Goal: Contribute content: Add original content to the website for others to see

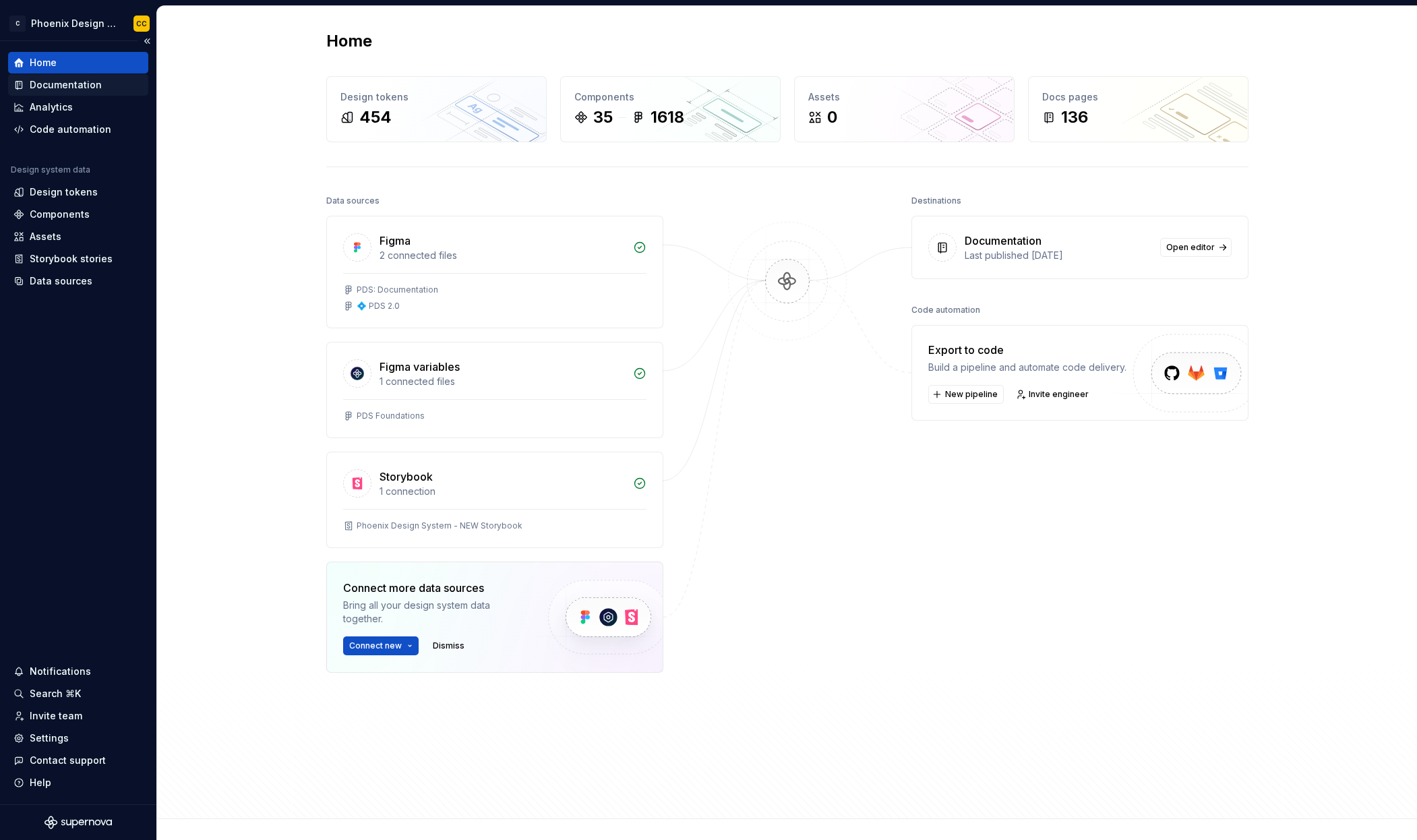
click at [75, 82] on div "Documentation" at bounding box center [66, 84] width 72 height 13
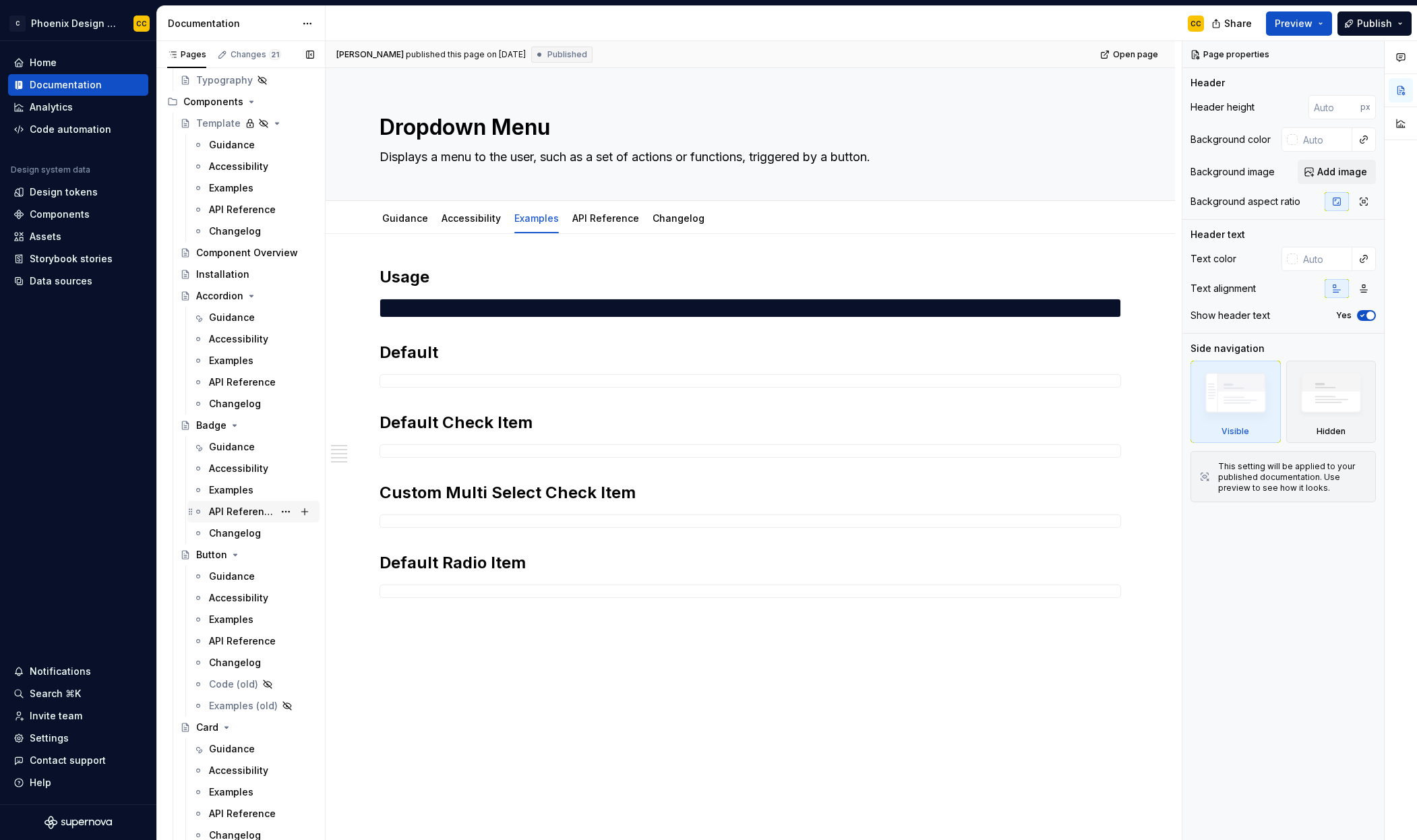
scroll to position [681, 0]
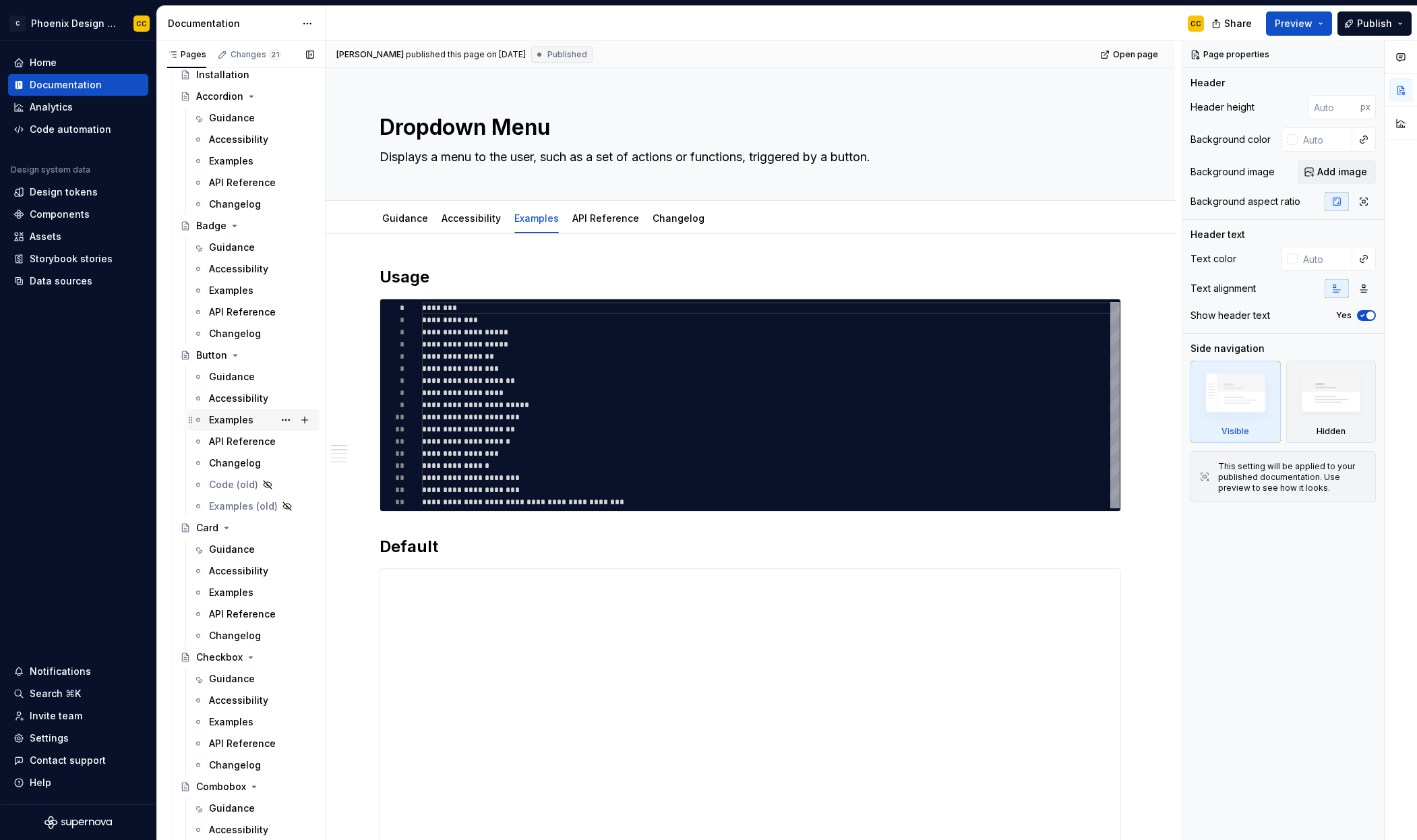
click at [239, 421] on div "Examples" at bounding box center [232, 420] width 45 height 13
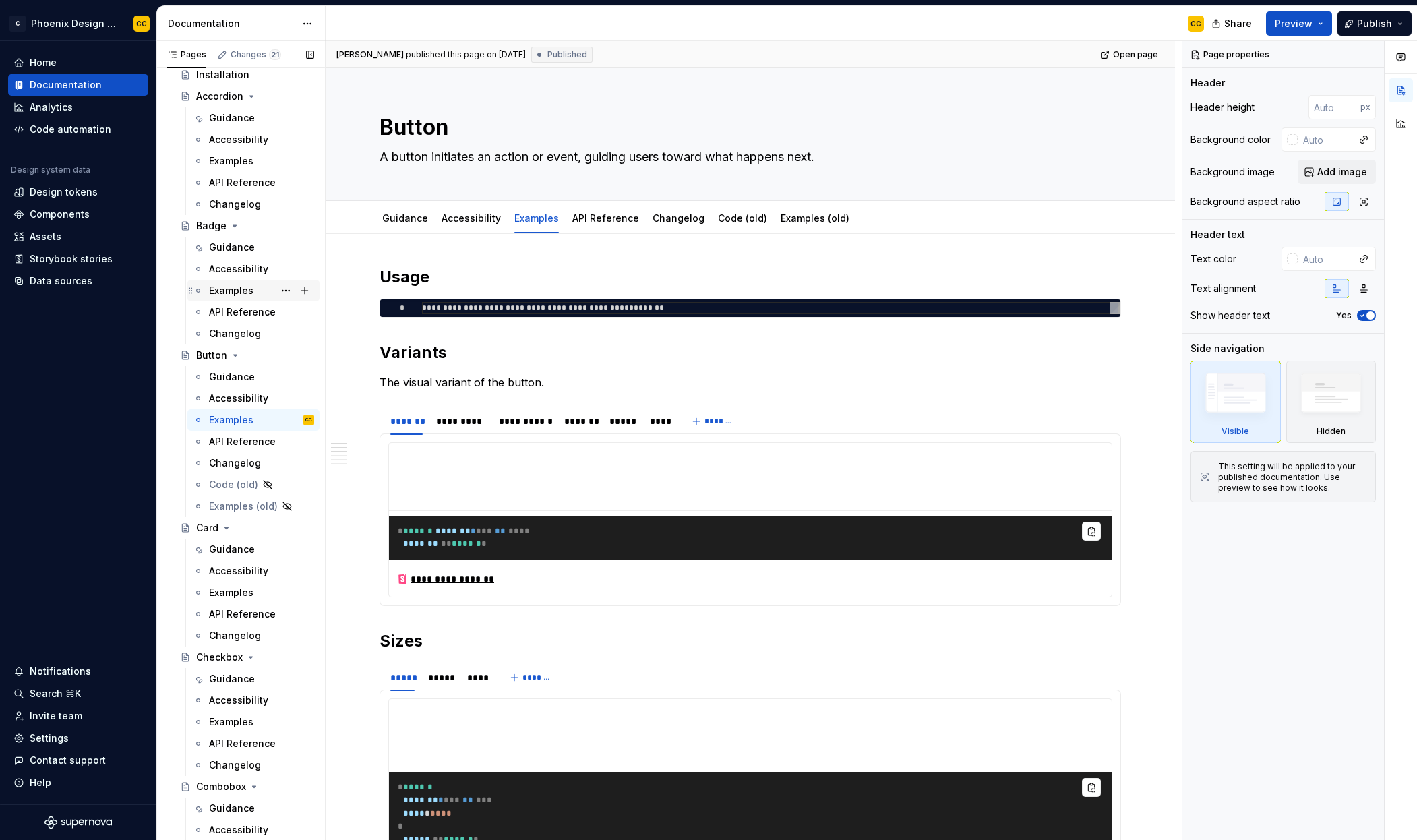
click at [238, 289] on div "Examples" at bounding box center [232, 290] width 45 height 13
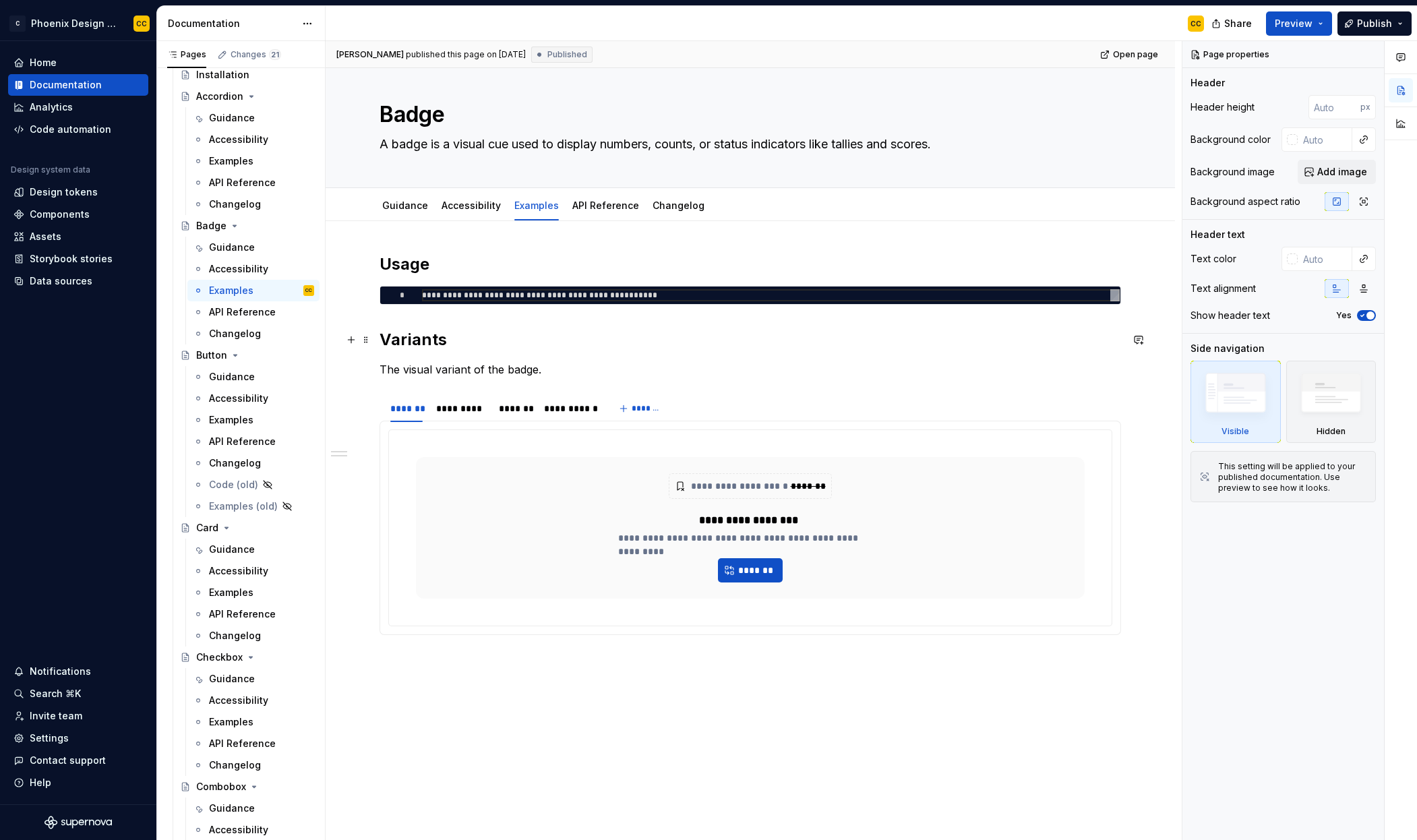
scroll to position [13, 0]
click at [764, 570] on span "*******" at bounding box center [756, 569] width 36 height 13
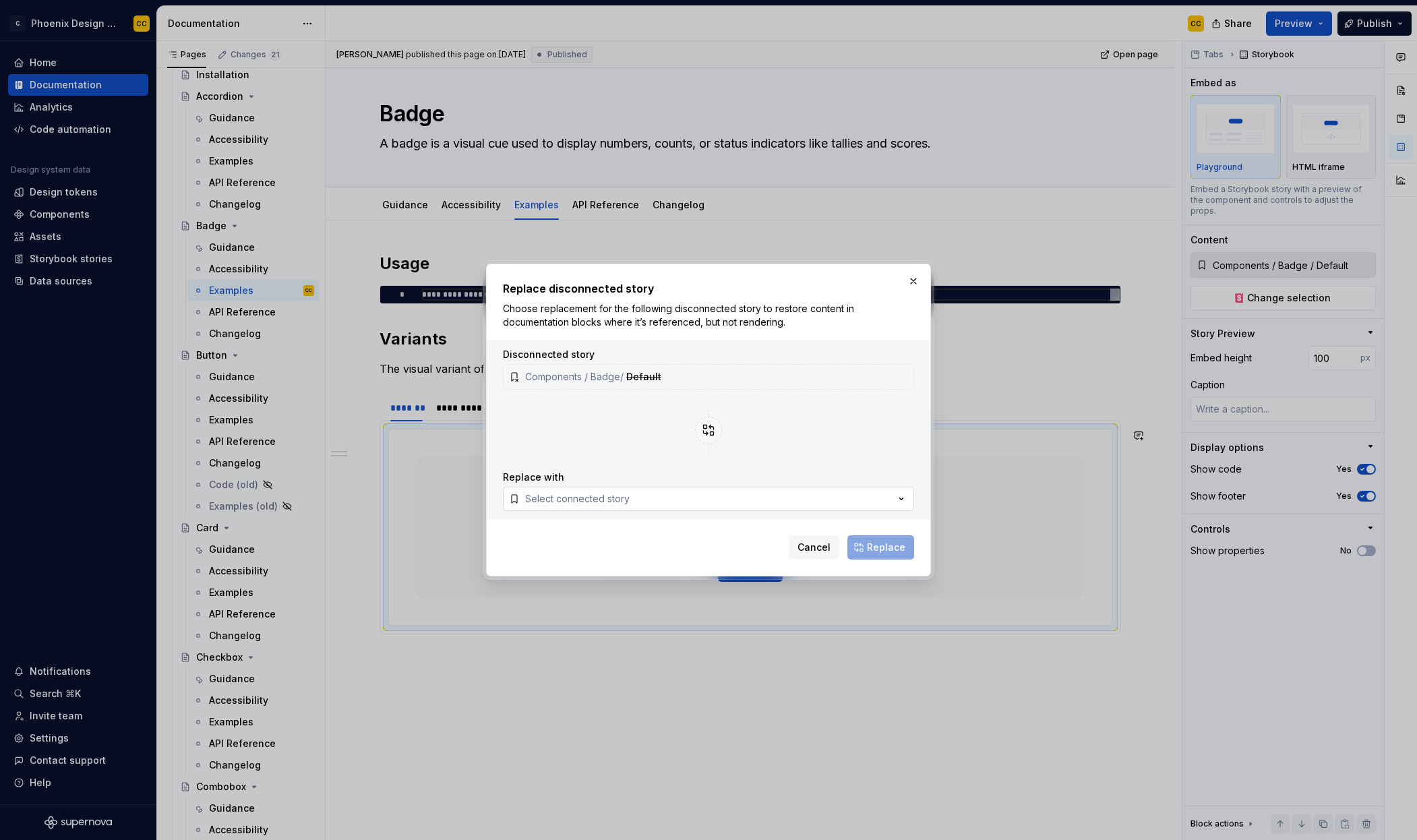
click at [626, 502] on div "Select connected story" at bounding box center [577, 498] width 105 height 13
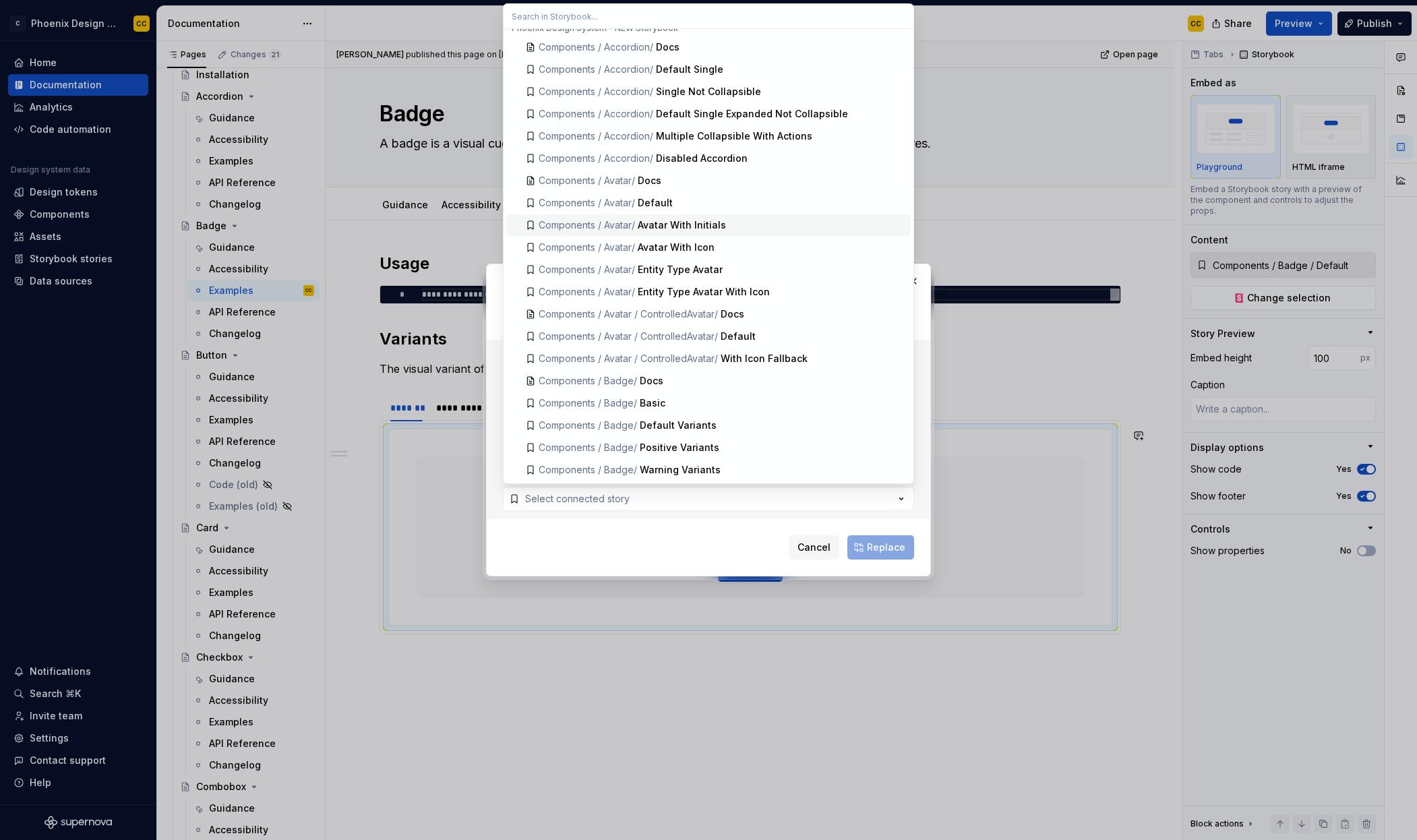
scroll to position [89, 0]
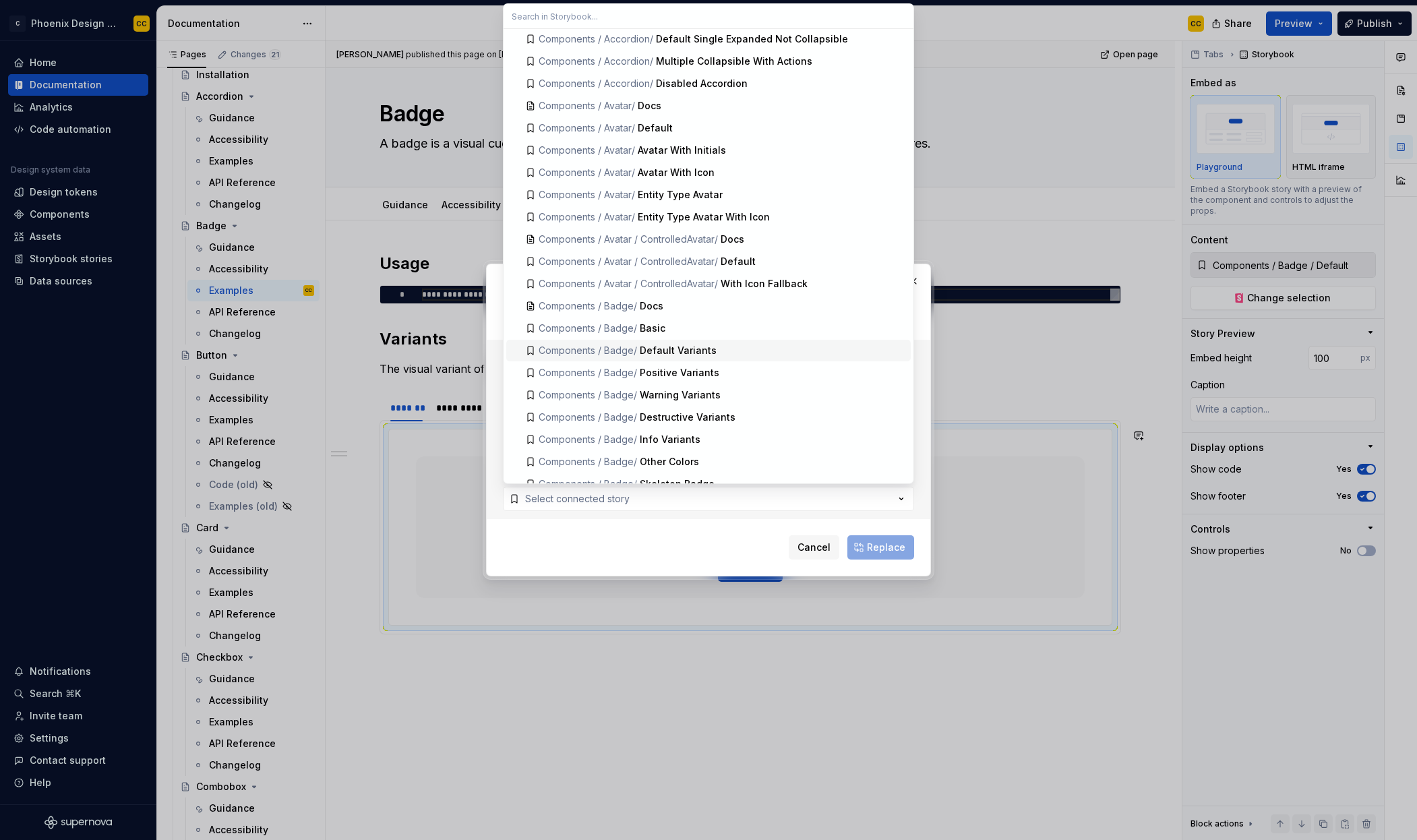
click at [681, 351] on div "Default Variants" at bounding box center [679, 350] width 77 height 13
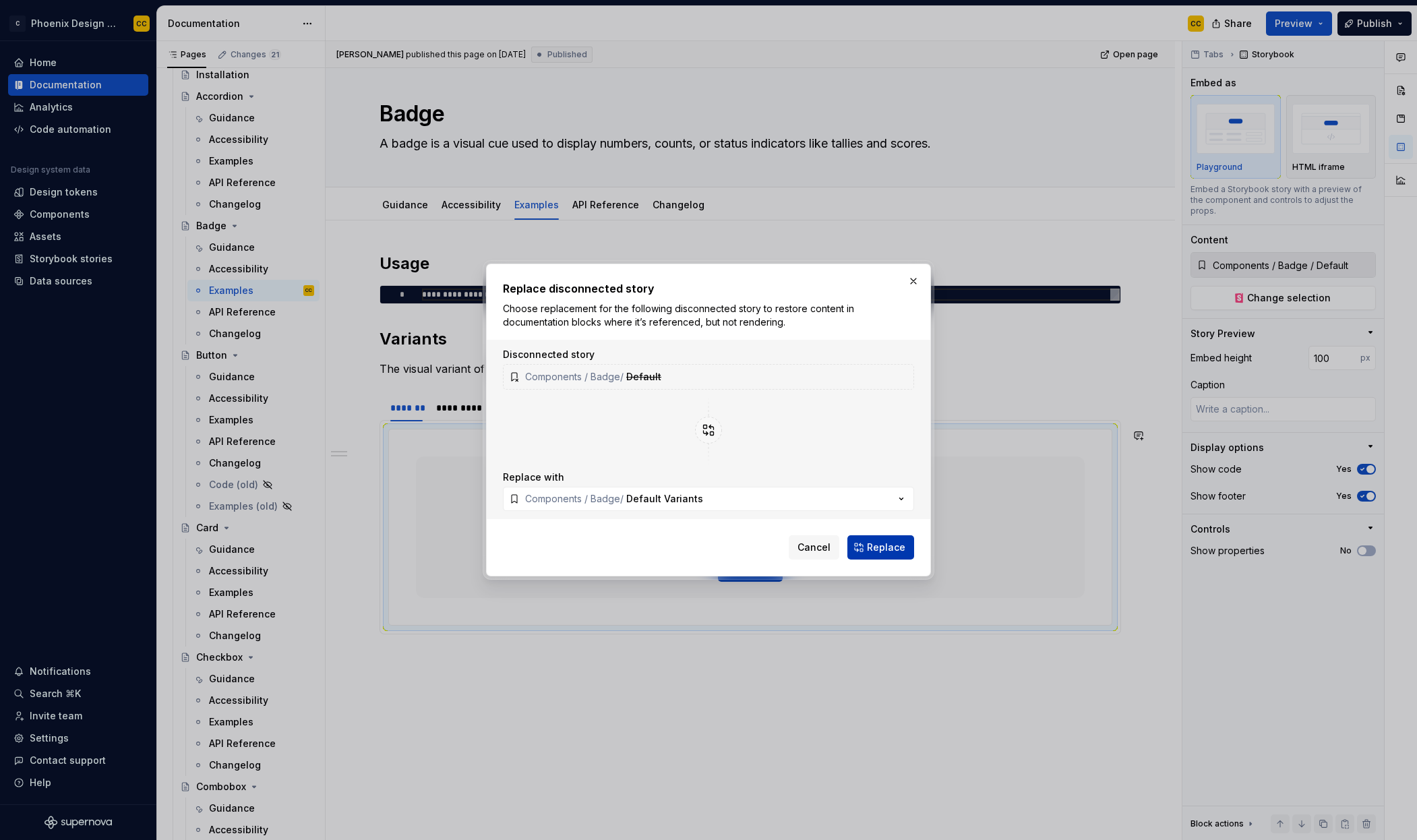
click at [876, 549] on span "Replace" at bounding box center [886, 547] width 38 height 13
type textarea "*"
type input "Components / Badge / Default Variants"
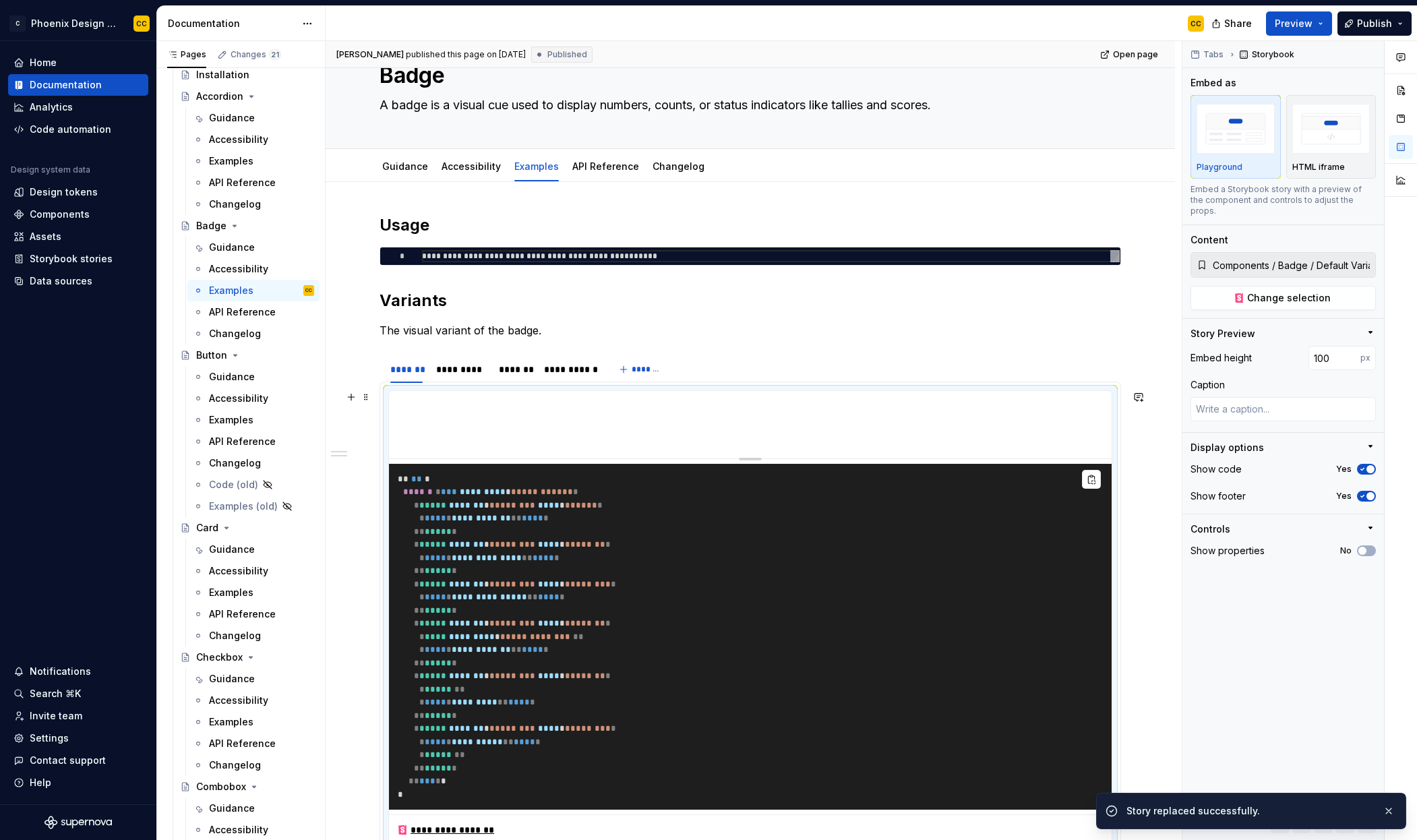
scroll to position [63, 0]
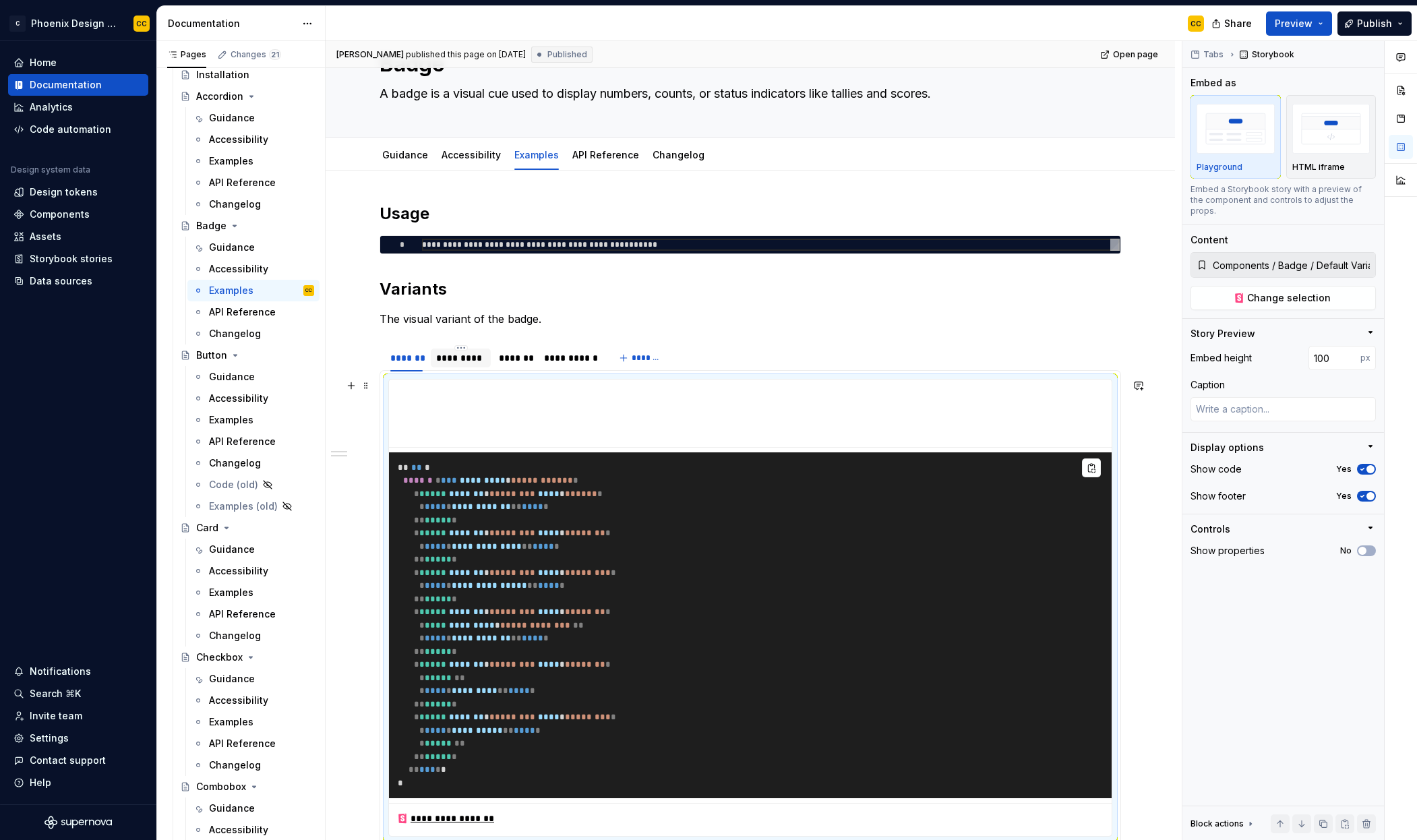
type textarea "*"
click at [459, 357] on div "*********" at bounding box center [461, 358] width 50 height 13
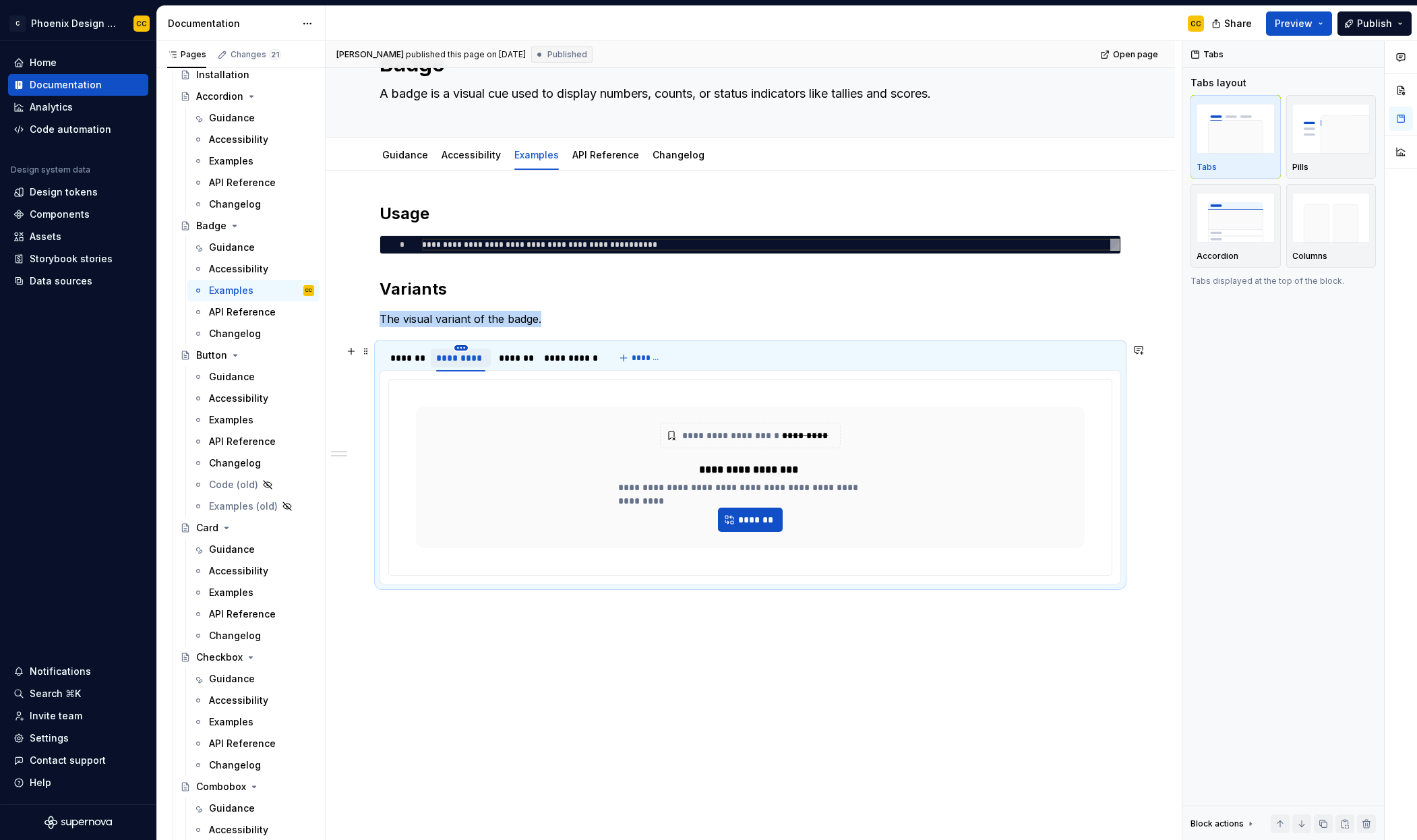
click at [461, 349] on html "C Phoenix Design System - NEW CC Home Documentation Analytics Code automation D…" at bounding box center [708, 420] width 1417 height 840
click at [499, 370] on div "Edit name" at bounding box center [523, 367] width 88 height 13
type input "********"
click at [517, 362] on div "*******" at bounding box center [501, 358] width 43 height 19
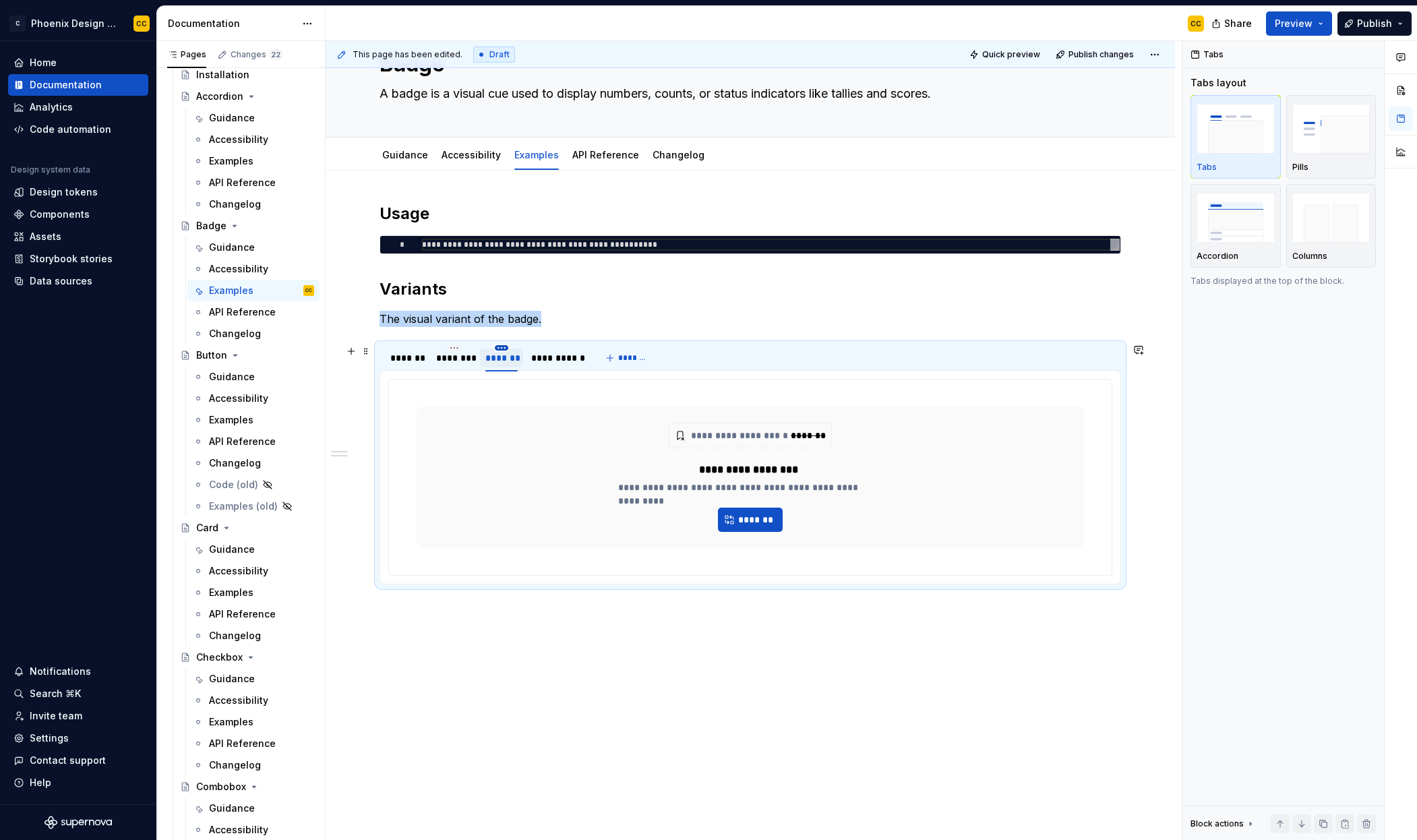
click at [499, 347] on html "C Phoenix Design System - NEW CC Home Documentation Analytics Code automation D…" at bounding box center [708, 420] width 1417 height 840
click at [536, 366] on div "Edit name" at bounding box center [563, 367] width 88 height 13
type input "*******"
type textarea "*"
click at [643, 358] on span "*******" at bounding box center [639, 358] width 31 height 10
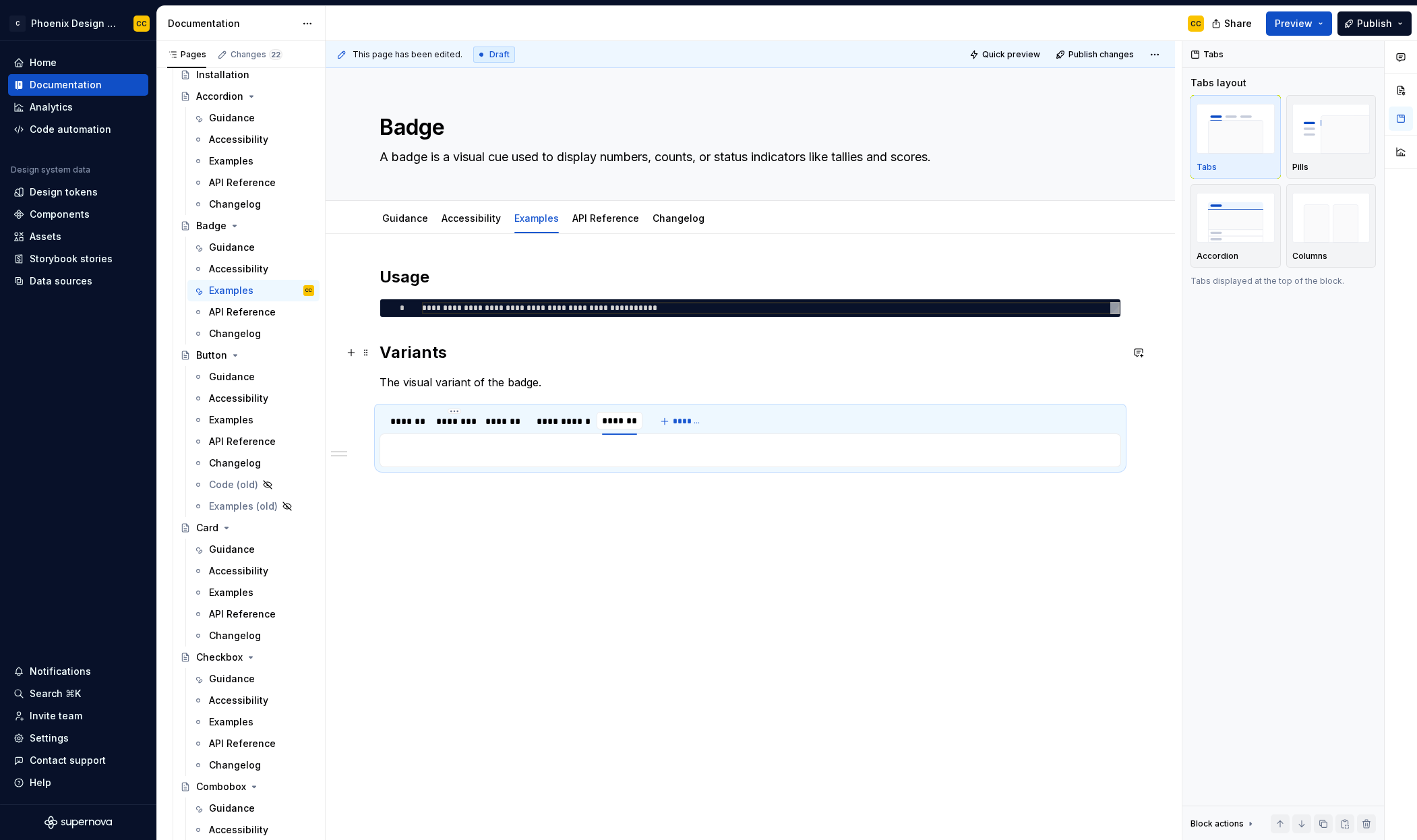
scroll to position [0, 0]
type input "****"
click at [662, 519] on div "**********" at bounding box center [750, 501] width 849 height 534
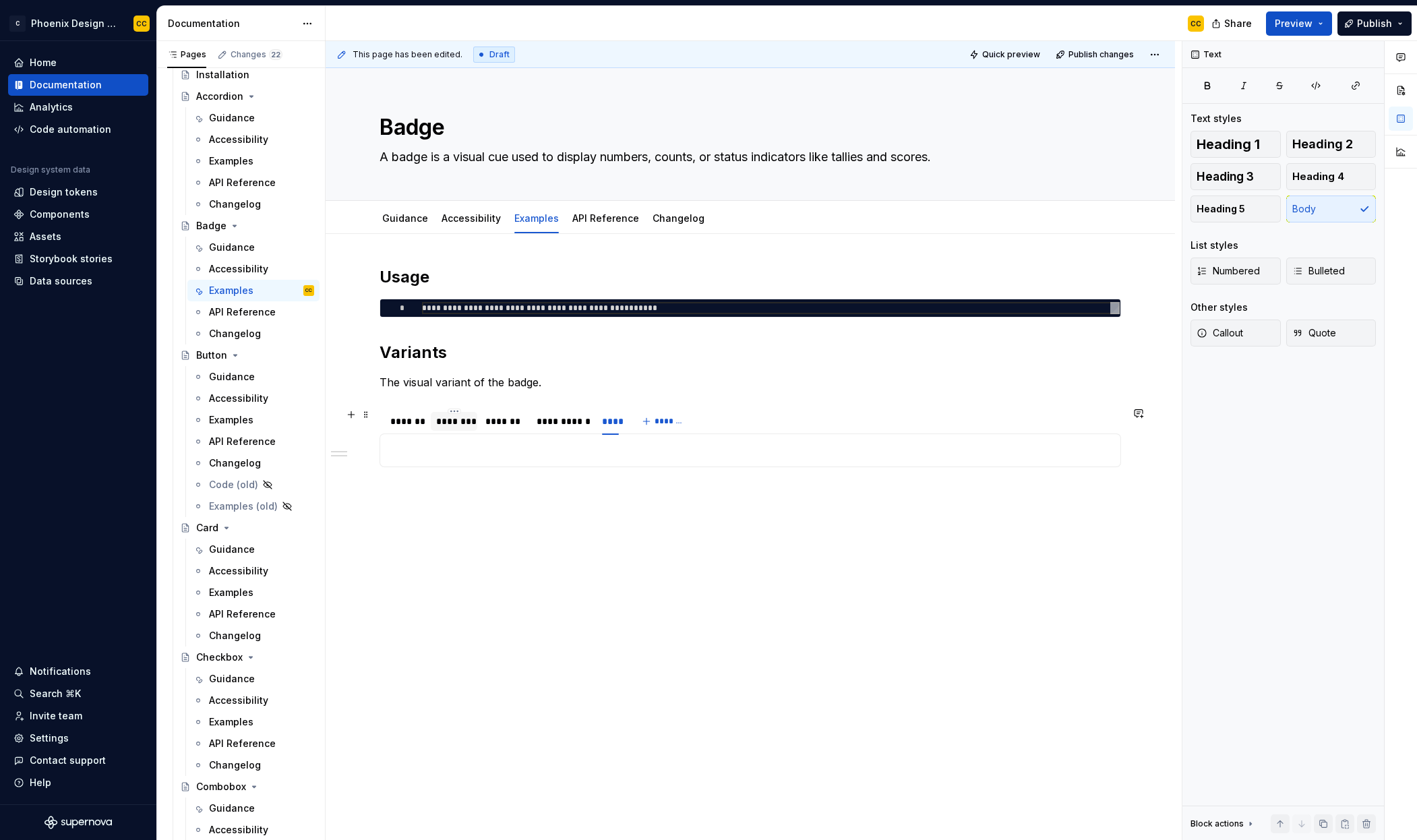
click at [456, 428] on div "********" at bounding box center [454, 421] width 47 height 19
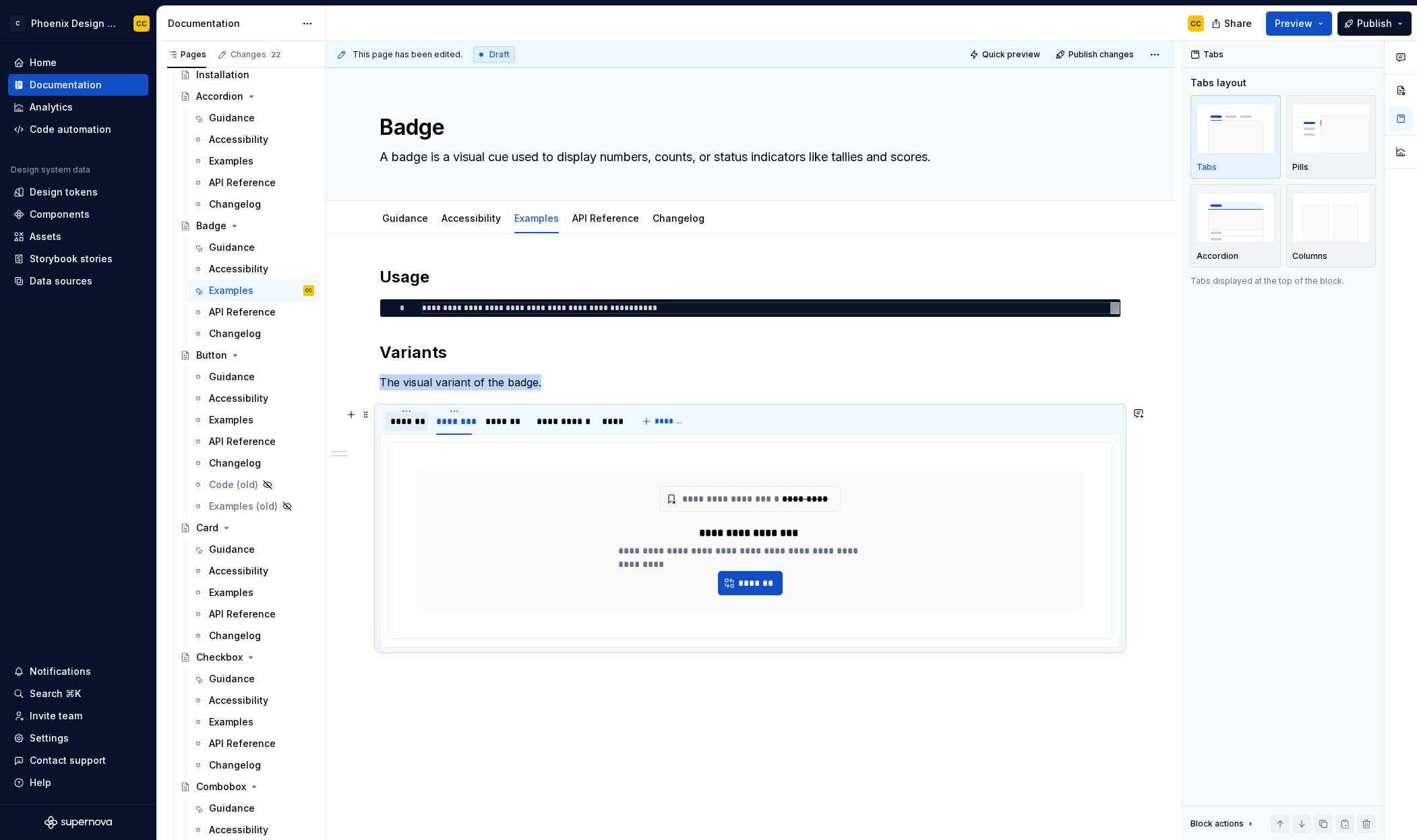
click at [406, 418] on div "*******" at bounding box center [407, 421] width 32 height 13
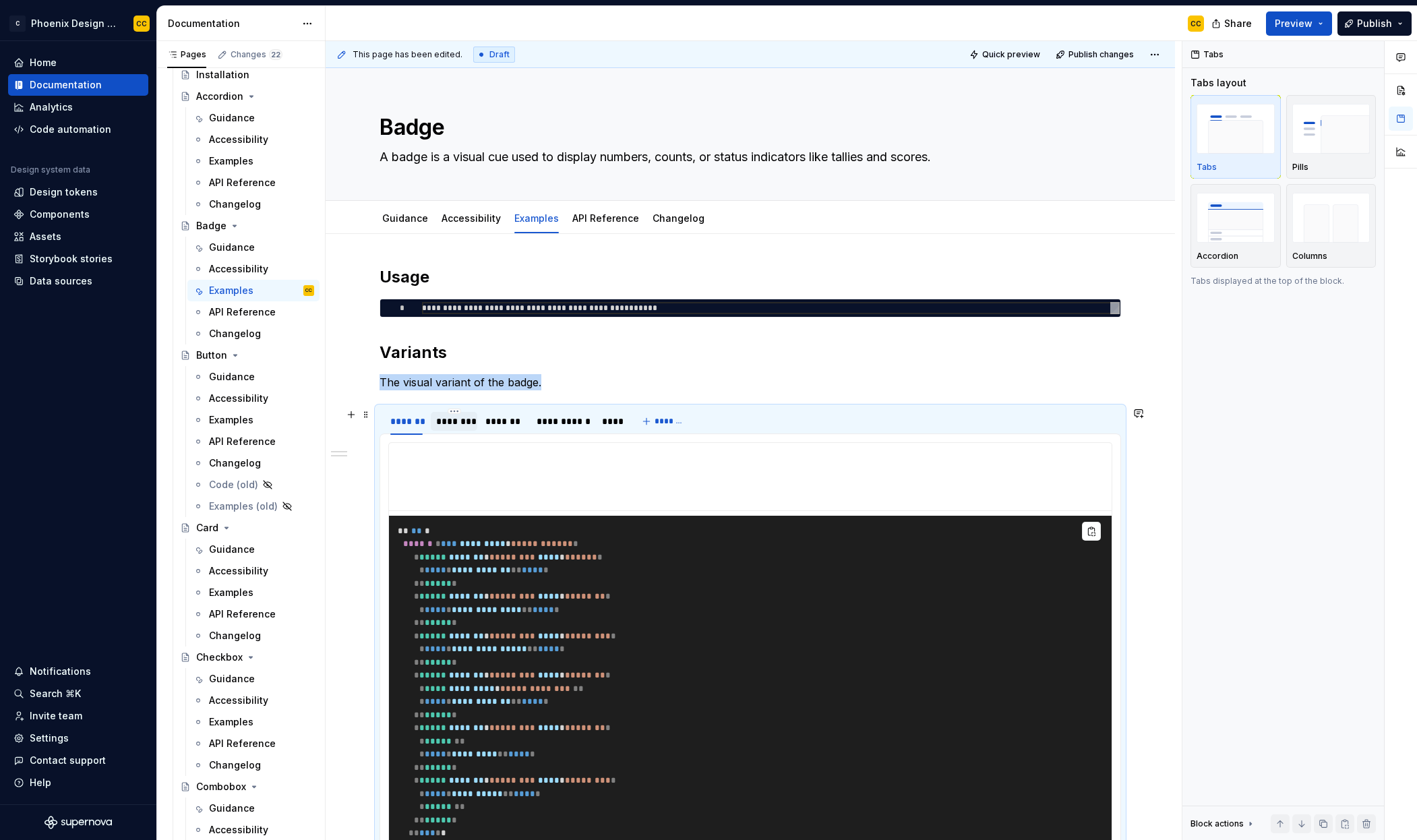
click at [460, 423] on div "********" at bounding box center [454, 421] width 36 height 13
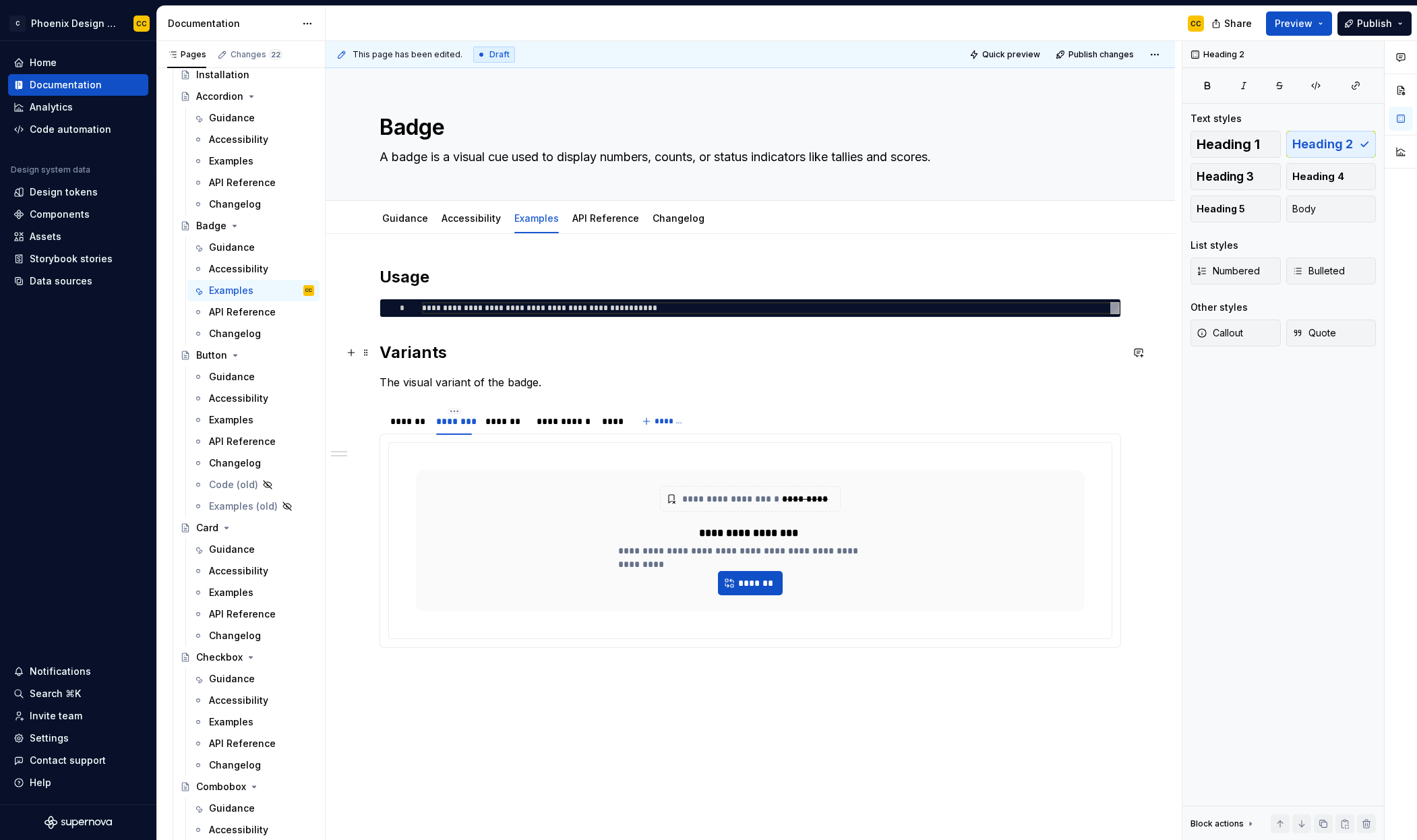
drag, startPoint x: 384, startPoint y: 352, endPoint x: 437, endPoint y: 406, distance: 75.7
click at [386, 356] on h2 "Variants" at bounding box center [750, 352] width 742 height 22
click at [584, 374] on p "The visual variant of the badge." at bounding box center [750, 382] width 742 height 16
click at [579, 390] on div "**********" at bounding box center [750, 473] width 742 height 414
click at [367, 416] on span at bounding box center [365, 414] width 10 height 19
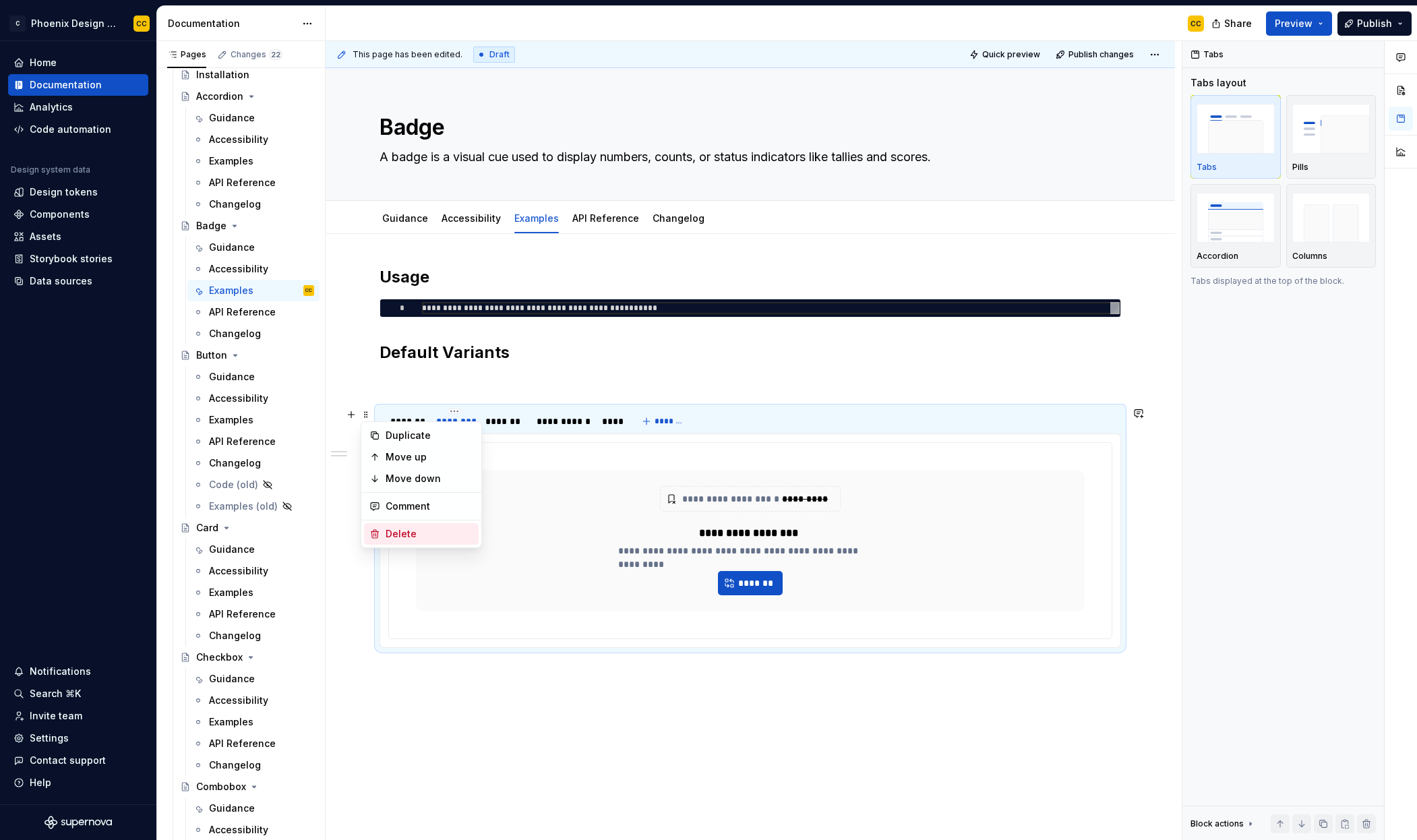
click at [393, 533] on div "Delete" at bounding box center [430, 533] width 88 height 13
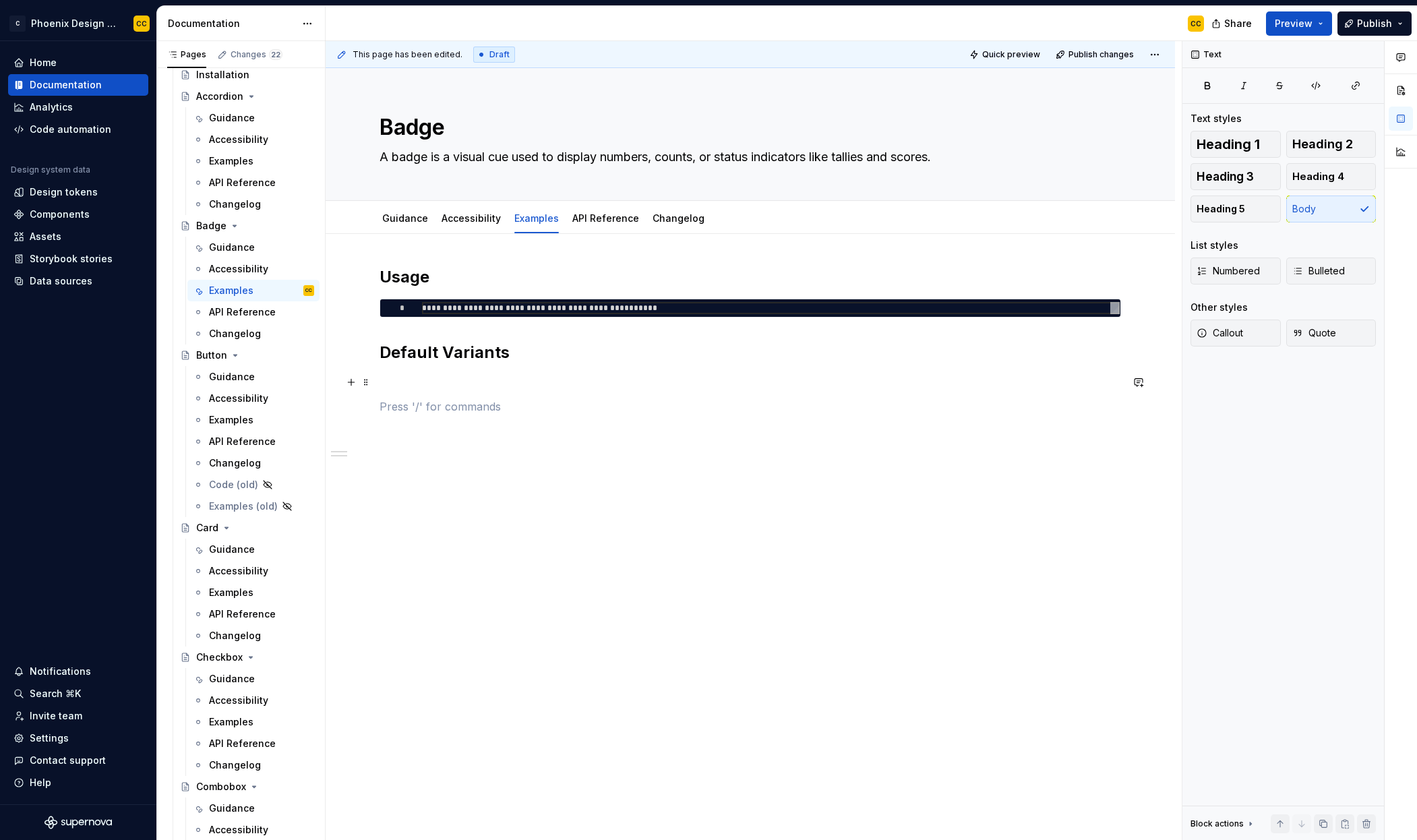
click at [467, 379] on p at bounding box center [750, 382] width 742 height 16
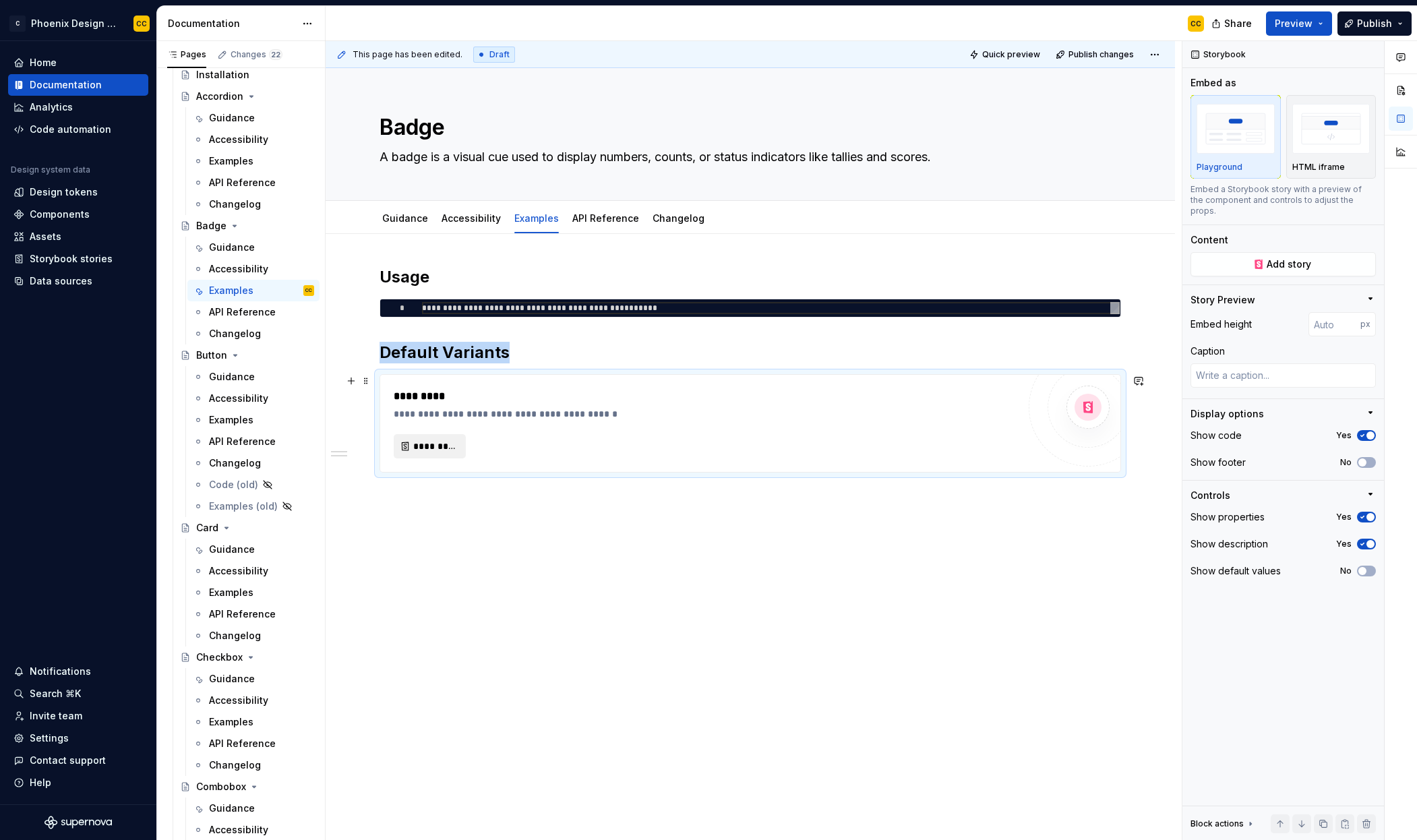
click at [434, 445] on span "*********" at bounding box center [435, 445] width 44 height 13
type textarea "*"
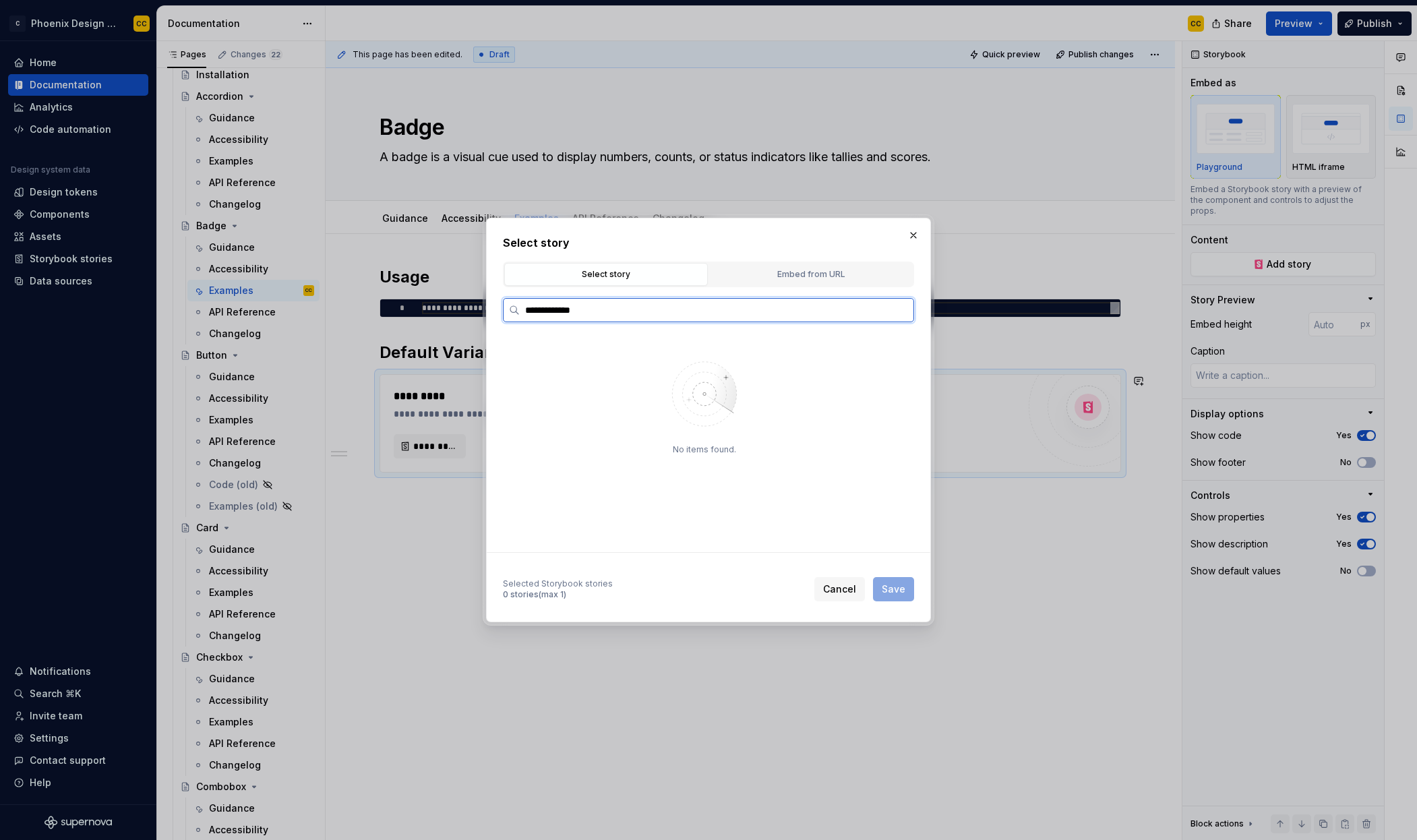
click at [574, 307] on input "**********" at bounding box center [716, 310] width 394 height 13
type input "****"
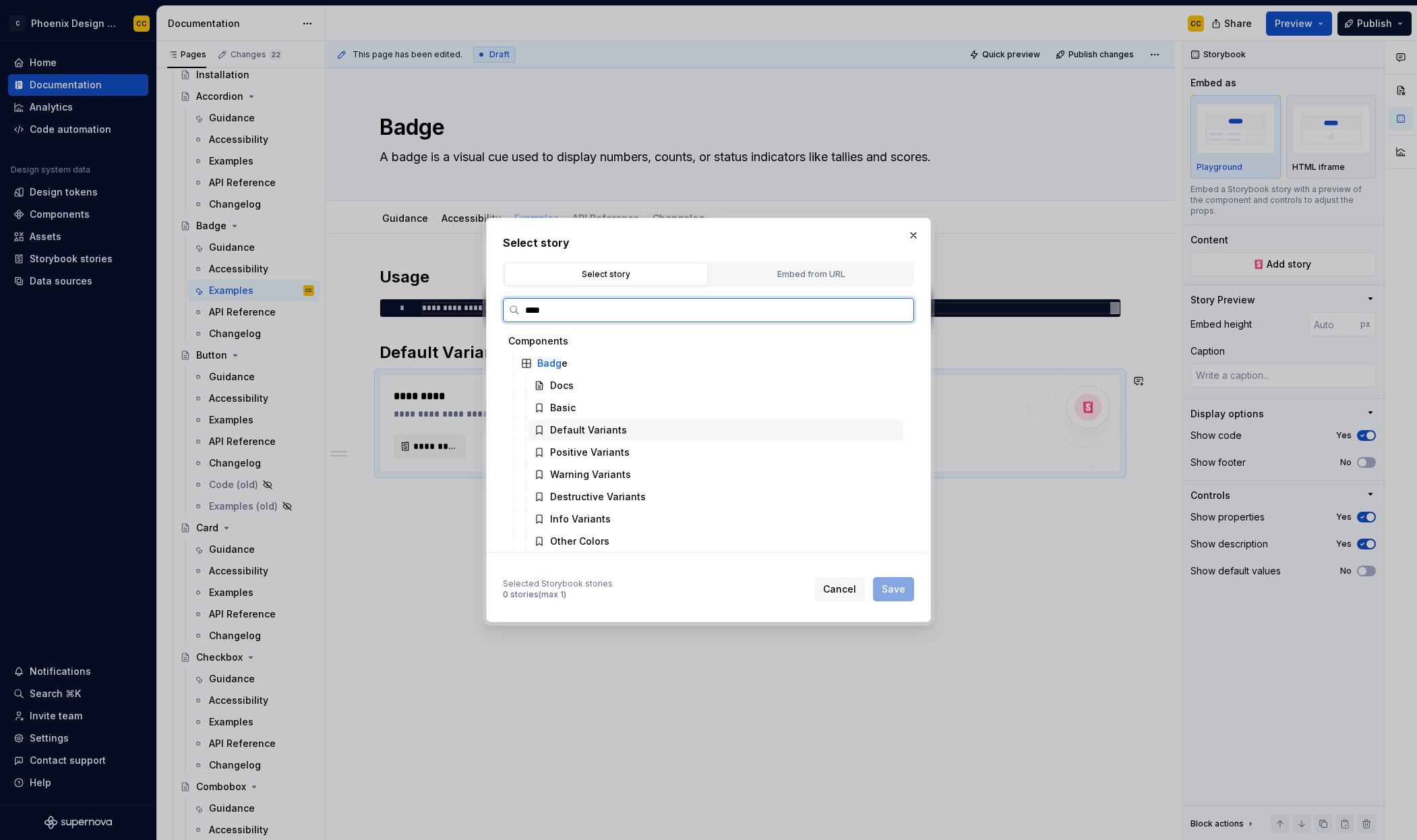
click at [640, 434] on div "Default Variants" at bounding box center [716, 429] width 375 height 22
click at [903, 597] on button "Save" at bounding box center [893, 589] width 41 height 24
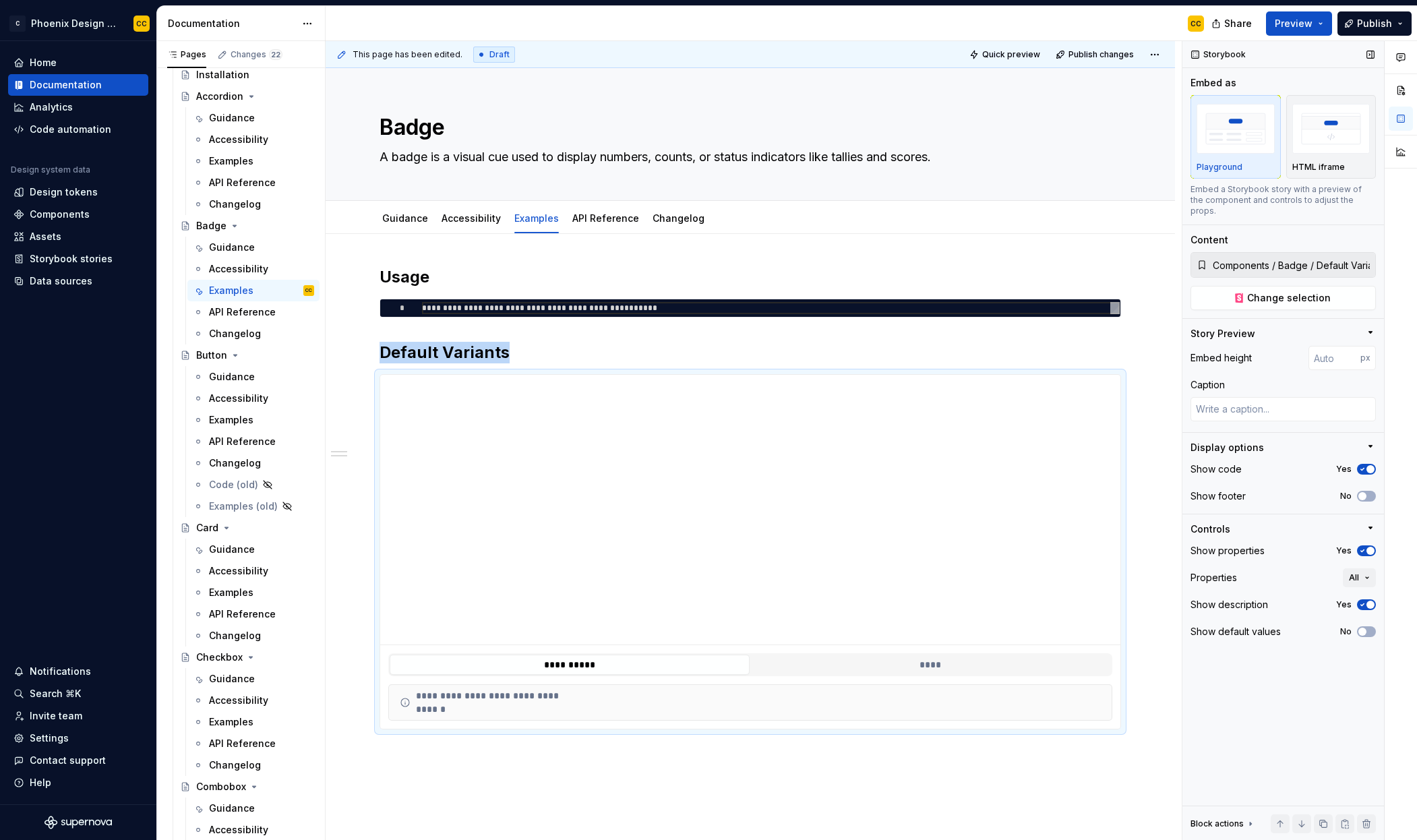
click at [1370, 547] on span "button" at bounding box center [1371, 551] width 8 height 8
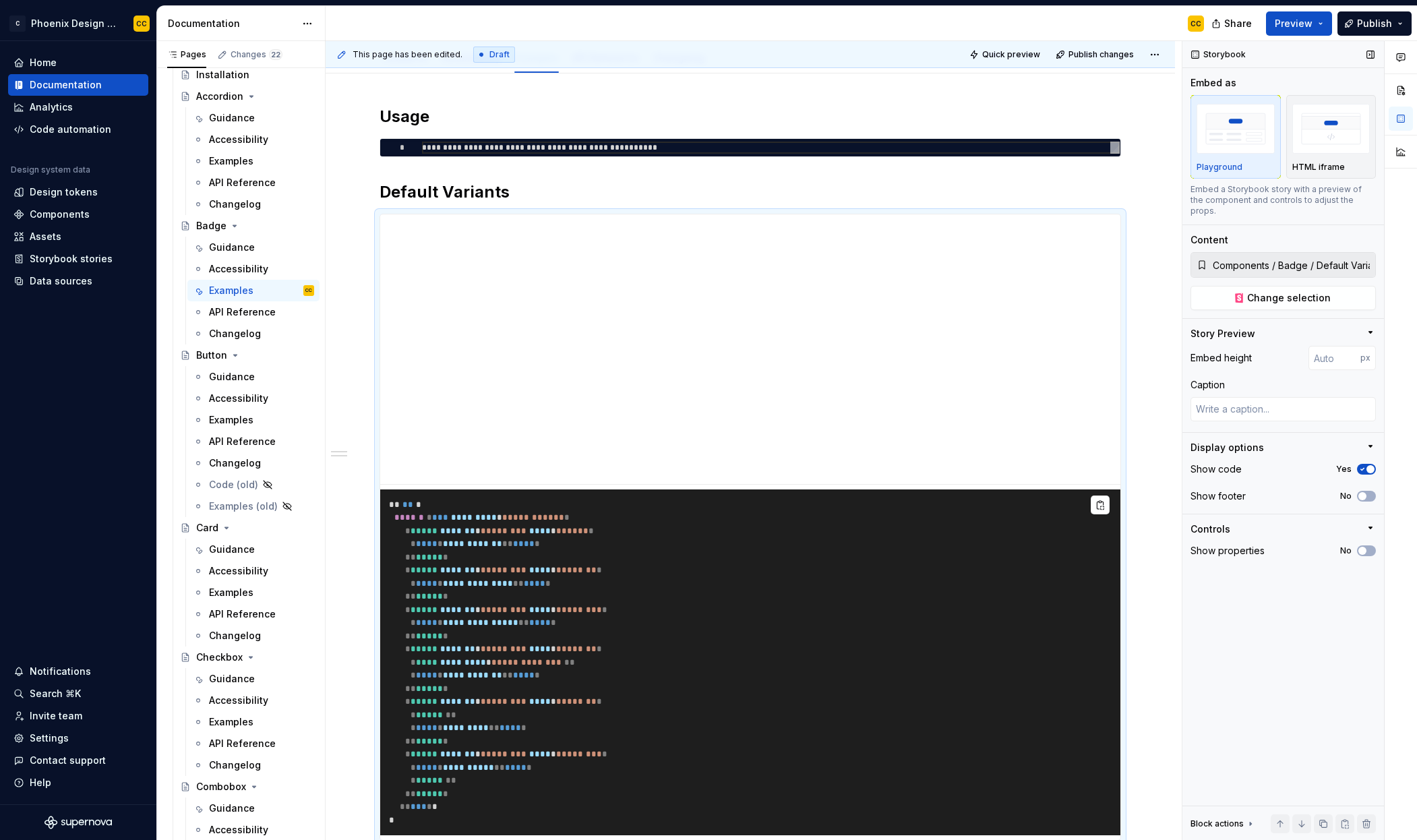
click at [1372, 487] on div "Show footer No" at bounding box center [1284, 496] width 185 height 19
click at [1367, 492] on icon "button" at bounding box center [1362, 496] width 10 height 8
type textarea "*"
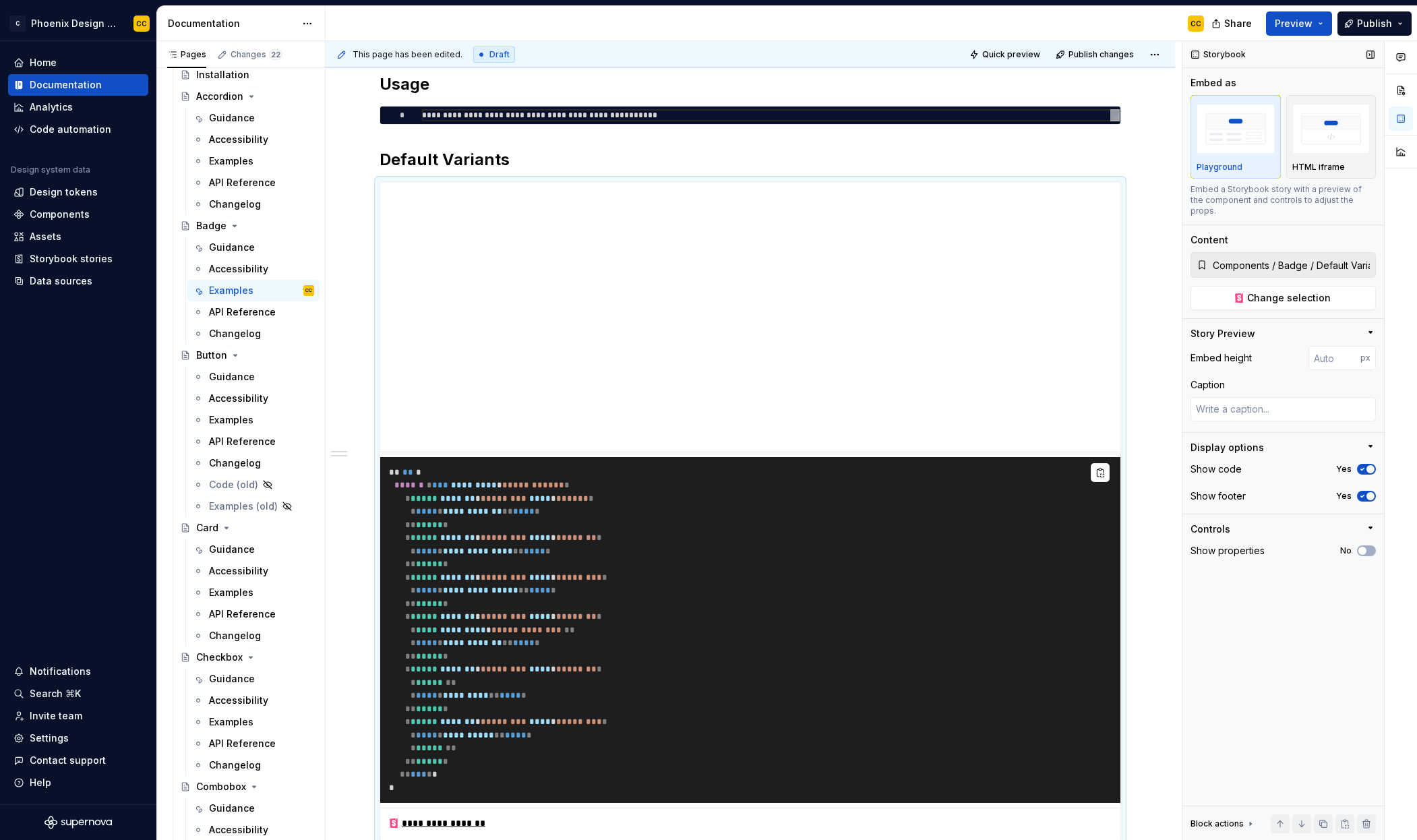
click at [1331, 360] on div "Embed height px Caption" at bounding box center [1284, 389] width 185 height 86
click at [1331, 354] on input "number" at bounding box center [1335, 358] width 52 height 24
type input "100"
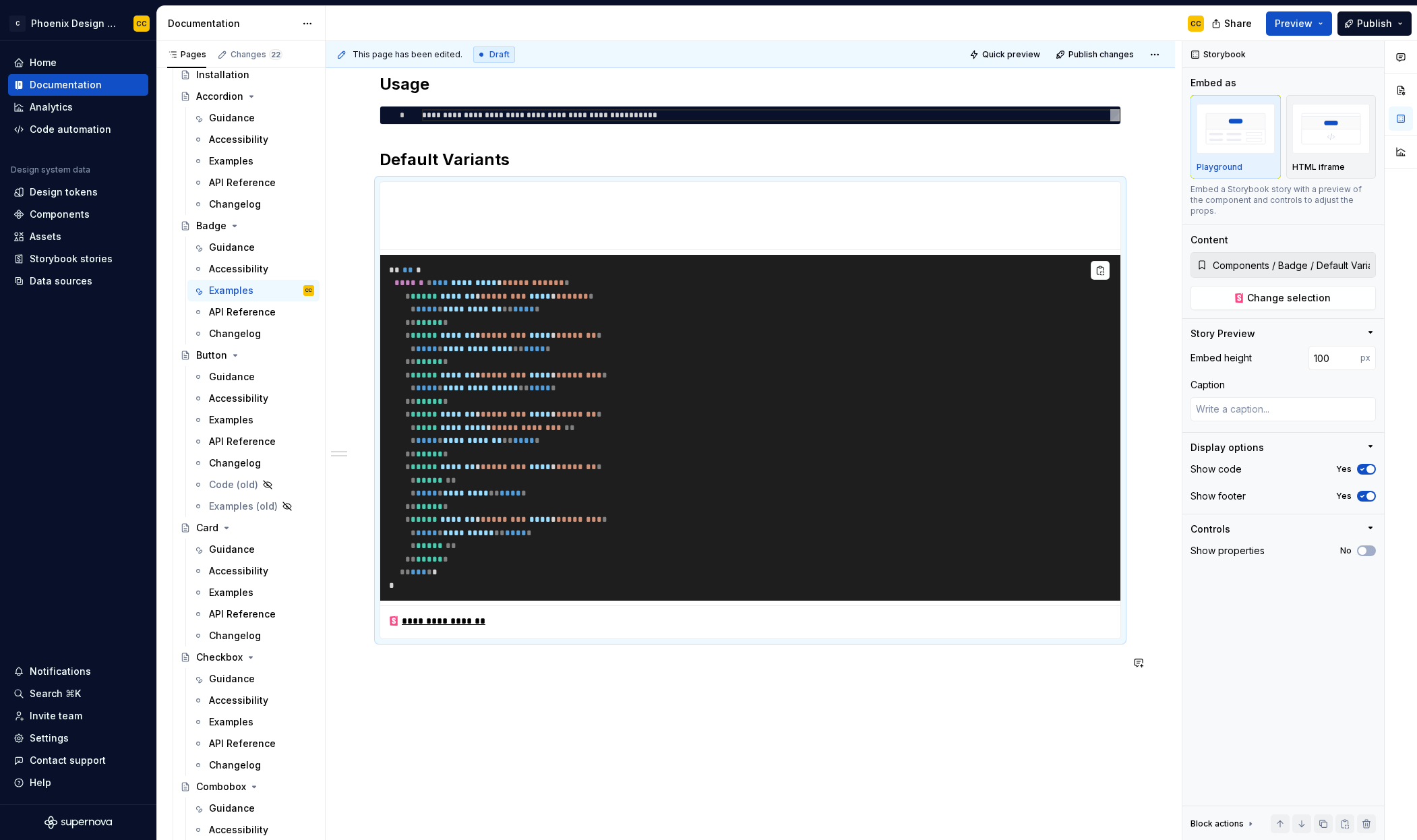
click at [776, 773] on div "**********" at bounding box center [750, 490] width 849 height 898
click at [697, 706] on div "**********" at bounding box center [750, 490] width 849 height 898
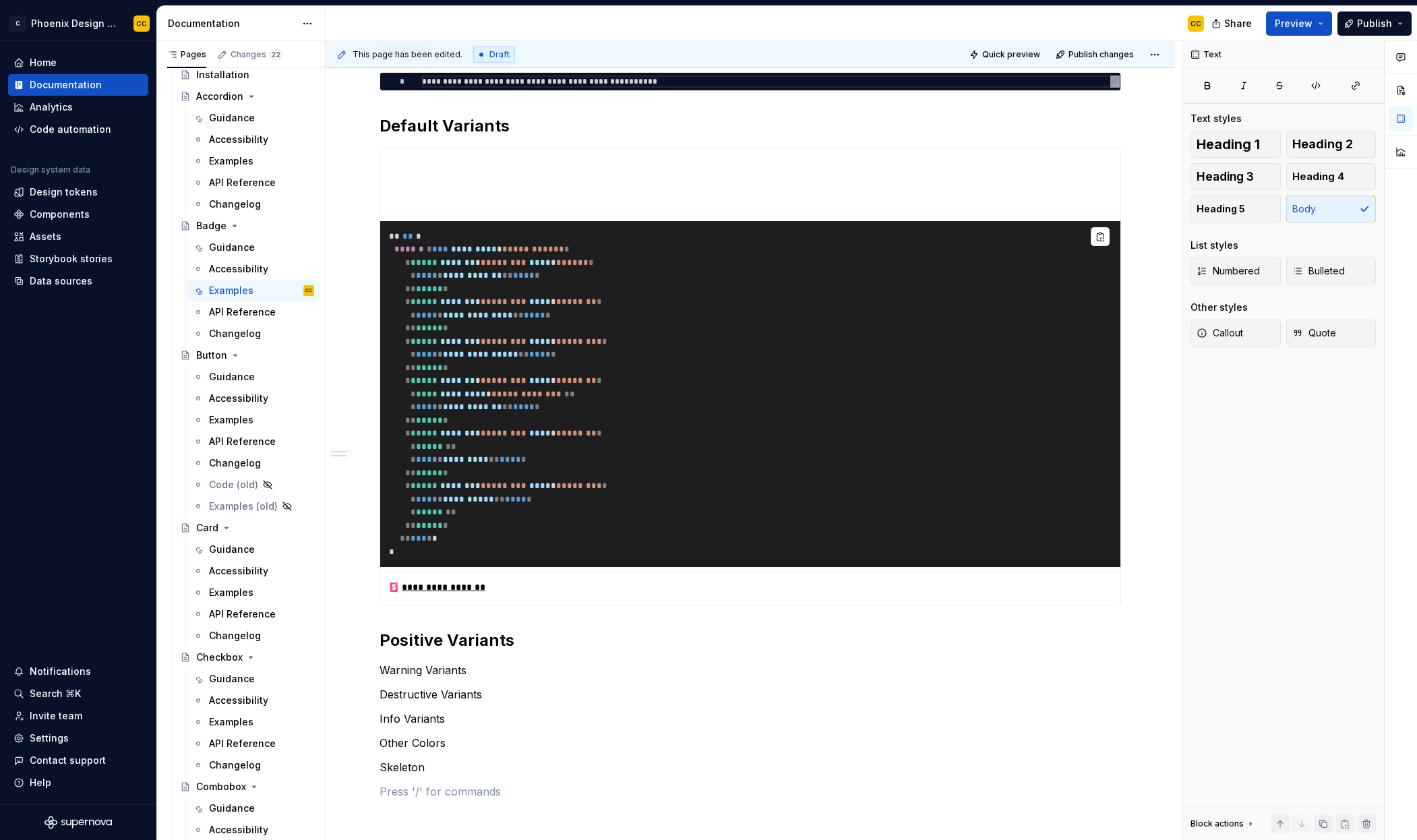
scroll to position [251, 0]
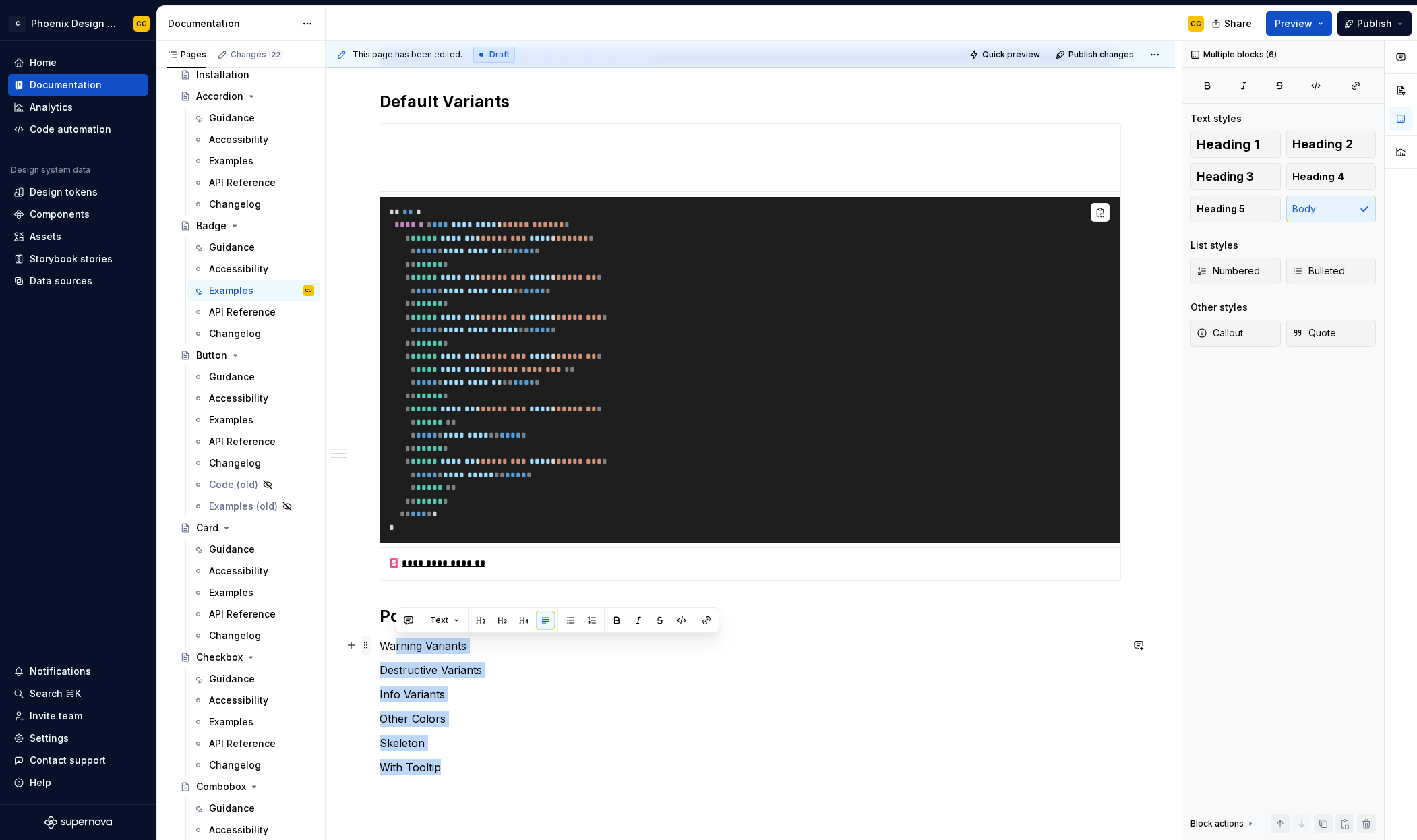
drag, startPoint x: 453, startPoint y: 763, endPoint x: 367, endPoint y: 641, distance: 149.3
click at [379, 641] on div "**********" at bounding box center [750, 403] width 742 height 776
click at [384, 648] on p "Warning Variants" at bounding box center [750, 646] width 742 height 16
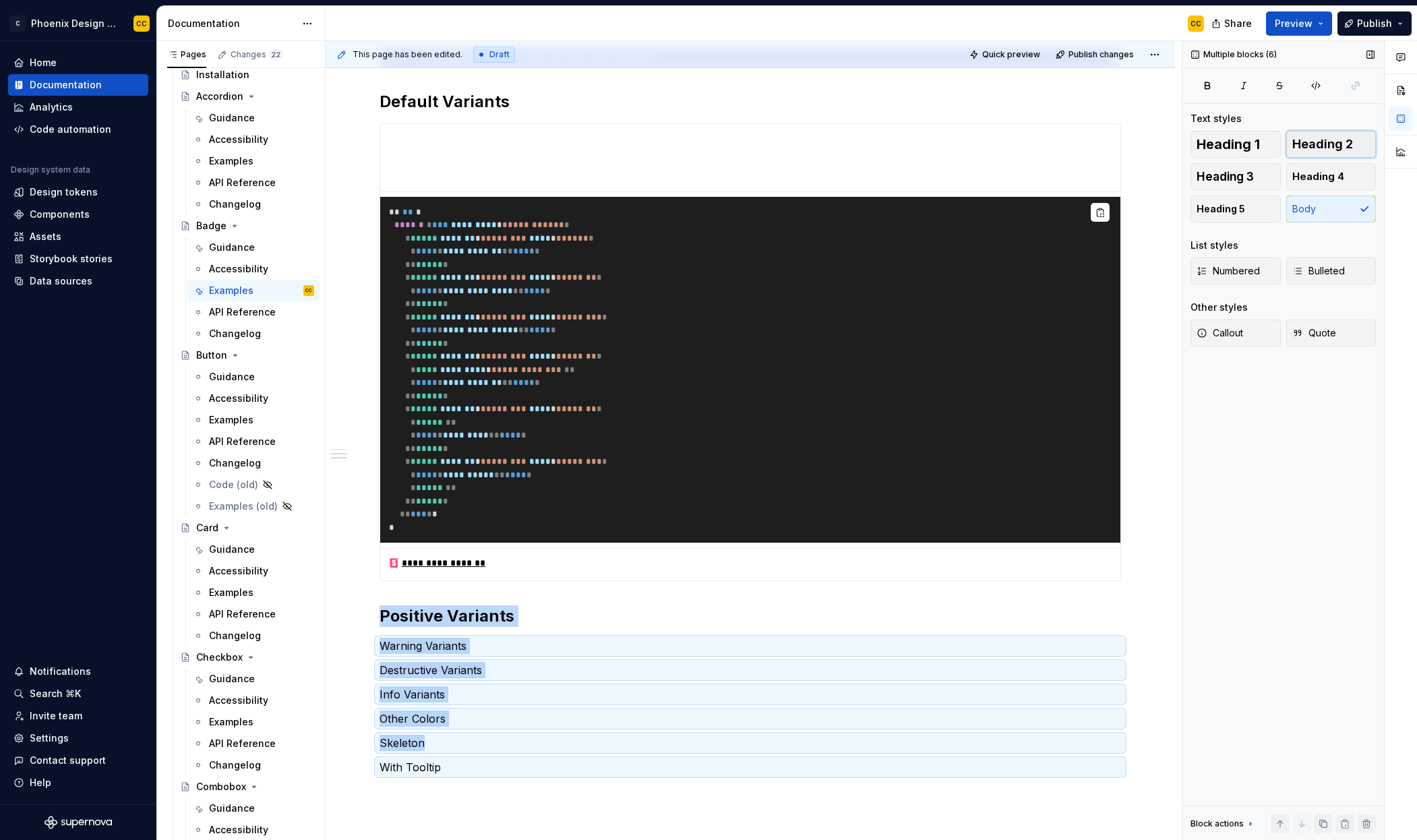
click at [1338, 142] on span "Heading 2" at bounding box center [1323, 144] width 61 height 13
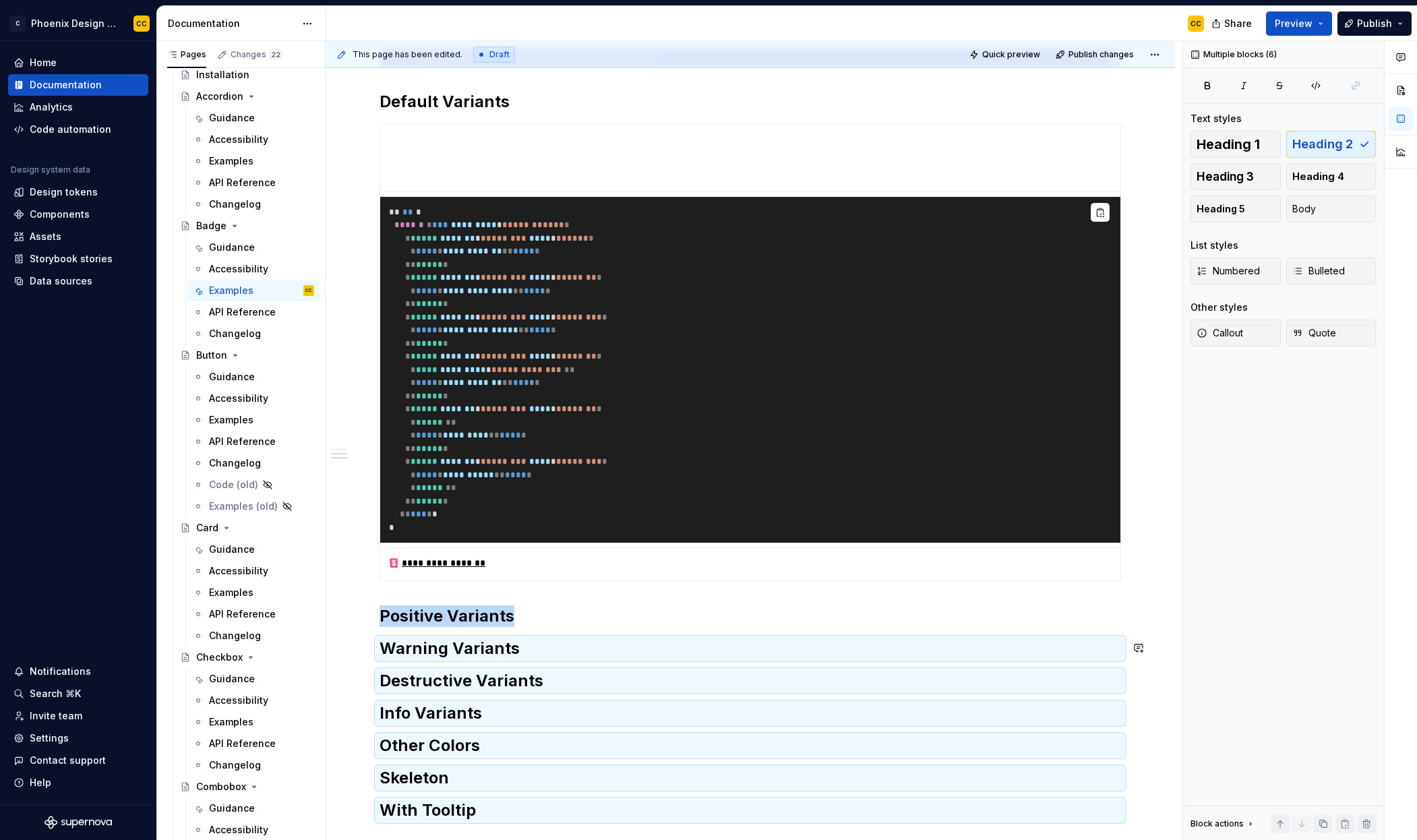
click at [581, 630] on div "**********" at bounding box center [750, 418] width 742 height 805
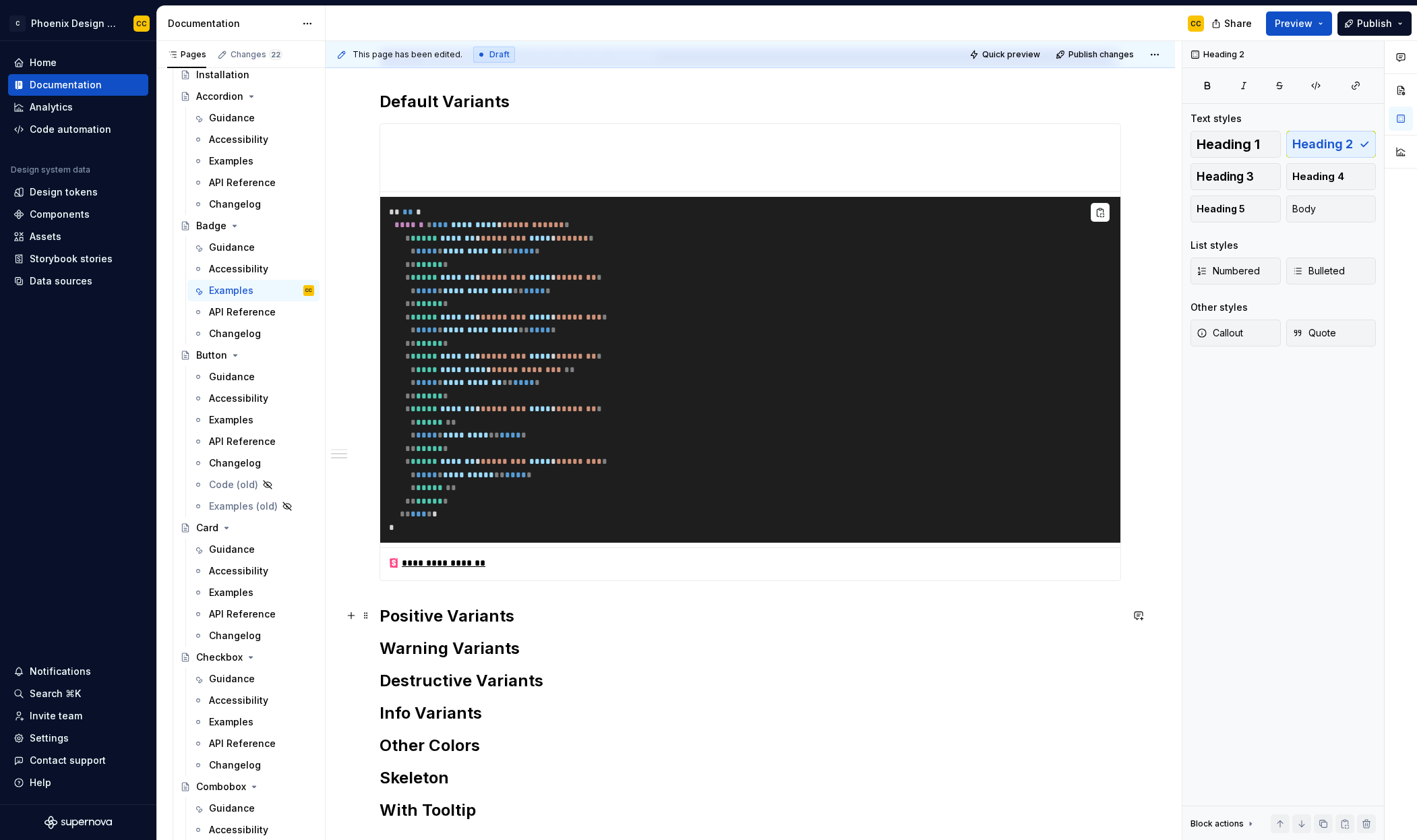
click at [587, 613] on h2 "Positive Variants" at bounding box center [750, 616] width 742 height 22
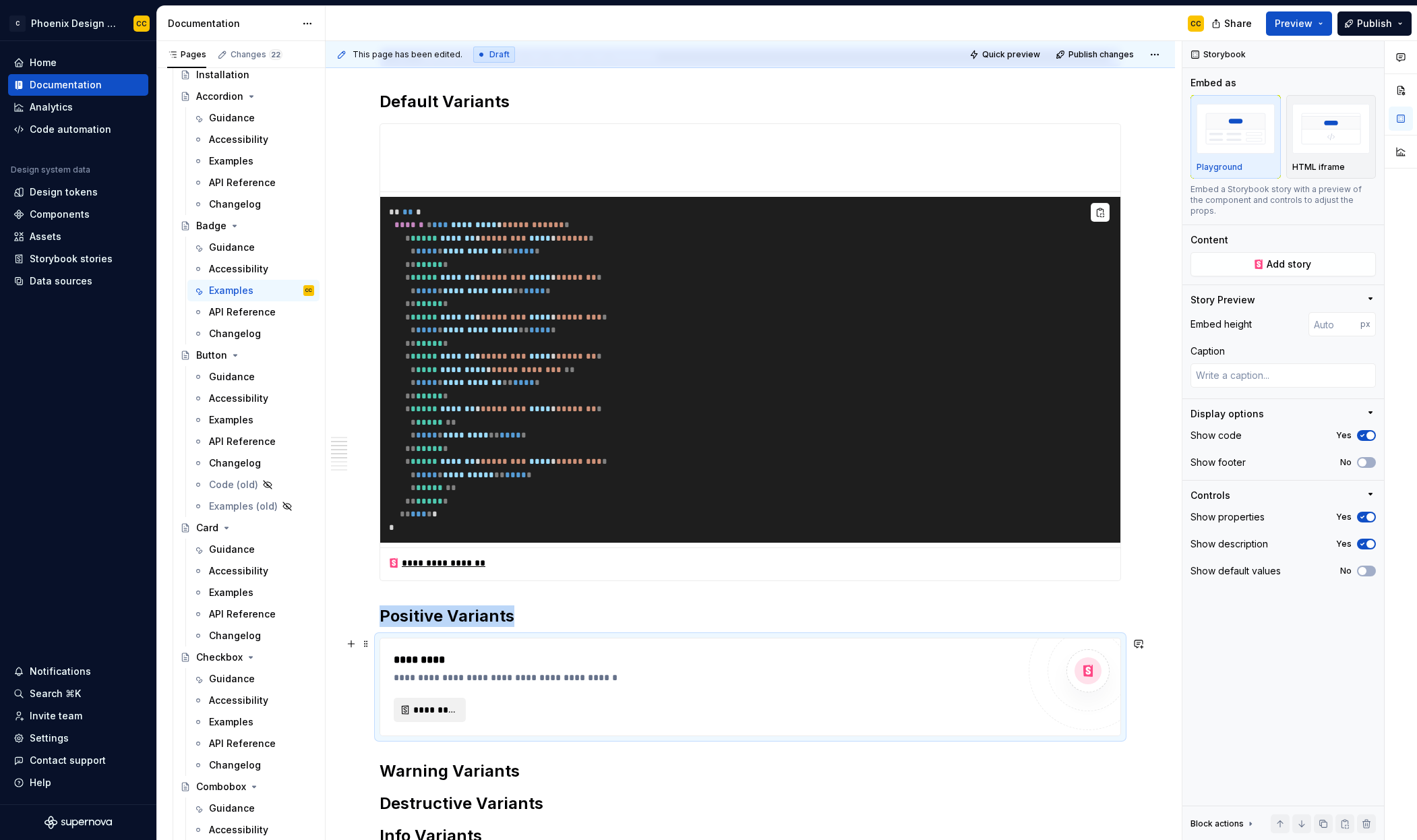
click at [437, 701] on button "*********" at bounding box center [430, 710] width 72 height 24
type textarea "*"
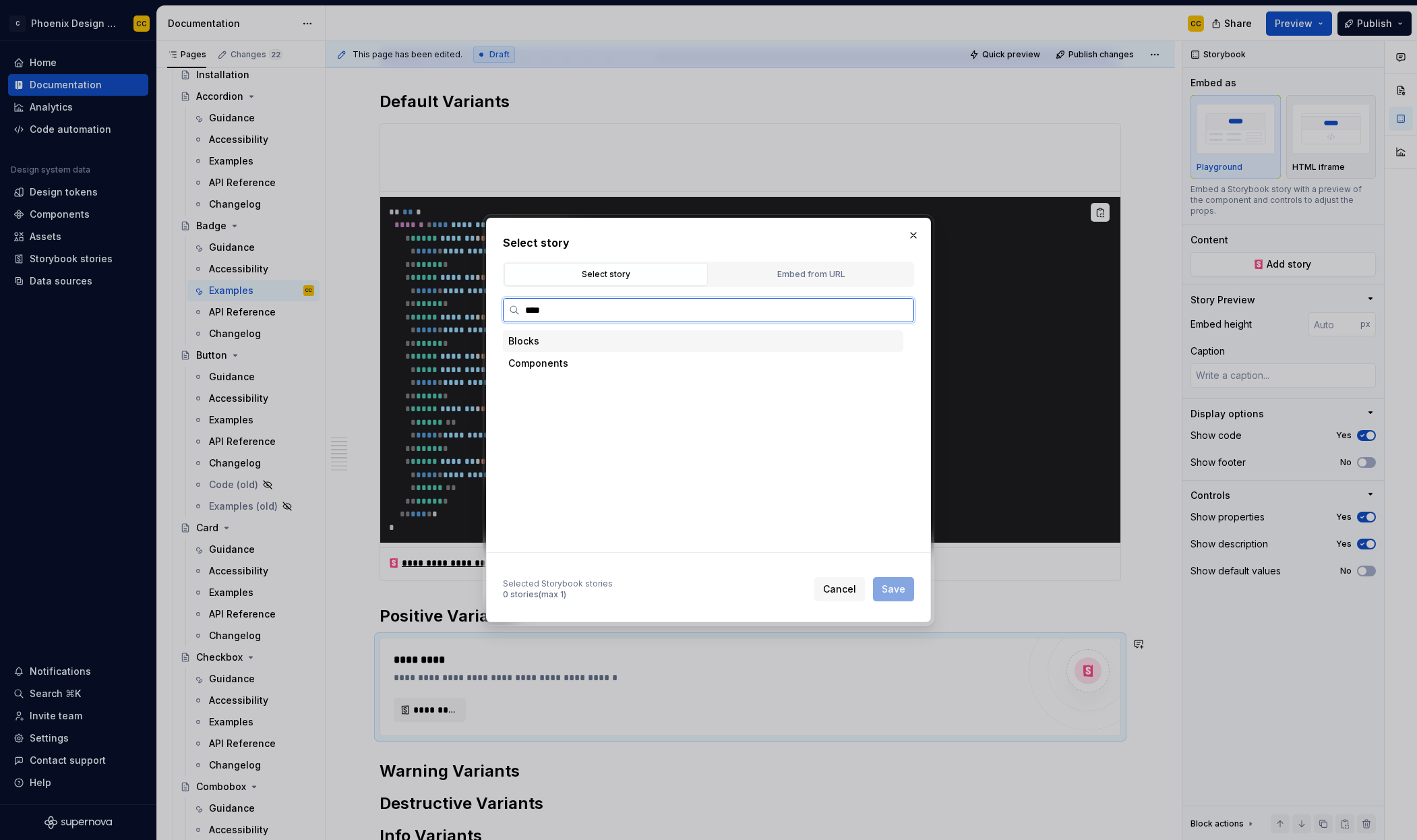
type input "*****"
click at [609, 443] on div "Positive Variants" at bounding box center [716, 452] width 375 height 22
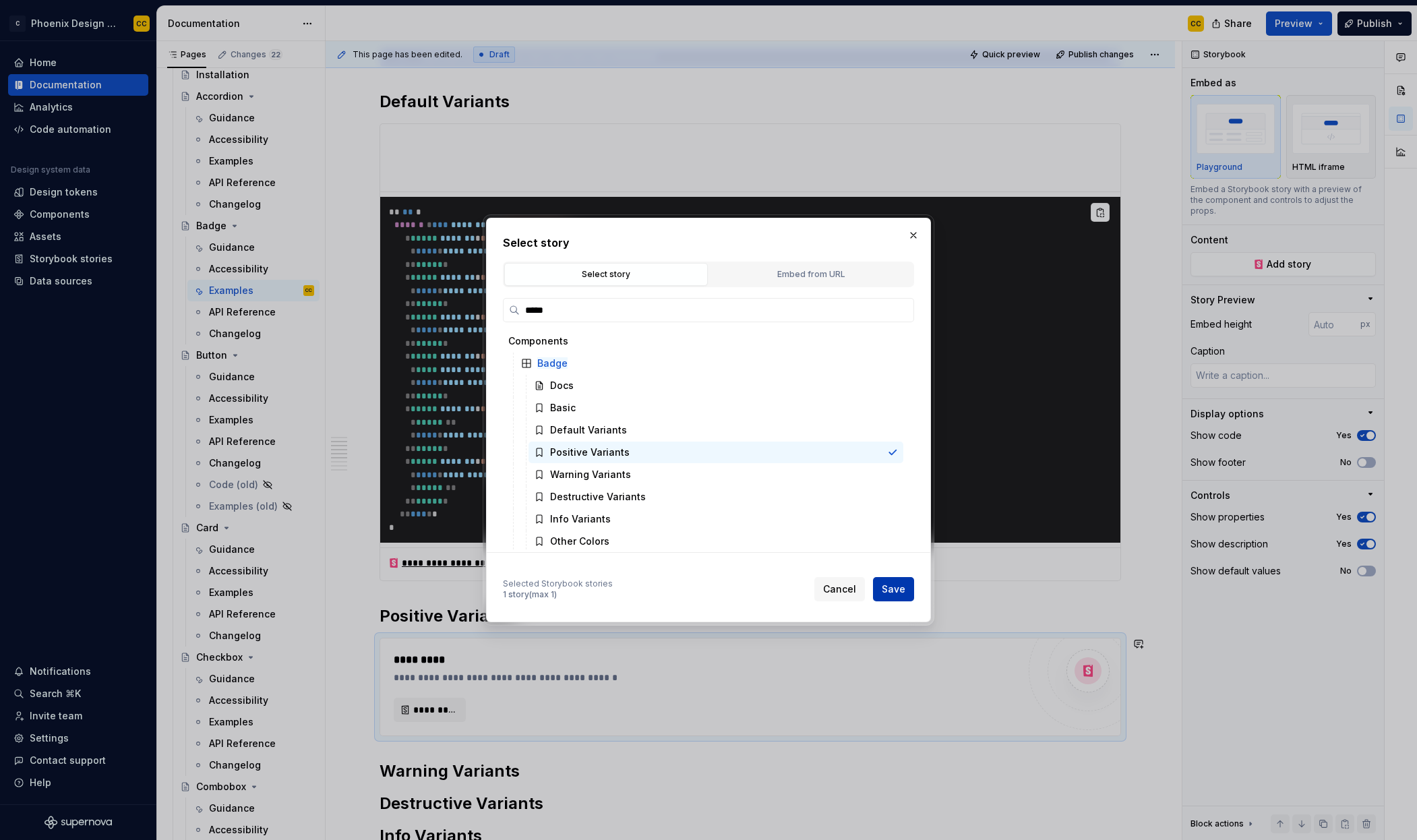
click at [891, 583] on span "Save" at bounding box center [894, 588] width 24 height 13
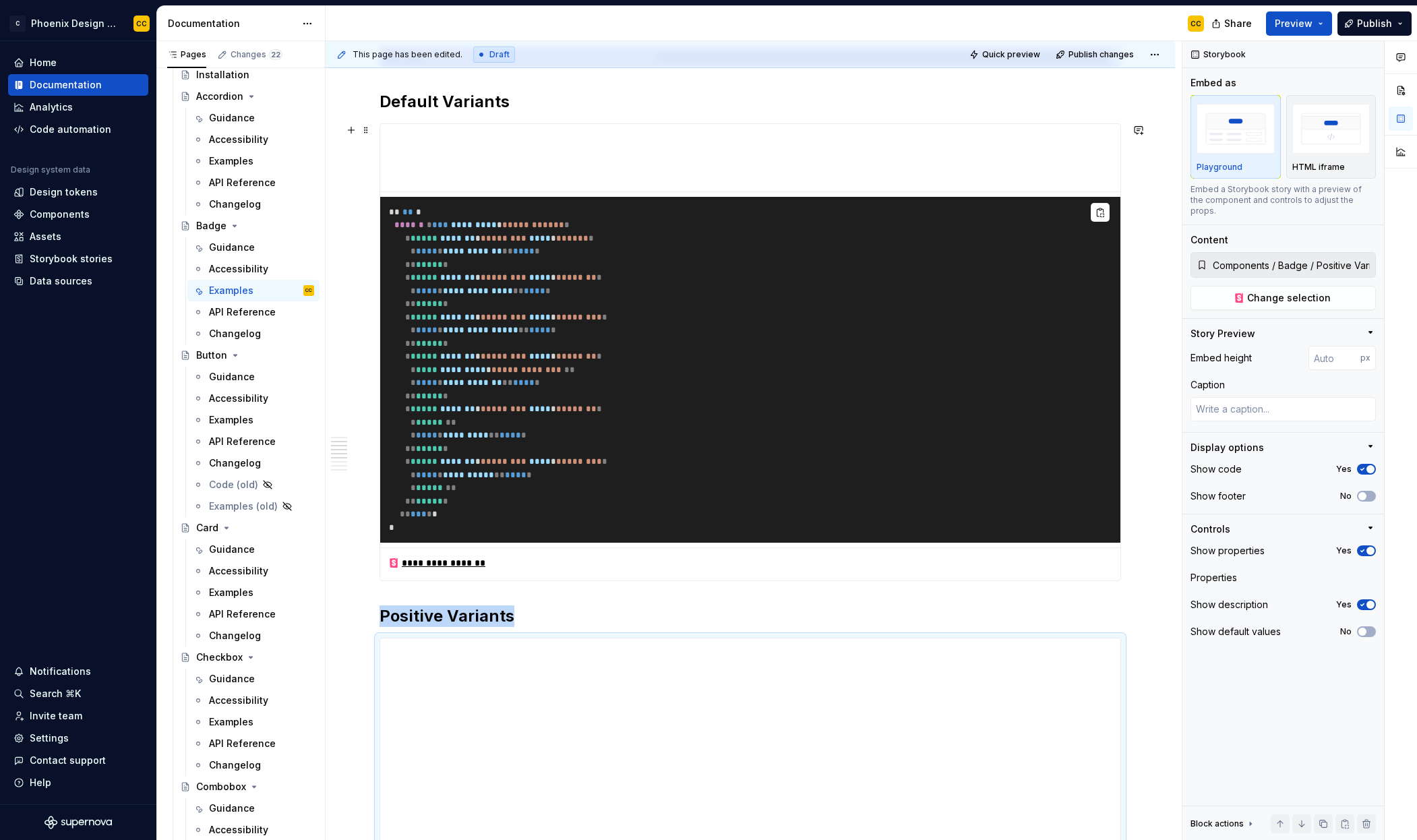
scroll to position [319, 0]
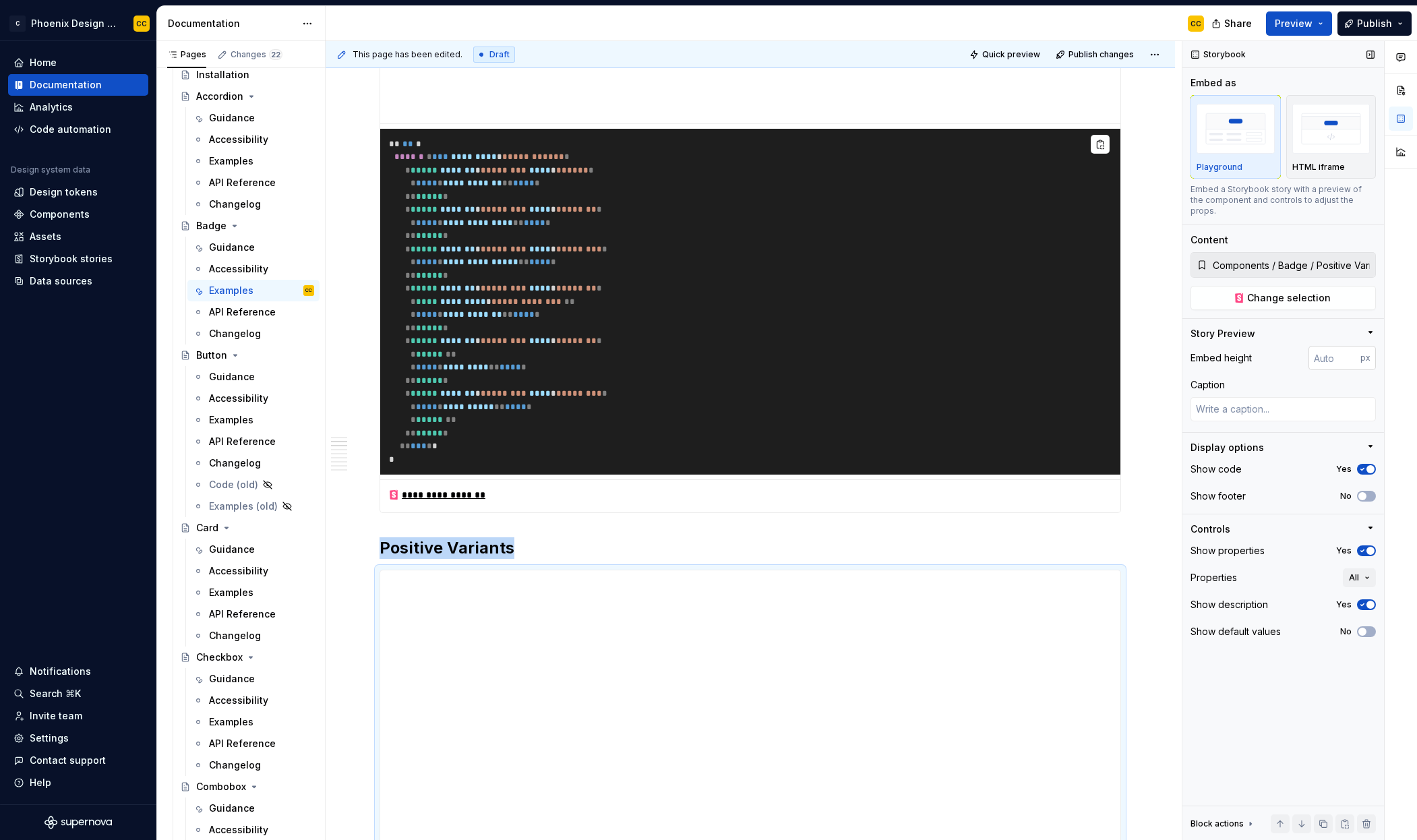
type textarea "*"
click at [1317, 354] on input "number" at bounding box center [1335, 358] width 52 height 24
type input "100"
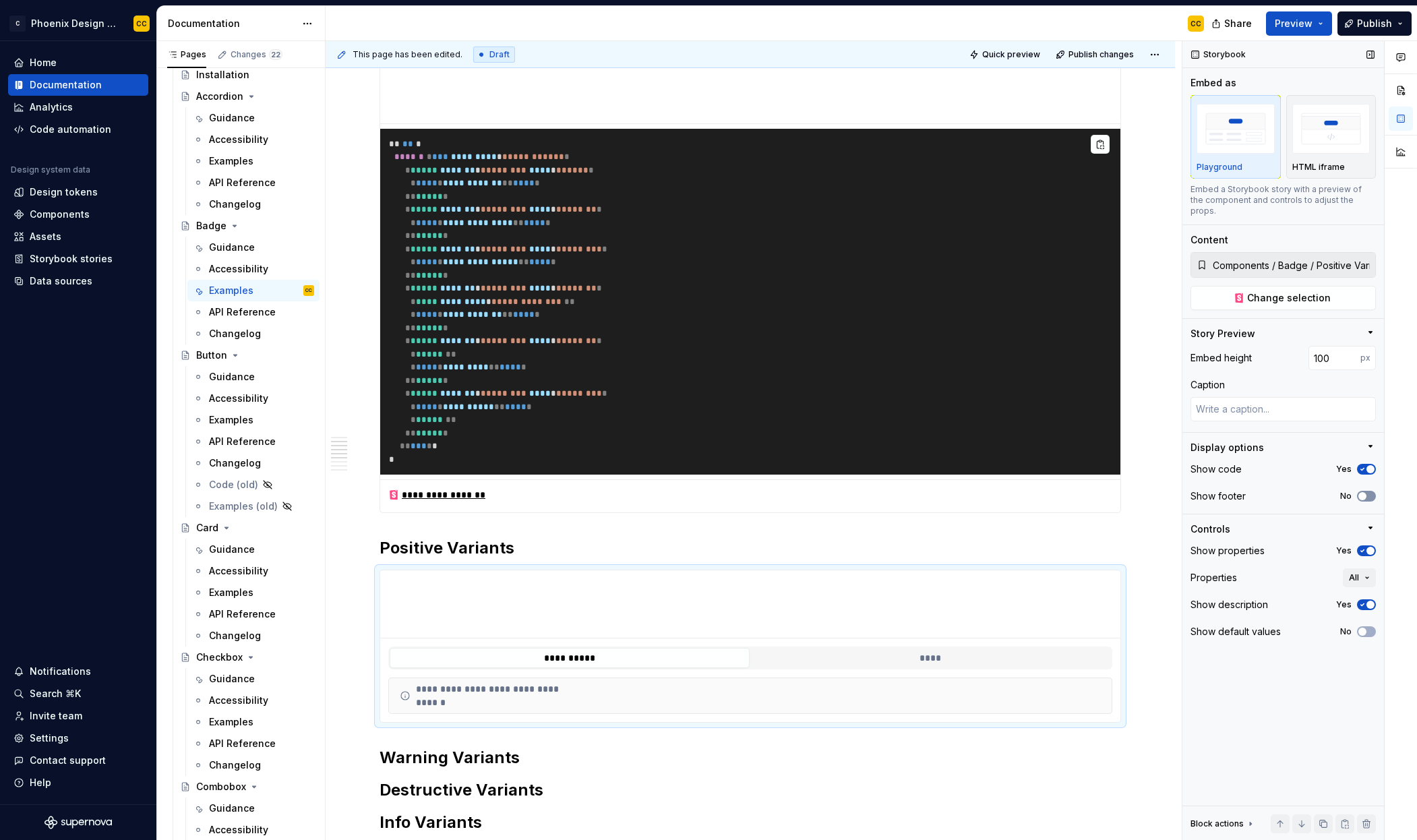
click at [1367, 492] on icon "button" at bounding box center [1362, 496] width 10 height 8
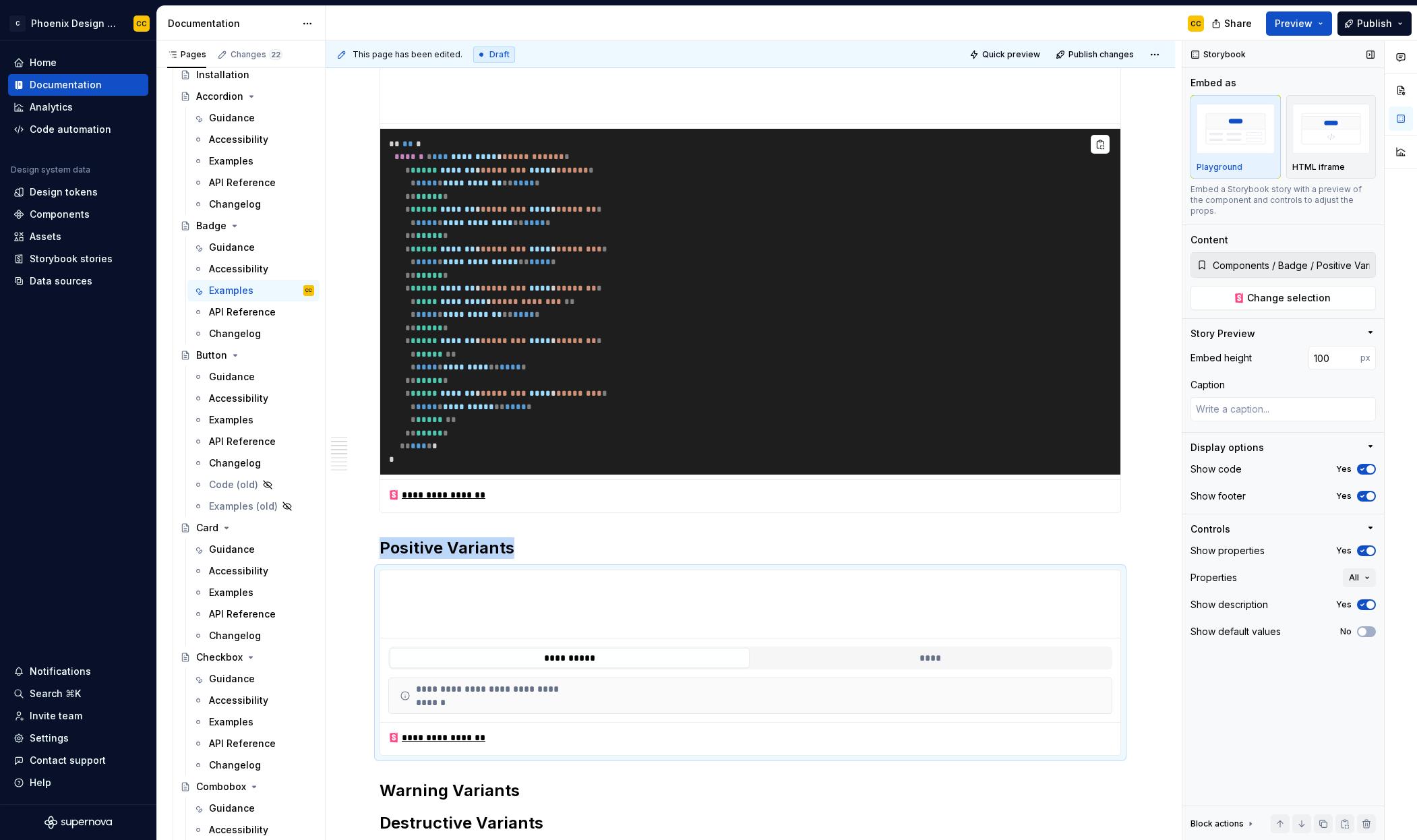
click at [1367, 545] on button "Yes" at bounding box center [1366, 550] width 19 height 10
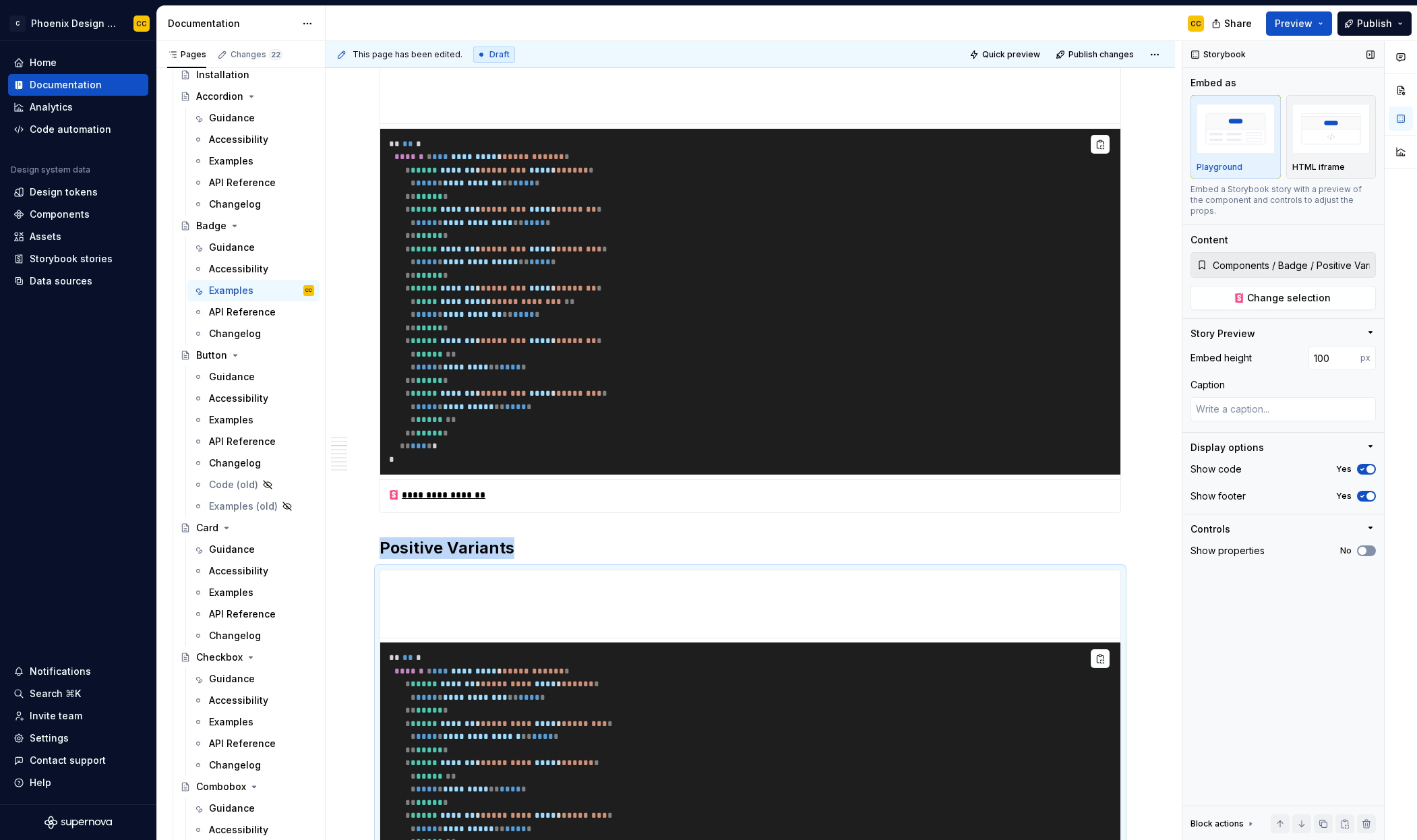
scroll to position [412, 0]
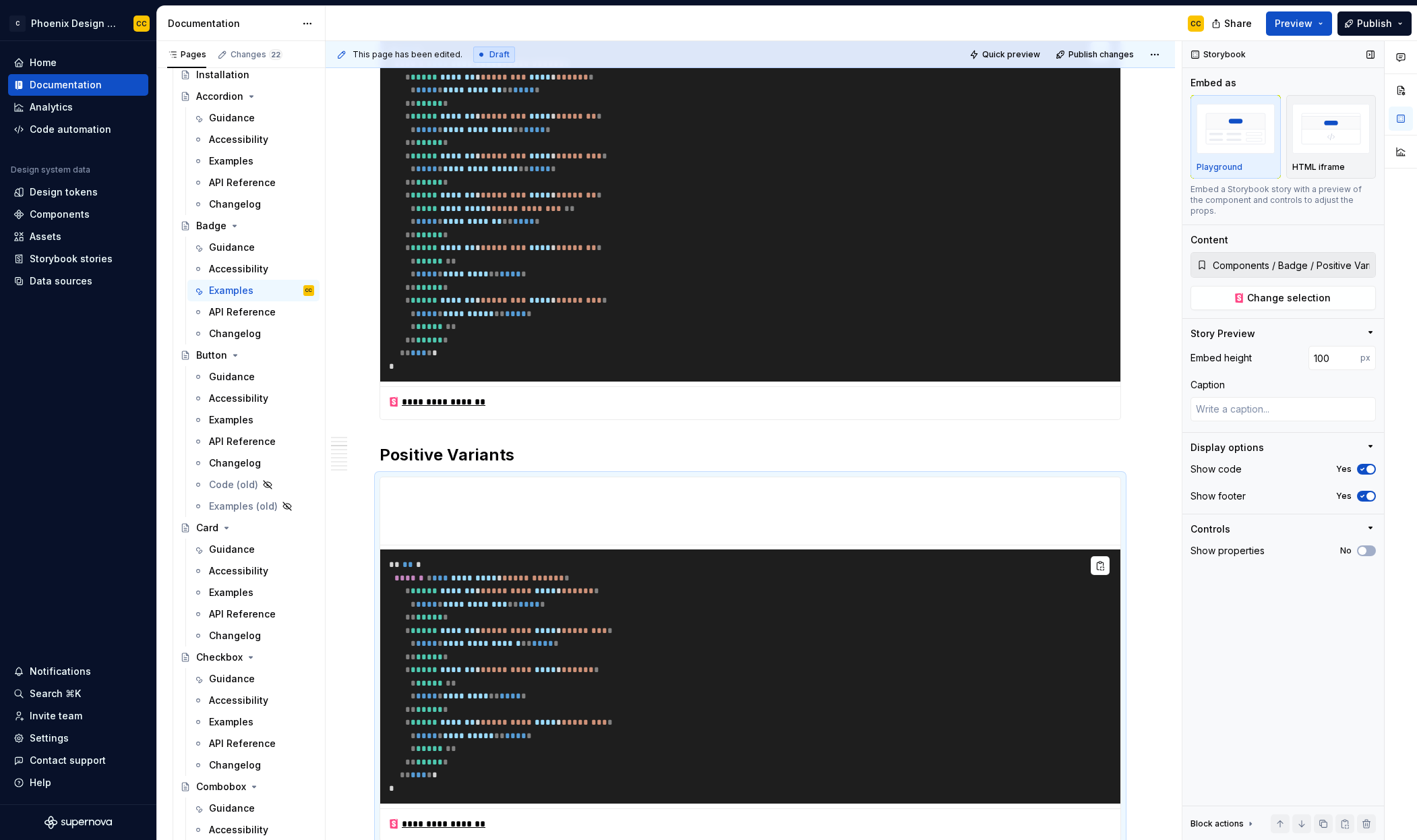
click at [1211, 630] on div "Storybook Embed as Playground HTML iframe Embed a Storybook story with a previe…" at bounding box center [1283, 441] width 202 height 800
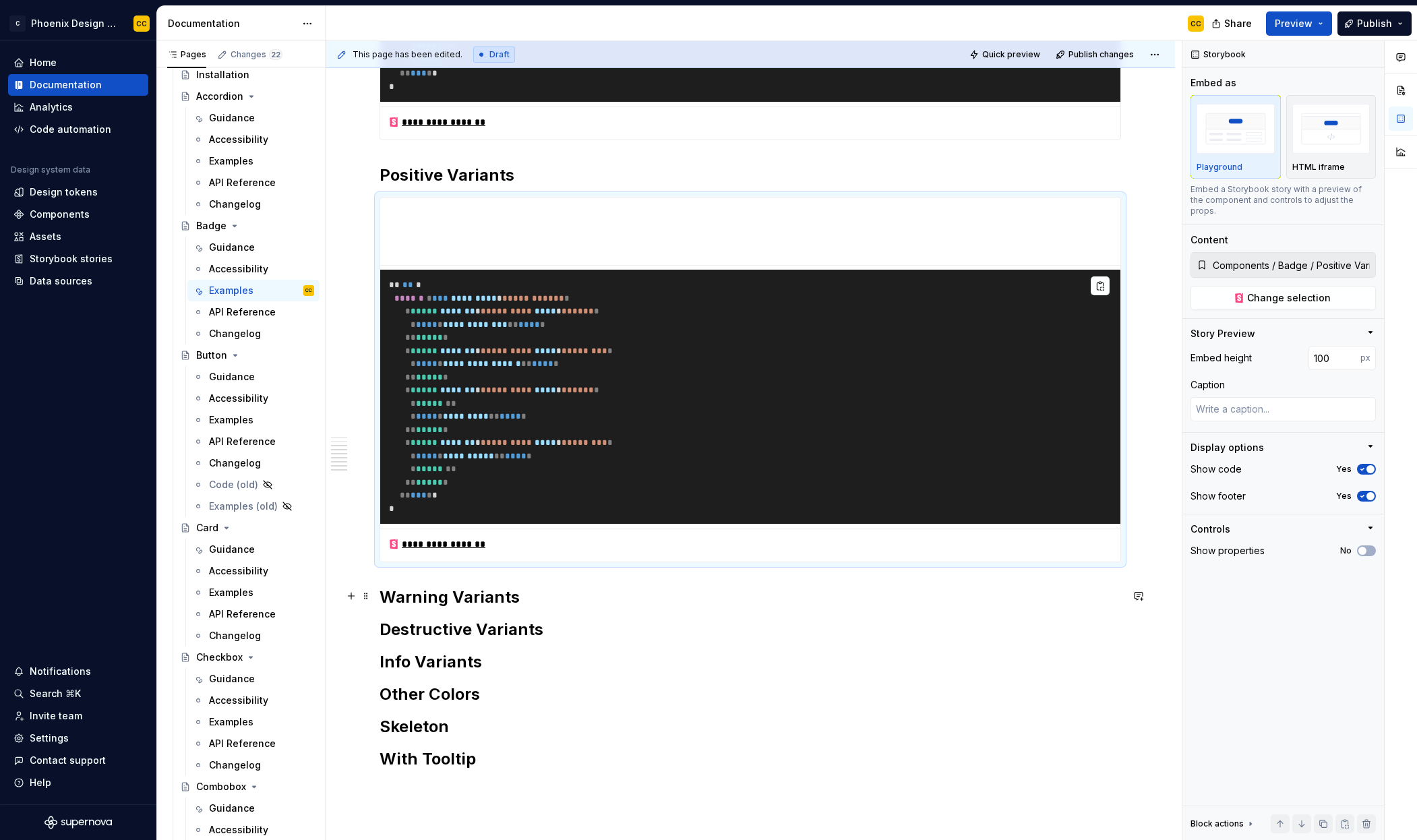
scroll to position [726, 0]
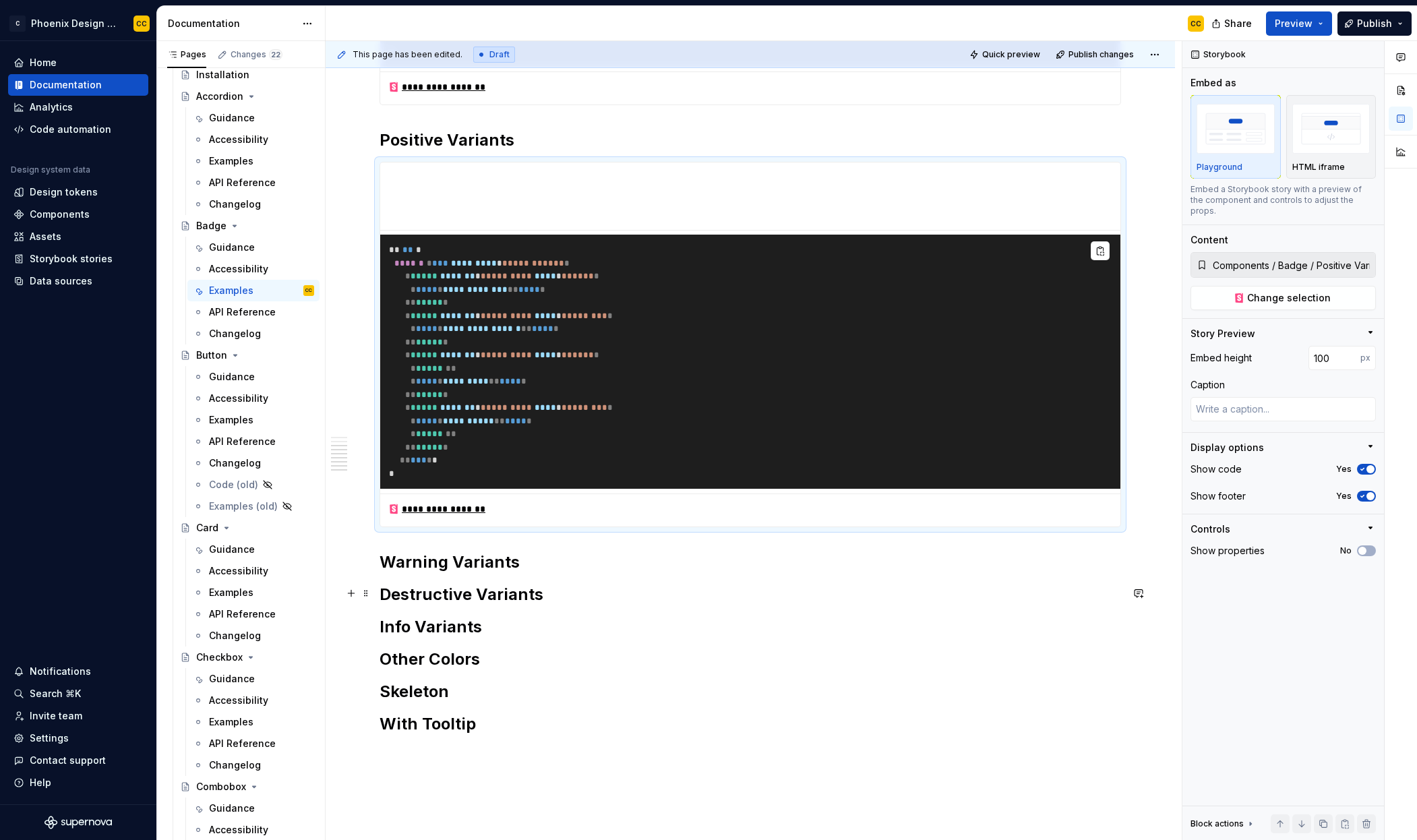
click at [561, 578] on div "**********" at bounding box center [750, 137] width 742 height 1195
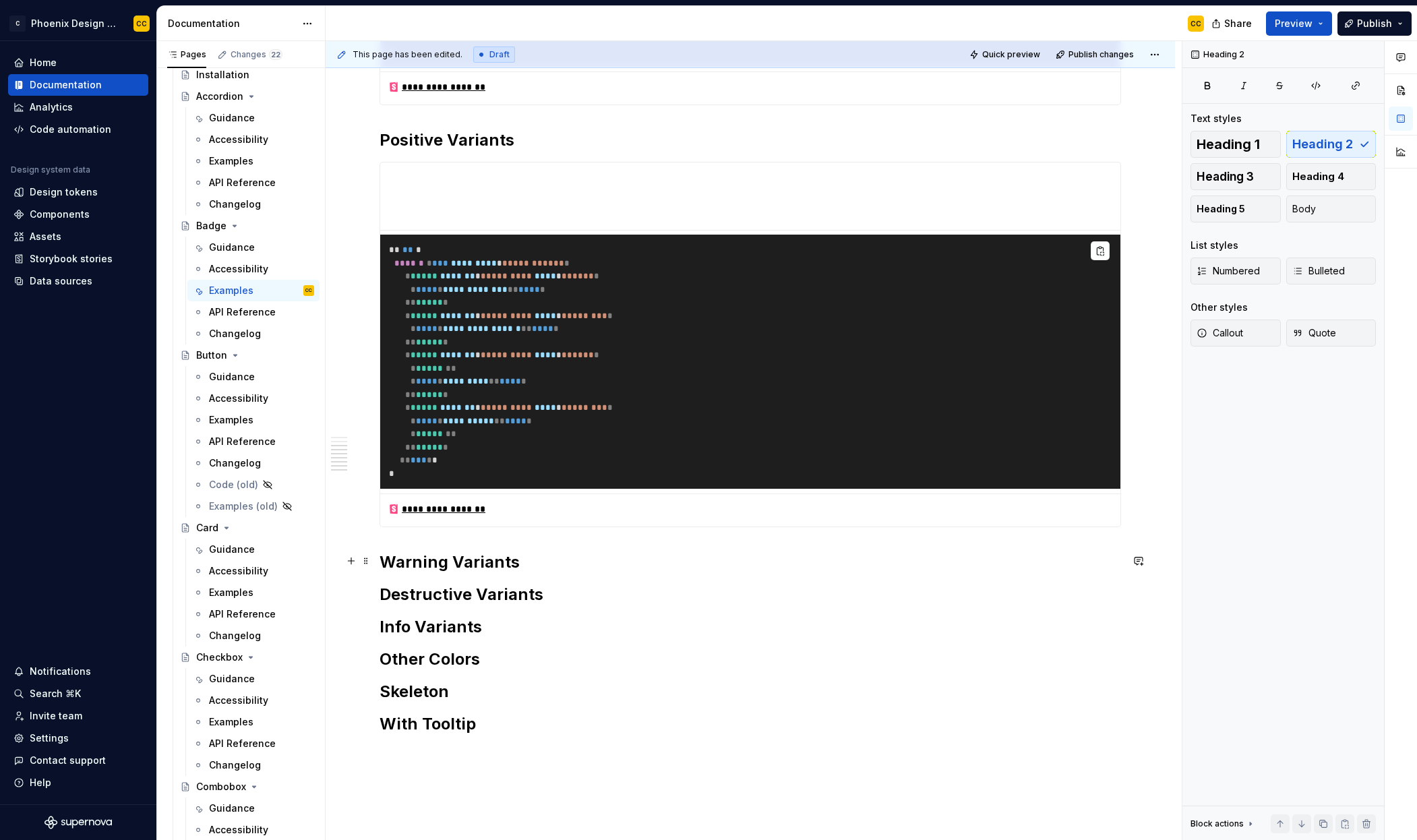
click at [565, 565] on h2 "Warning Variants" at bounding box center [750, 562] width 742 height 22
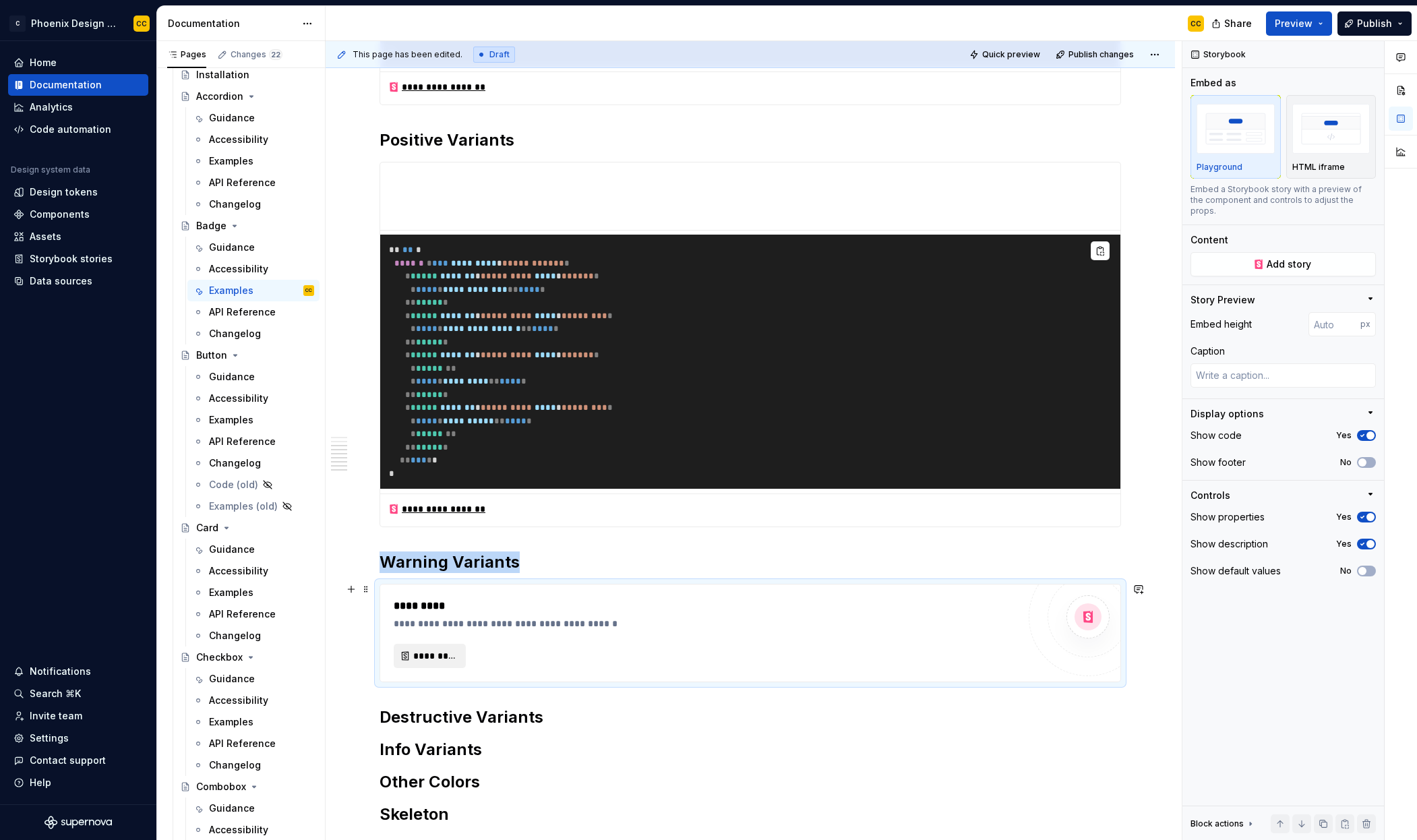
click at [430, 649] on span "*********" at bounding box center [435, 655] width 44 height 13
type textarea "*"
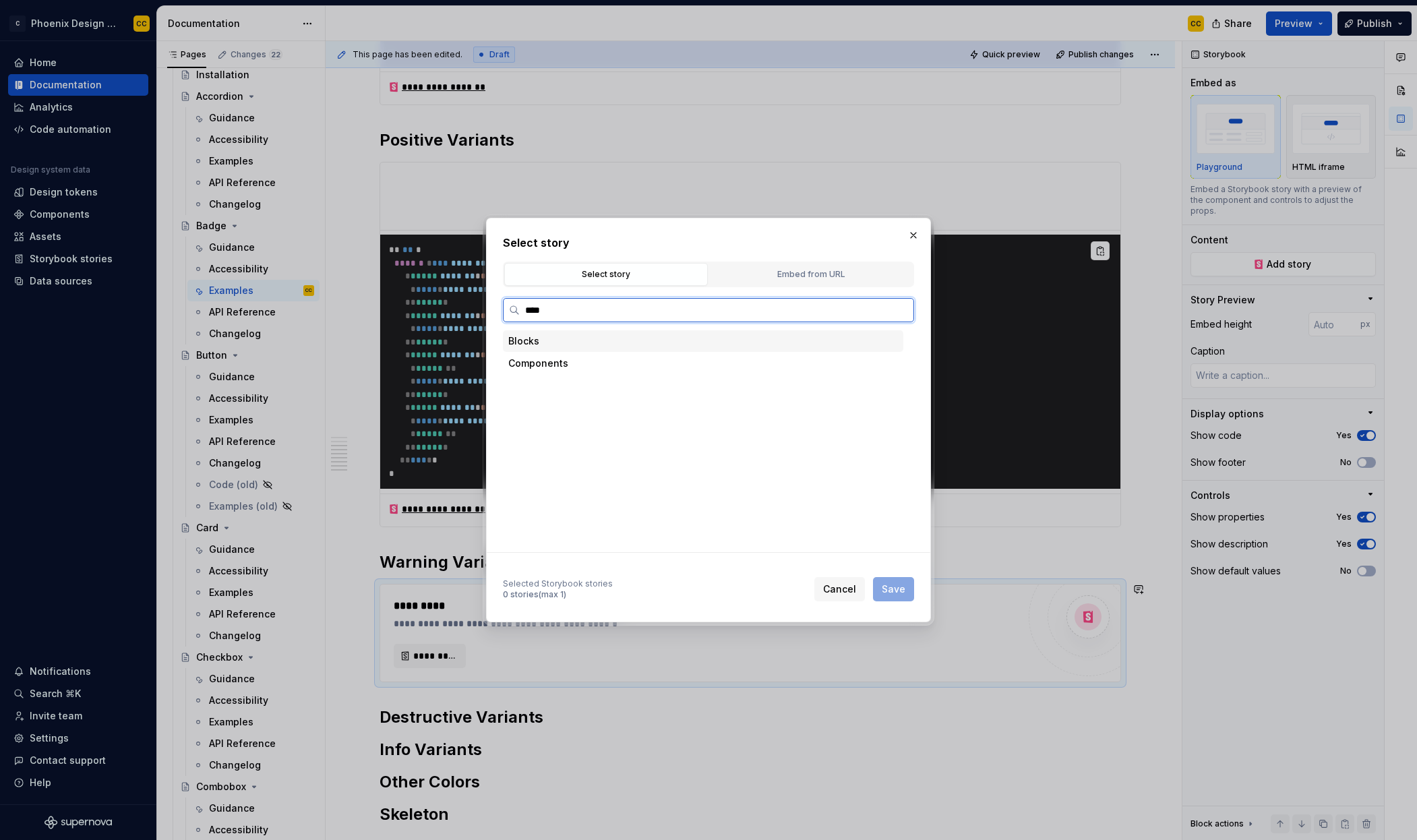
type input "*****"
click at [614, 479] on div "Warning Variants" at bounding box center [591, 474] width 81 height 13
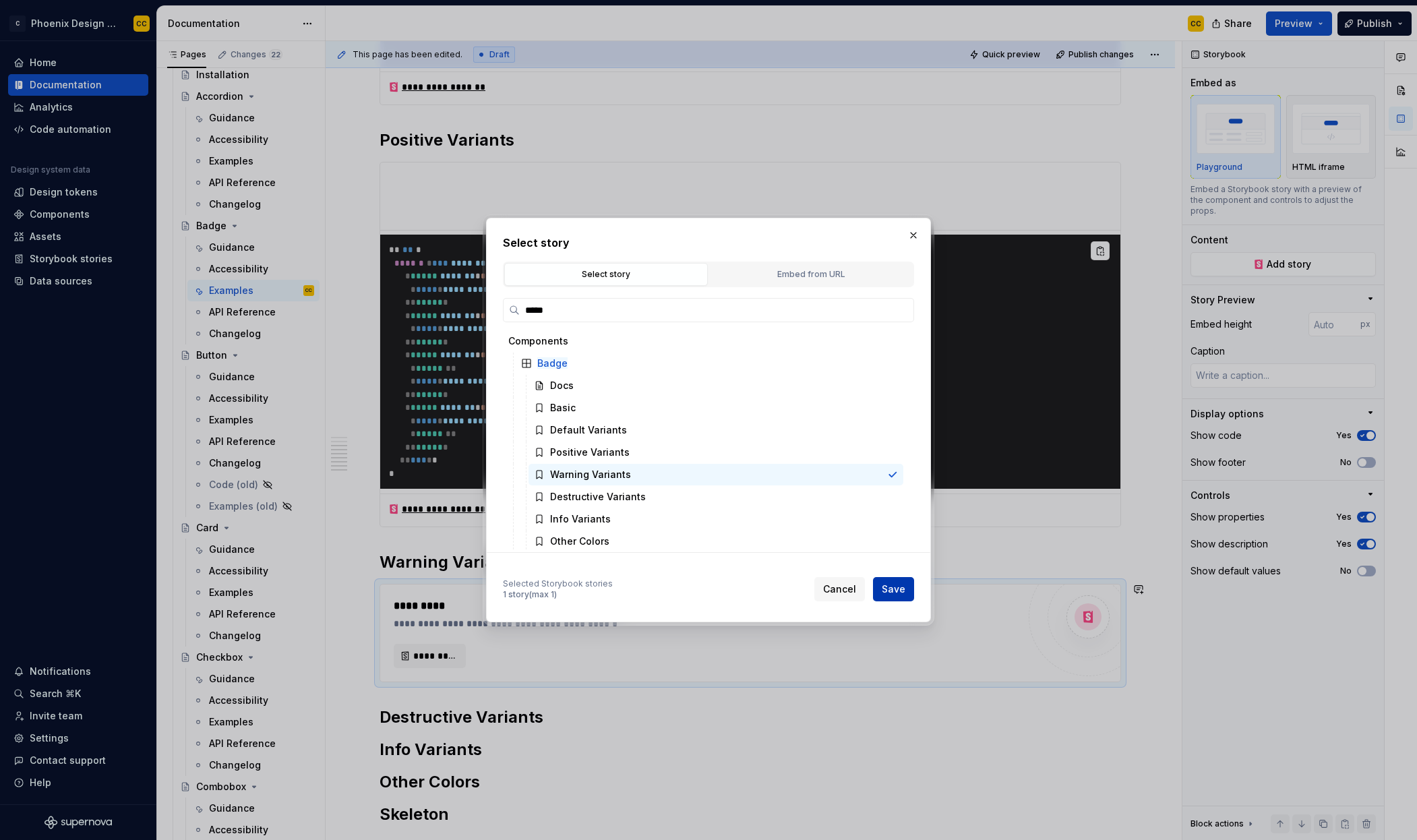
click at [907, 598] on button "Save" at bounding box center [893, 589] width 41 height 24
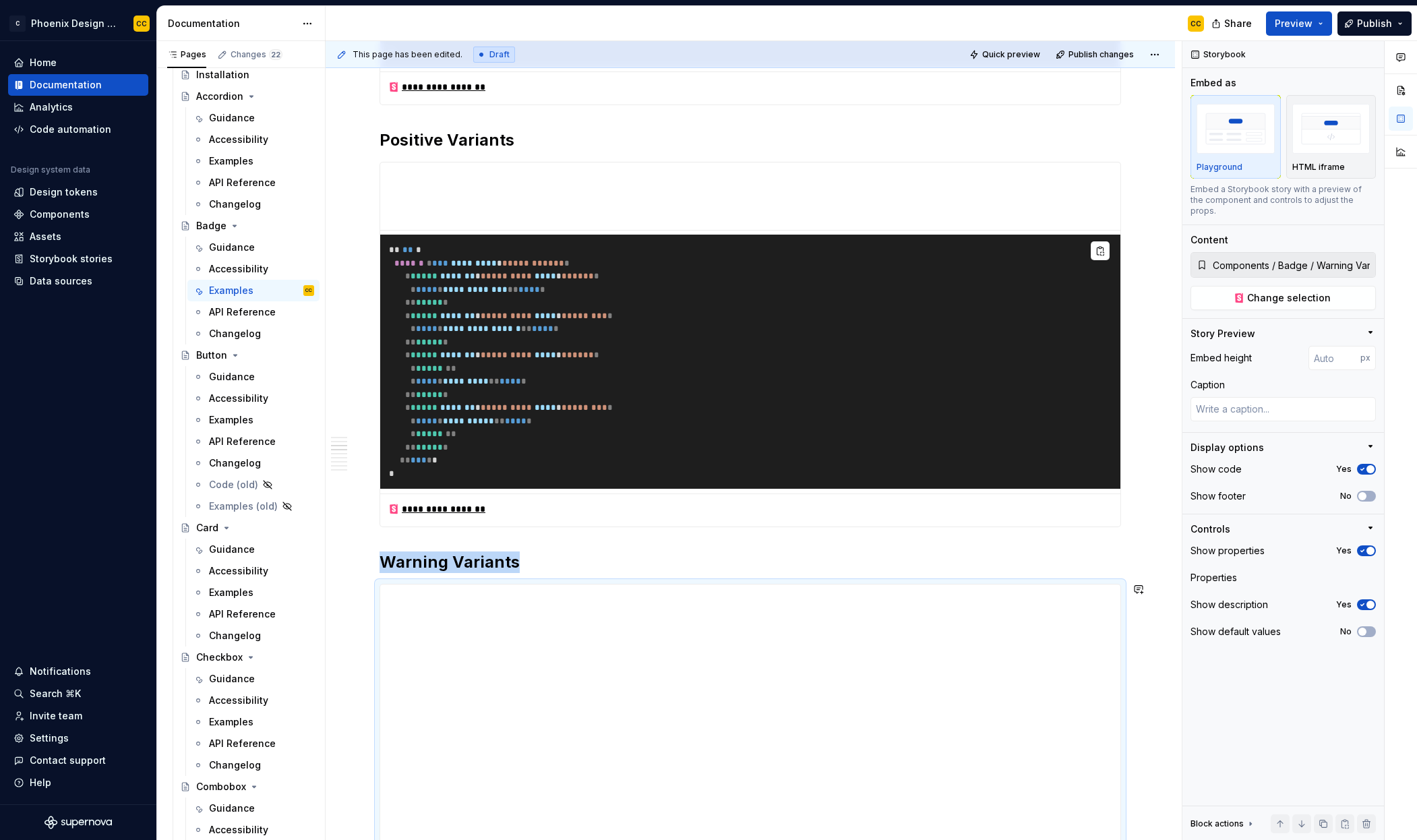
scroll to position [740, 0]
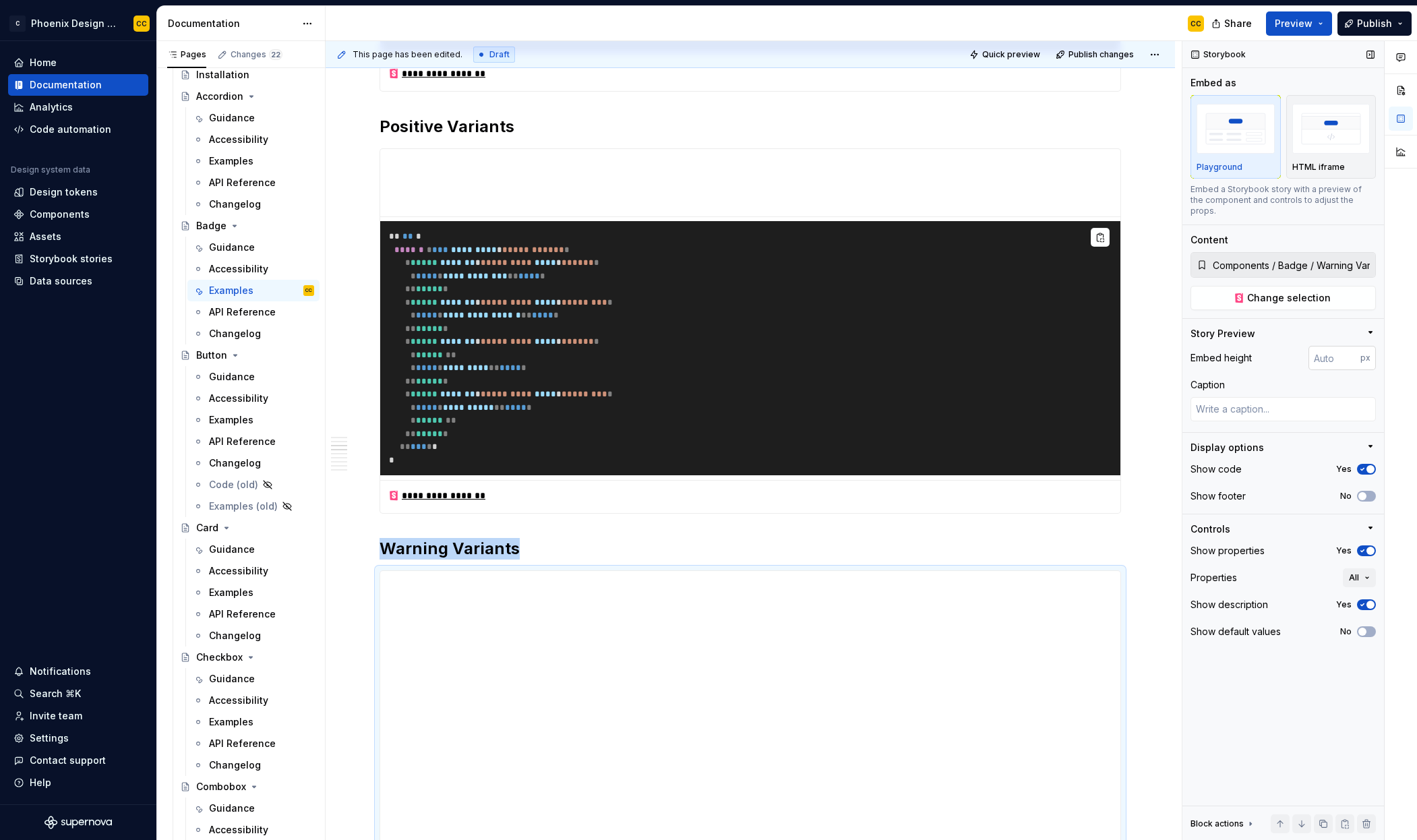
type textarea "*"
click at [1328, 351] on input "number" at bounding box center [1335, 358] width 52 height 24
type input "100"
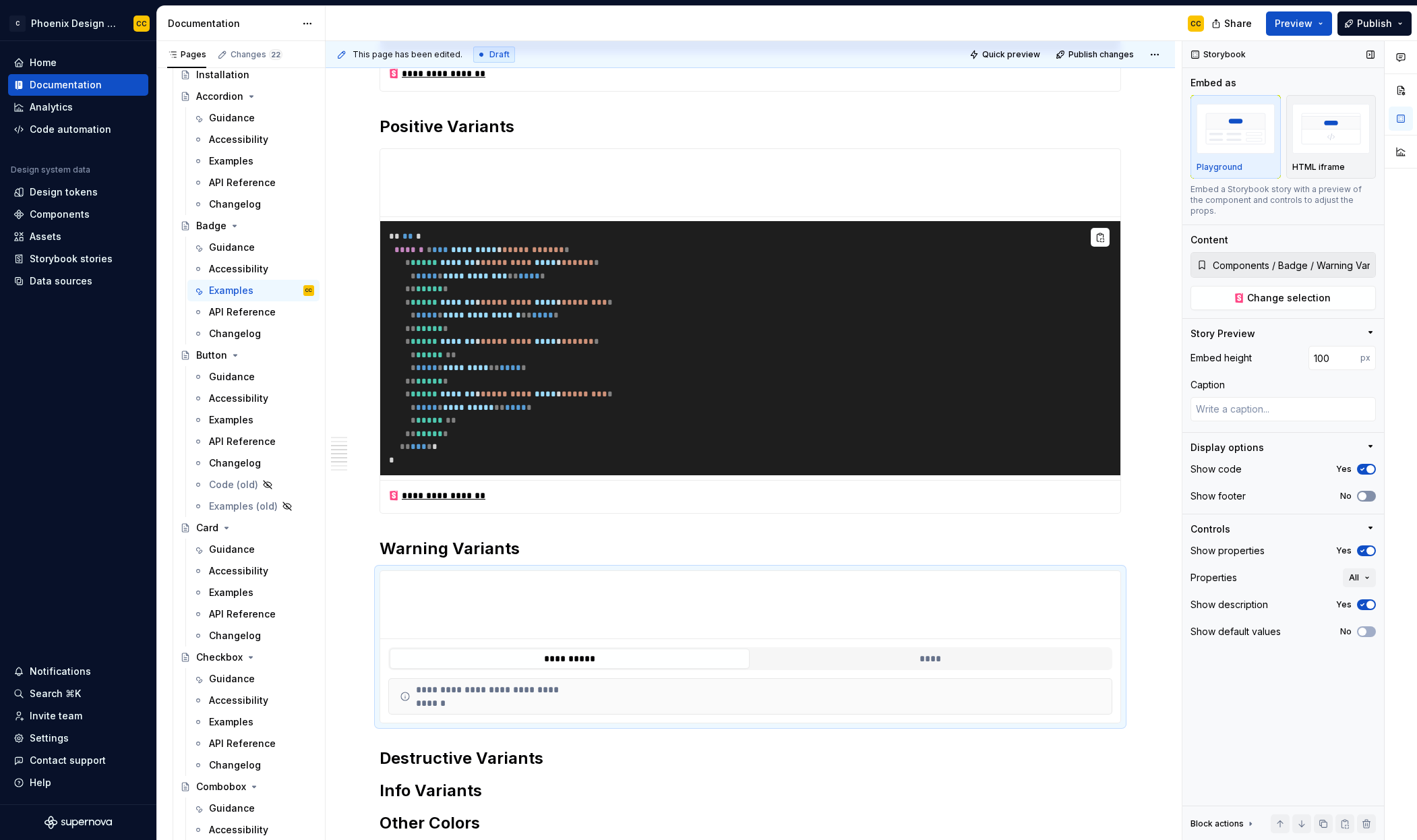
click at [1365, 492] on span "button" at bounding box center [1363, 496] width 8 height 8
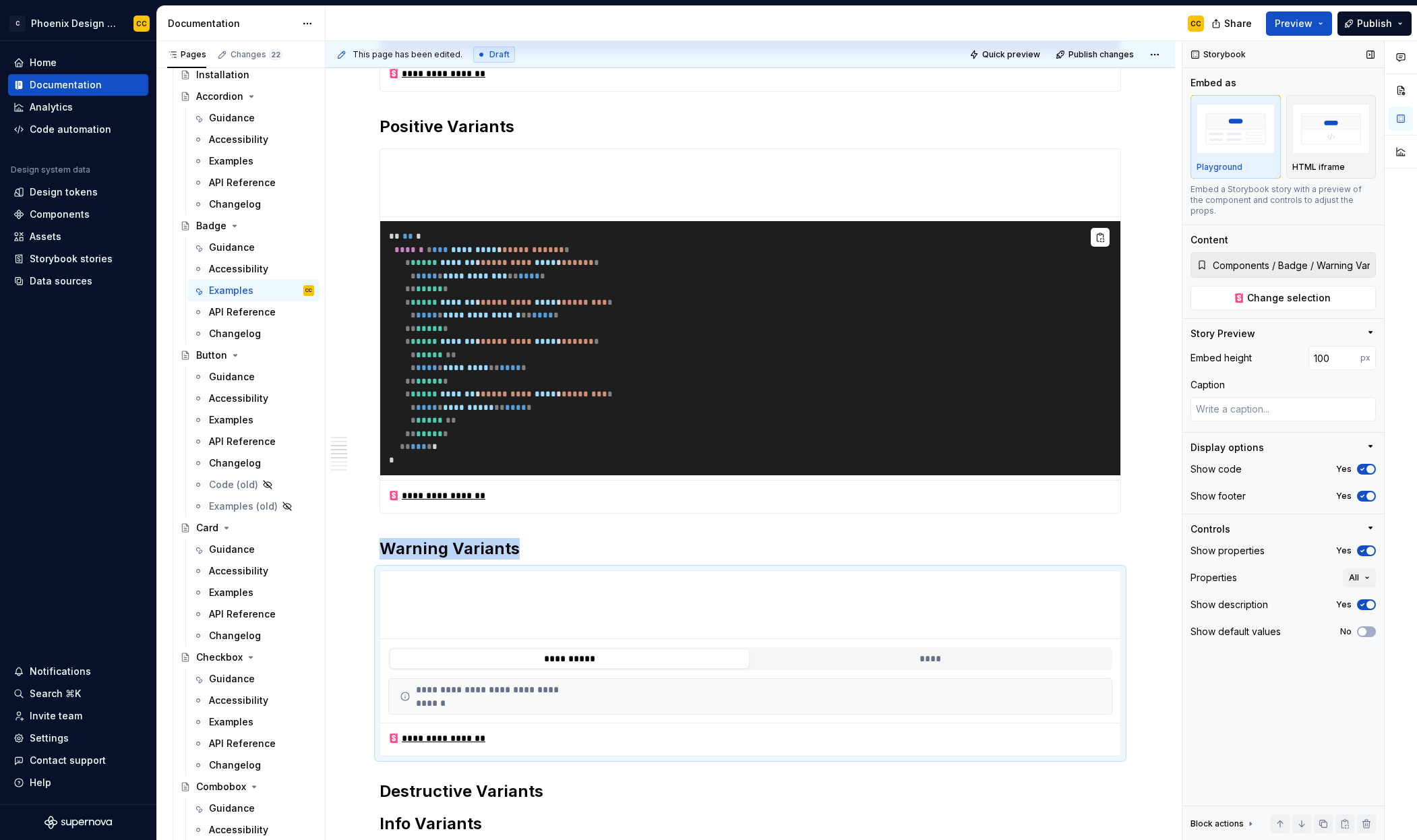
click at [1369, 547] on span "button" at bounding box center [1371, 551] width 8 height 8
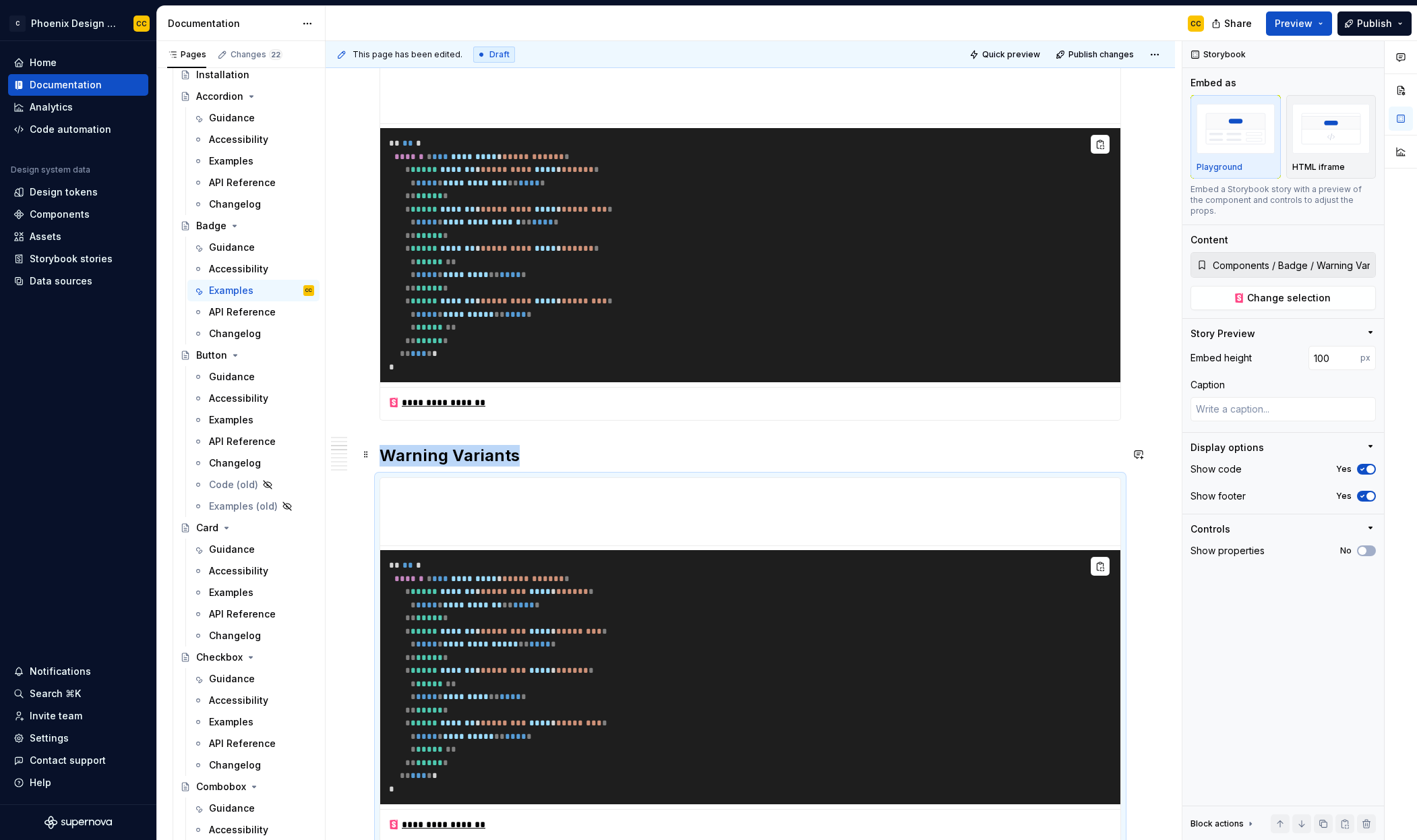
click at [904, 446] on h2 "Warning Variants" at bounding box center [750, 455] width 742 height 22
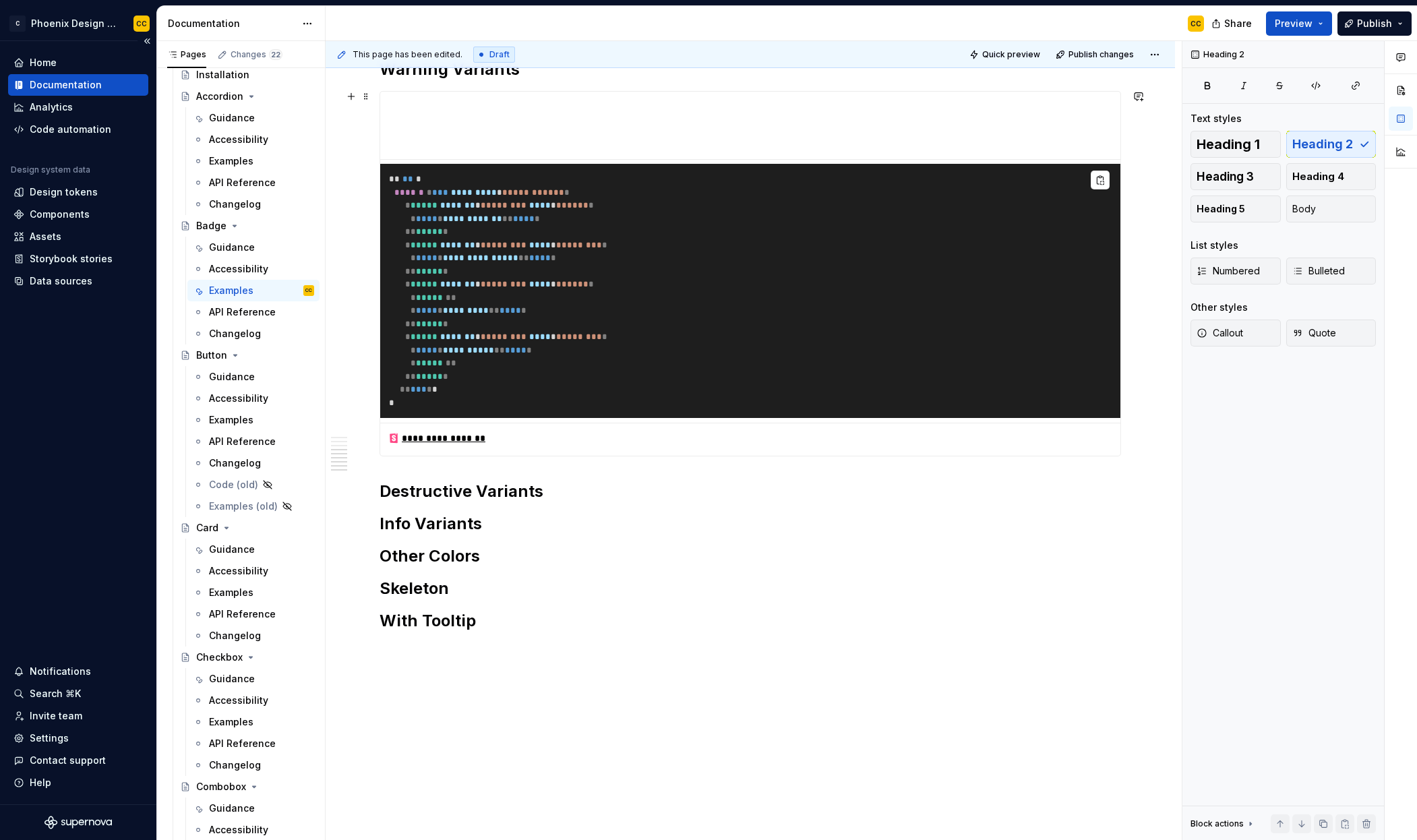
scroll to position [1222, 0]
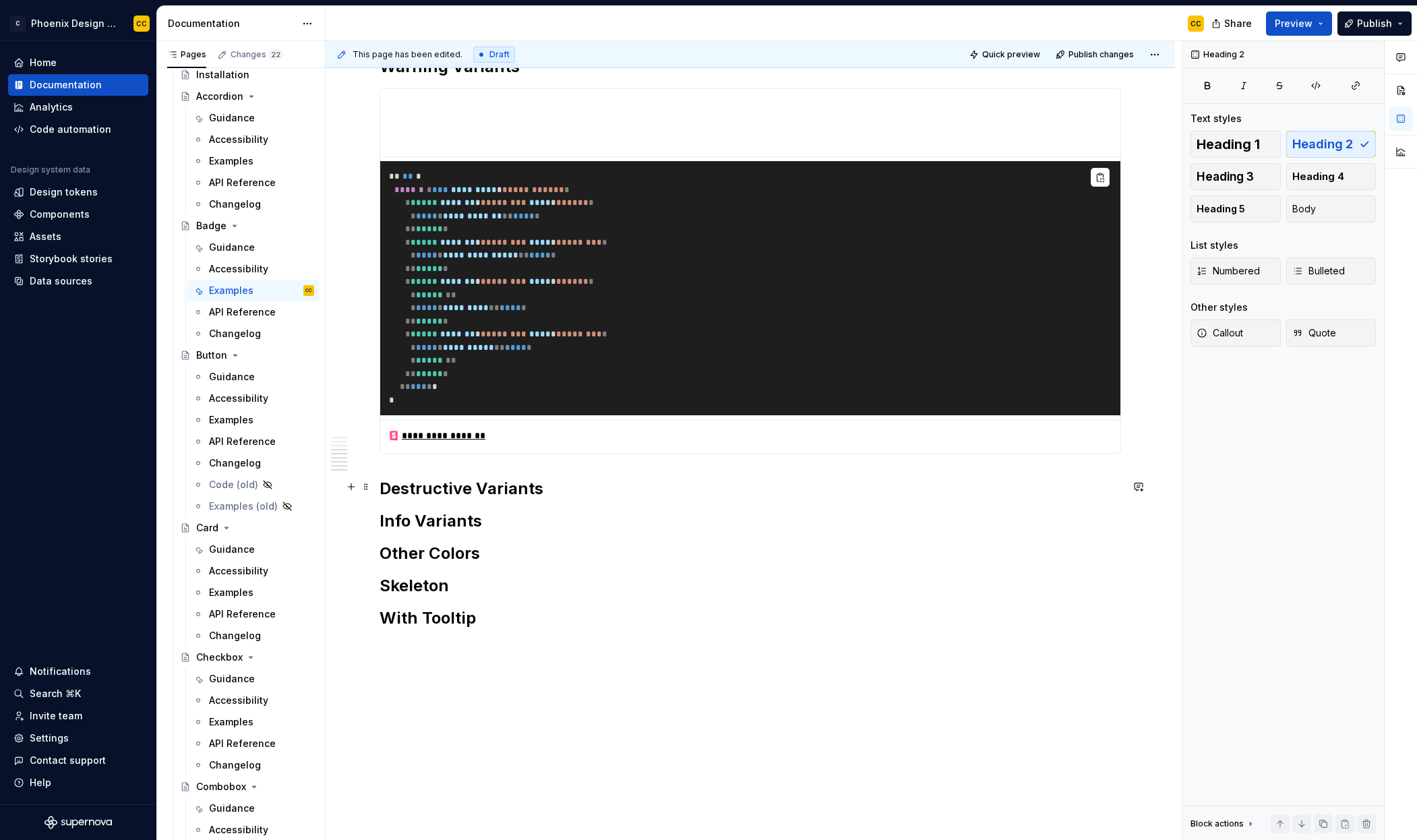
click at [577, 484] on h2 "Destructive Variants" at bounding box center [750, 489] width 742 height 22
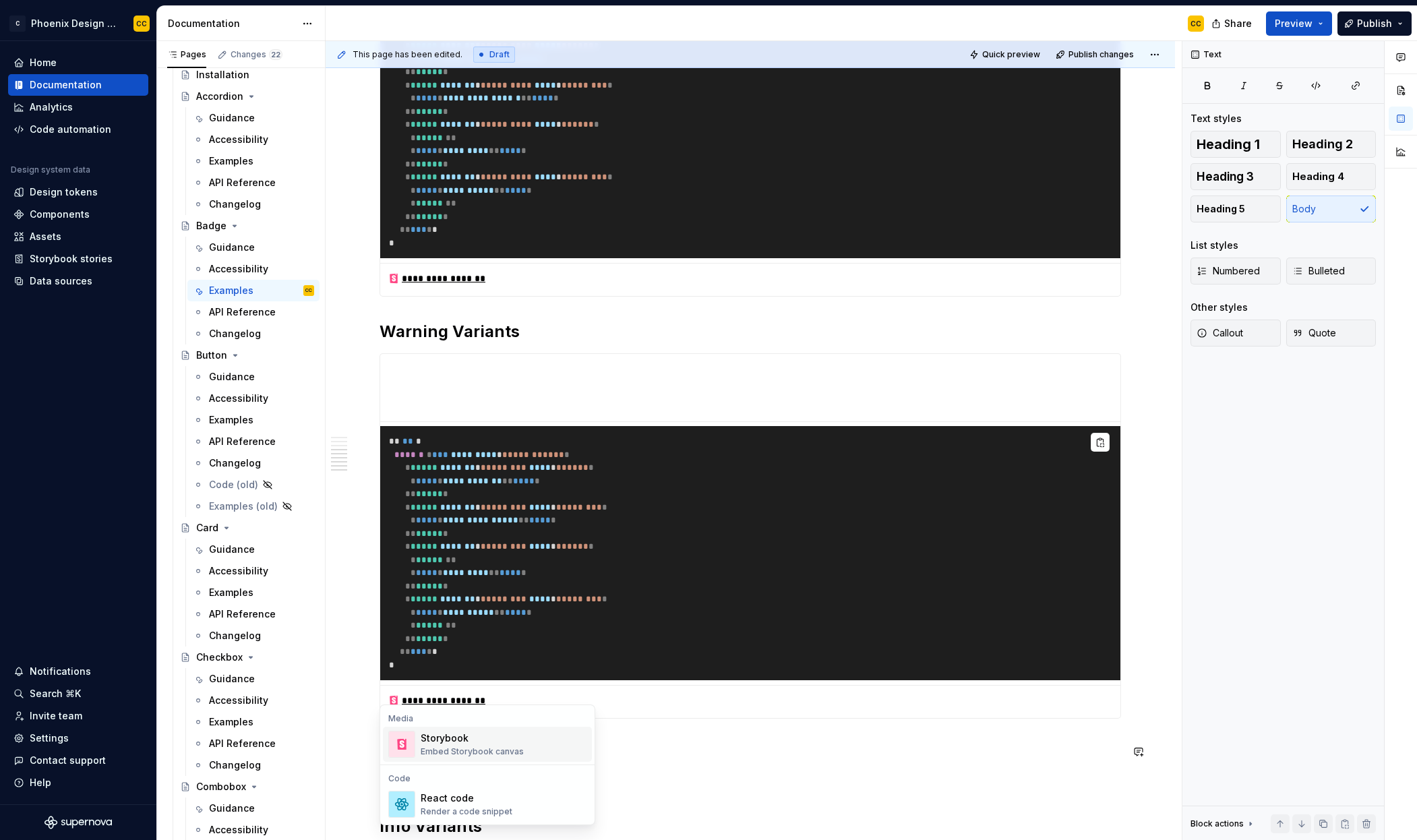
scroll to position [1247, 0]
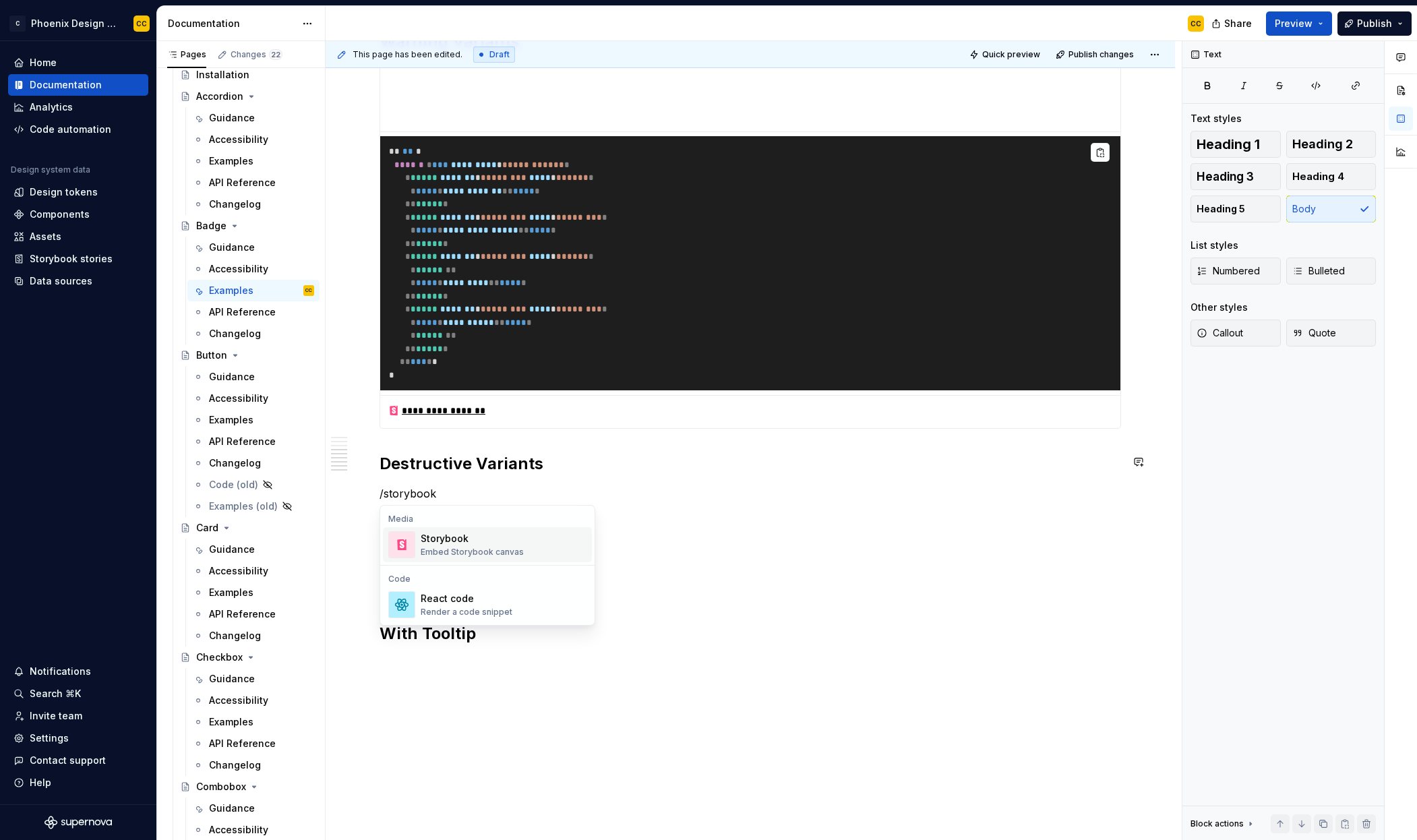
click at [465, 540] on div "Storybook" at bounding box center [472, 538] width 103 height 13
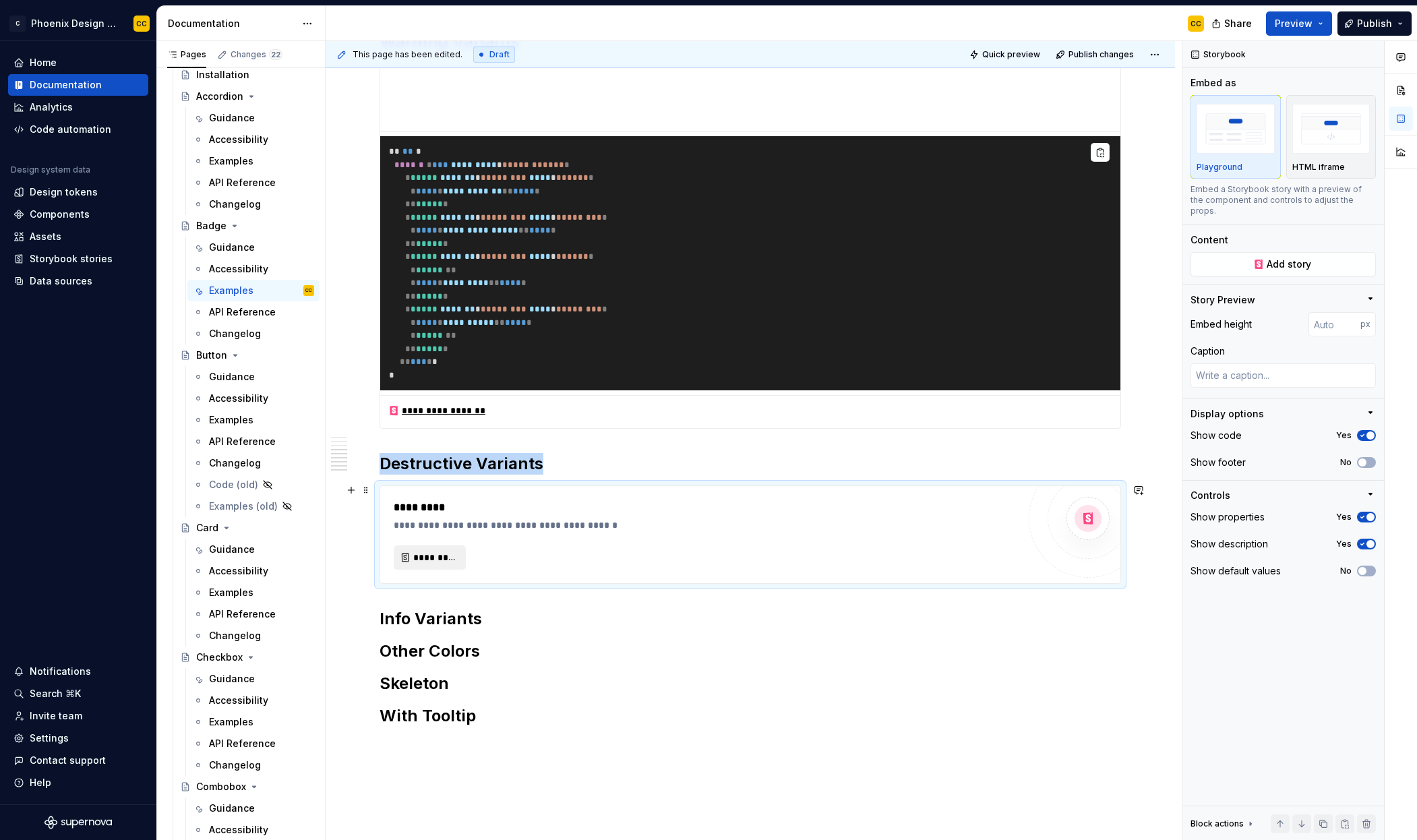
click at [455, 552] on span "*********" at bounding box center [435, 557] width 44 height 13
type textarea "*"
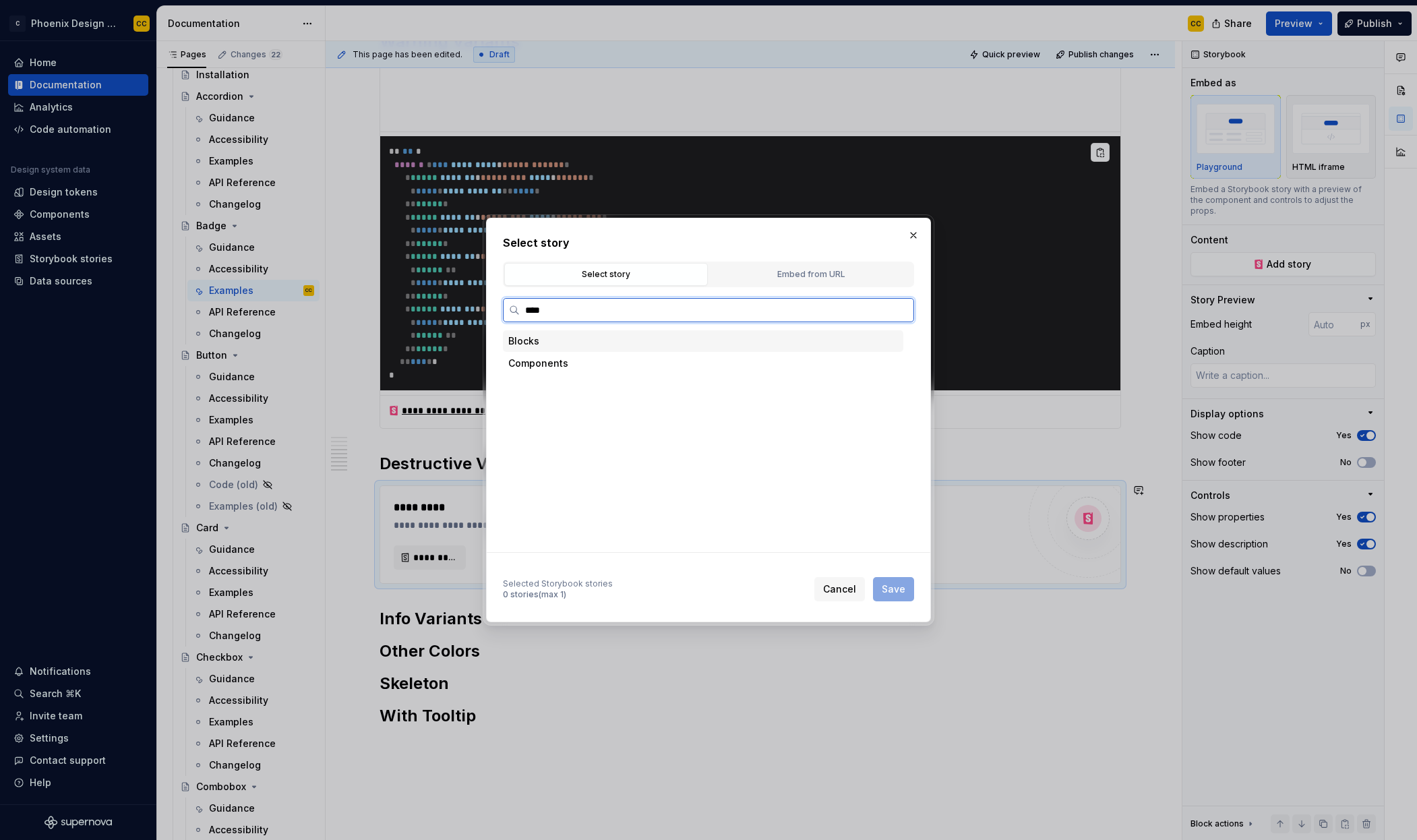
type input "*****"
click at [611, 490] on div "Destructive Variants" at bounding box center [598, 496] width 96 height 13
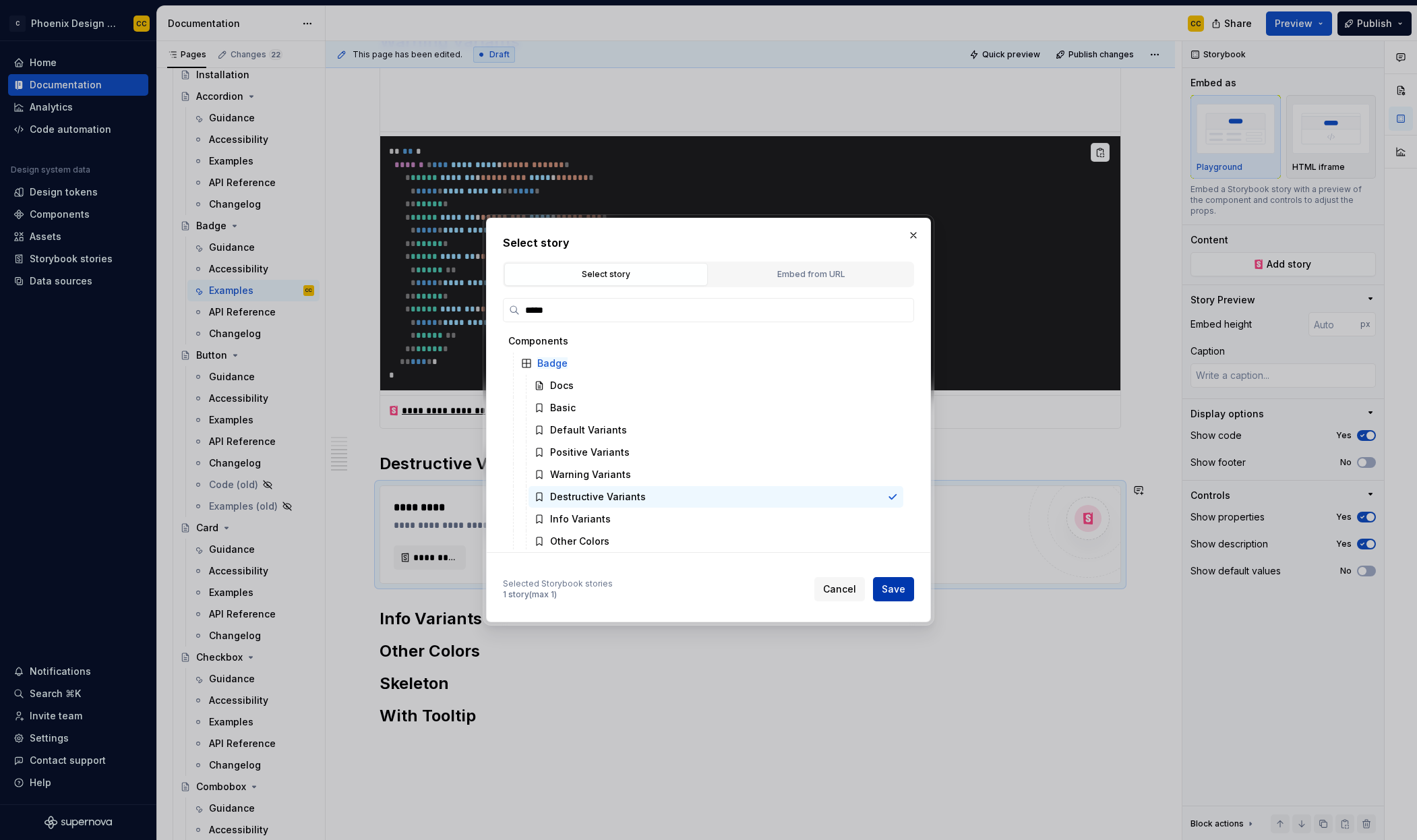
click at [886, 591] on span "Save" at bounding box center [894, 588] width 24 height 13
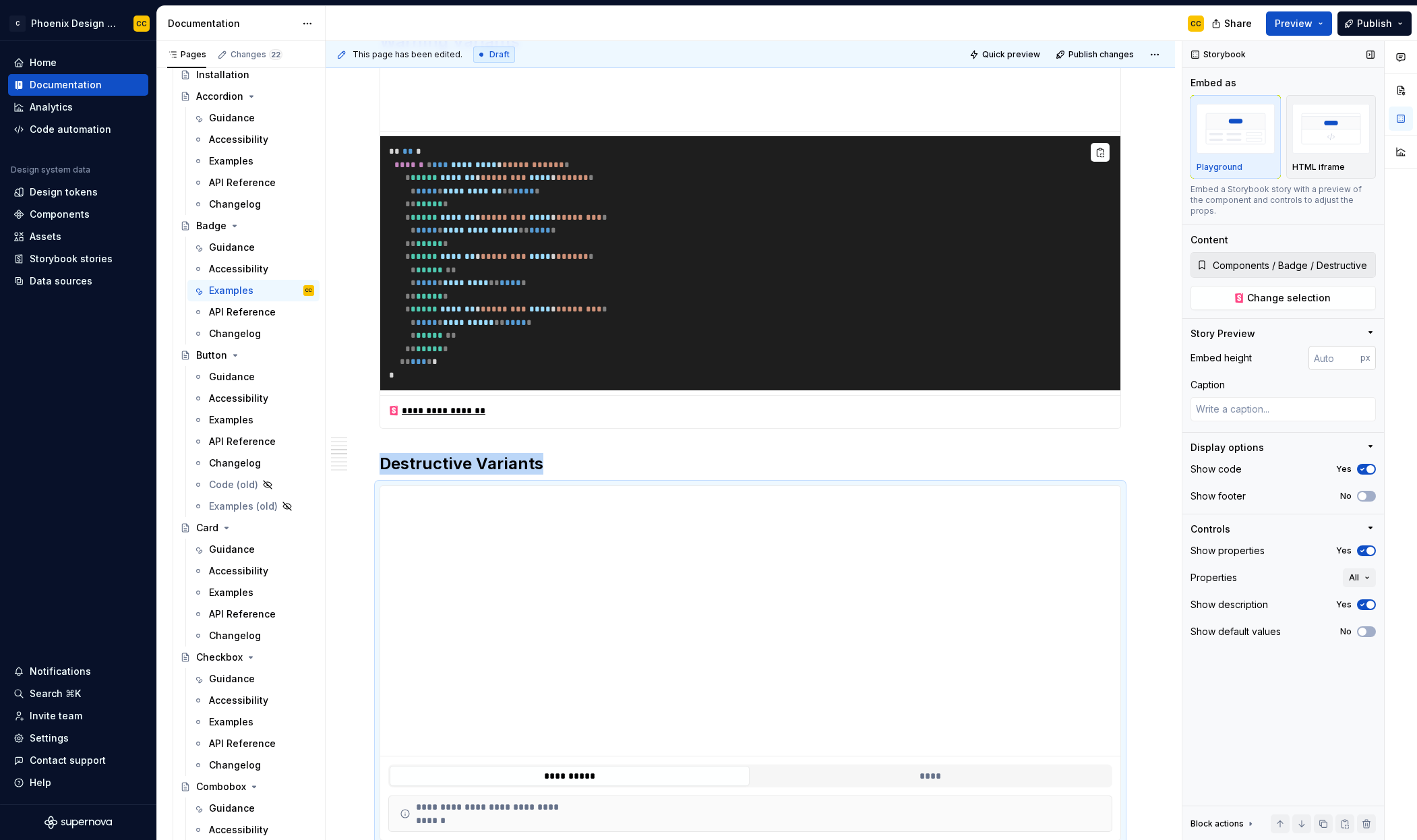
type textarea "*"
click at [1326, 346] on input "number" at bounding box center [1335, 358] width 52 height 24
type input "100"
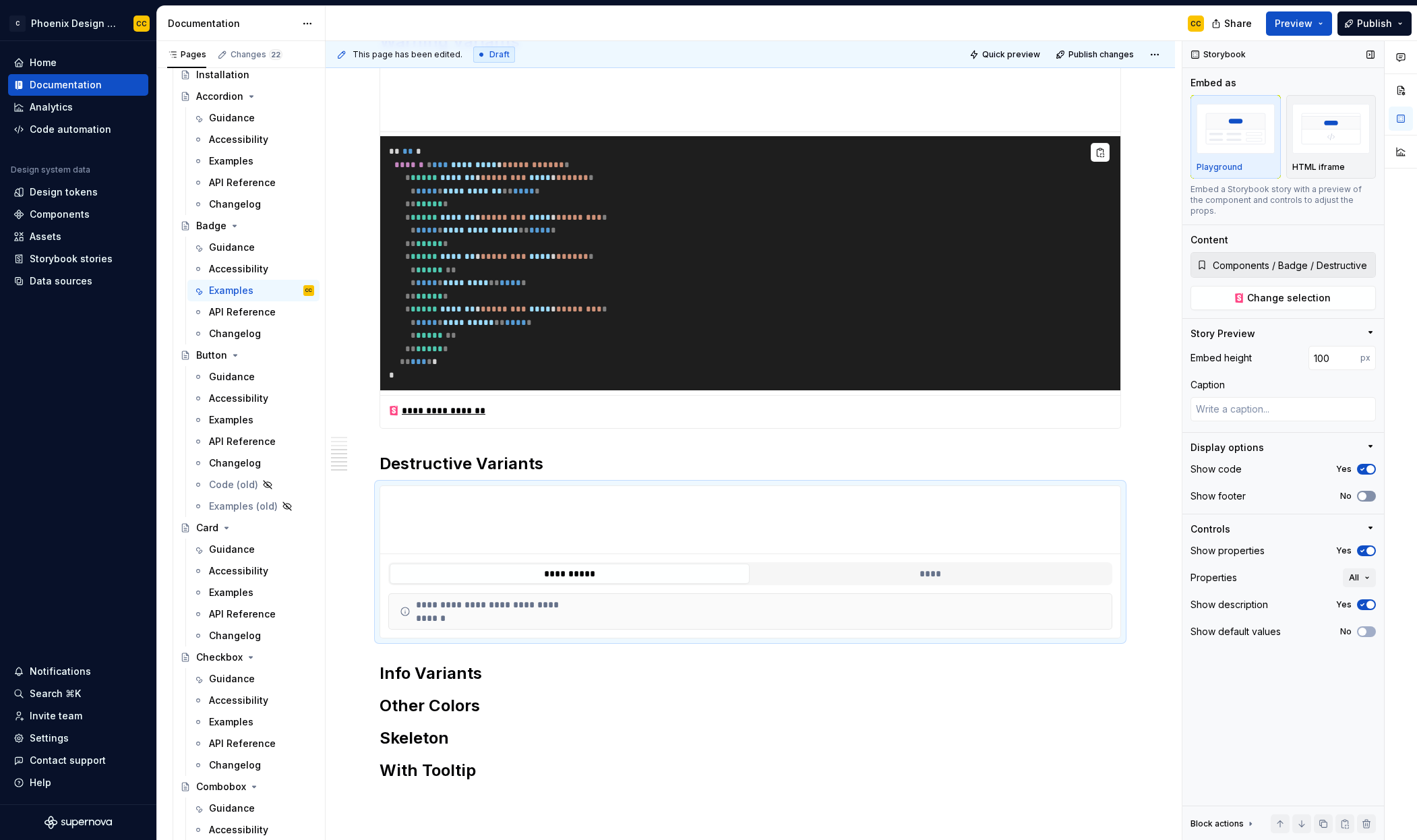
click at [1370, 491] on button "No" at bounding box center [1366, 496] width 19 height 10
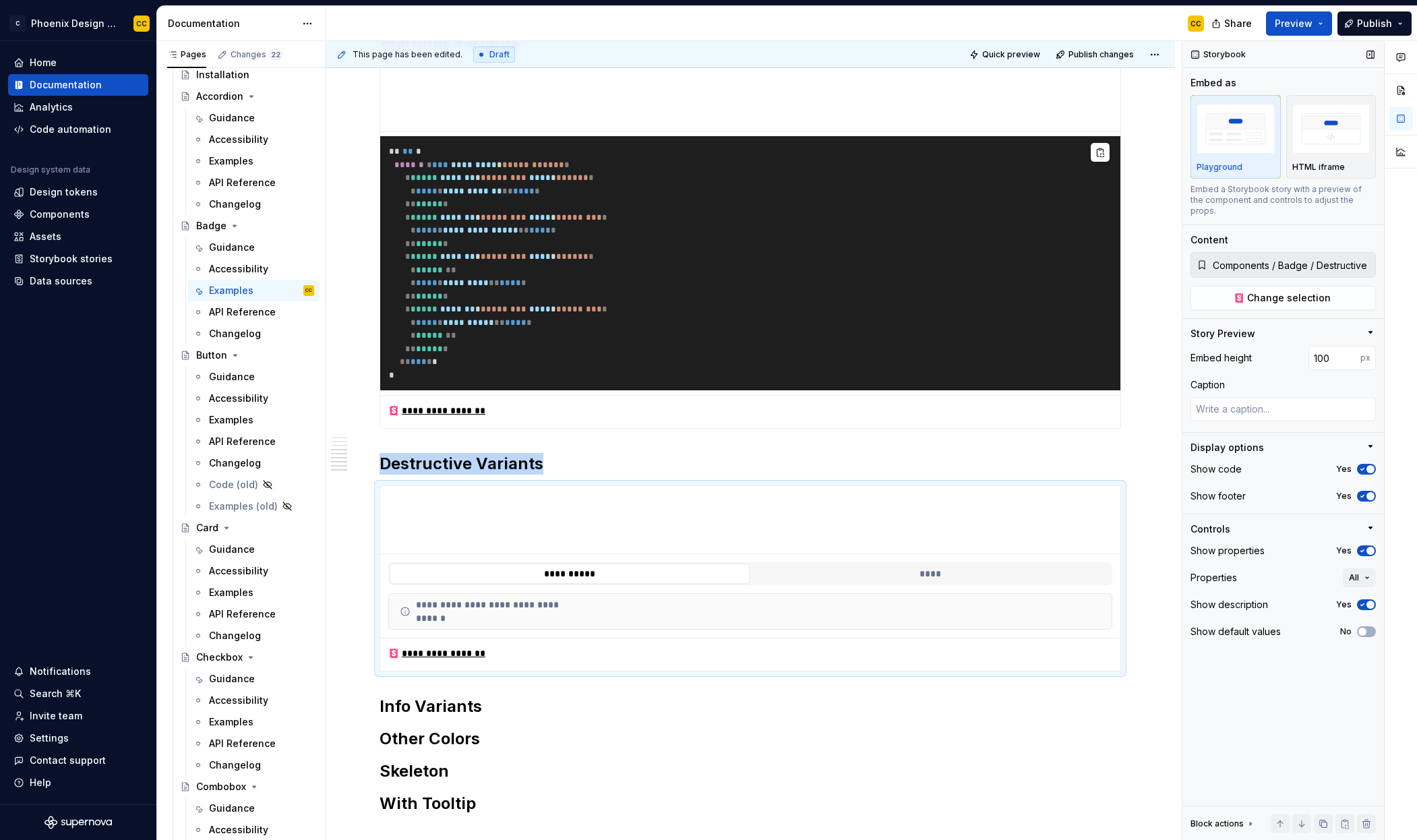
click at [1367, 547] on span "button" at bounding box center [1371, 551] width 8 height 8
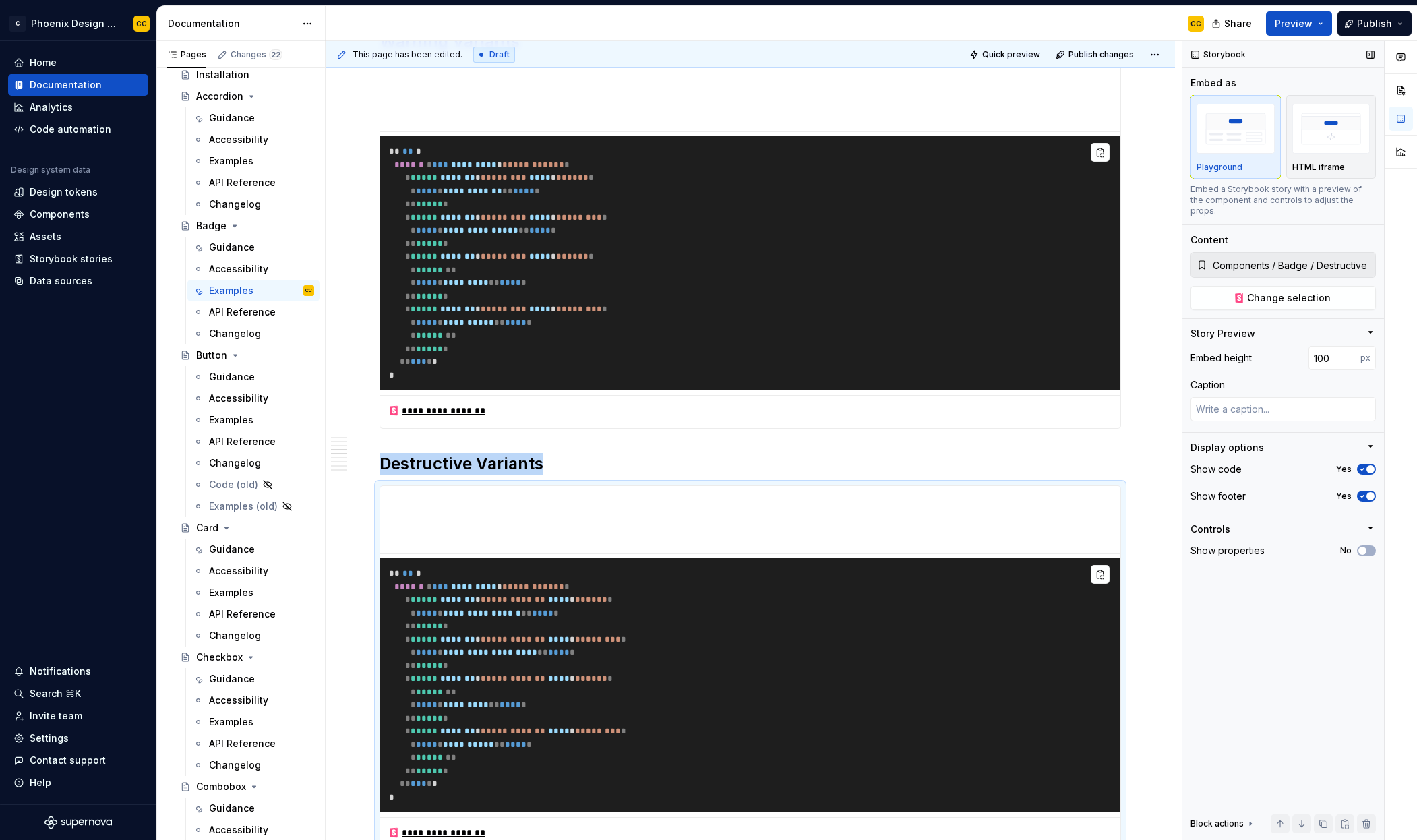
scroll to position [1254, 0]
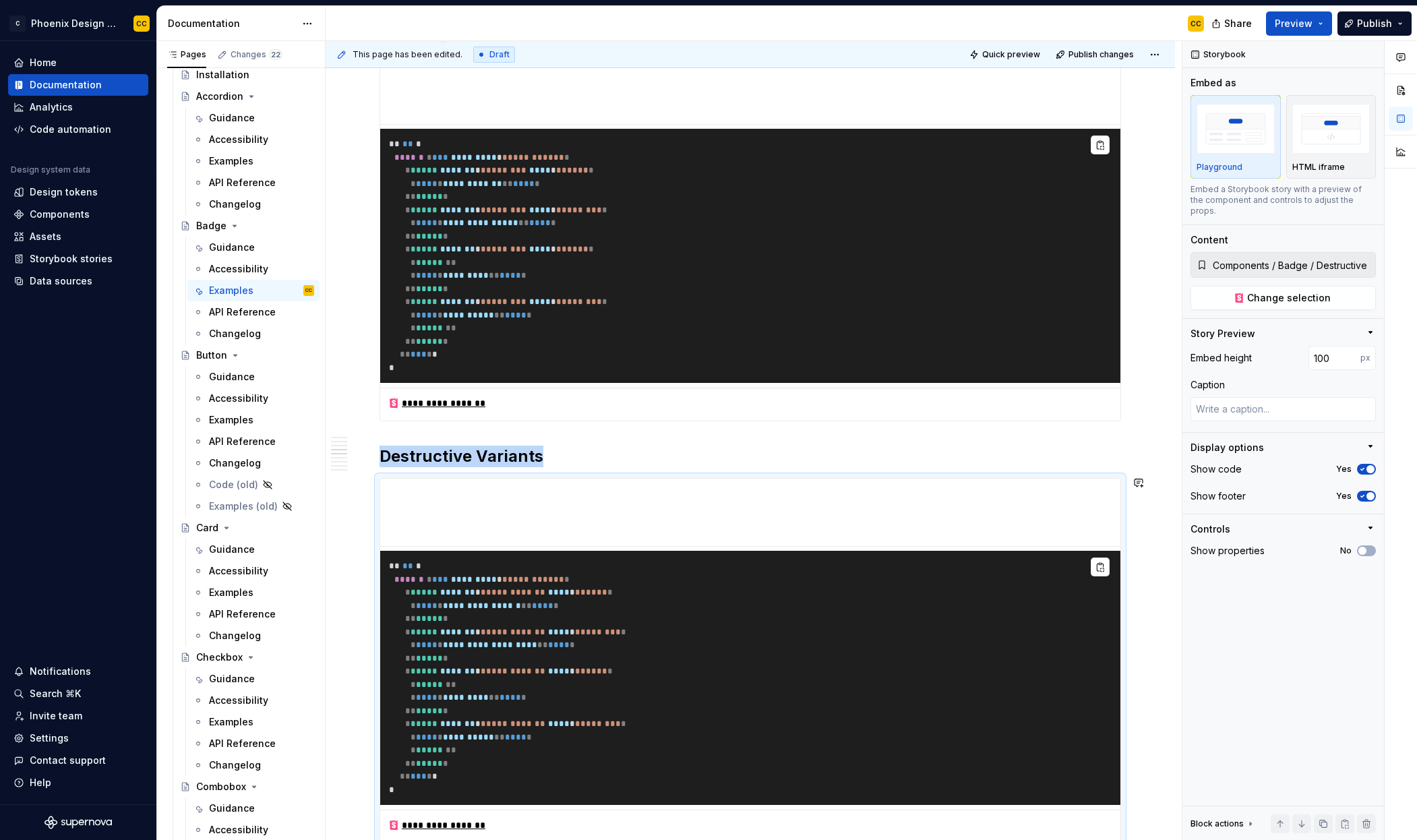
click at [814, 445] on h2 "Destructive Variants" at bounding box center [750, 456] width 742 height 22
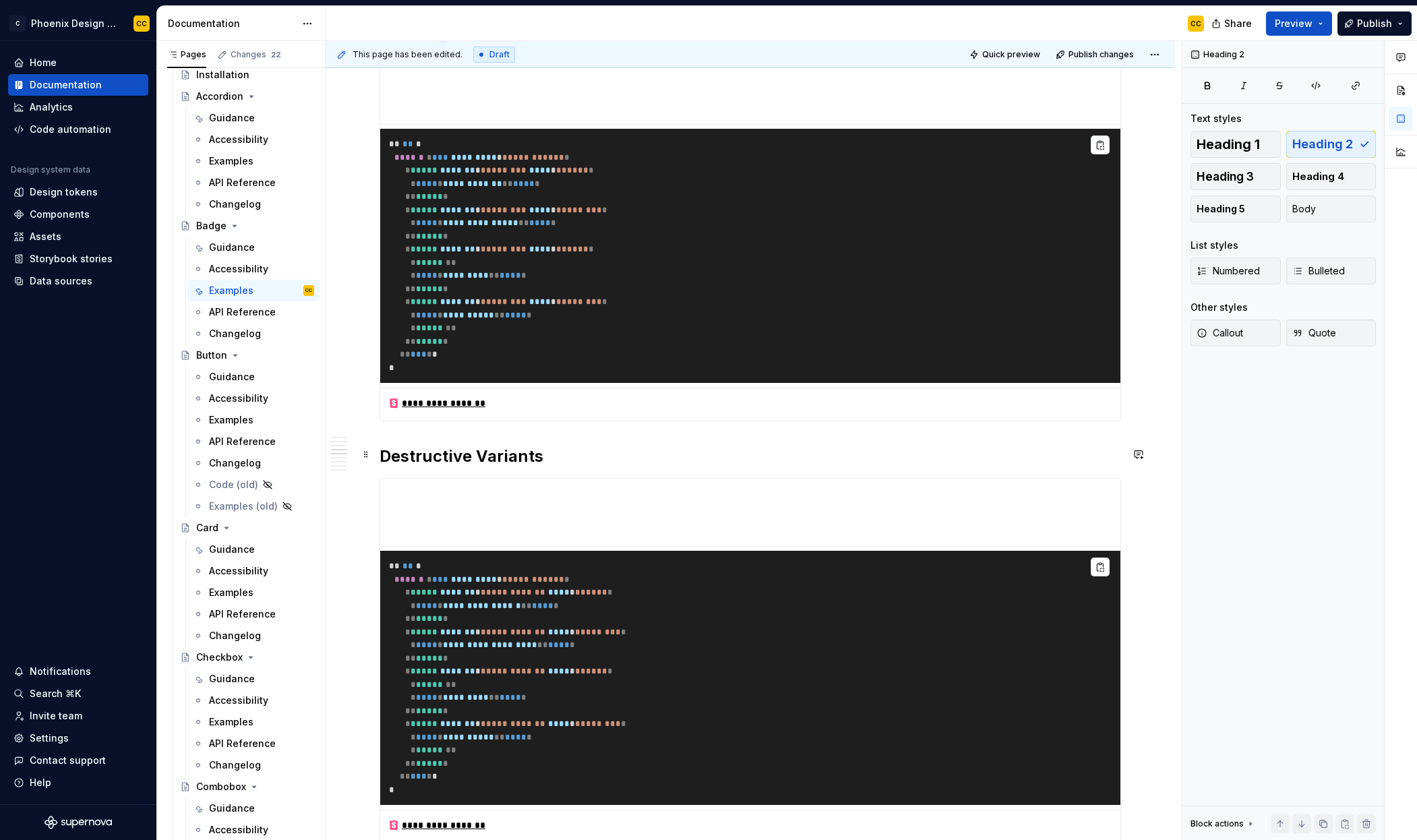
click at [810, 456] on h2 "Destructive Variants" at bounding box center [750, 456] width 742 height 22
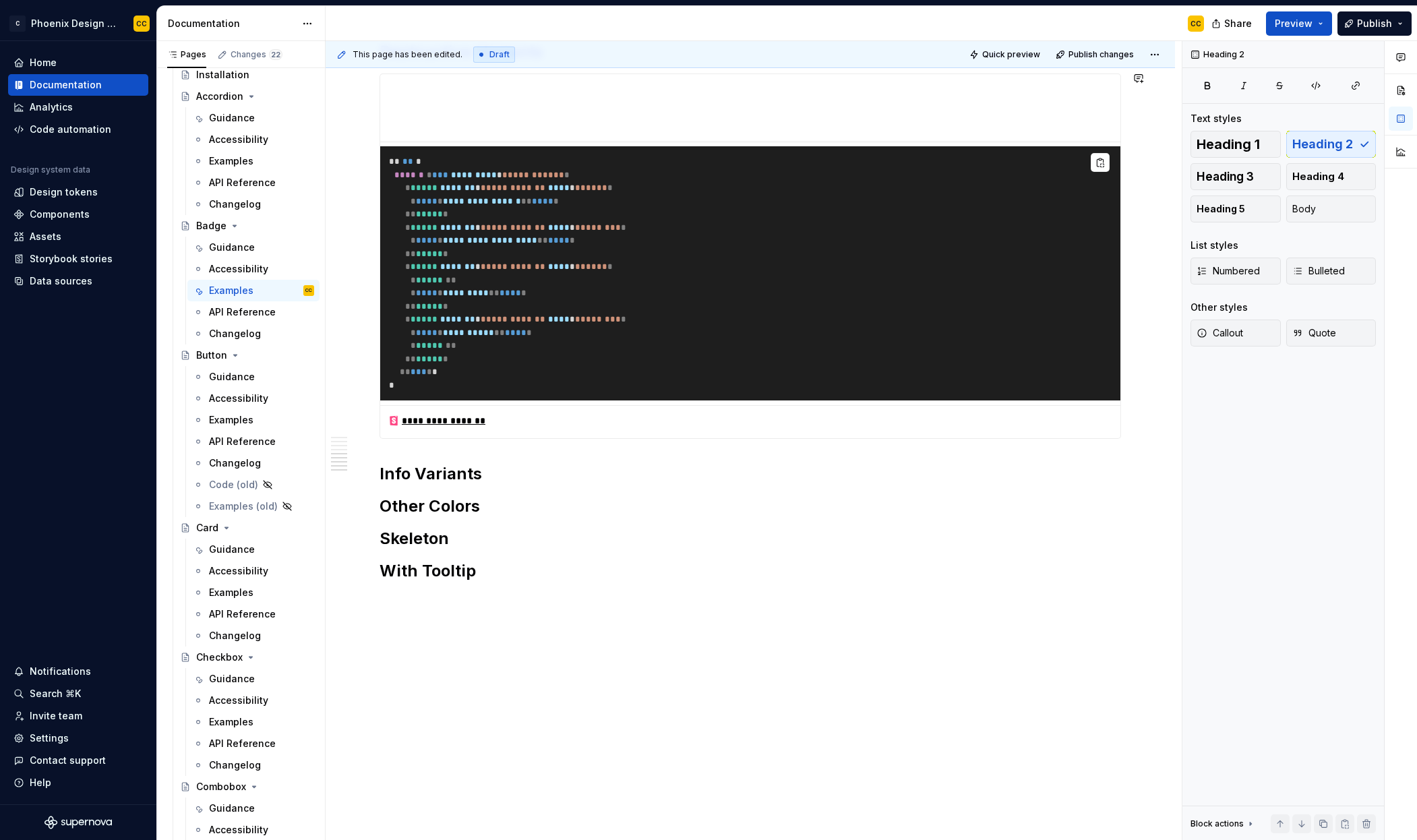
click at [658, 466] on h2 "Info Variants" at bounding box center [750, 473] width 742 height 22
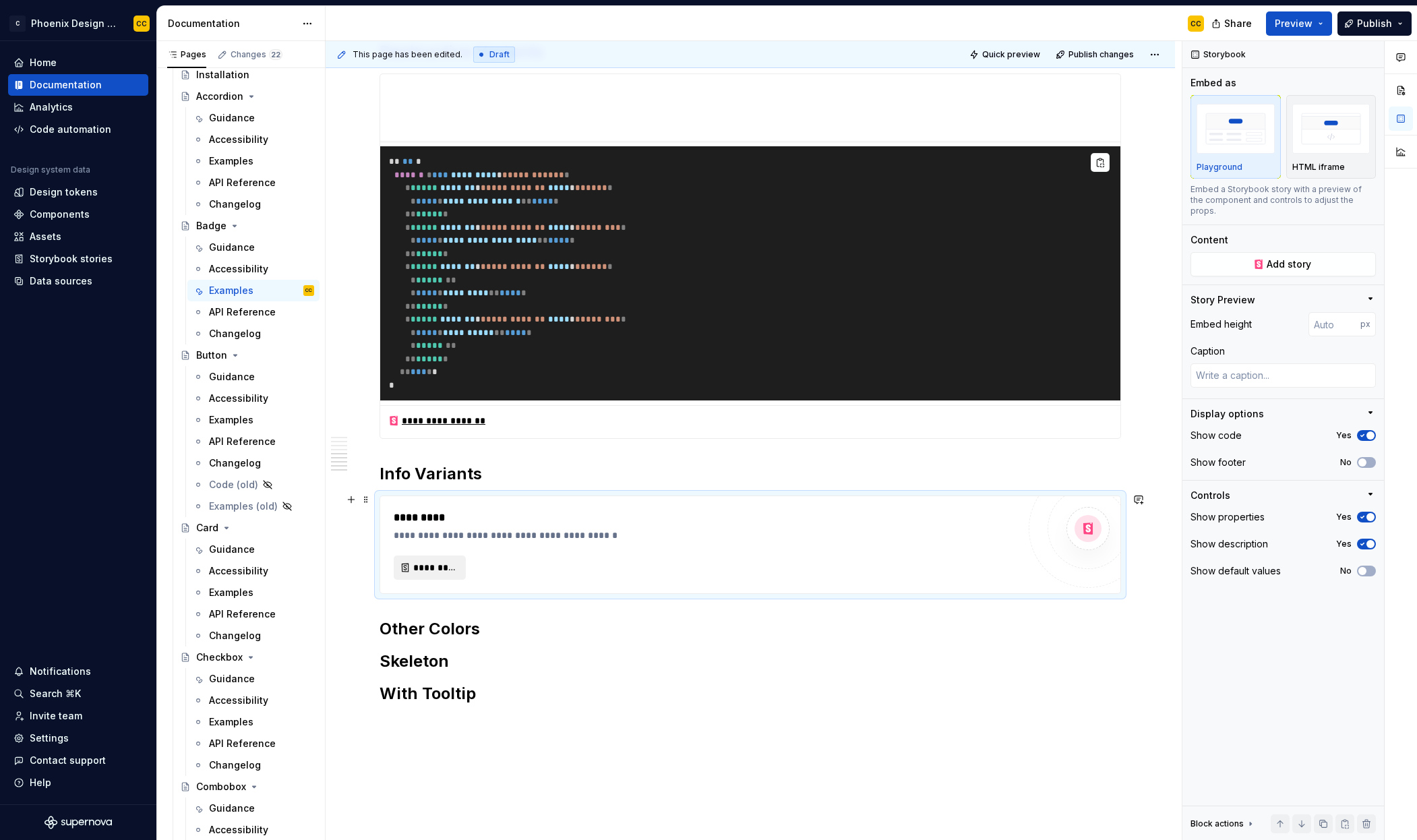
click at [450, 560] on span "*********" at bounding box center [435, 567] width 44 height 13
type textarea "*"
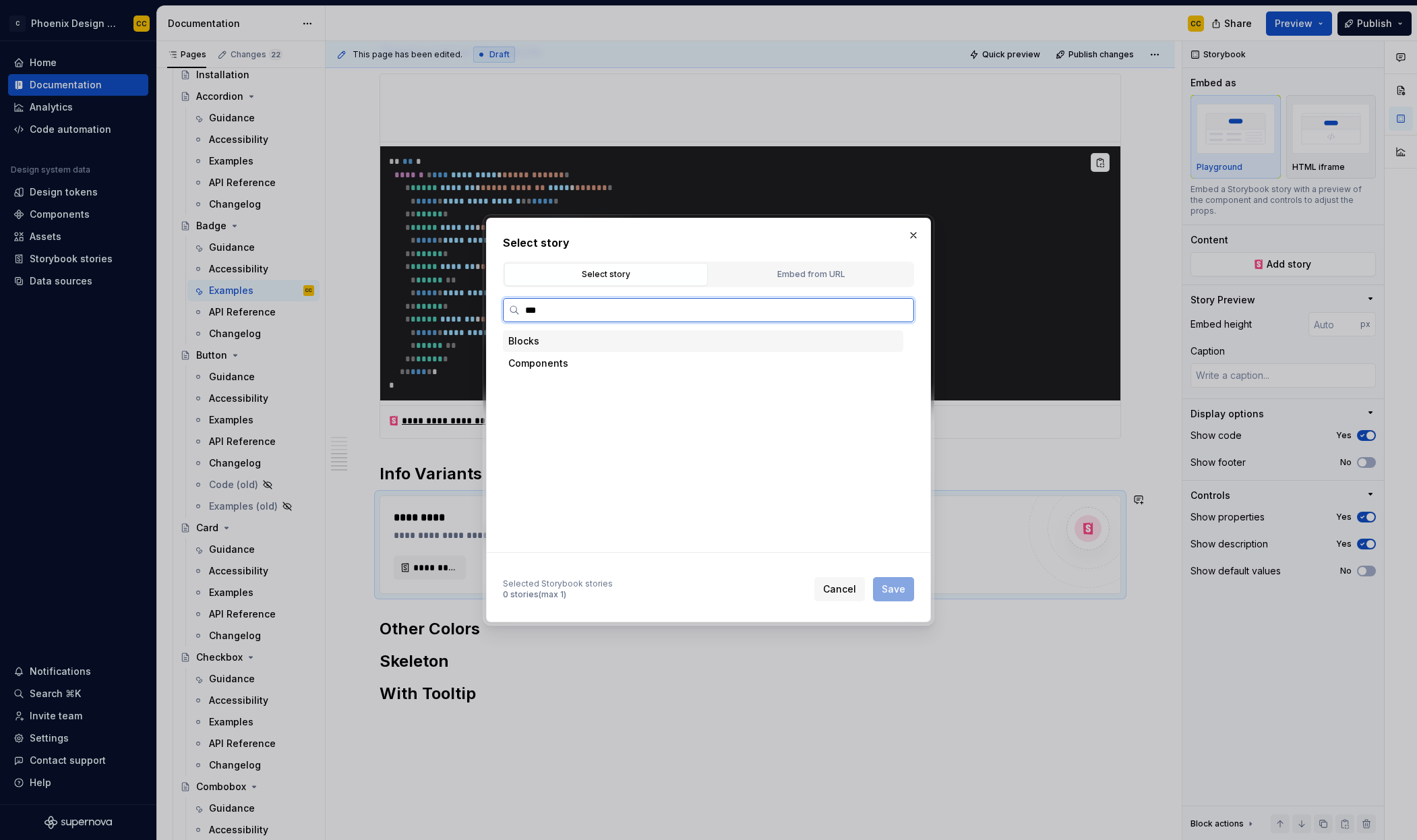
type input "****"
click at [610, 390] on div "Info Variants" at bounding box center [716, 385] width 375 height 22
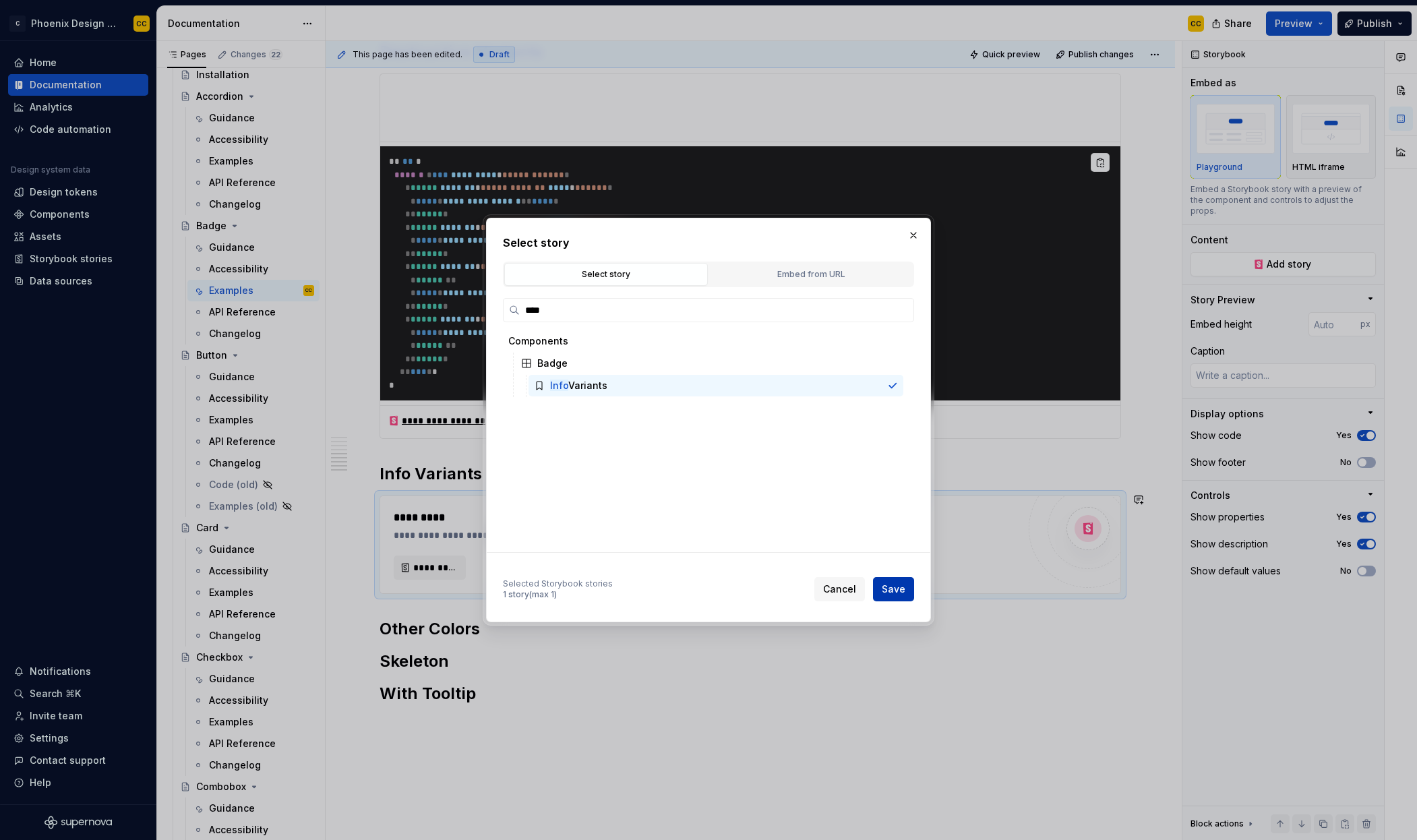
click at [905, 597] on button "Save" at bounding box center [893, 589] width 41 height 24
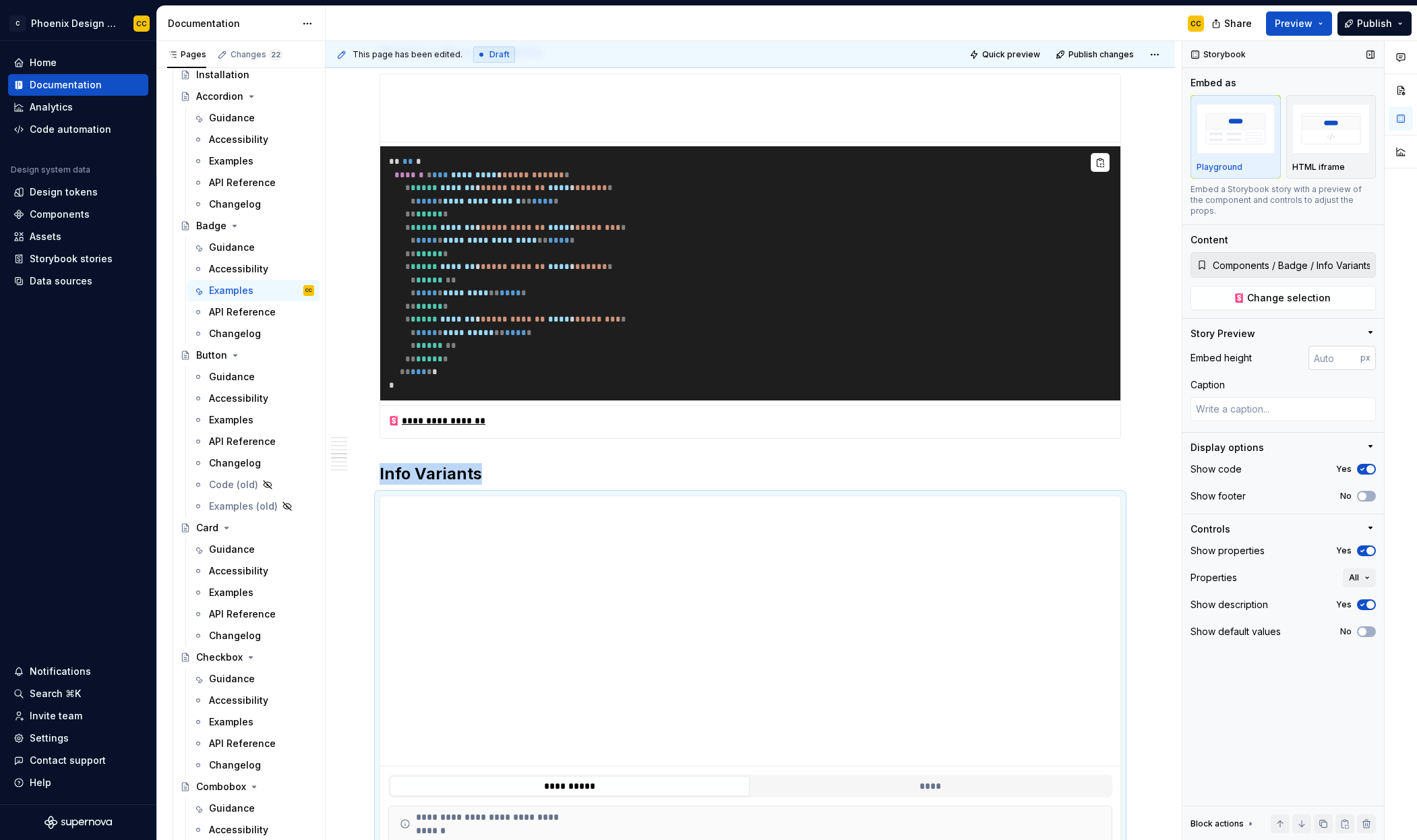
type textarea "*"
click at [1333, 346] on input "number" at bounding box center [1335, 358] width 52 height 24
type input "100"
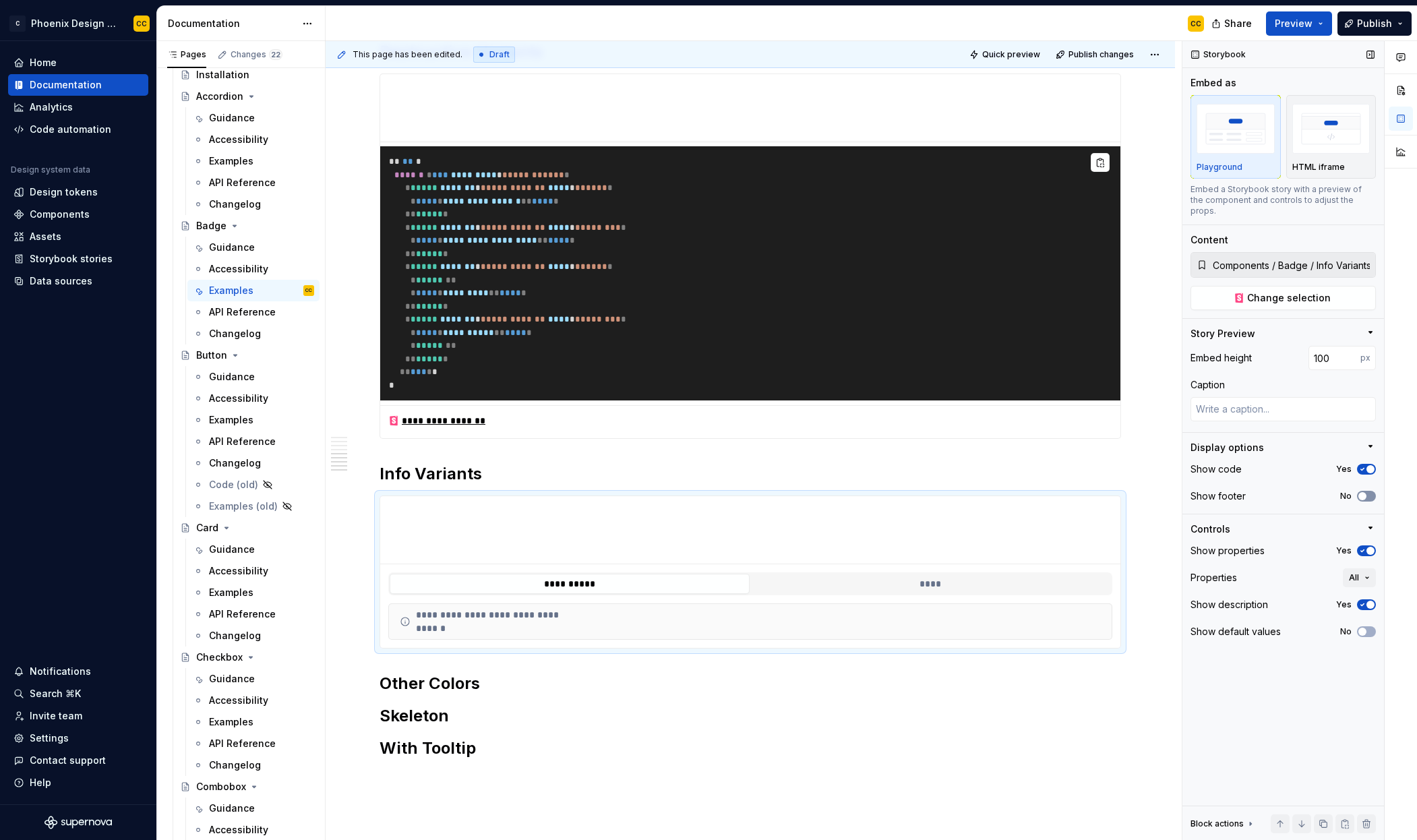
click at [1369, 491] on button "No" at bounding box center [1366, 496] width 19 height 10
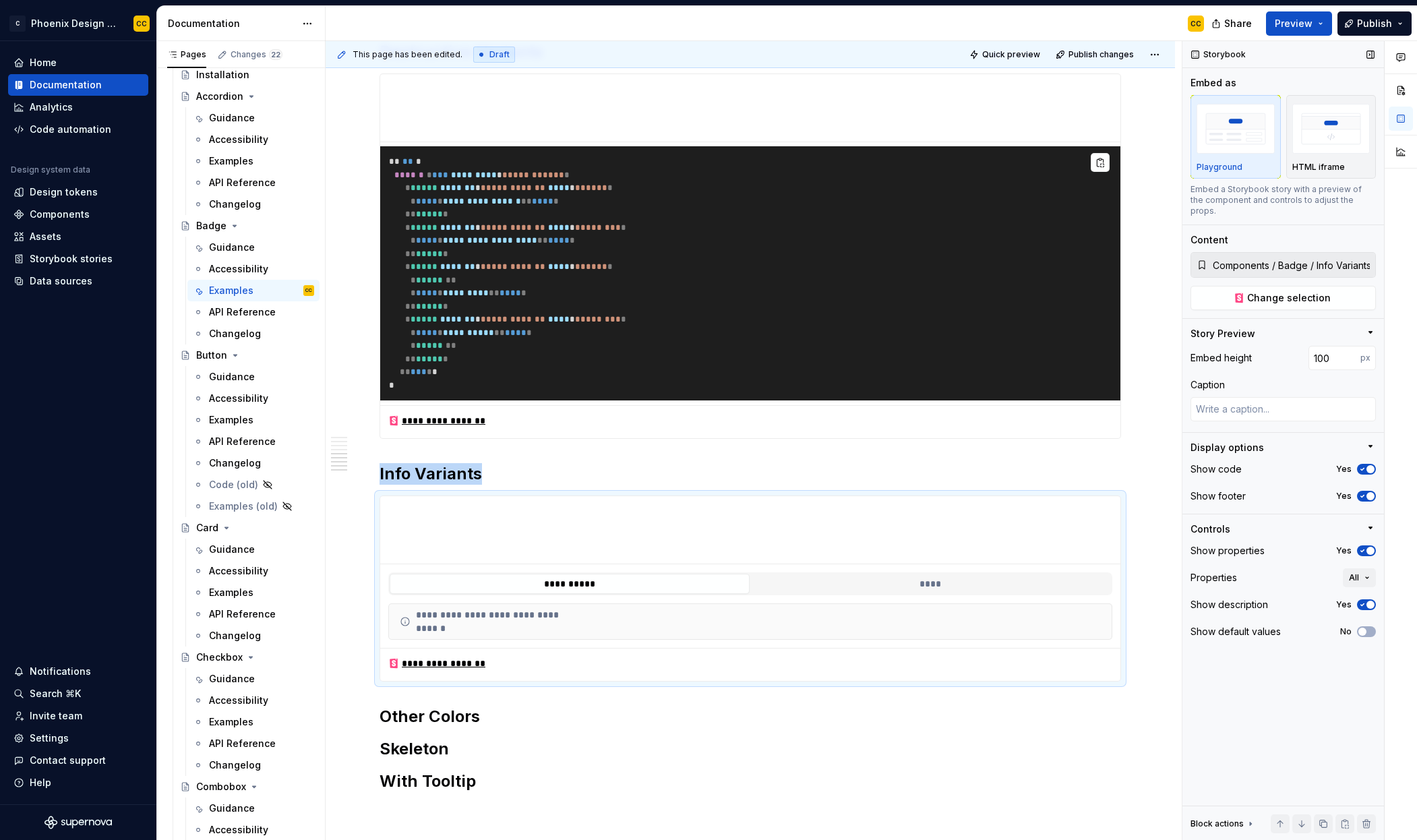
click at [1367, 547] on span "button" at bounding box center [1371, 551] width 8 height 8
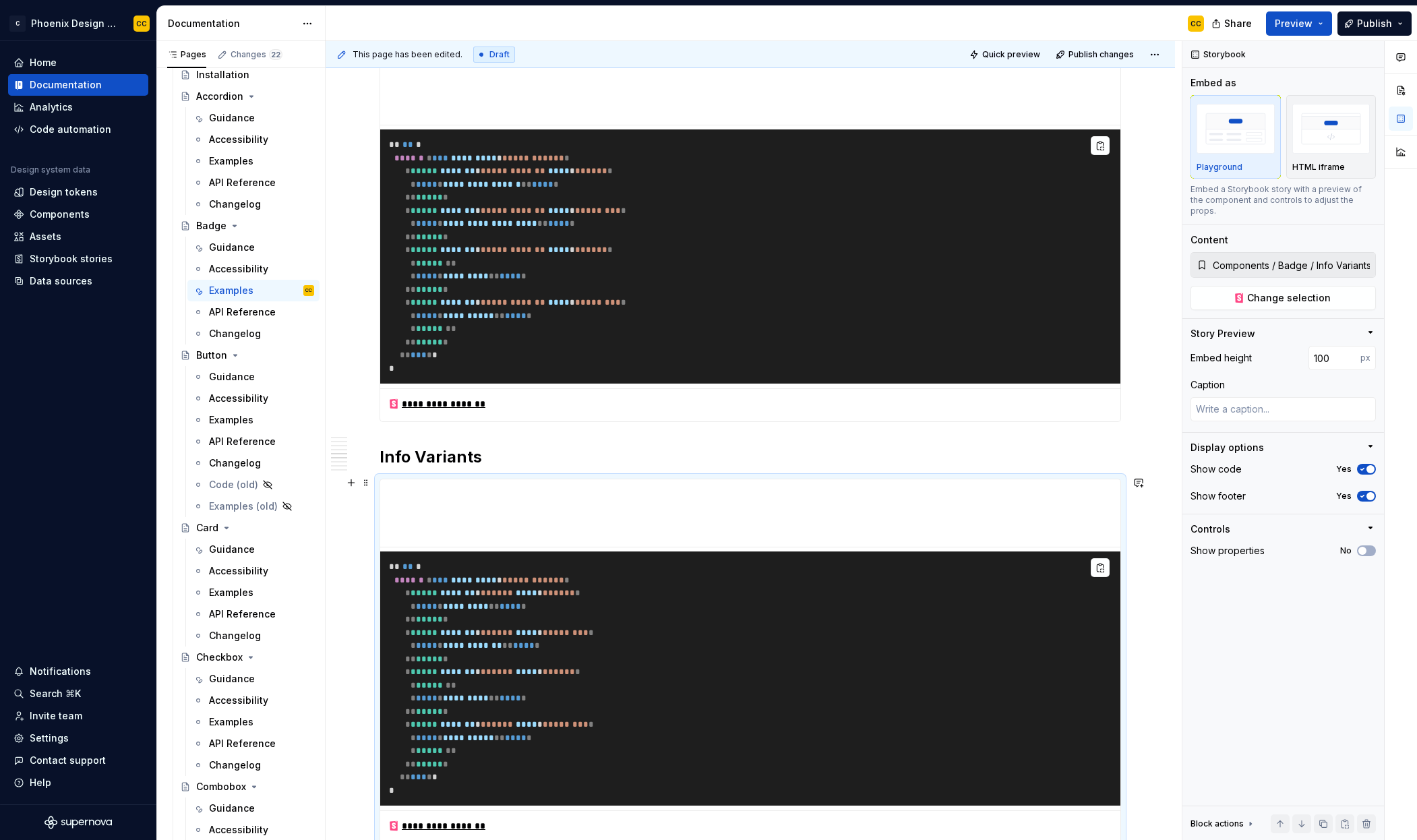
drag, startPoint x: 983, startPoint y: 621, endPoint x: 972, endPoint y: 618, distance: 11.4
click at [983, 621] on pre "**********" at bounding box center [750, 678] width 741 height 254
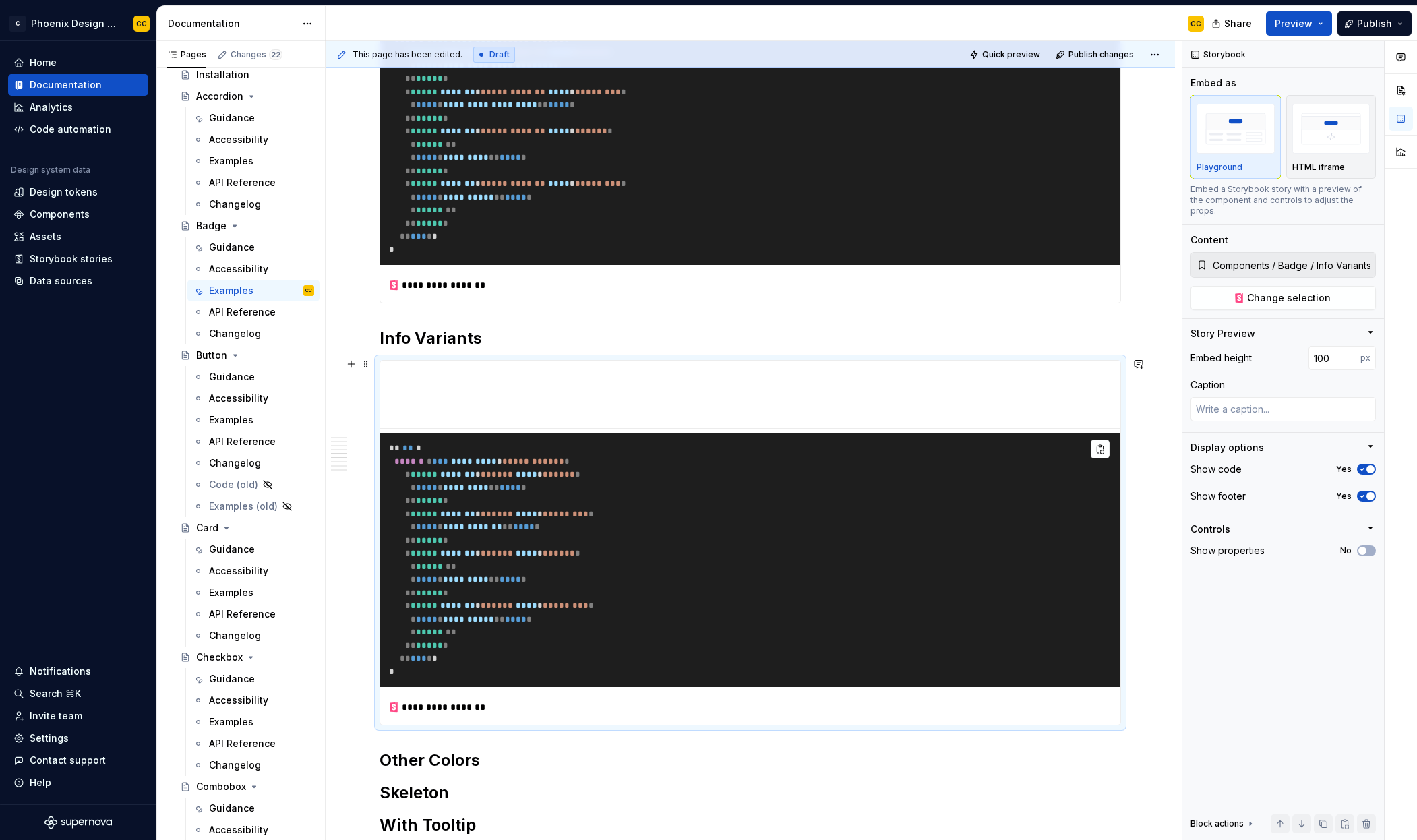
scroll to position [1953, 0]
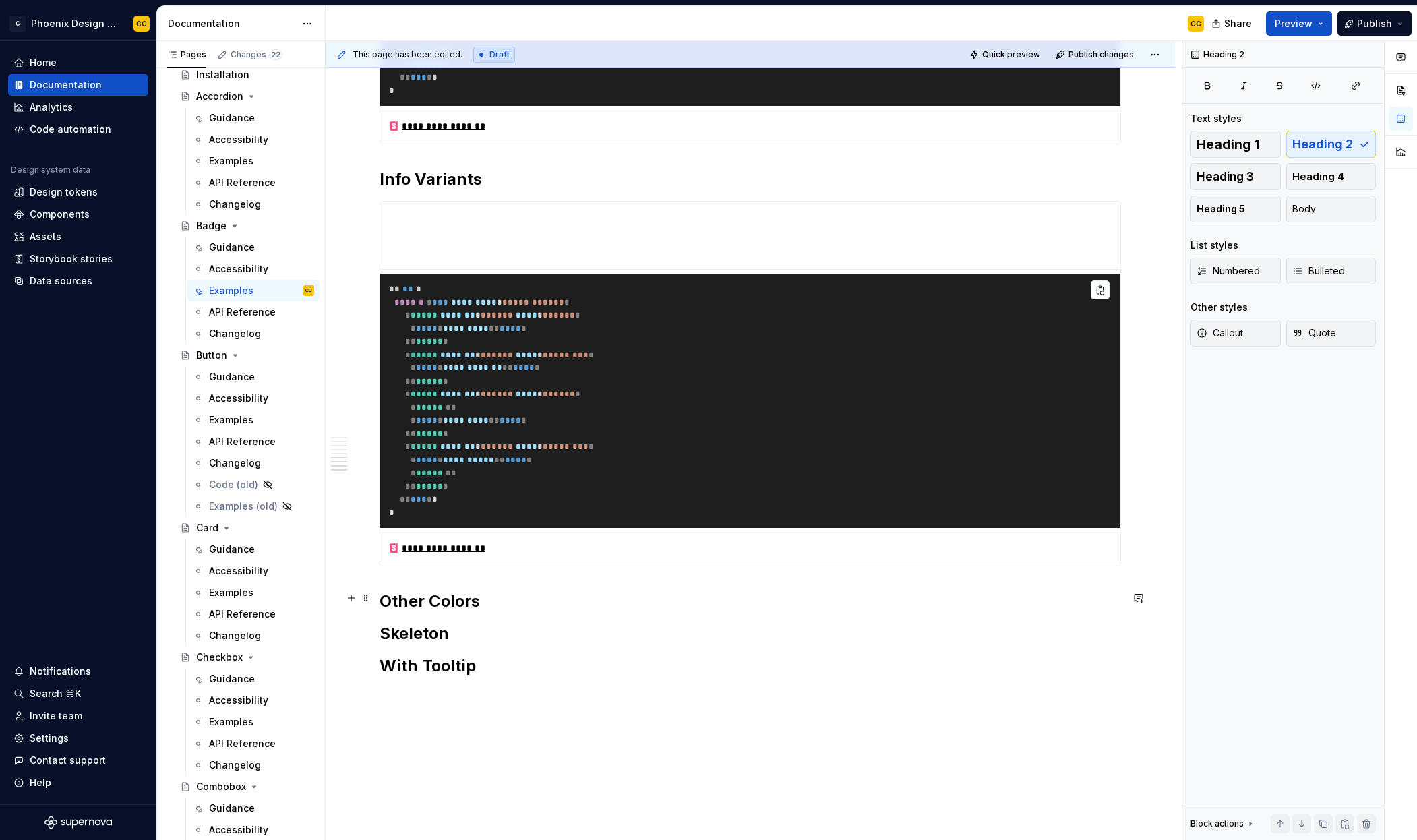
click at [693, 598] on h2 "Other Colors" at bounding box center [750, 601] width 742 height 22
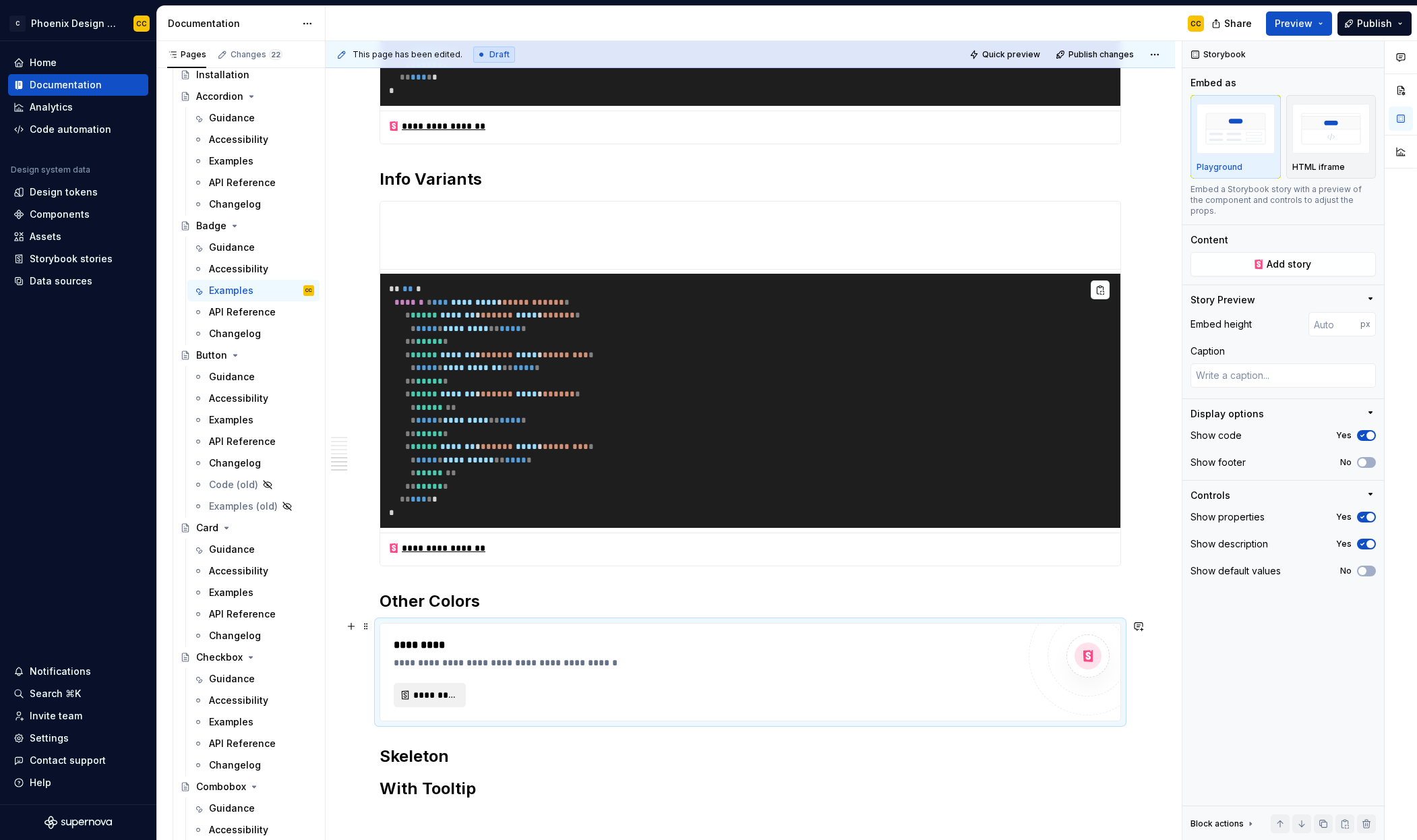
click at [450, 694] on span "*********" at bounding box center [435, 694] width 44 height 13
type textarea "*"
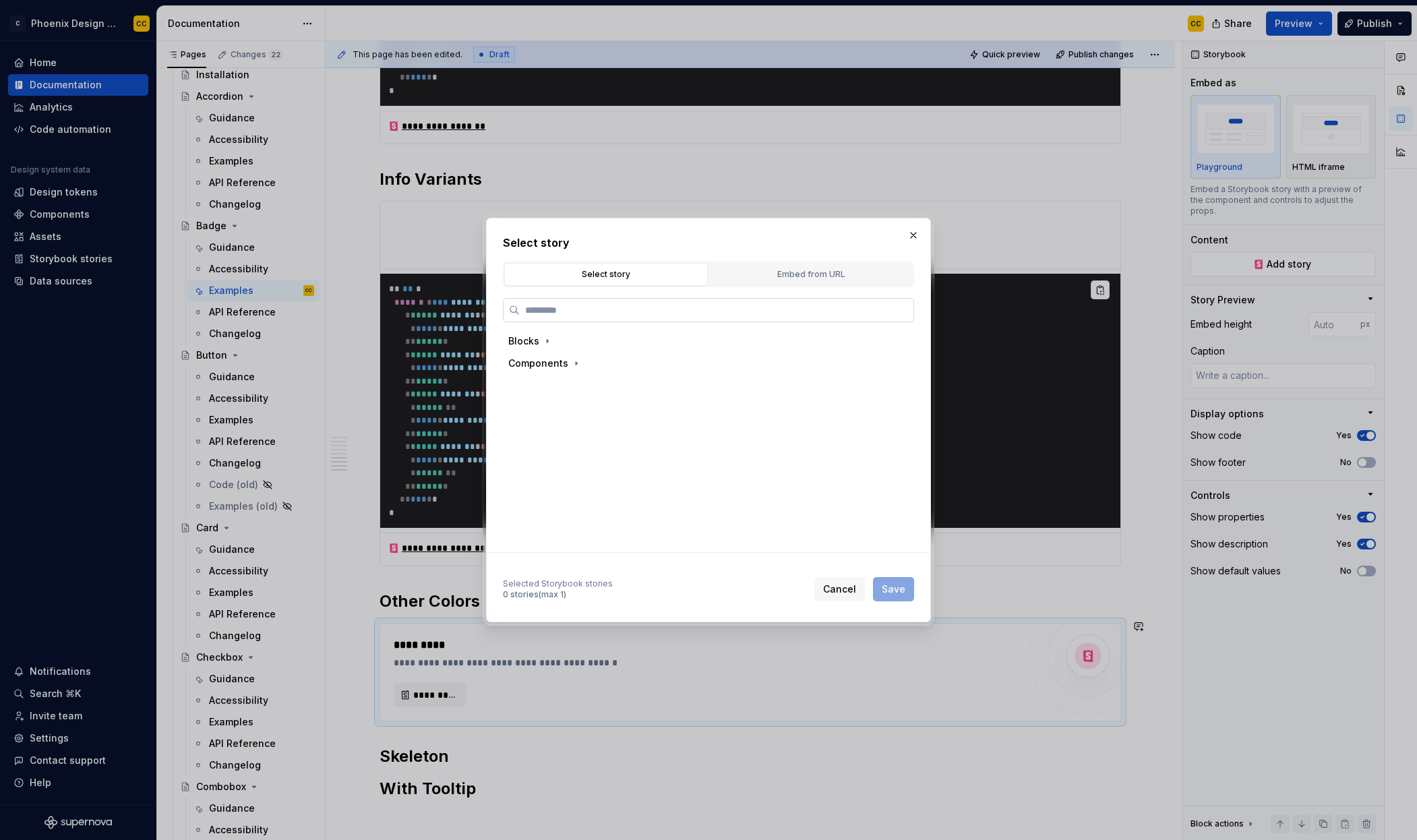
click at [579, 312] on input "search" at bounding box center [716, 310] width 394 height 13
type input "*****"
click at [582, 386] on div "Other Colors" at bounding box center [578, 385] width 56 height 13
click at [886, 588] on span "Save" at bounding box center [894, 588] width 24 height 13
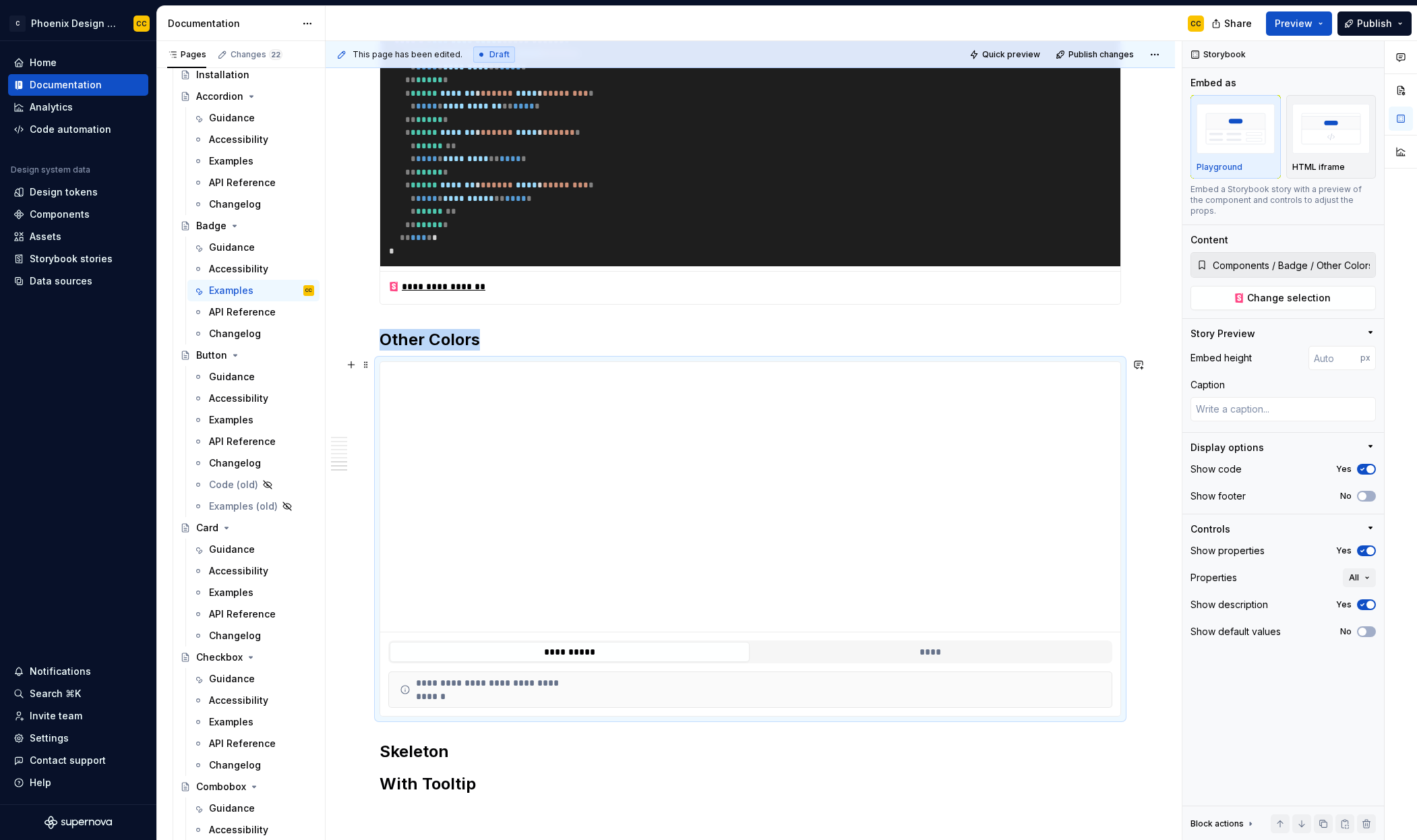
scroll to position [2243, 0]
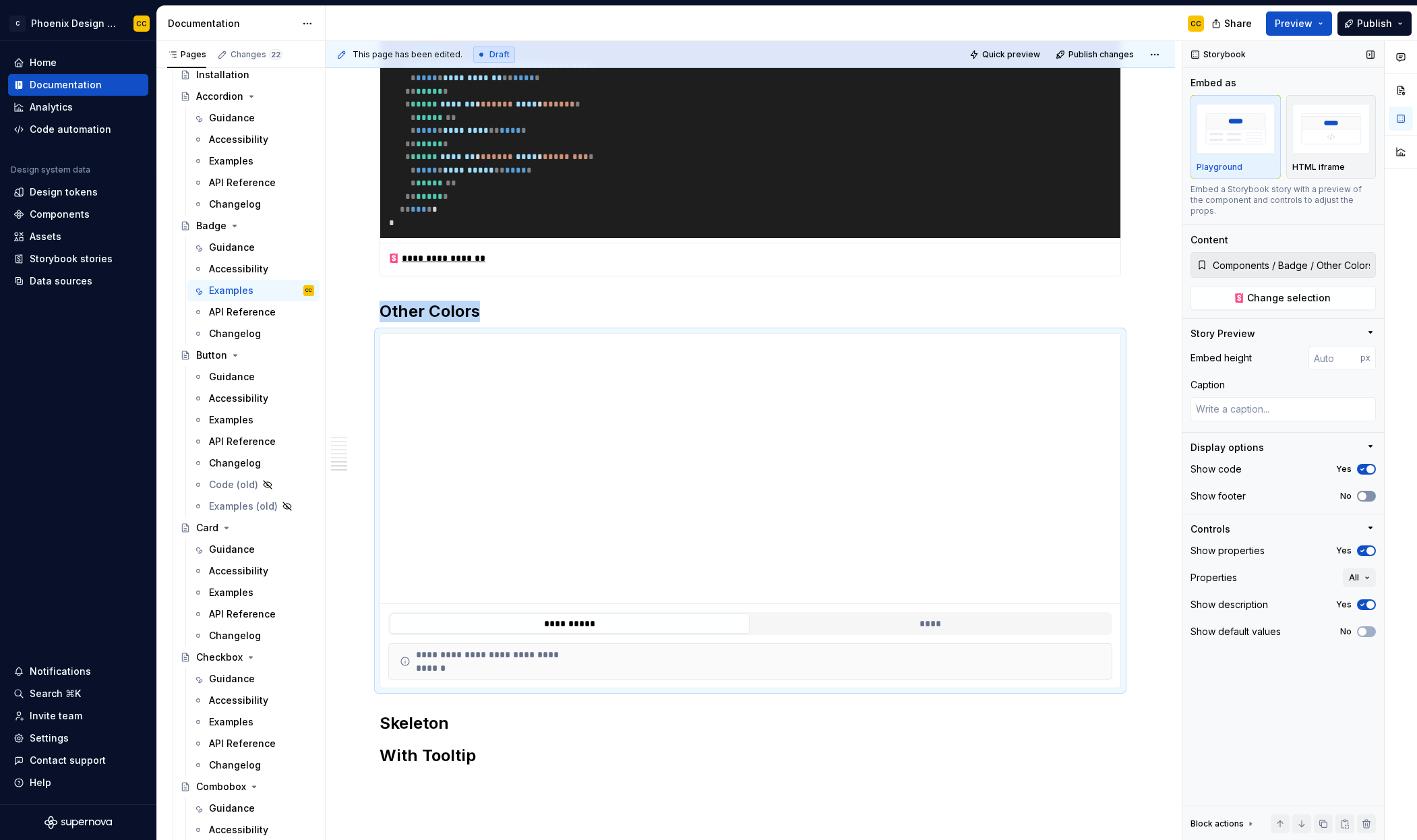
click at [1361, 492] on span "button" at bounding box center [1363, 496] width 8 height 8
click at [1364, 547] on icon "button" at bounding box center [1362, 551] width 10 height 8
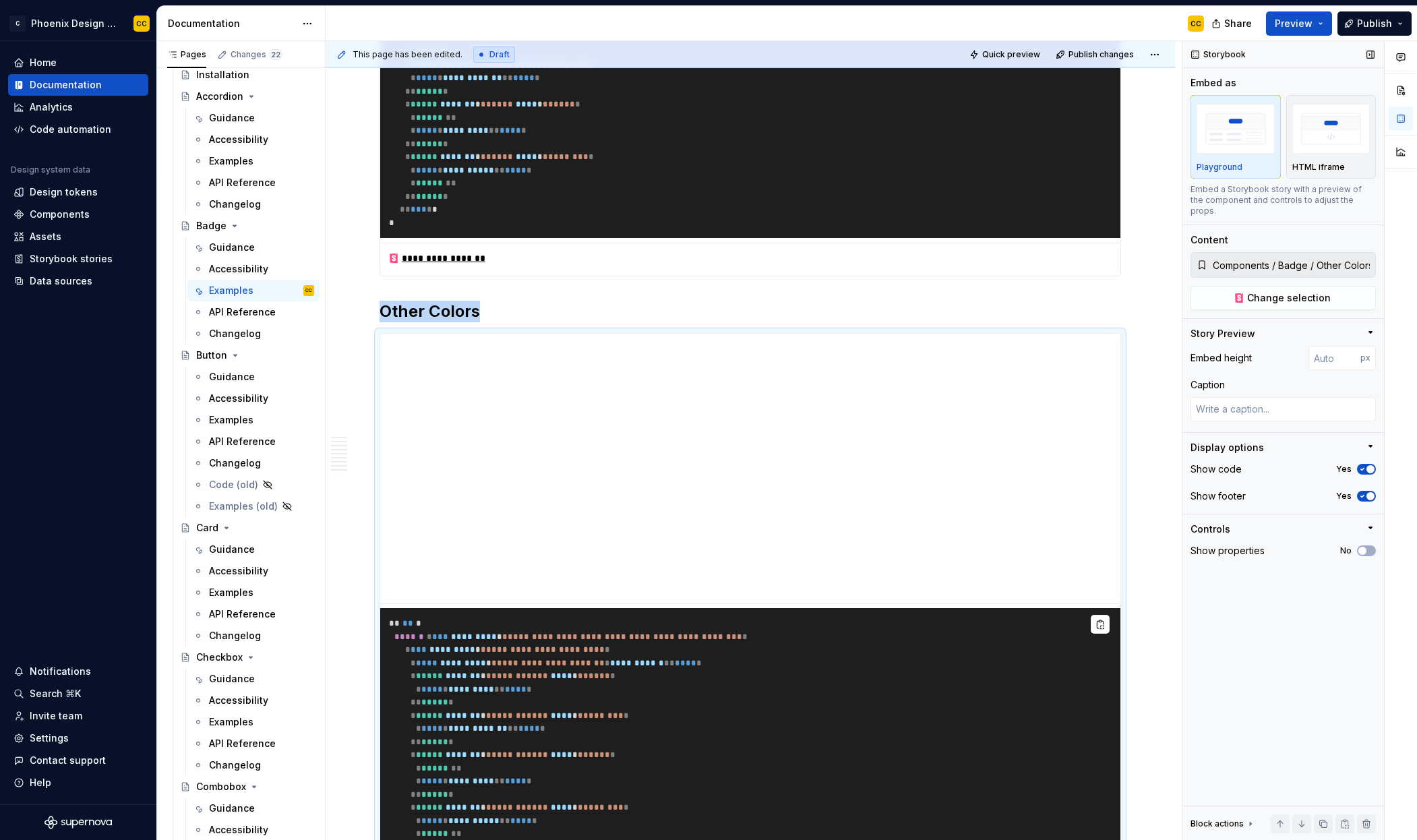
scroll to position [2532, 0]
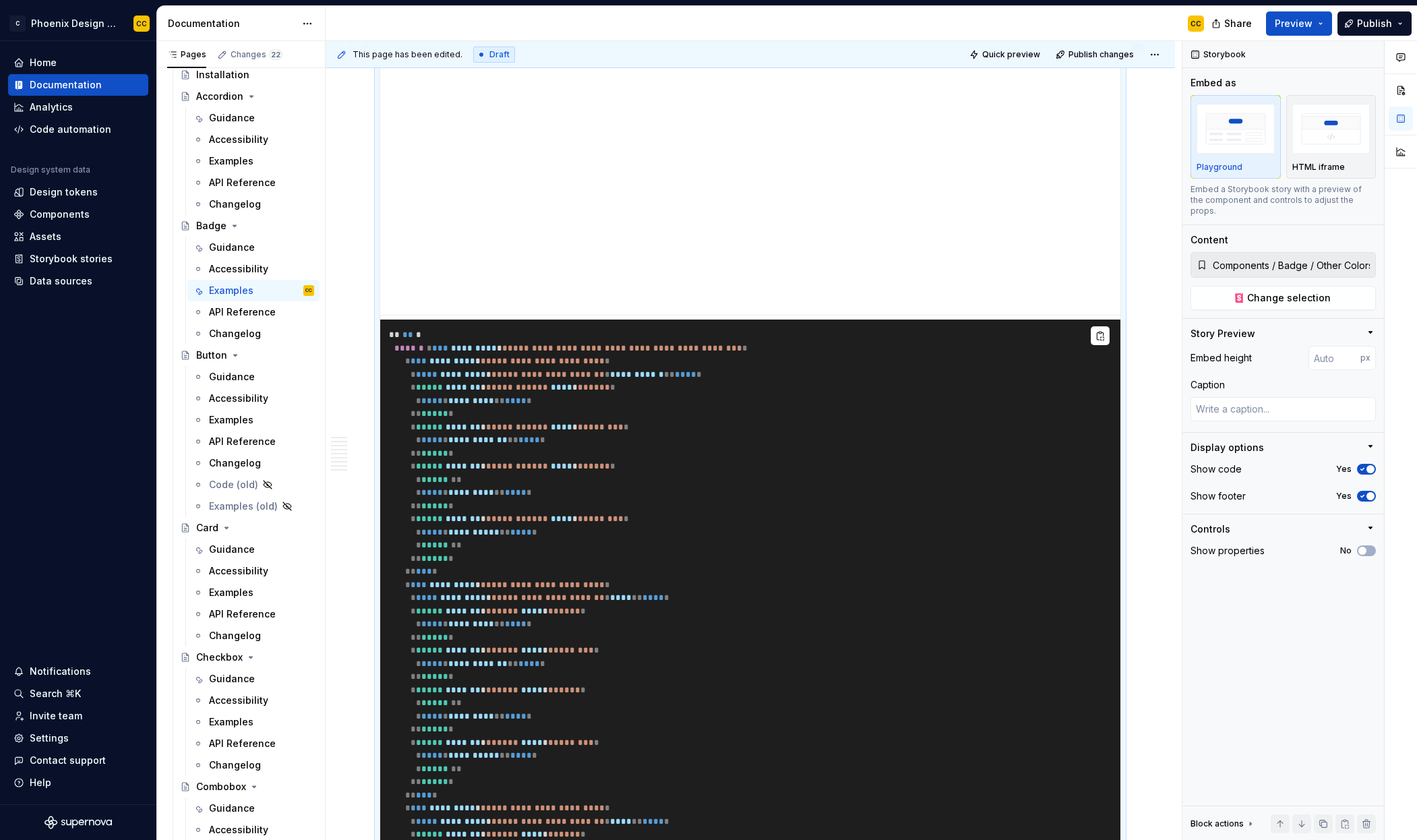
click at [364, 284] on div "**********" at bounding box center [750, 20] width 849 height 4636
click at [1154, 412] on div "**********" at bounding box center [750, 20] width 849 height 4636
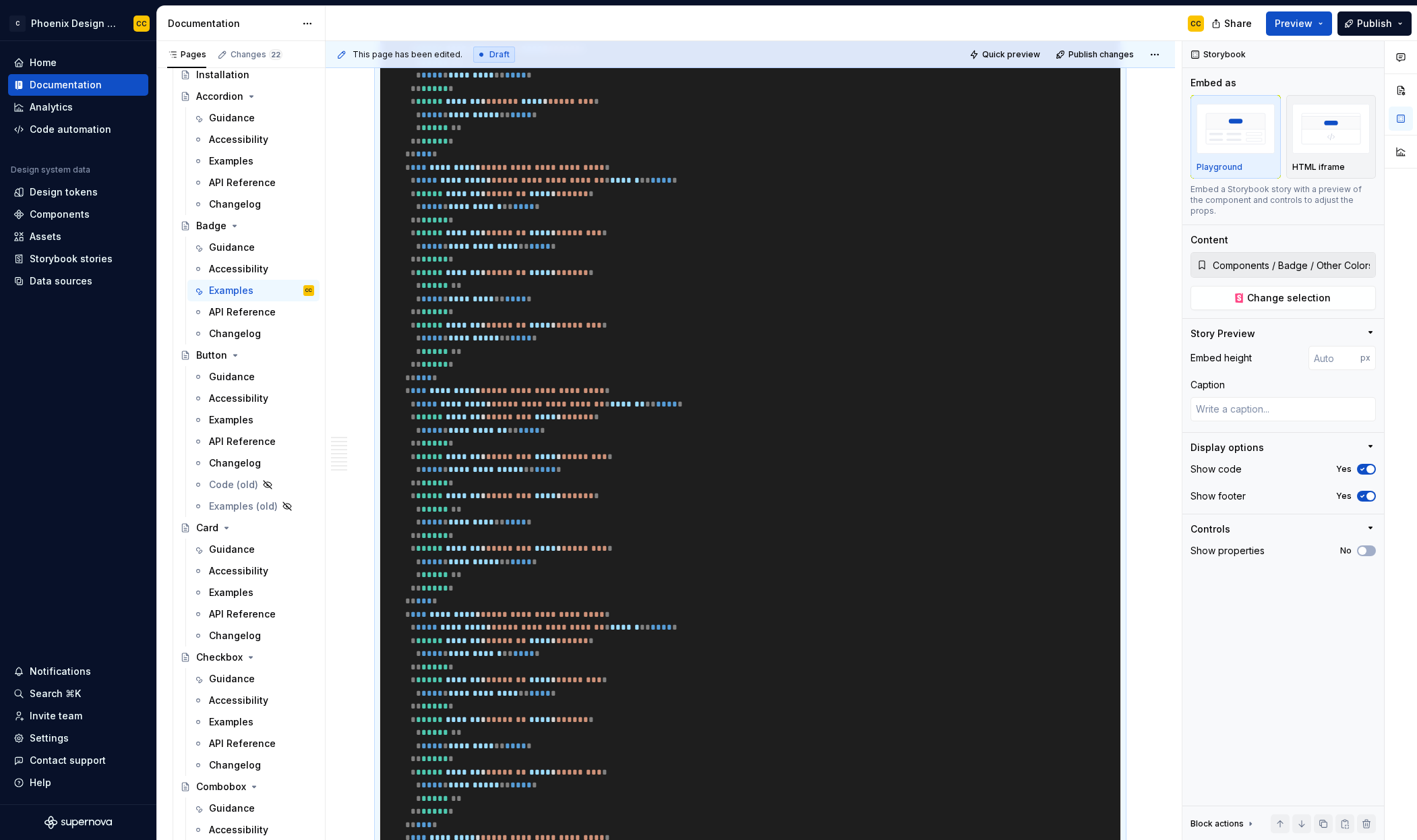
scroll to position [4025, 0]
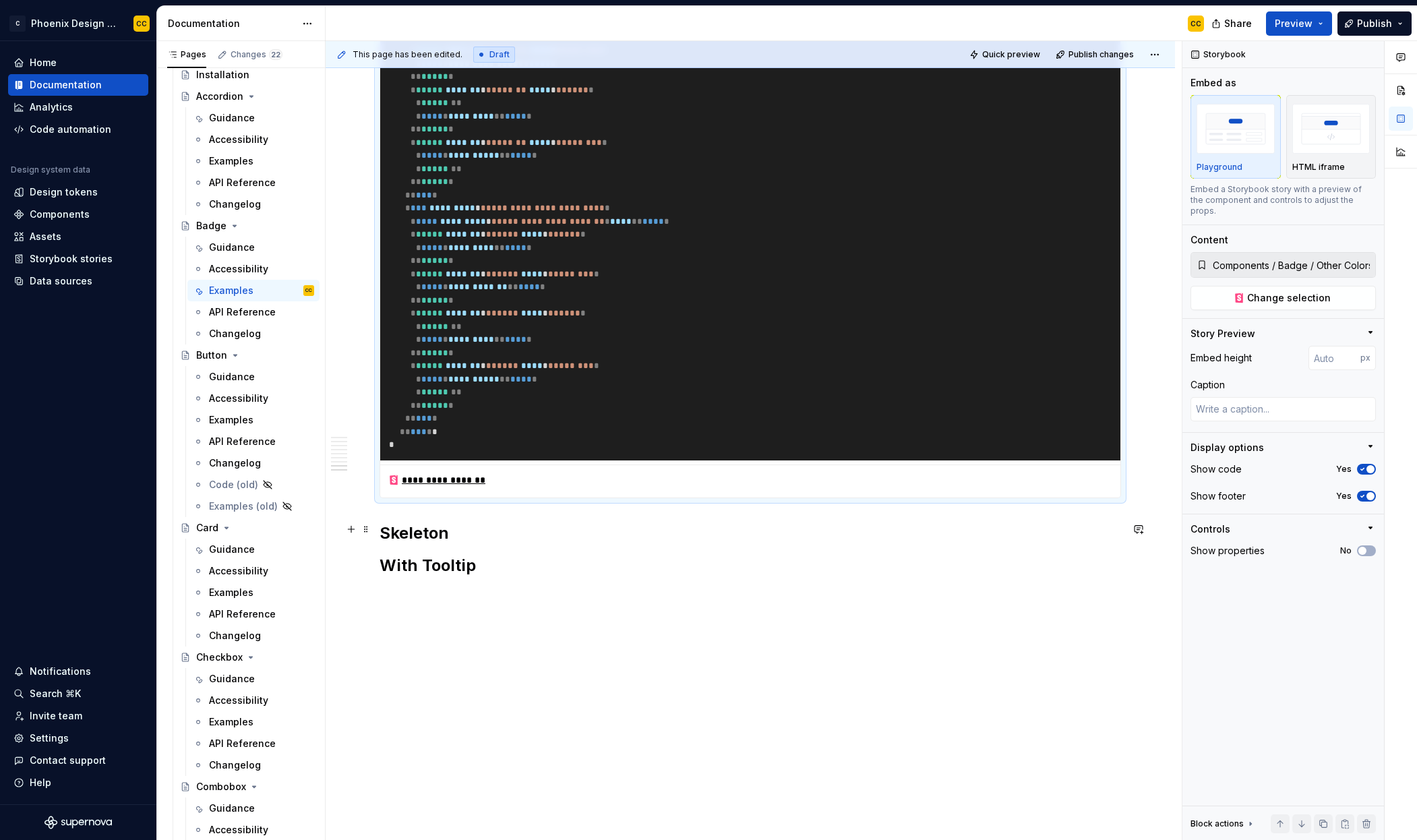
click at [636, 527] on h2 "Skeleton" at bounding box center [750, 533] width 742 height 22
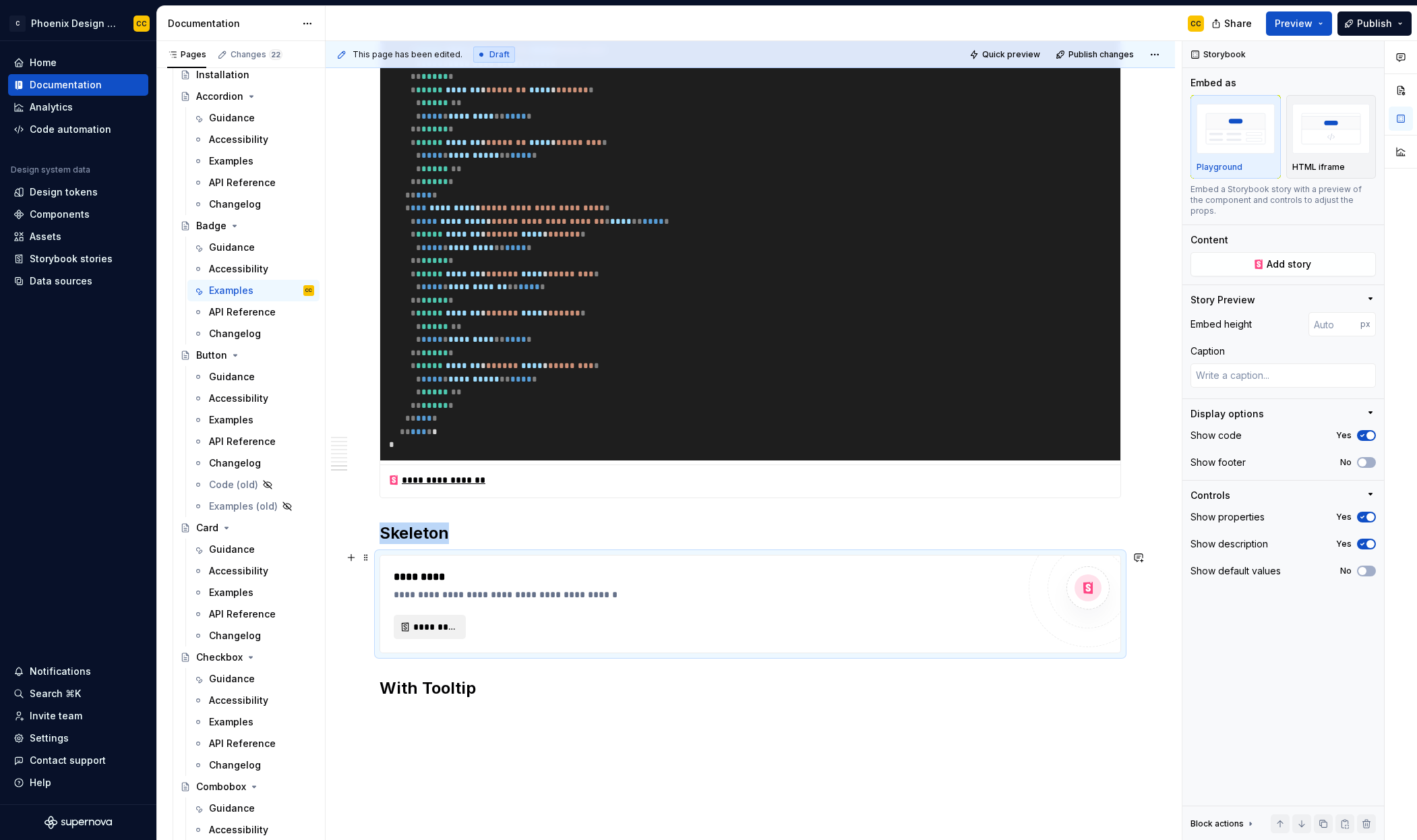
click at [452, 621] on span "*********" at bounding box center [435, 627] width 44 height 13
type textarea "*"
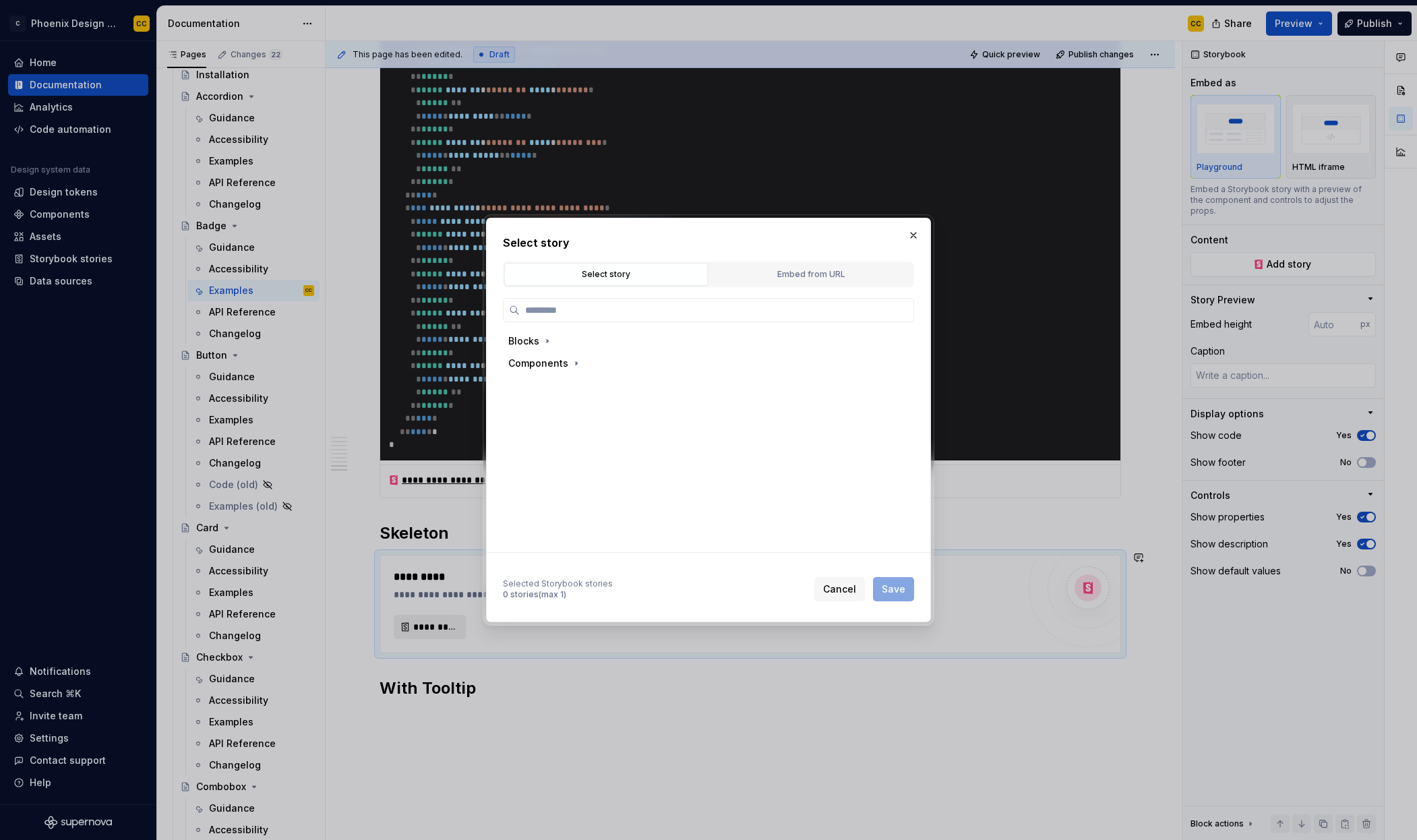
type input "*"
type textarea "*"
type input "**"
type textarea "*"
type input "***"
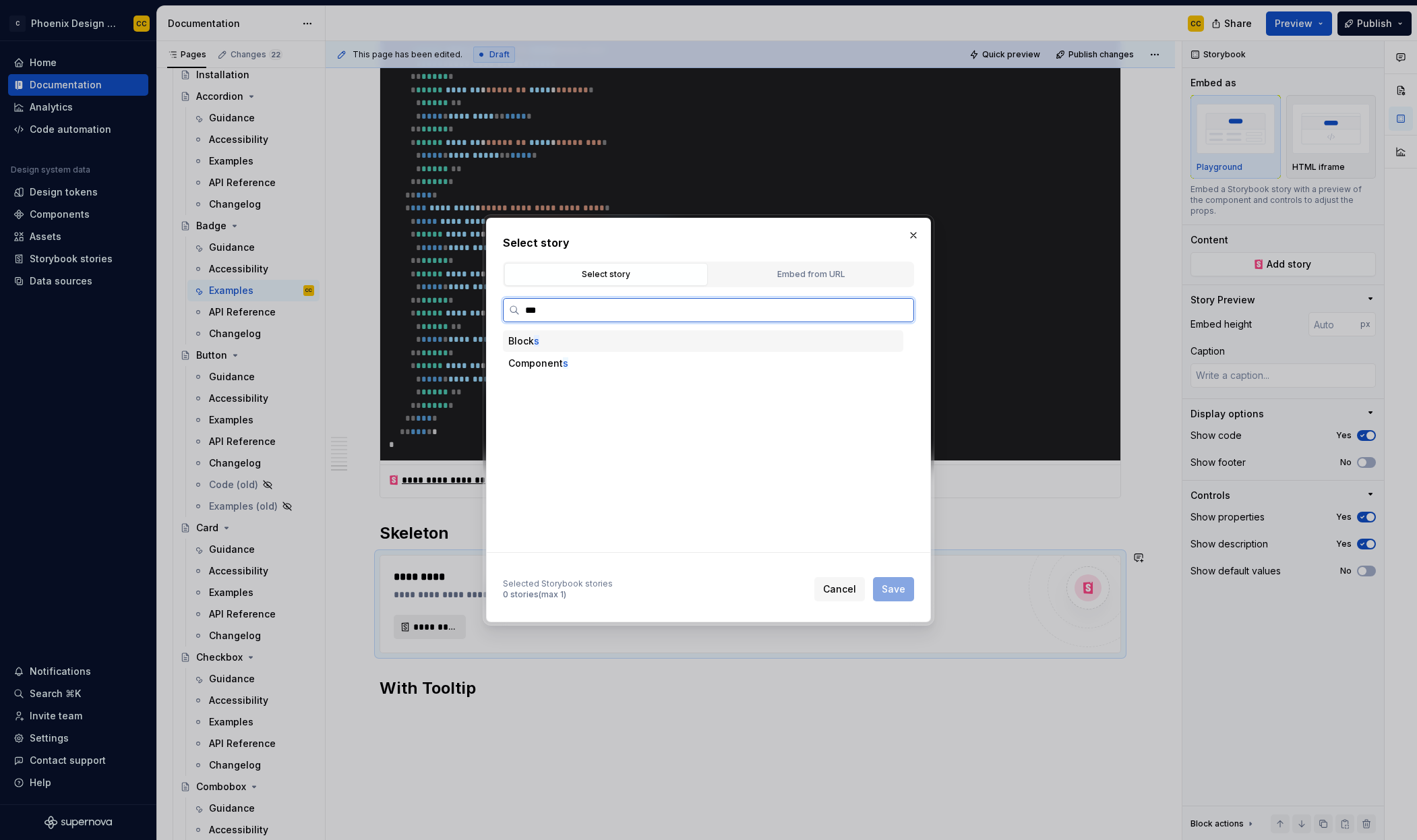
type textarea "*"
type input "********"
click at [605, 377] on div "Skeleton Badge" at bounding box center [716, 385] width 375 height 22
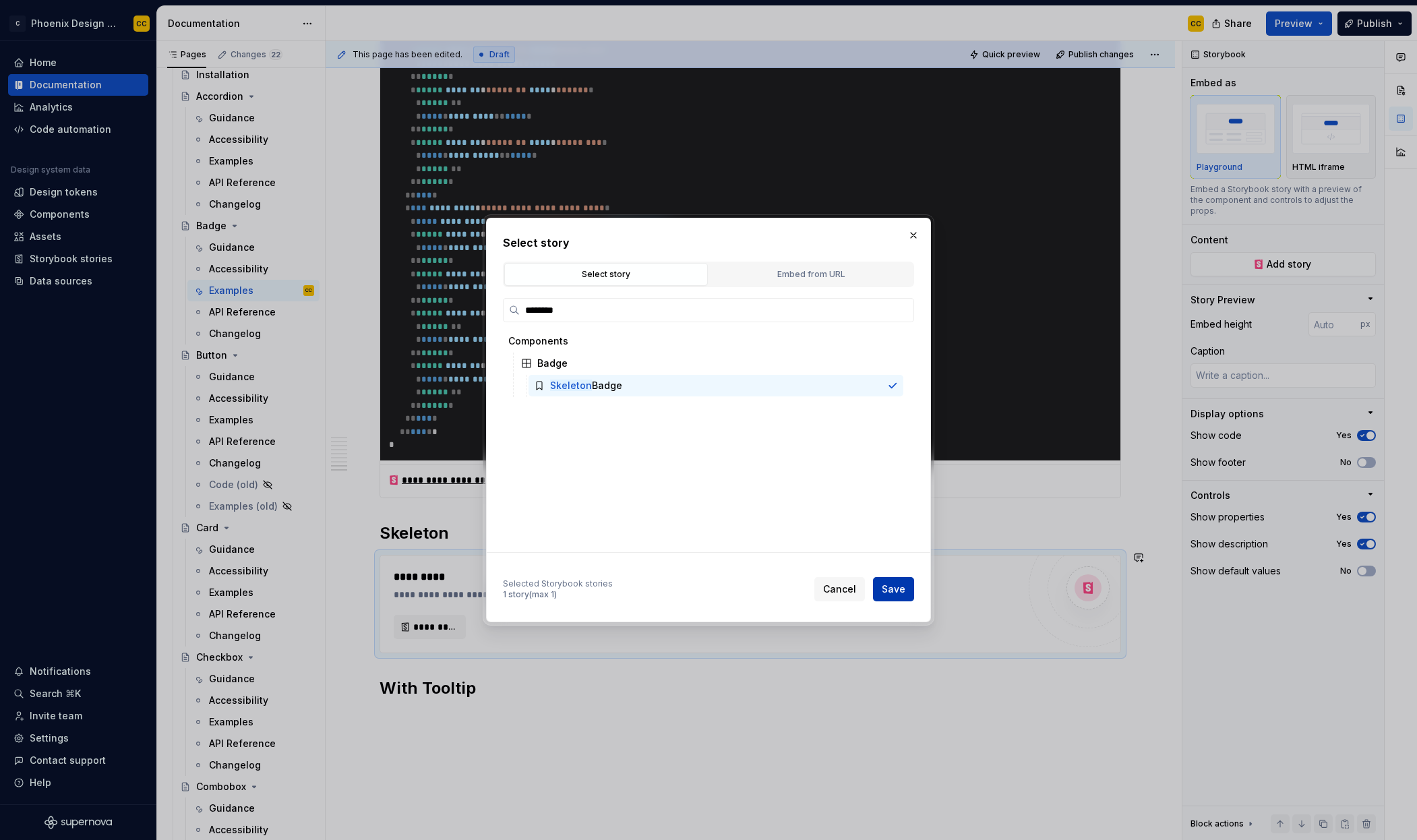
click at [900, 595] on span "Save" at bounding box center [894, 588] width 24 height 13
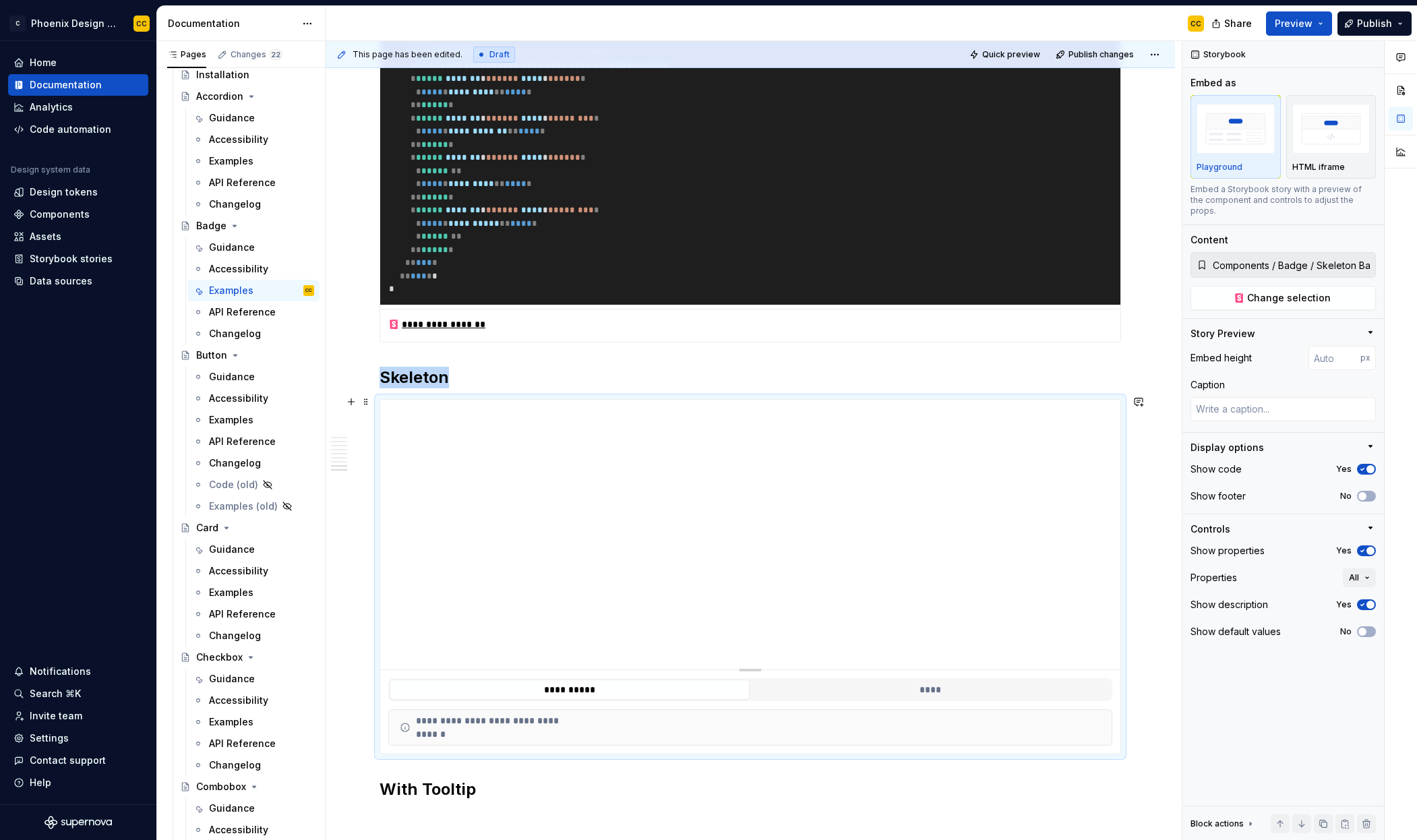
scroll to position [4256, 0]
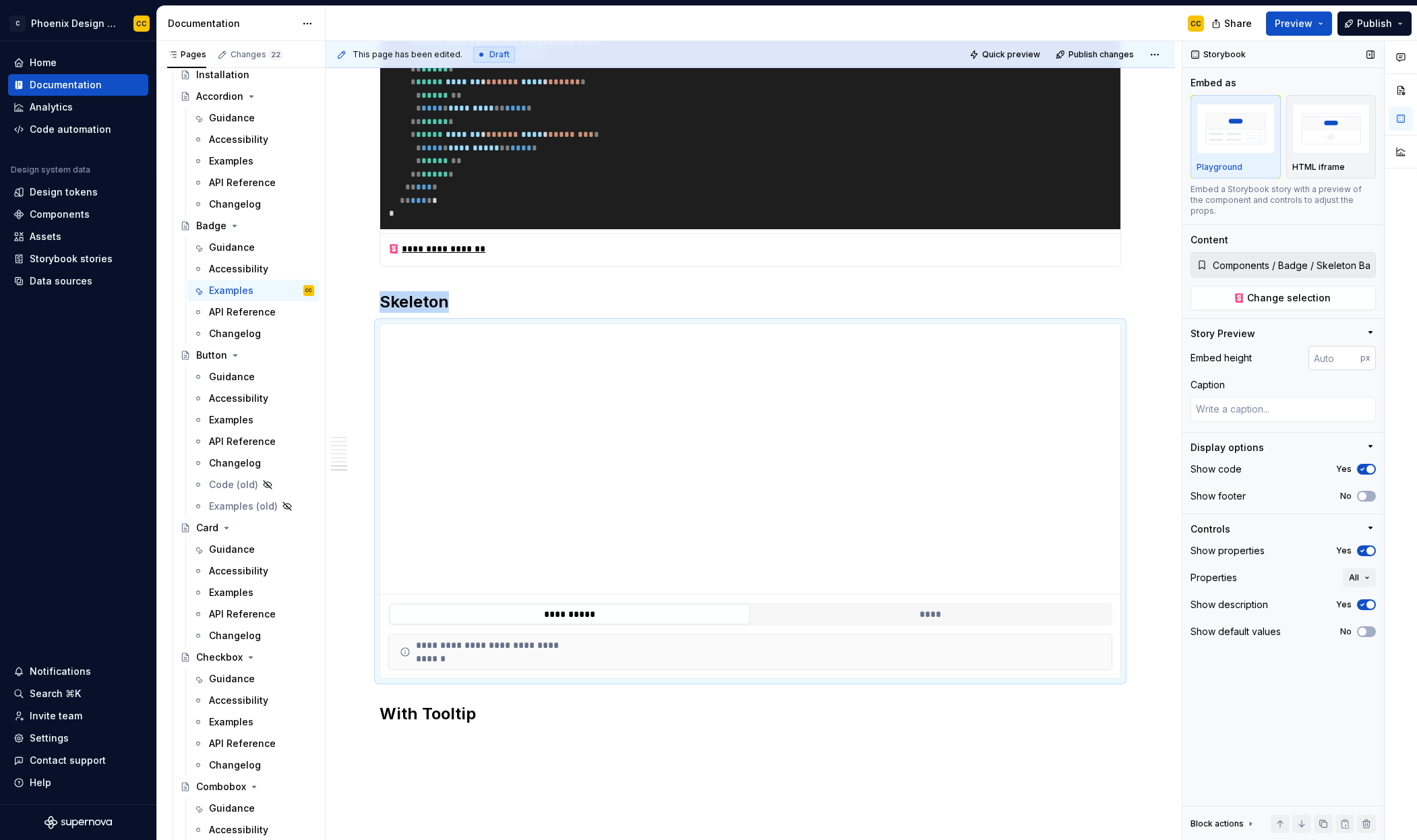
type textarea "*"
click at [1314, 346] on input "number" at bounding box center [1335, 358] width 52 height 24
type input "100"
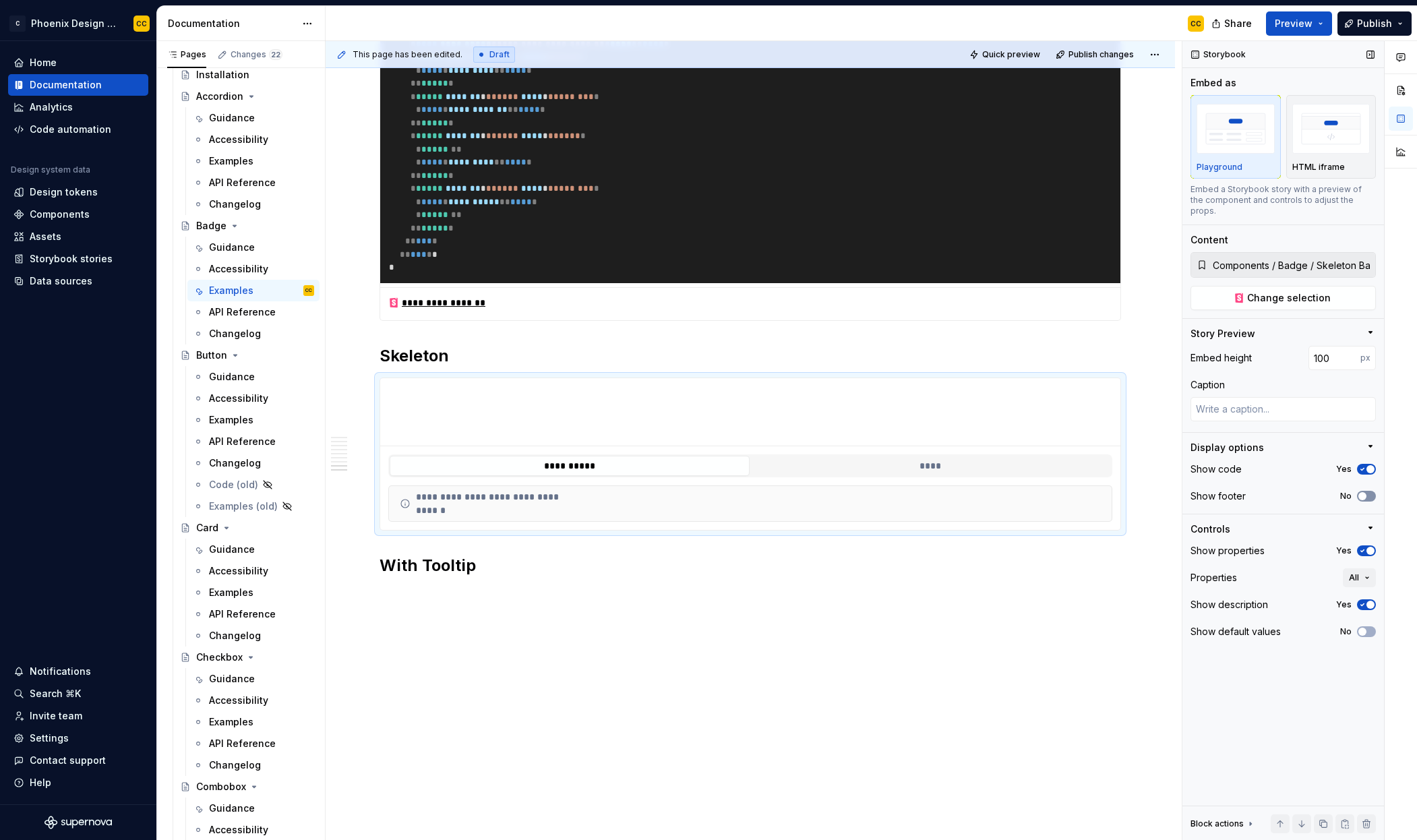
click at [1372, 491] on button "No" at bounding box center [1366, 496] width 19 height 10
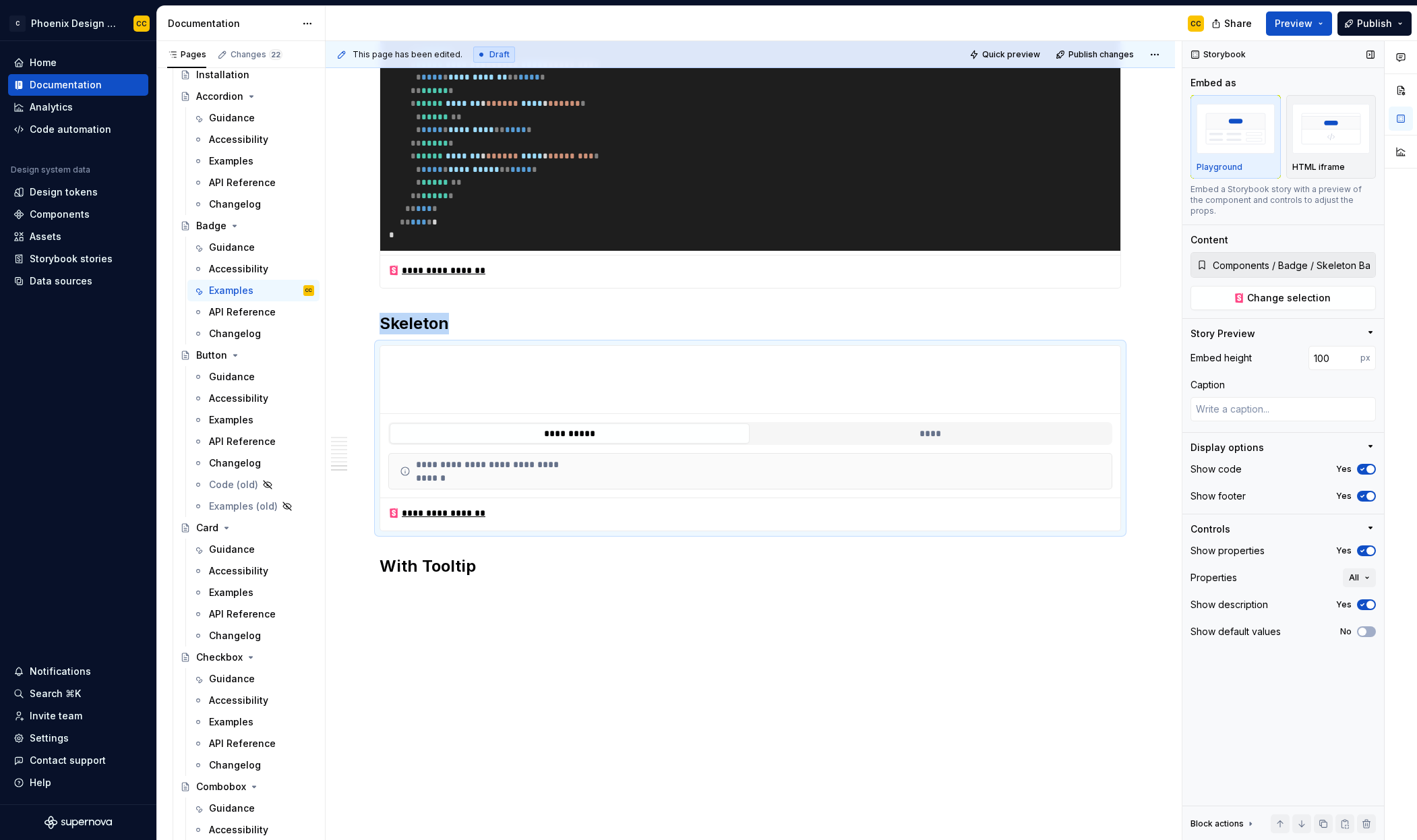
click at [1374, 545] on button "Yes" at bounding box center [1366, 550] width 19 height 10
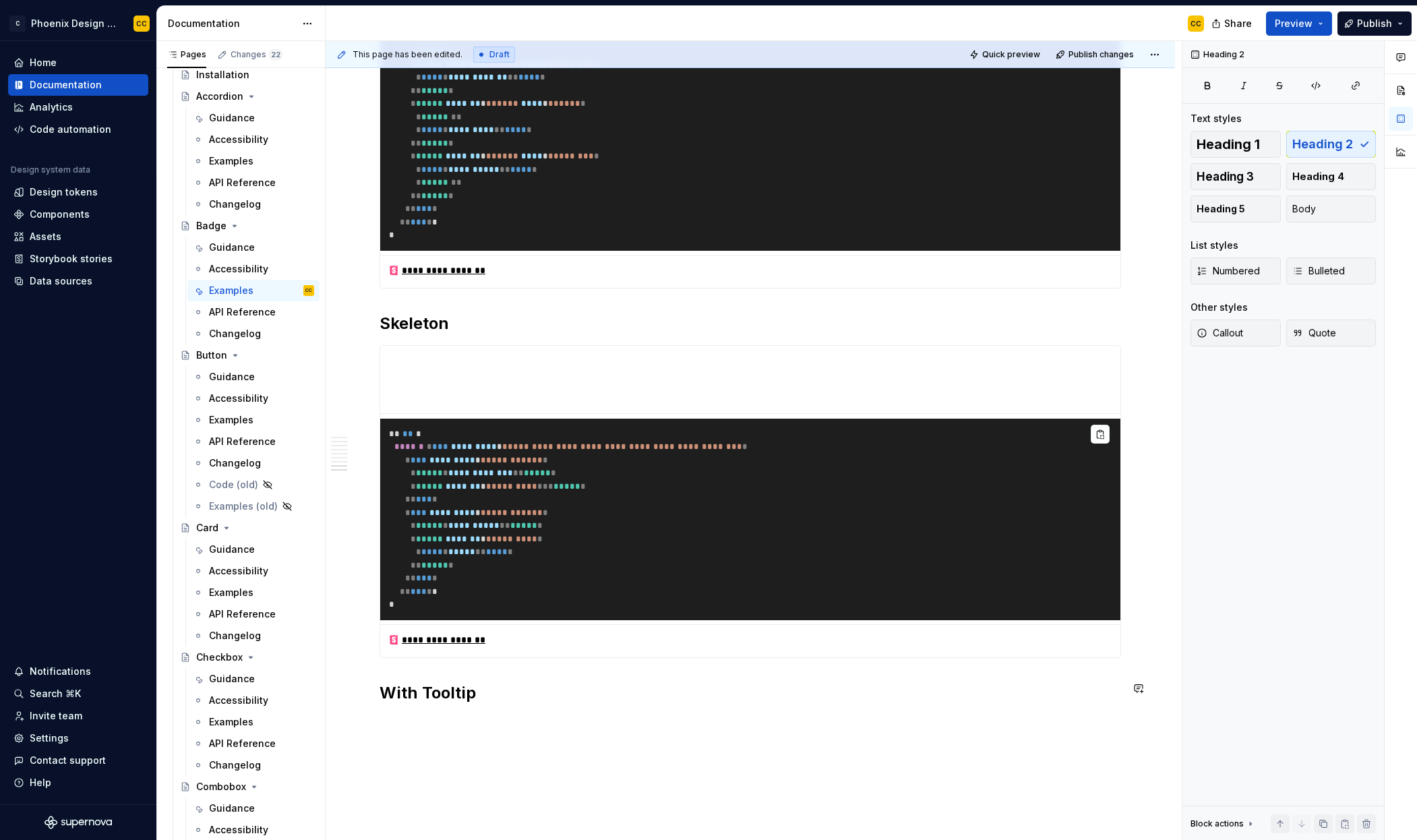
click at [826, 719] on div "**********" at bounding box center [754, 441] width 856 height 800
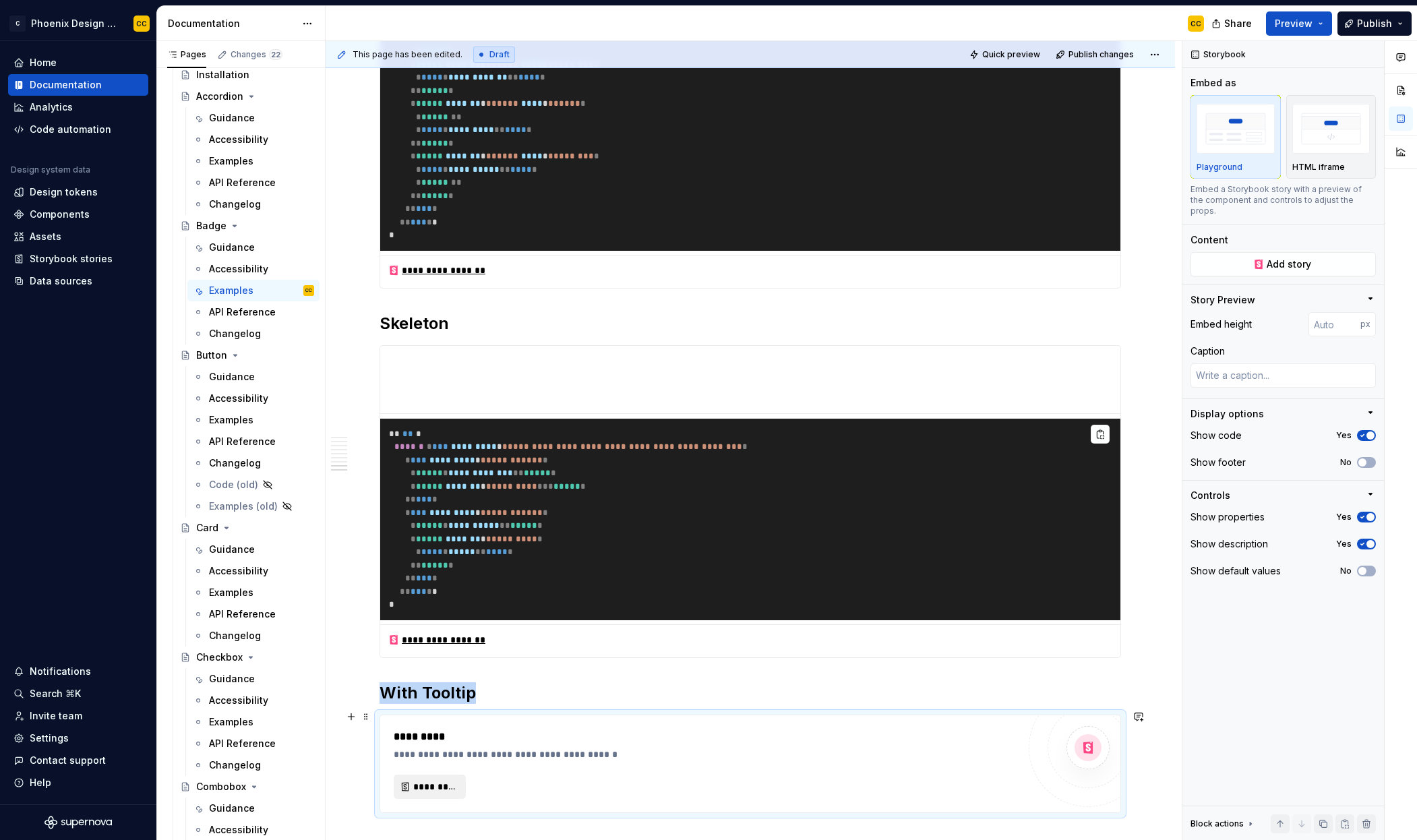
click at [435, 780] on span "*********" at bounding box center [435, 786] width 44 height 13
type textarea "*"
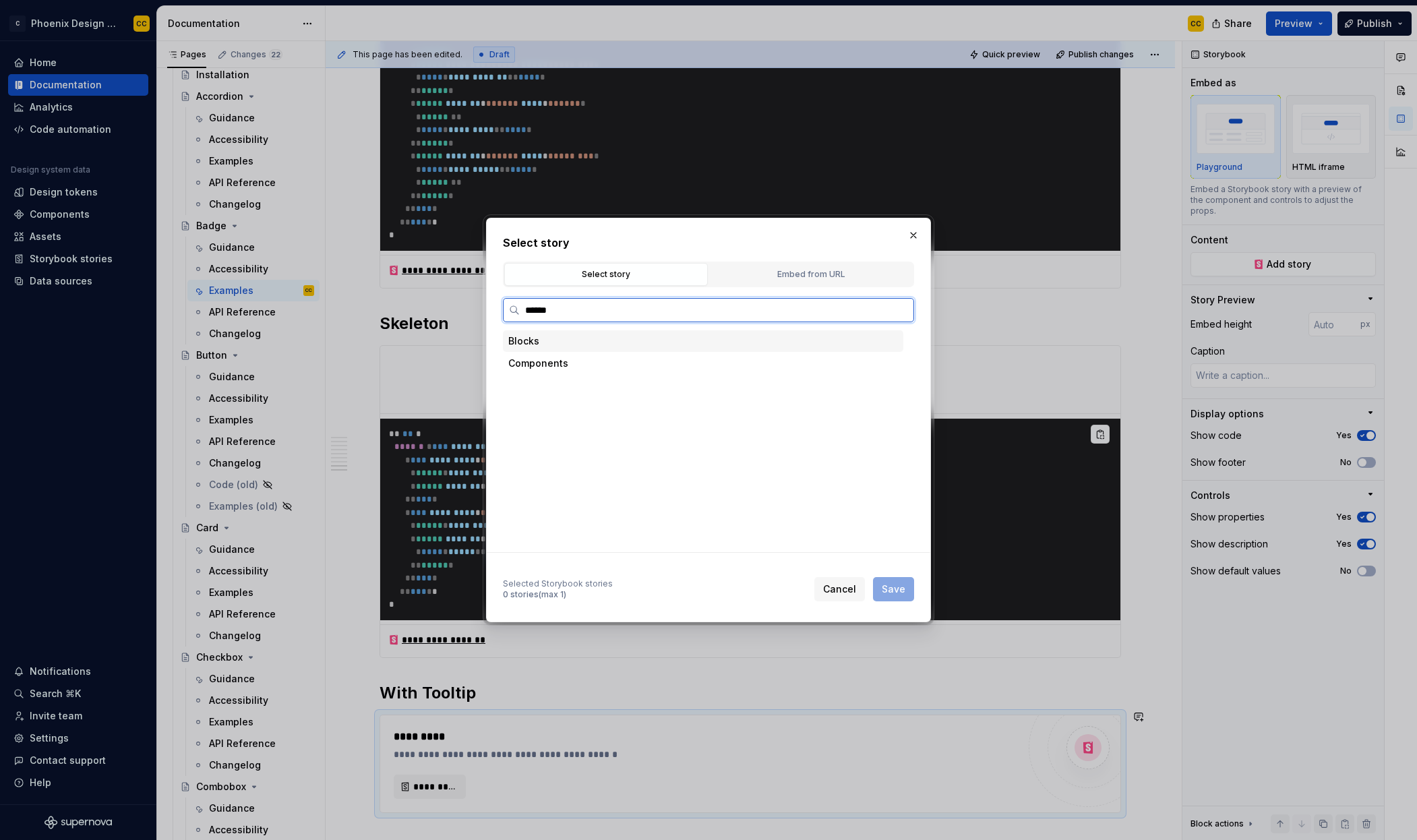
type input "*******"
click at [654, 386] on div "Tooltip Badge" at bounding box center [716, 385] width 375 height 22
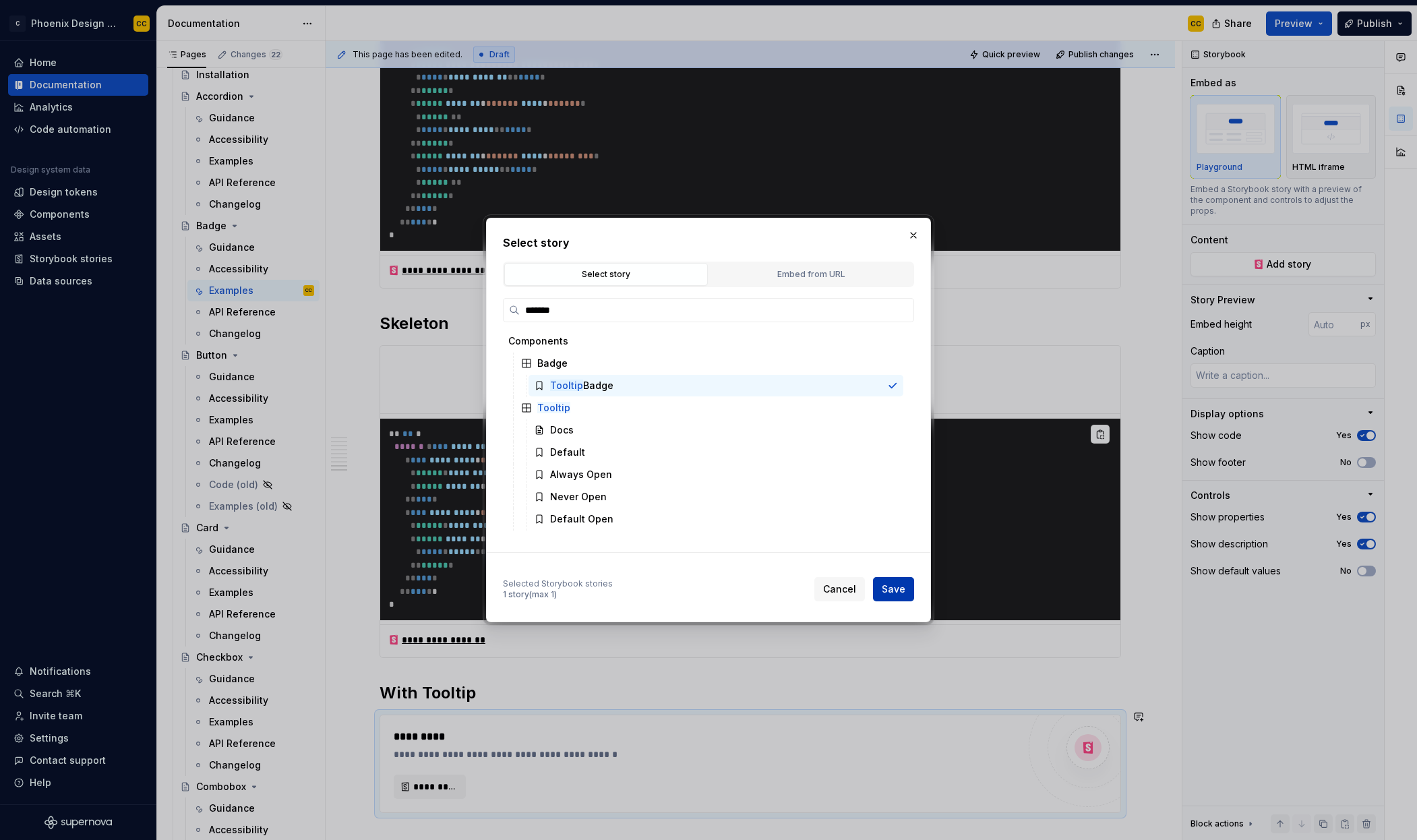
click at [896, 592] on span "Save" at bounding box center [894, 588] width 24 height 13
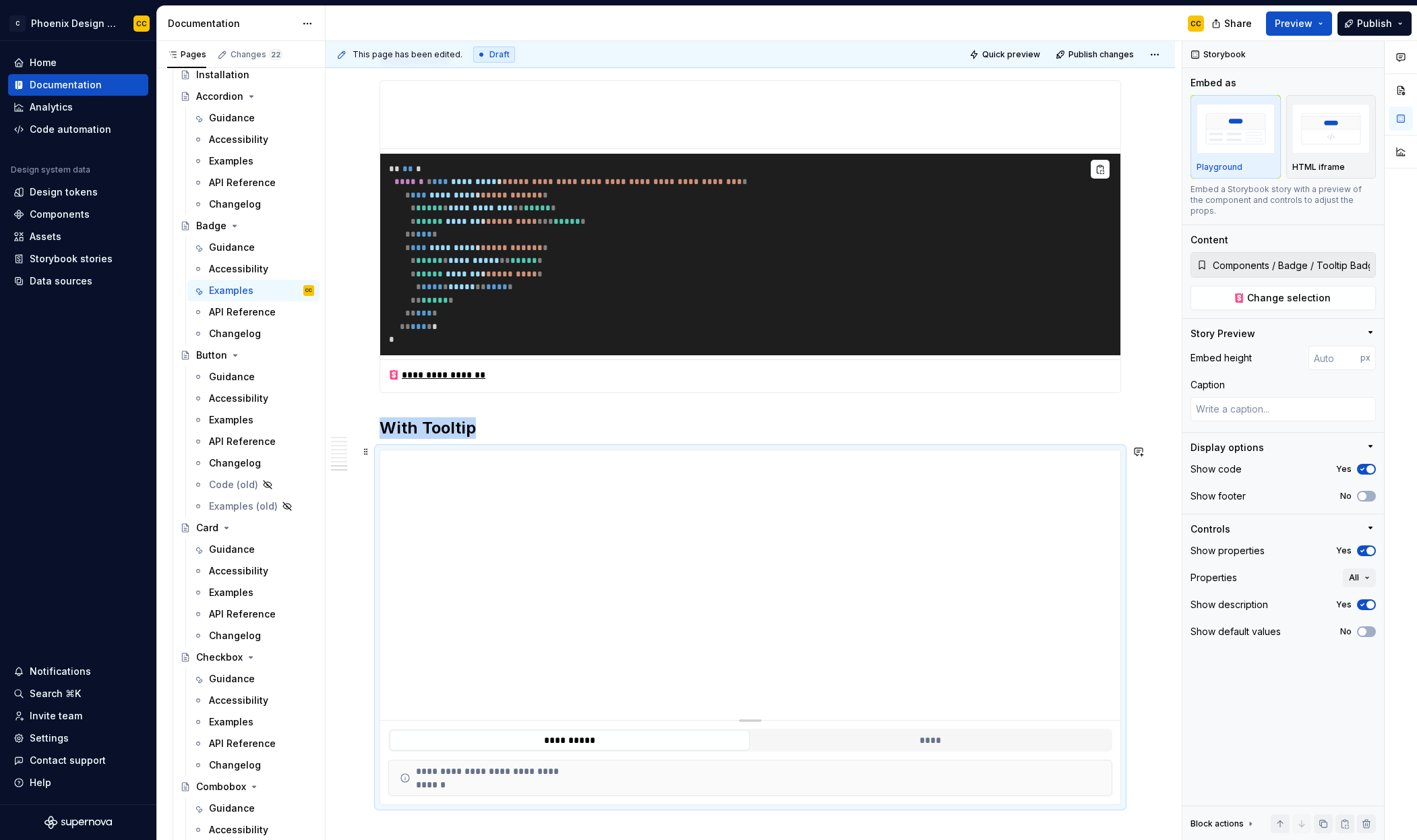
scroll to position [4505, 0]
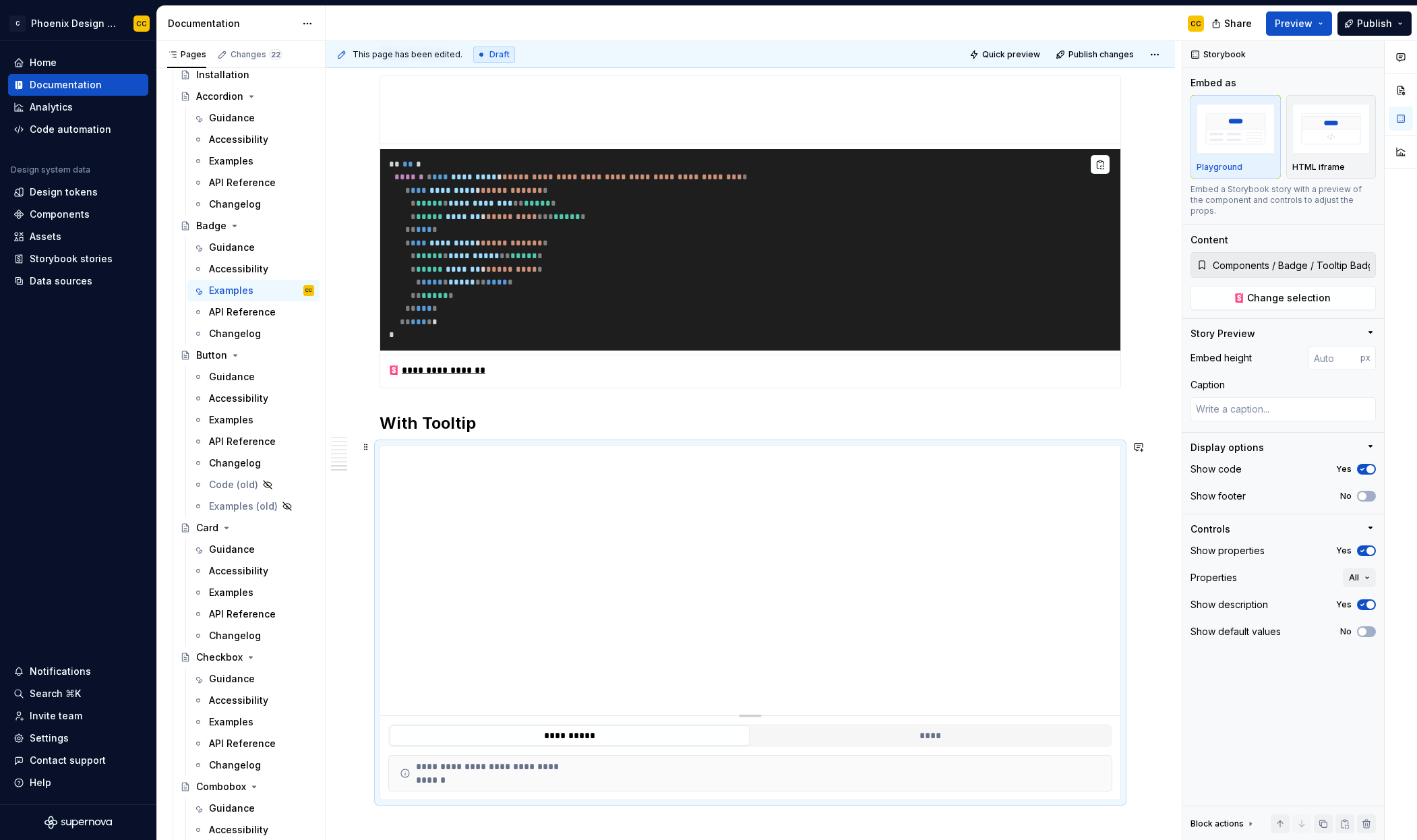
click at [957, 445] on iframe at bounding box center [750, 580] width 741 height 270
type textarea "*"
click at [1338, 352] on input "number" at bounding box center [1335, 358] width 52 height 24
type input "100"
click at [1367, 547] on span "button" at bounding box center [1371, 551] width 8 height 8
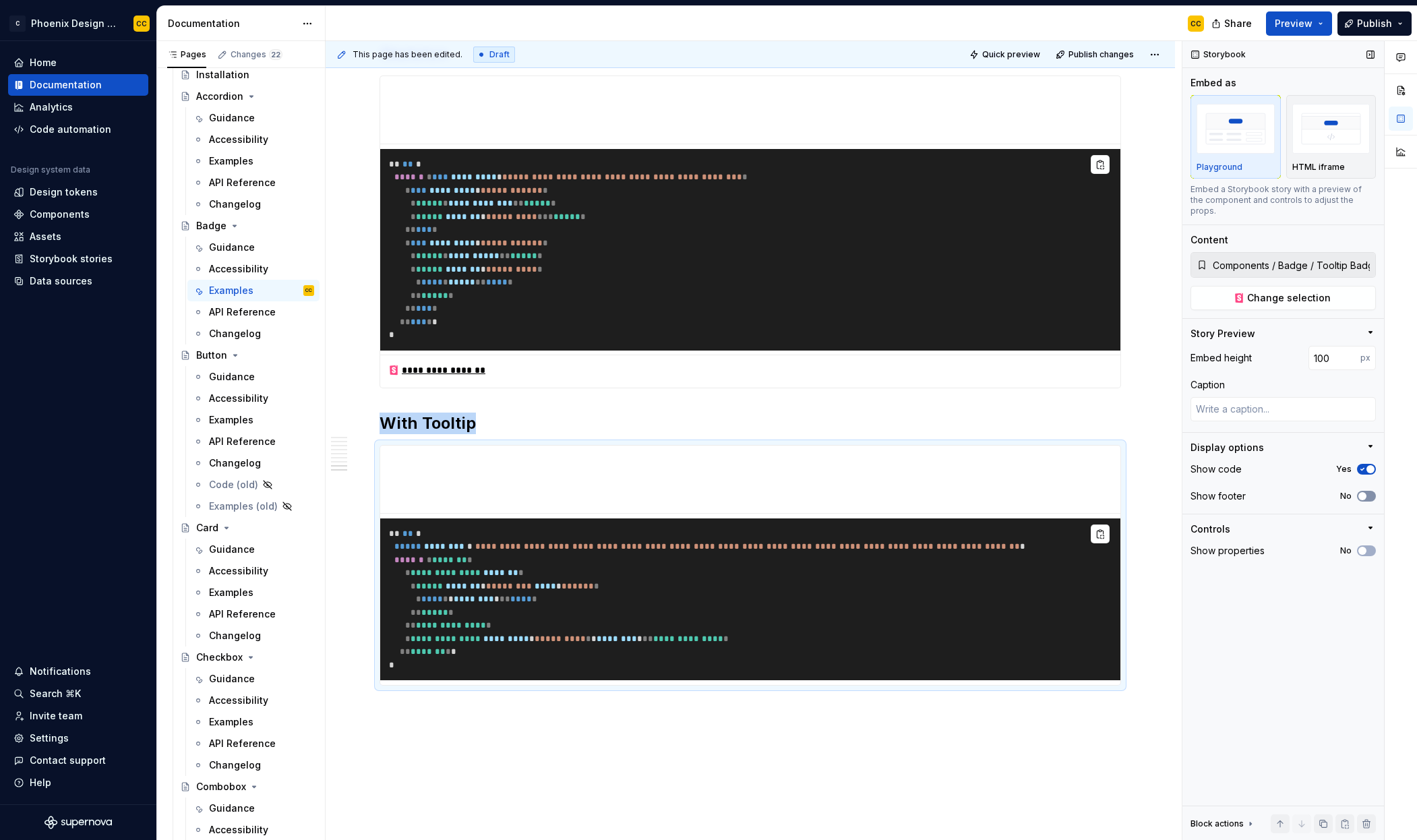
click at [1368, 491] on button "No" at bounding box center [1366, 496] width 19 height 10
click at [966, 589] on pre "**********" at bounding box center [750, 600] width 741 height 162
type textarea "*"
click at [1318, 346] on input "100" at bounding box center [1335, 358] width 52 height 24
type input "150"
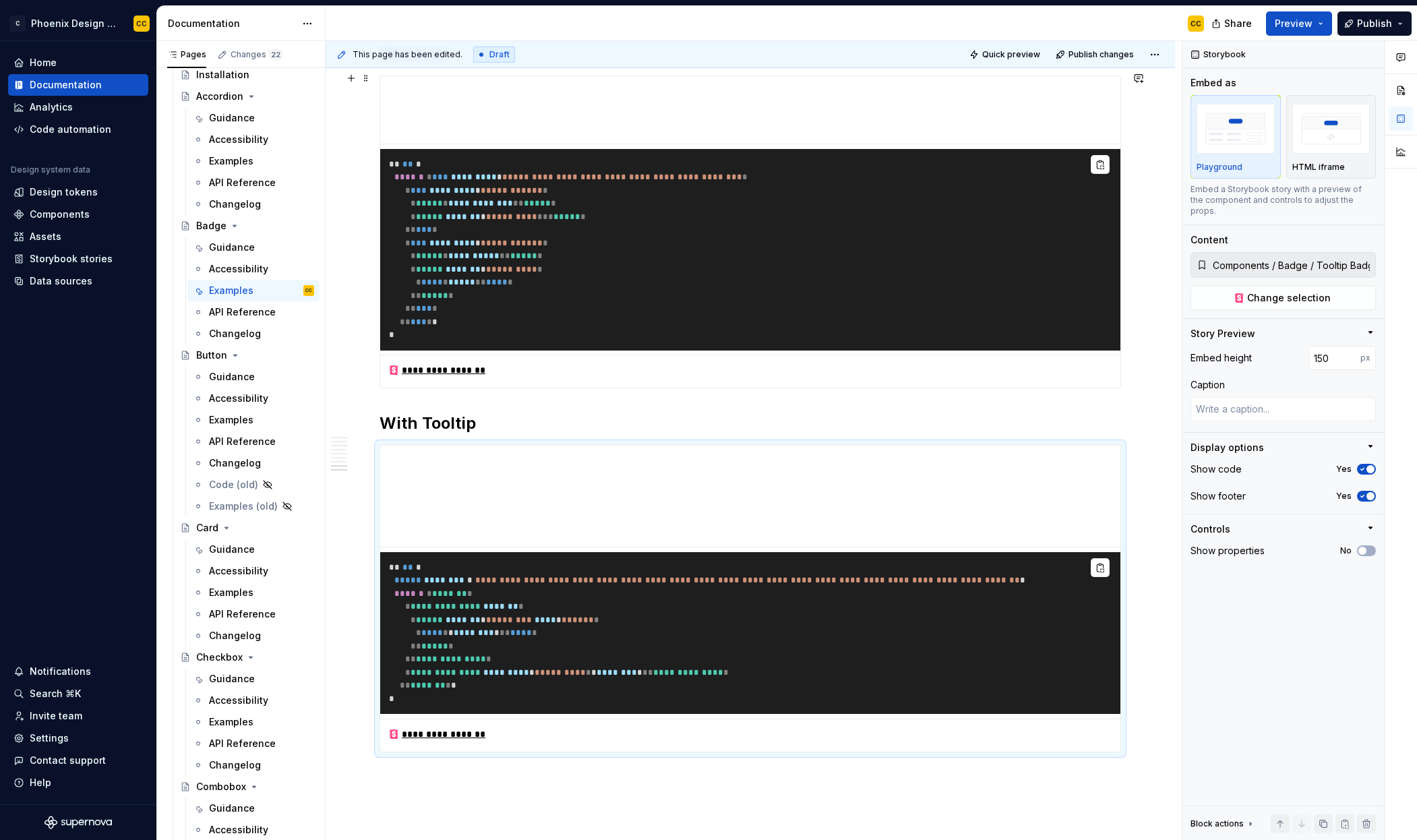
click at [872, 383] on div "**********" at bounding box center [750, 231] width 742 height 313
type textarea "*"
type input "100"
type input "Components / Badge / Skeleton Badge"
click at [924, 375] on div "**********" at bounding box center [750, 371] width 741 height 33
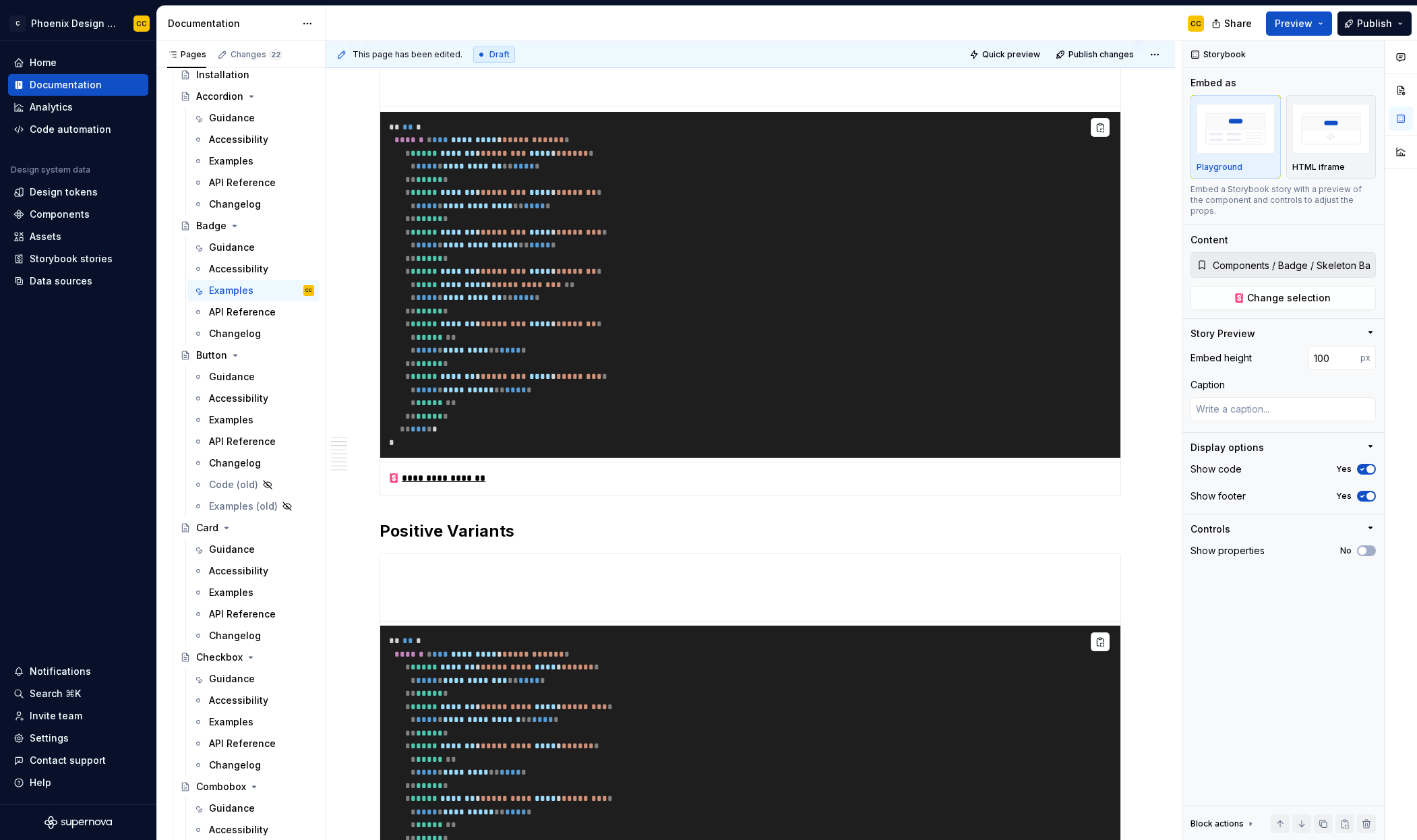
scroll to position [0, 0]
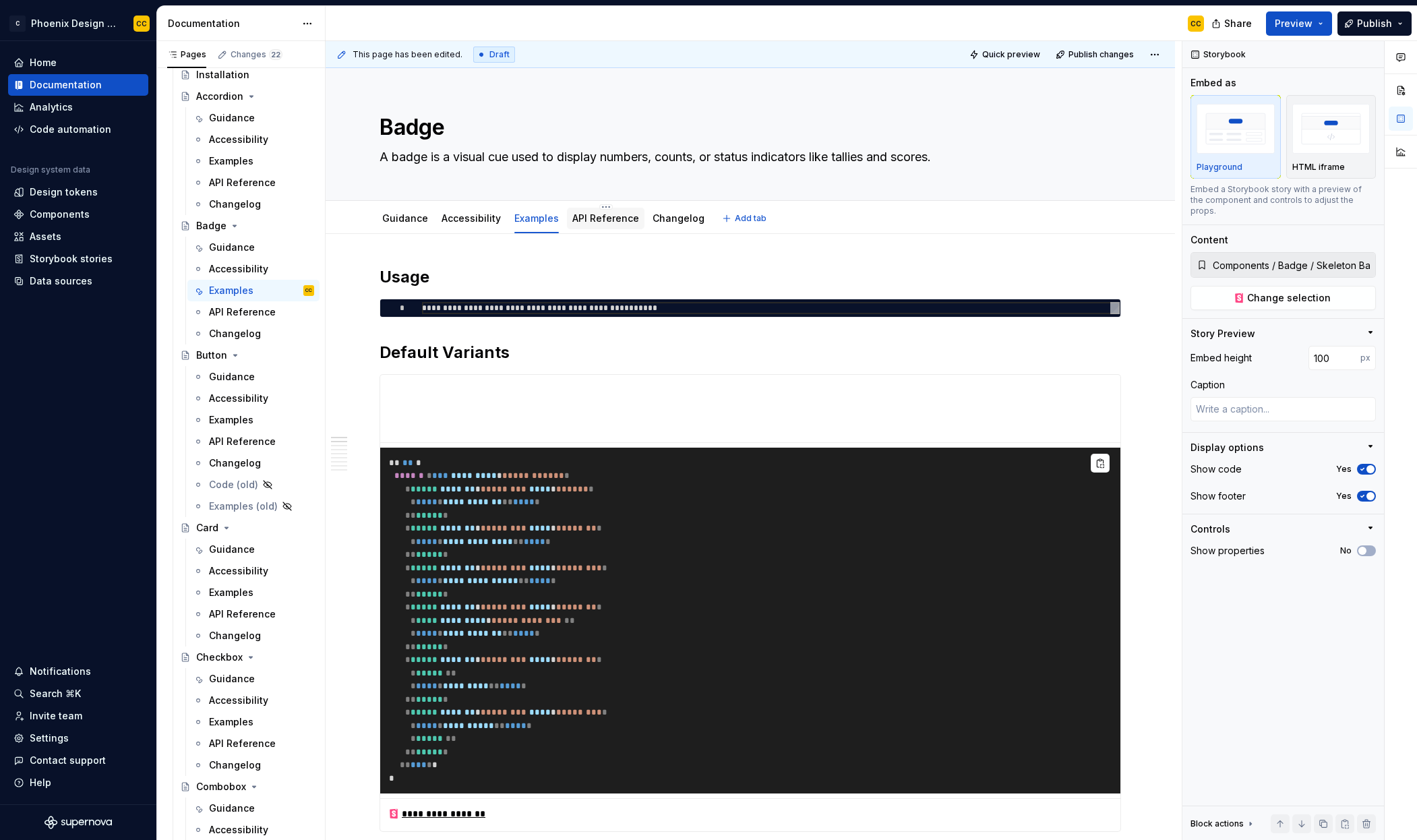
click at [613, 218] on link "API Reference" at bounding box center [606, 218] width 67 height 11
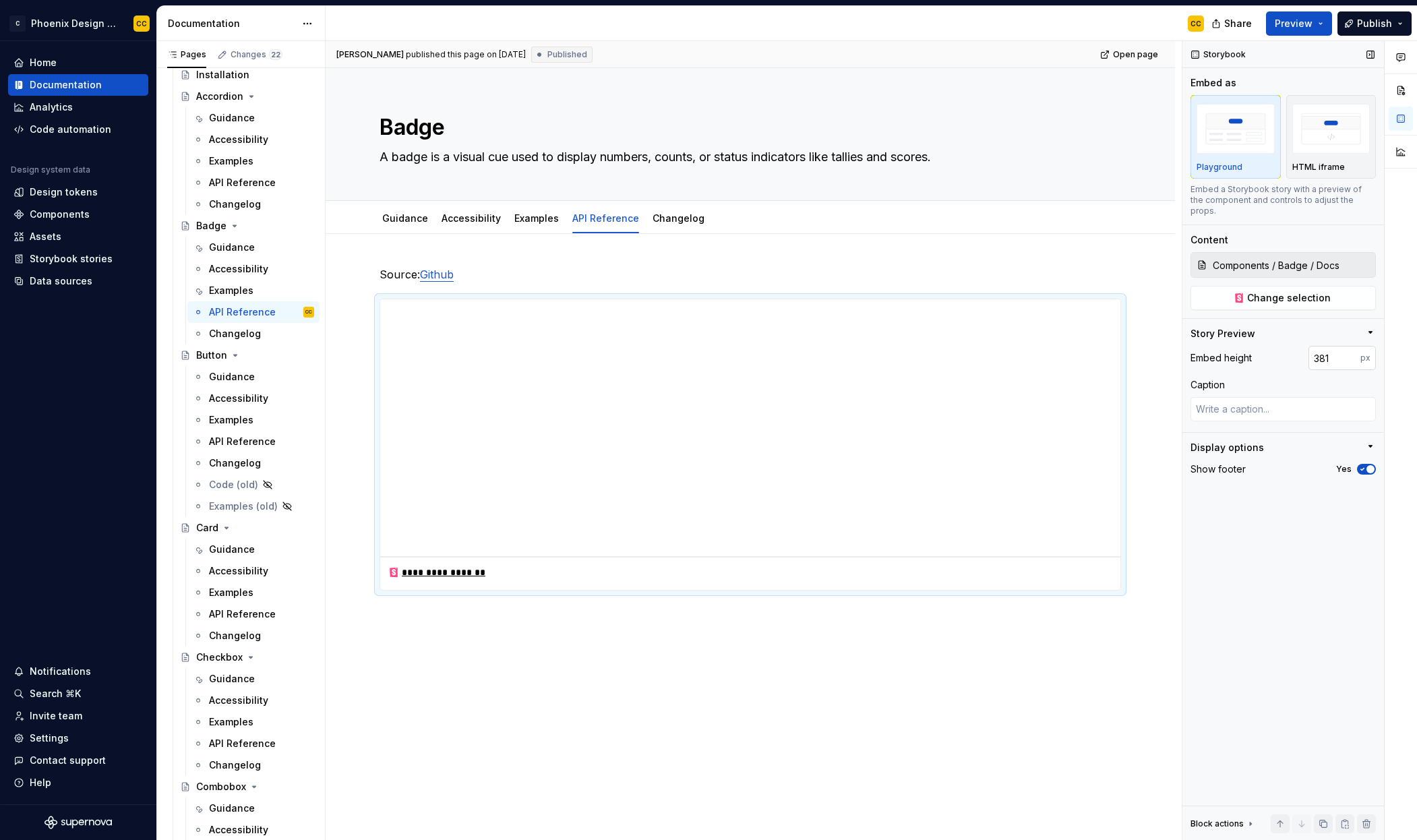
type textarea "*"
drag, startPoint x: 1333, startPoint y: 348, endPoint x: 1267, endPoint y: 346, distance: 66.0
click at [1267, 346] on div "Embed height 381 px" at bounding box center [1284, 358] width 185 height 24
type input "500"
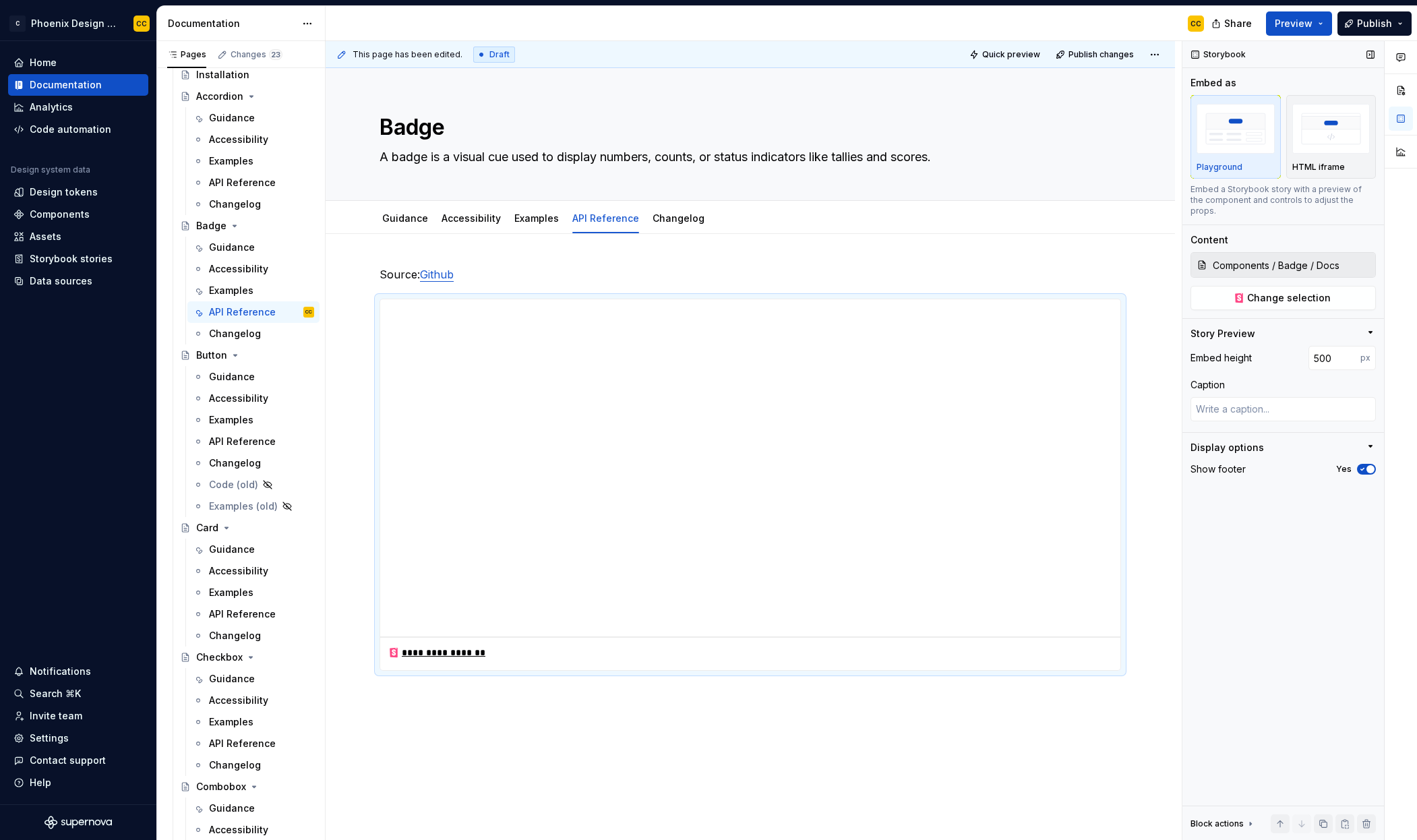
type textarea "*"
click at [1329, 348] on input "500" at bounding box center [1335, 358] width 52 height 24
type input "1000"
type textarea "*"
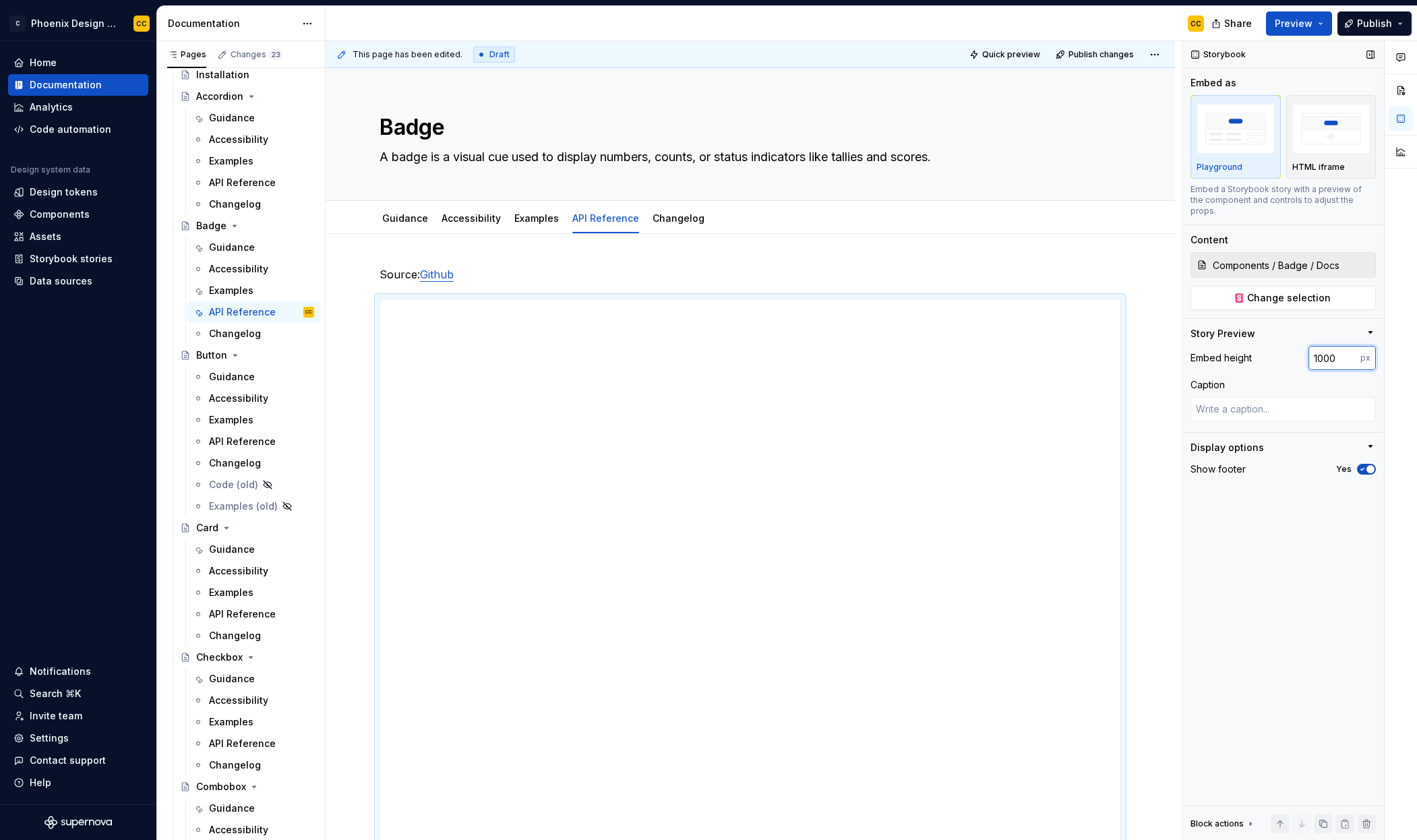
drag, startPoint x: 1321, startPoint y: 342, endPoint x: 1308, endPoint y: 342, distance: 13.0
click at [1308, 346] on div "Embed height 1000 px" at bounding box center [1284, 358] width 185 height 24
type input "2000"
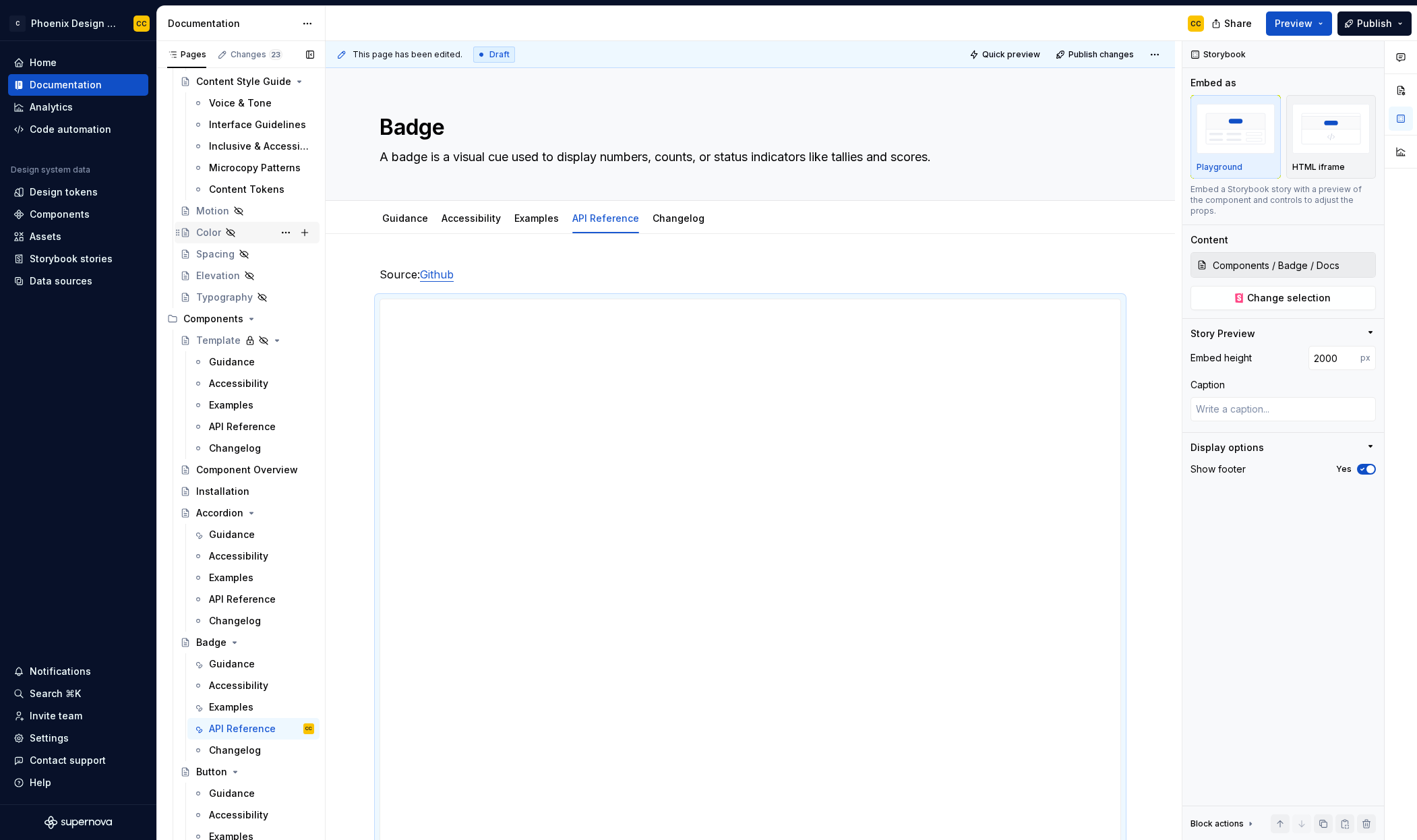
scroll to position [265, 0]
click at [279, 339] on button "Page tree" at bounding box center [285, 339] width 19 height 19
click at [309, 383] on div "Duplicate page" at bounding box center [361, 384] width 132 height 13
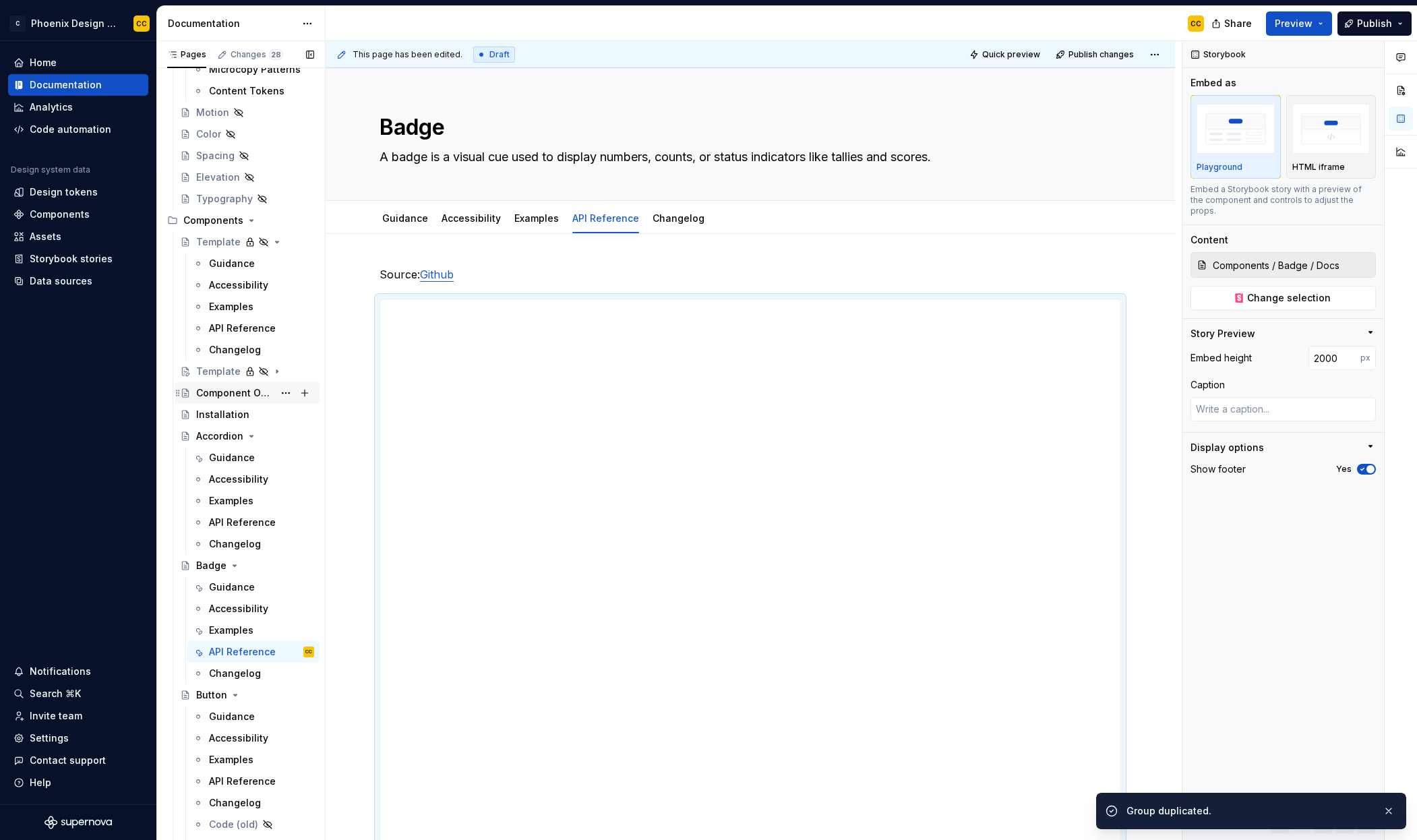
scroll to position [395, 0]
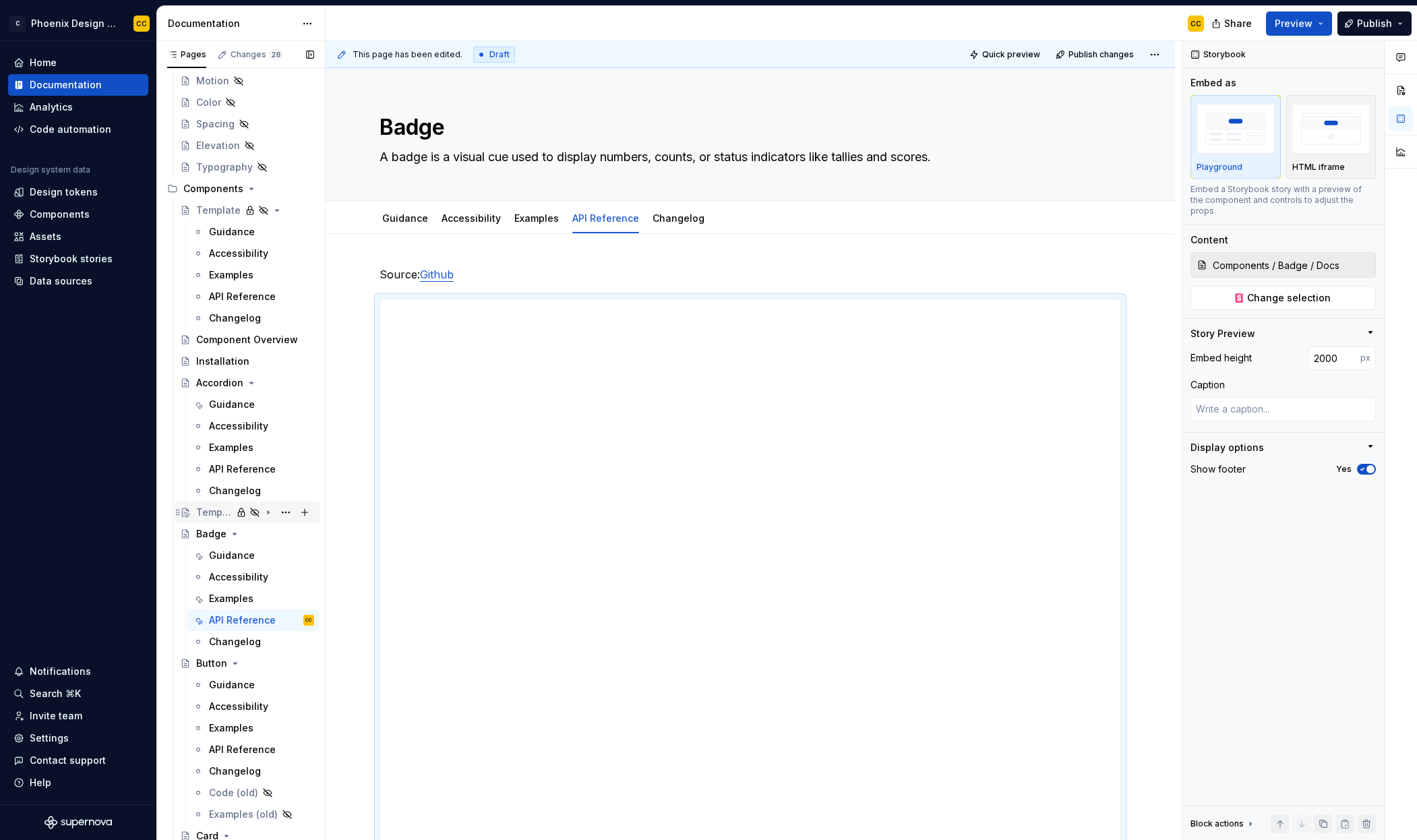
click at [222, 512] on div "Template" at bounding box center [213, 512] width 36 height 13
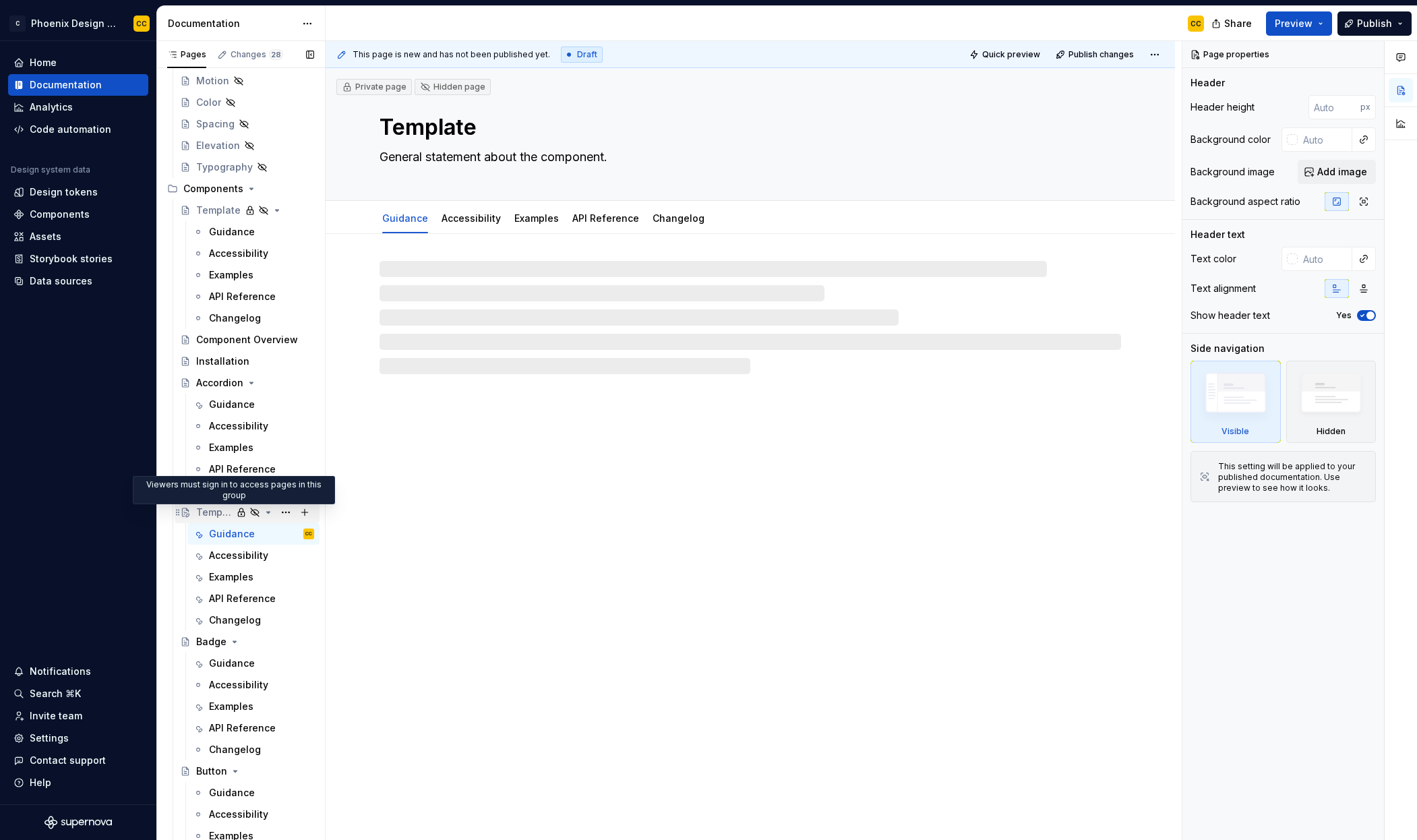
click at [236, 514] on icon "Page tree" at bounding box center [241, 512] width 10 height 10
click at [278, 513] on button "Page tree" at bounding box center [285, 512] width 19 height 19
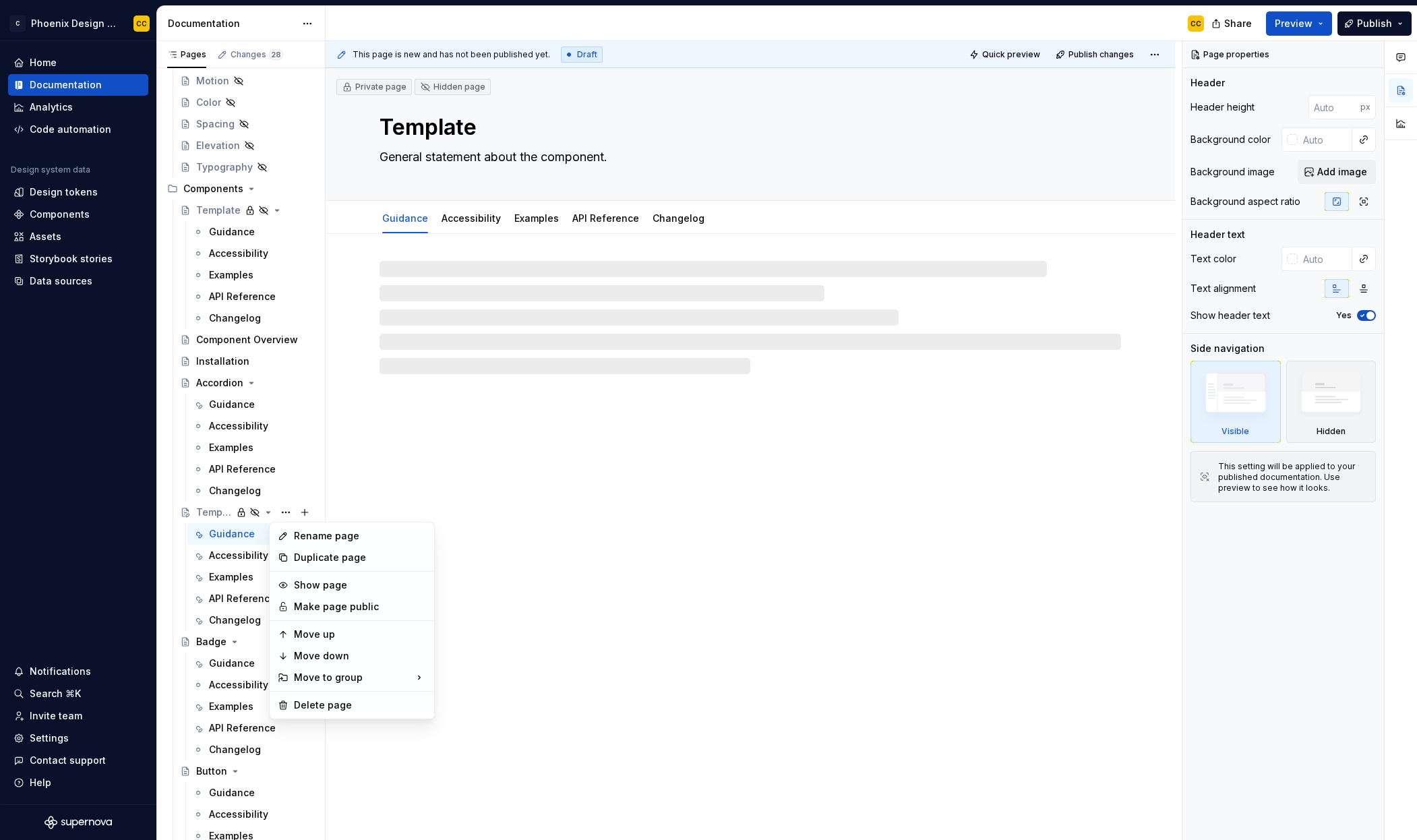
type textarea "*"
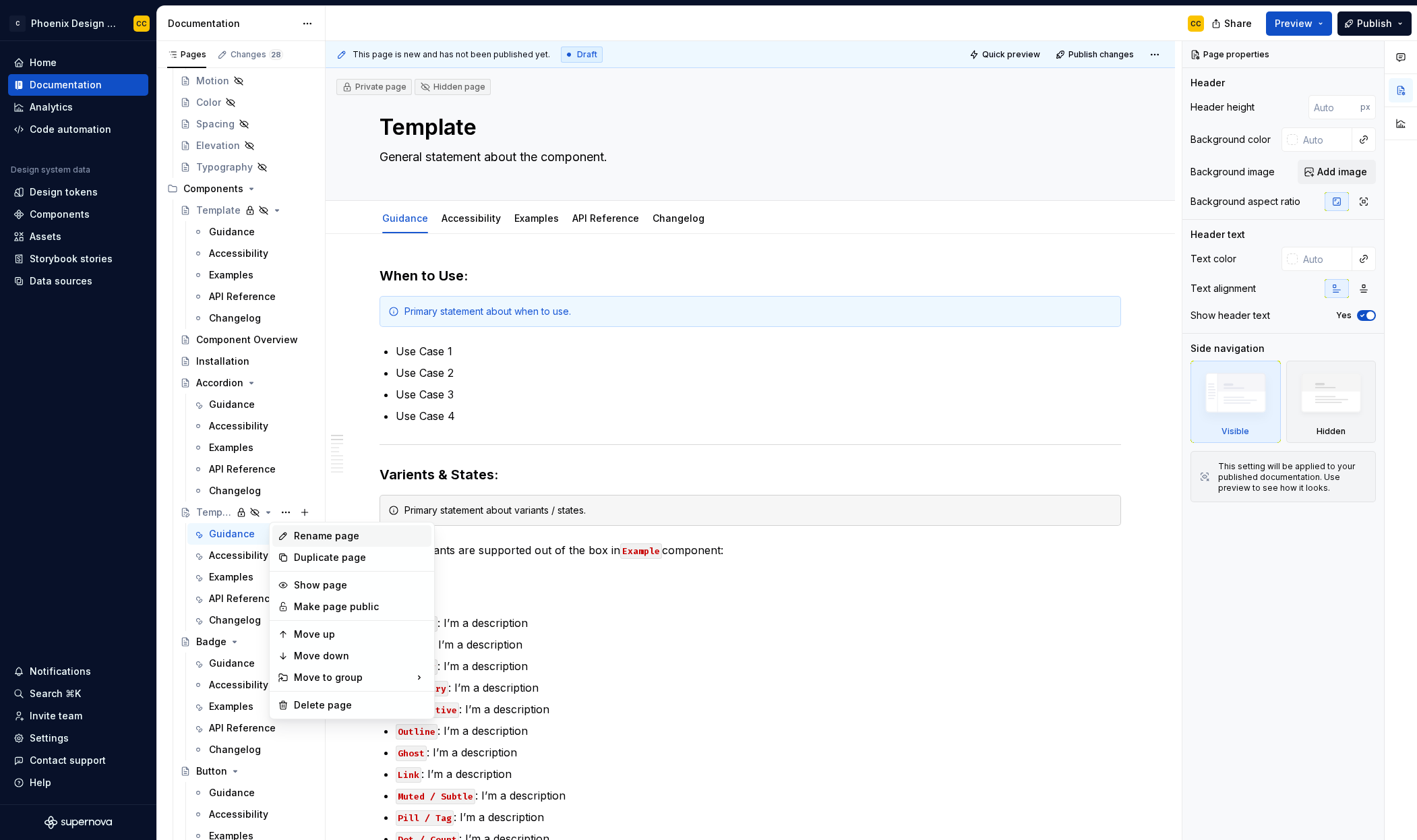
click at [324, 538] on div "Rename page" at bounding box center [361, 535] width 132 height 13
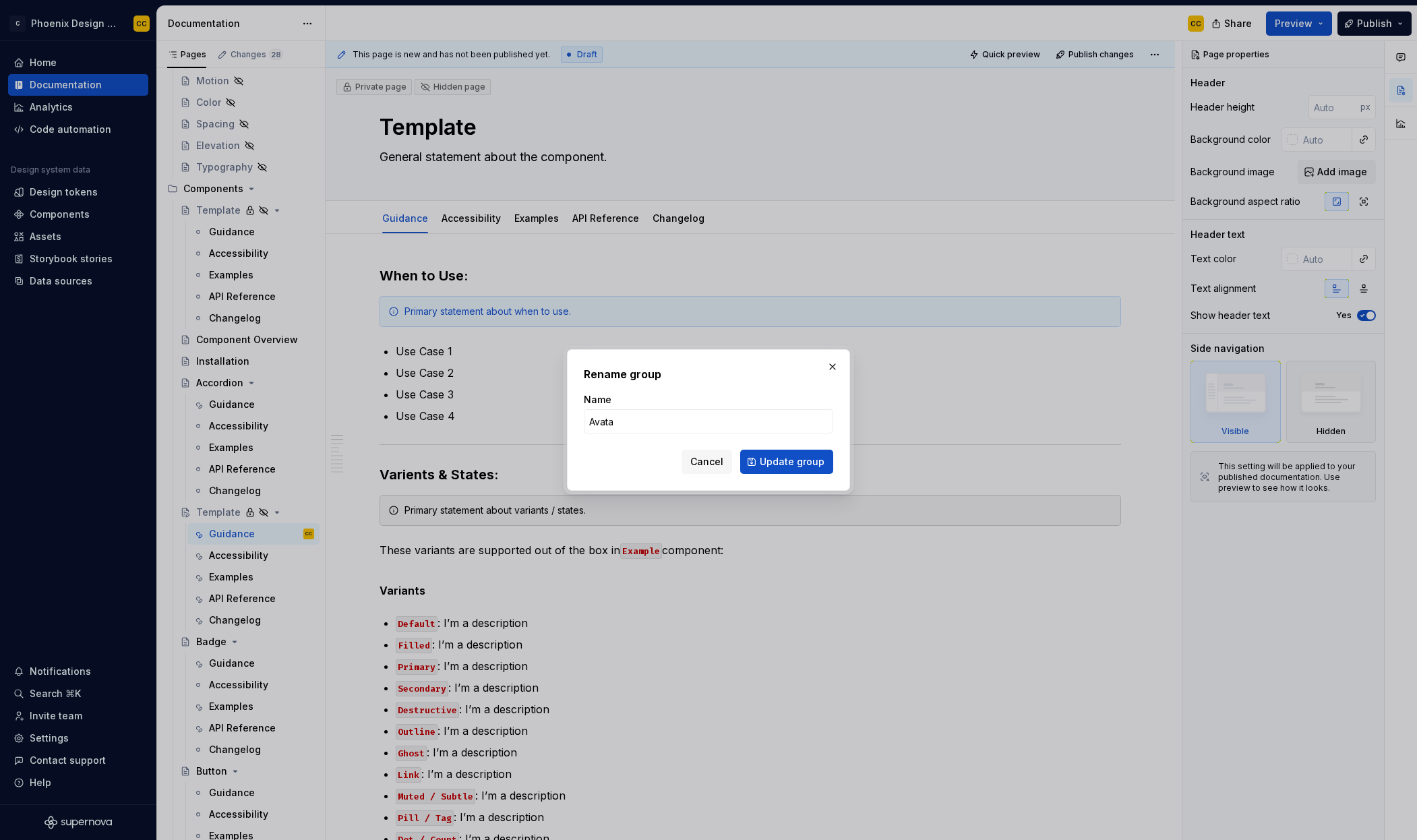
type input "Avatar"
click button "Update group" at bounding box center [787, 461] width 93 height 24
type textarea "*"
type textarea "Avatar"
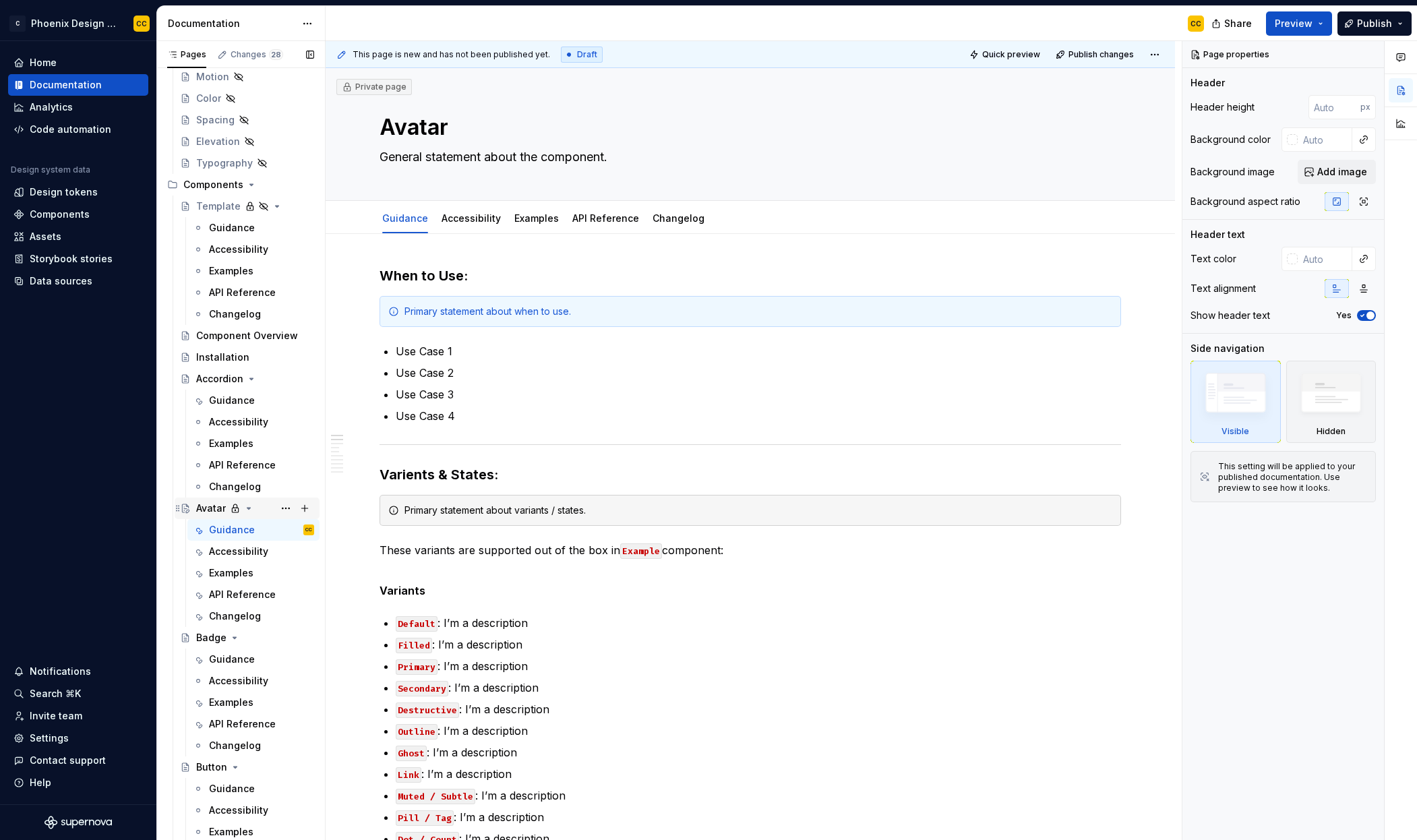
scroll to position [399, 0]
click at [283, 525] on button "Page tree" at bounding box center [285, 528] width 19 height 19
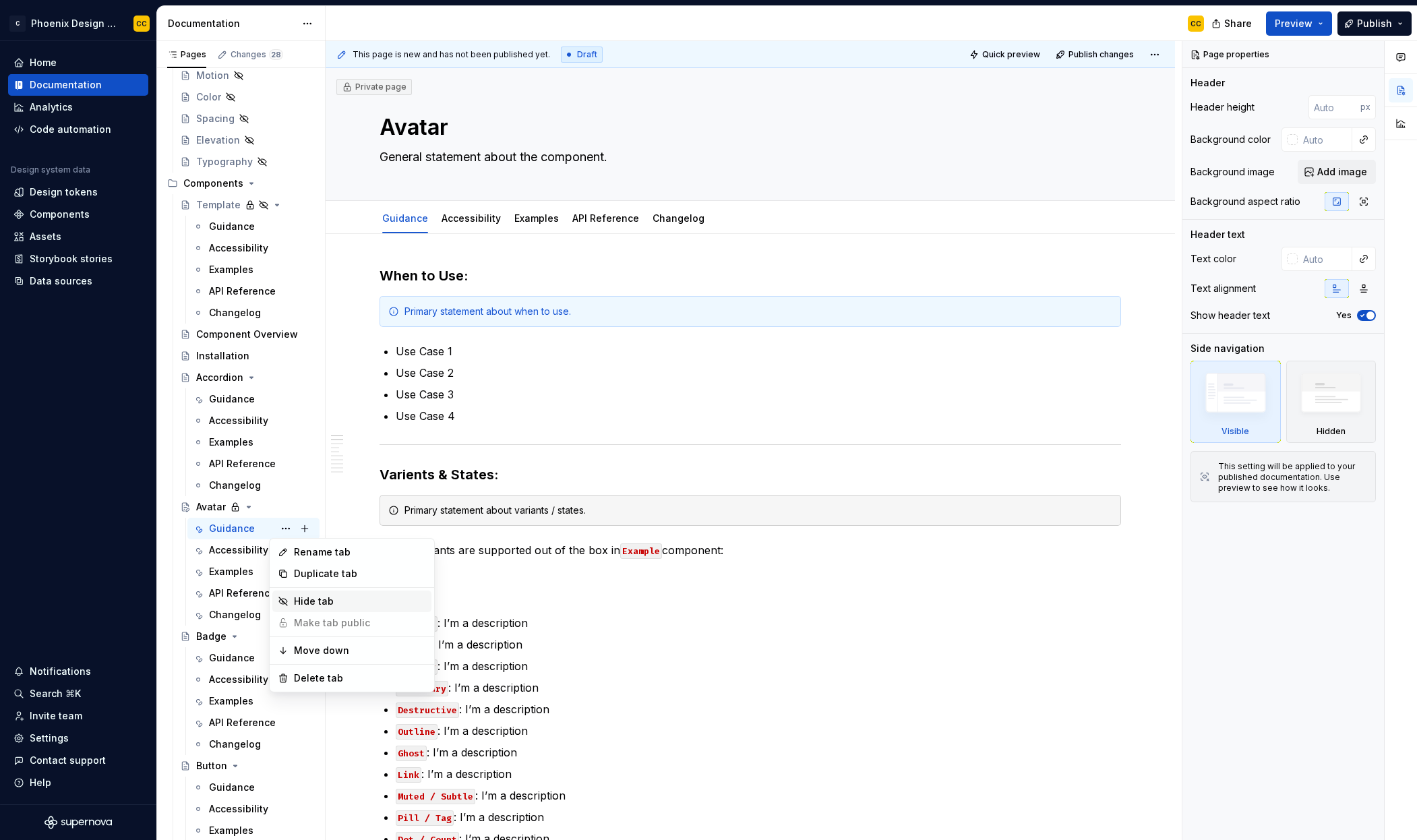
click at [308, 597] on div "Hide tab" at bounding box center [361, 601] width 132 height 13
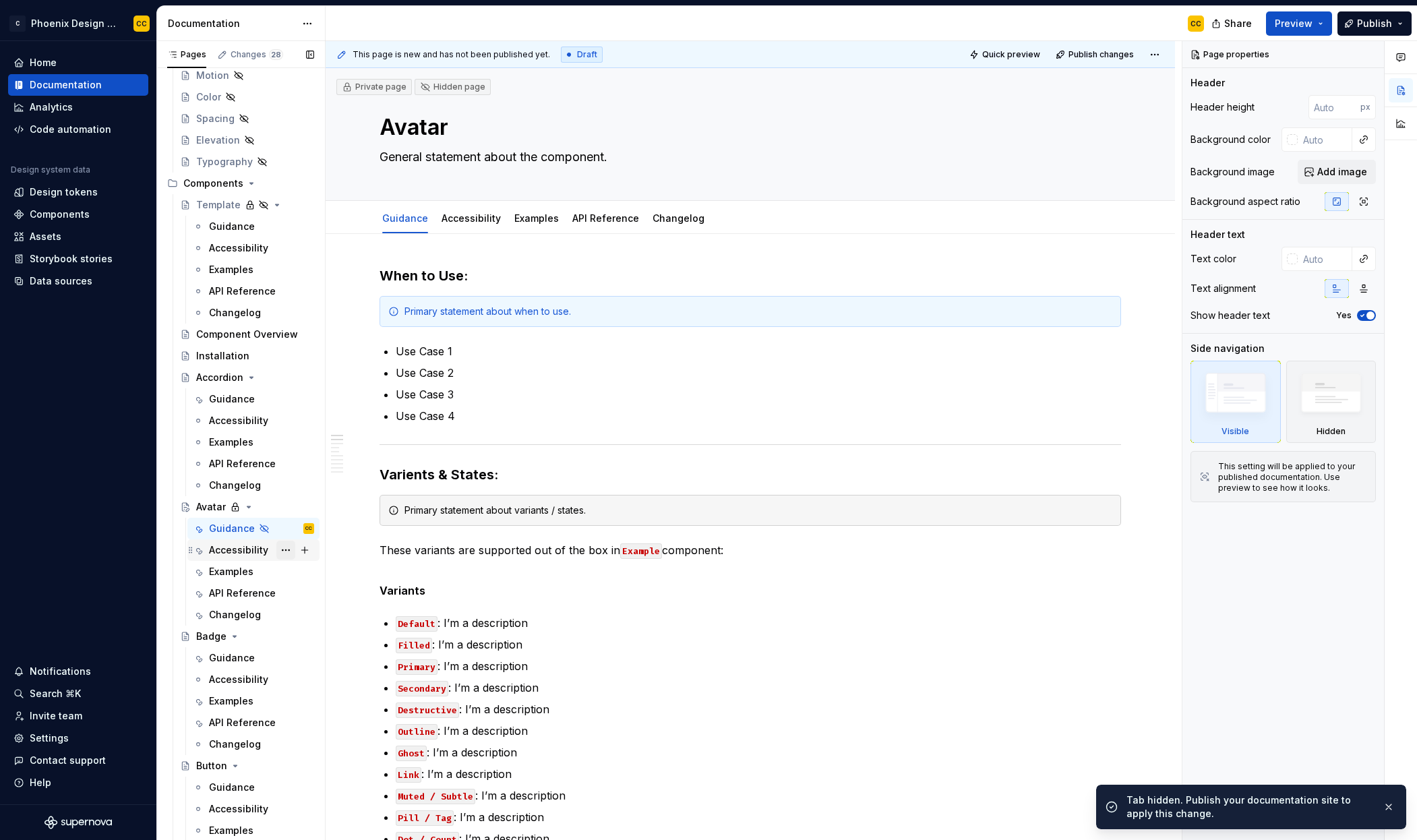
click at [280, 548] on button "Page tree" at bounding box center [285, 549] width 19 height 19
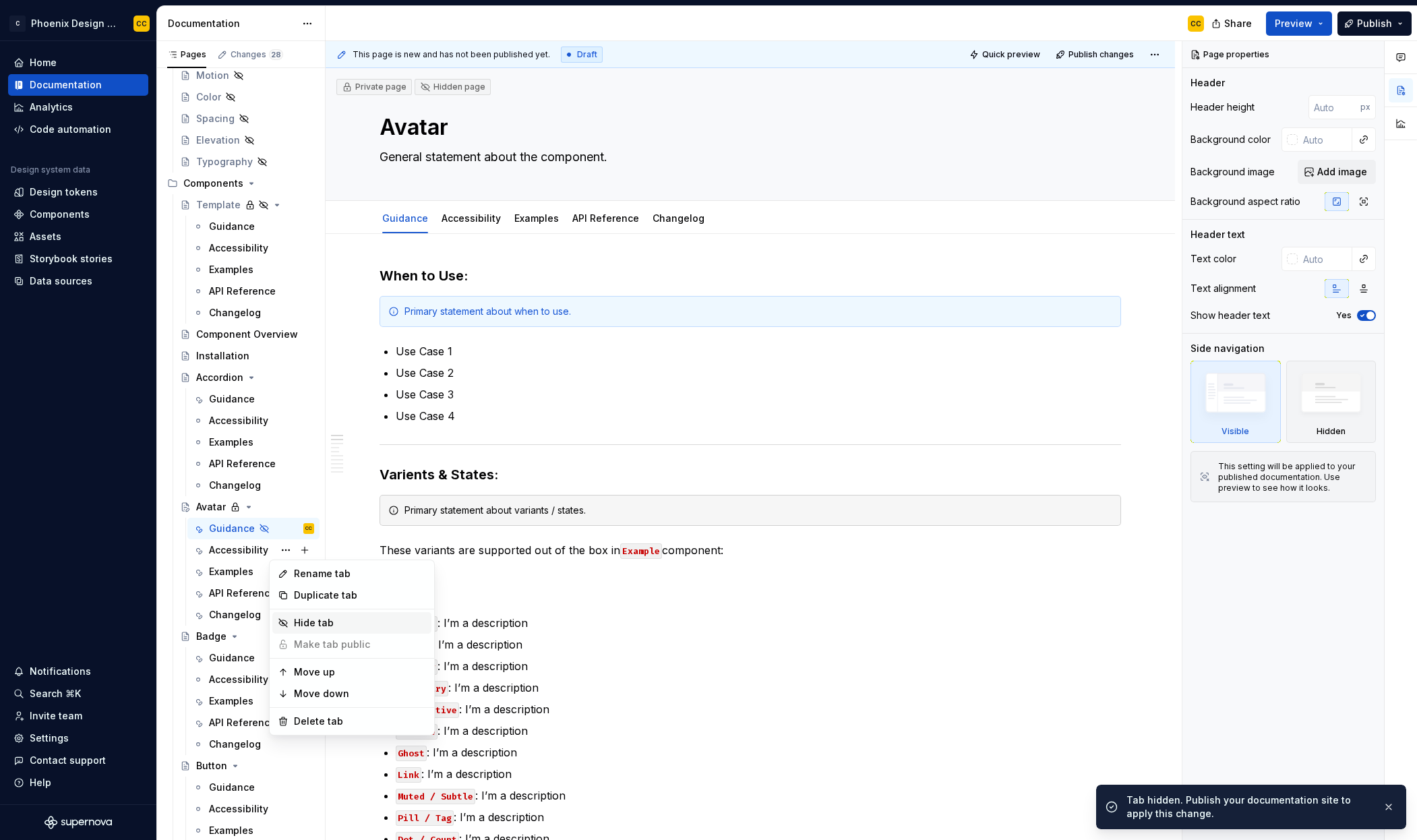
click at [303, 624] on div "Hide tab" at bounding box center [361, 623] width 132 height 13
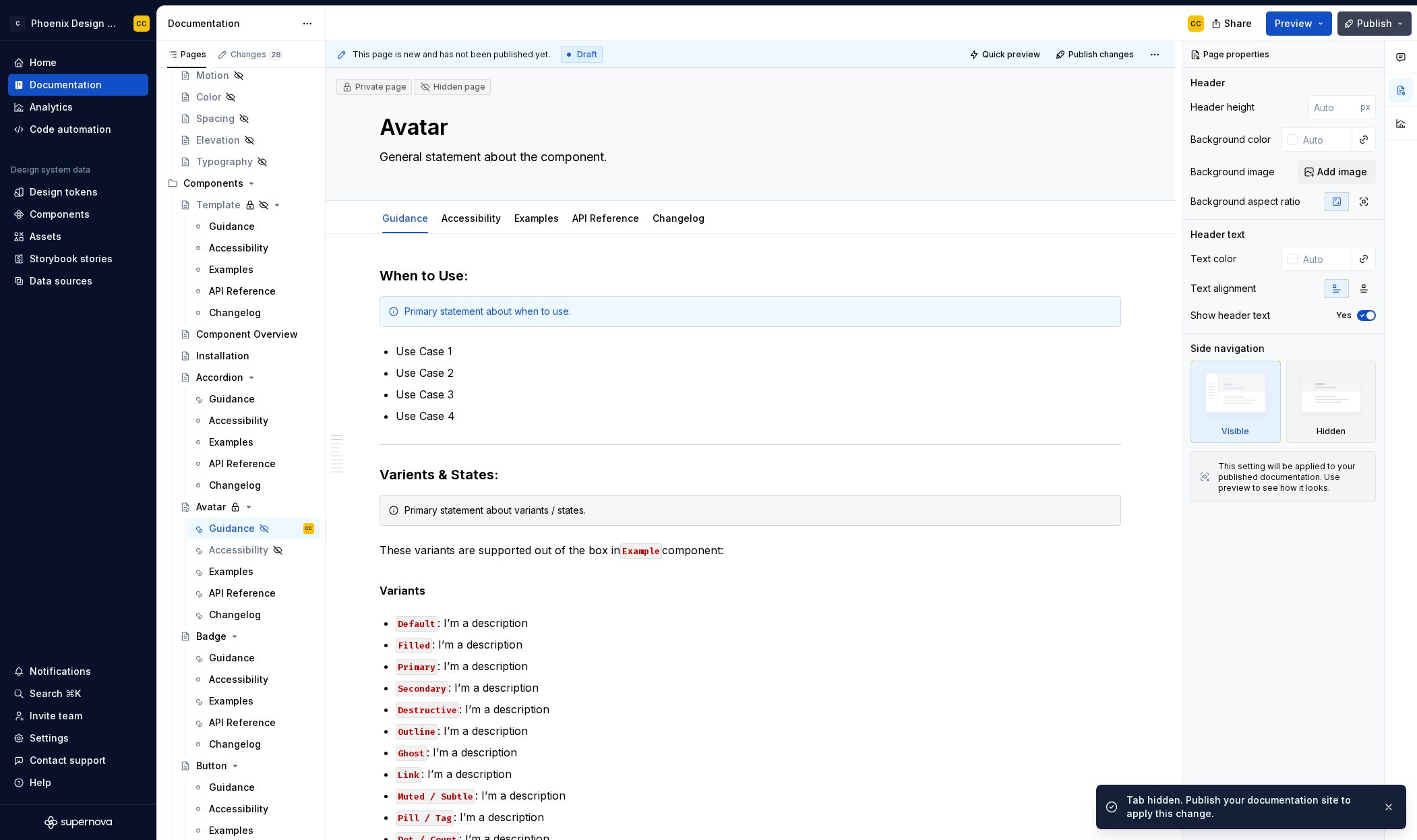
click at [1371, 30] on span "Publish" at bounding box center [1374, 23] width 35 height 13
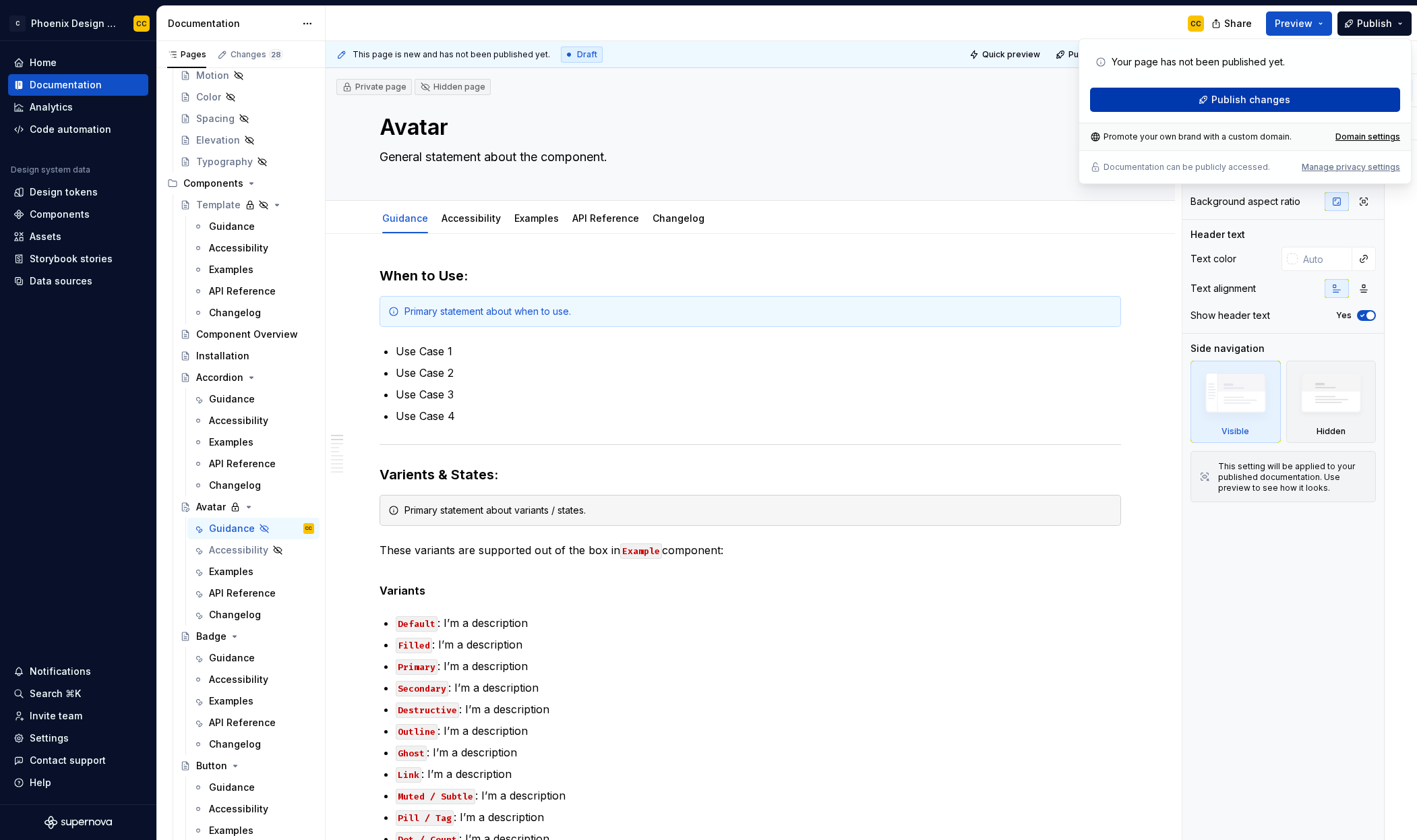
click at [1290, 93] on button "Publish changes" at bounding box center [1245, 100] width 310 height 24
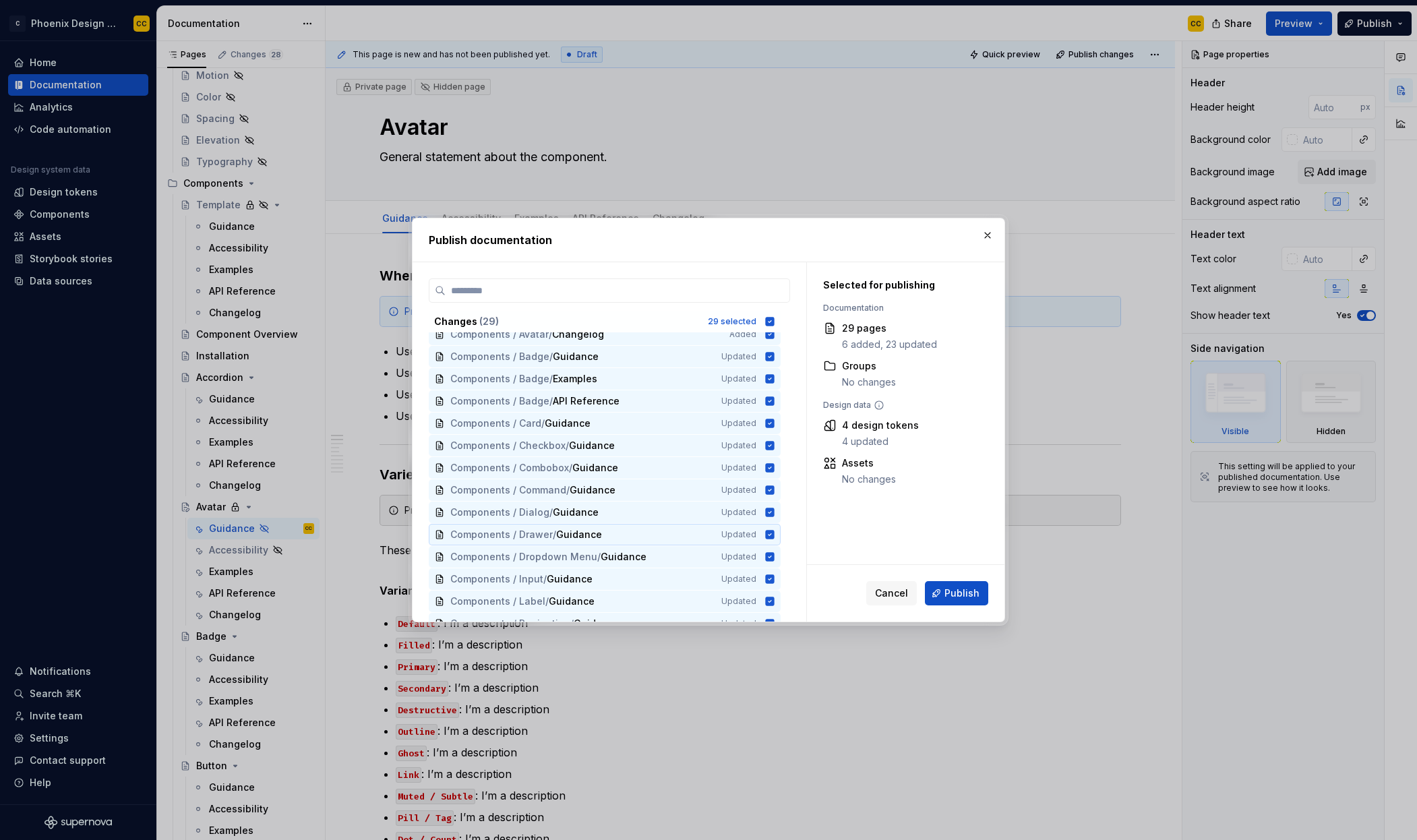
scroll to position [0, 0]
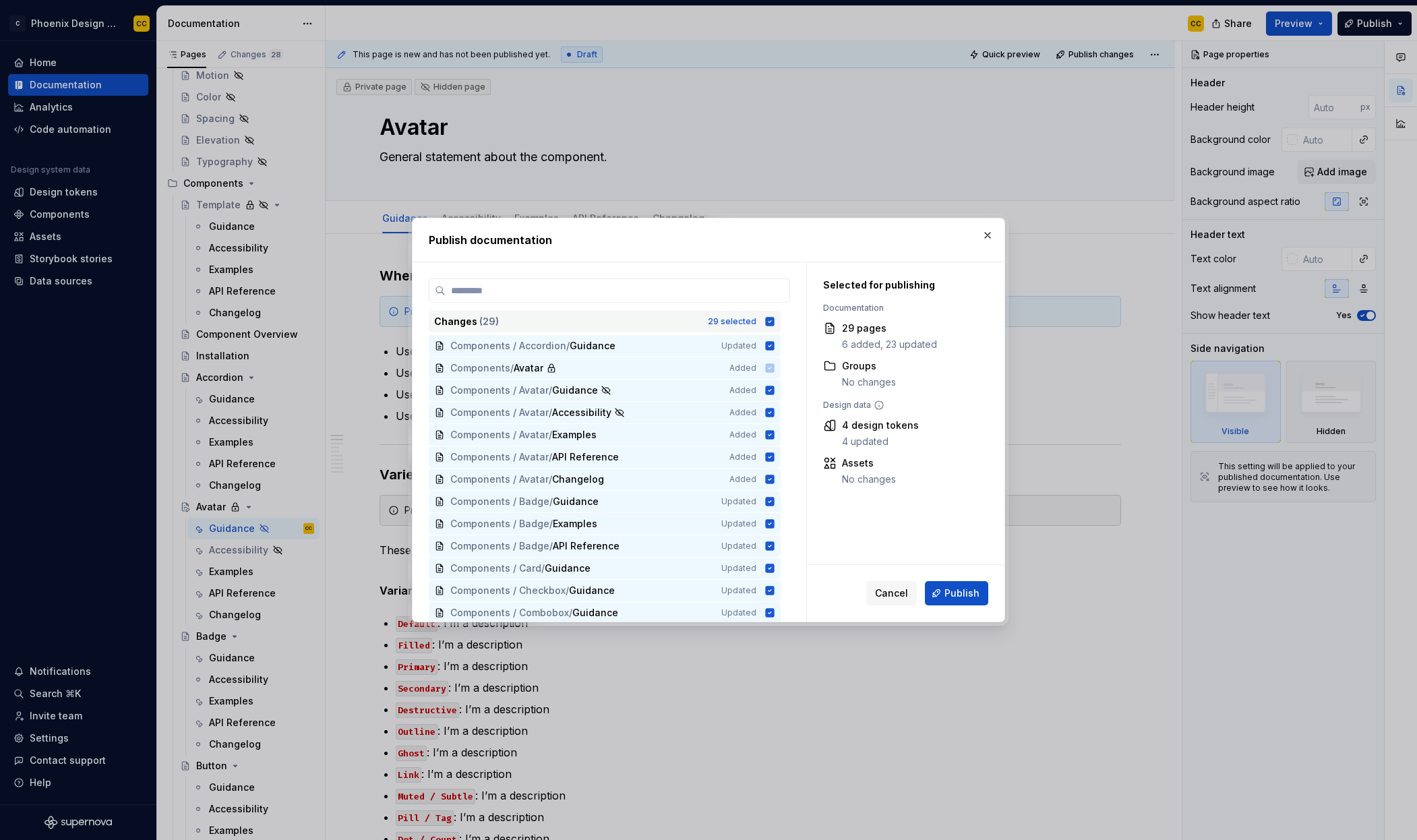
click at [766, 323] on icon at bounding box center [770, 321] width 9 height 9
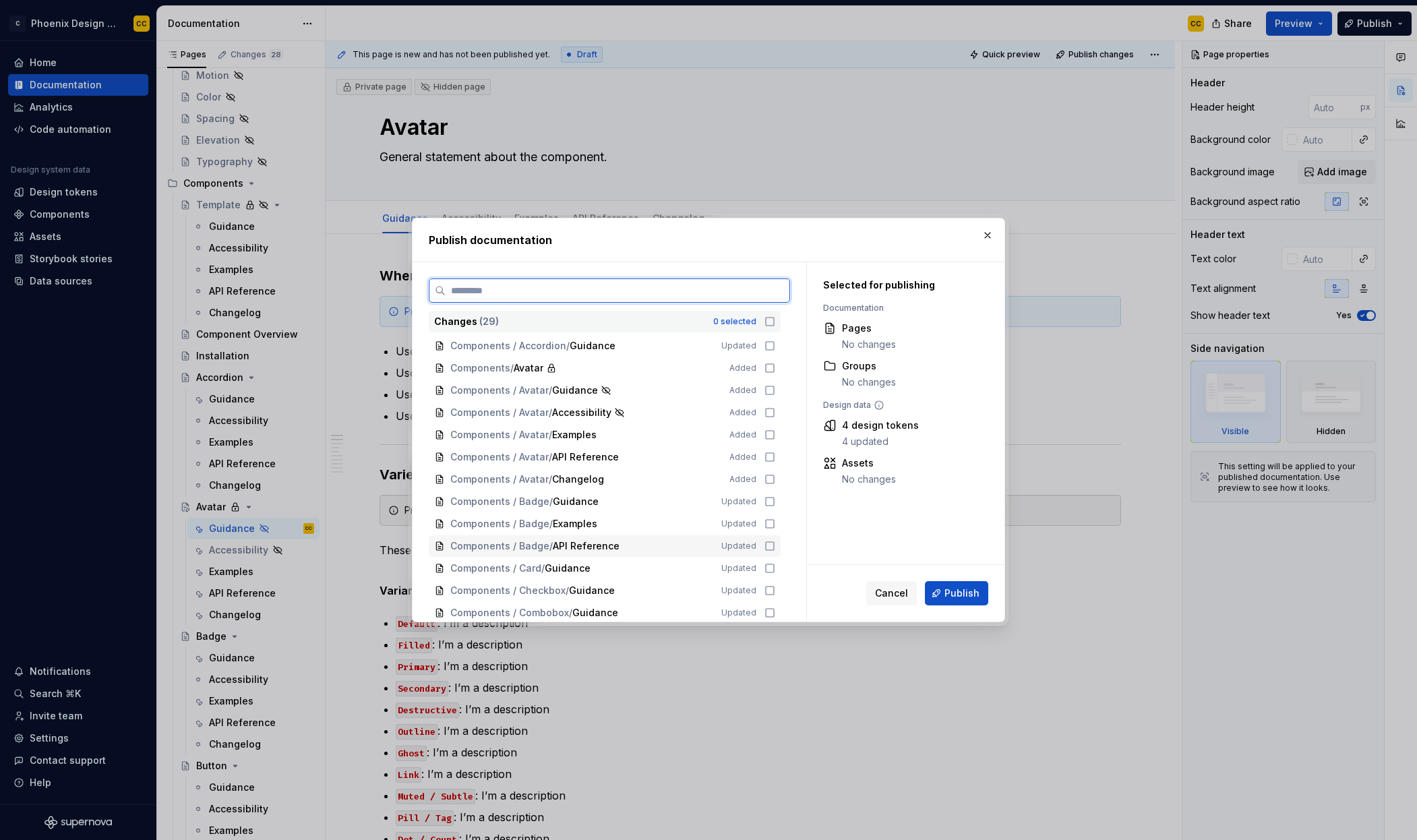
click at [769, 545] on icon at bounding box center [769, 545] width 10 height 10
click at [770, 523] on icon at bounding box center [769, 524] width 10 height 10
click at [766, 372] on icon at bounding box center [770, 368] width 8 height 8
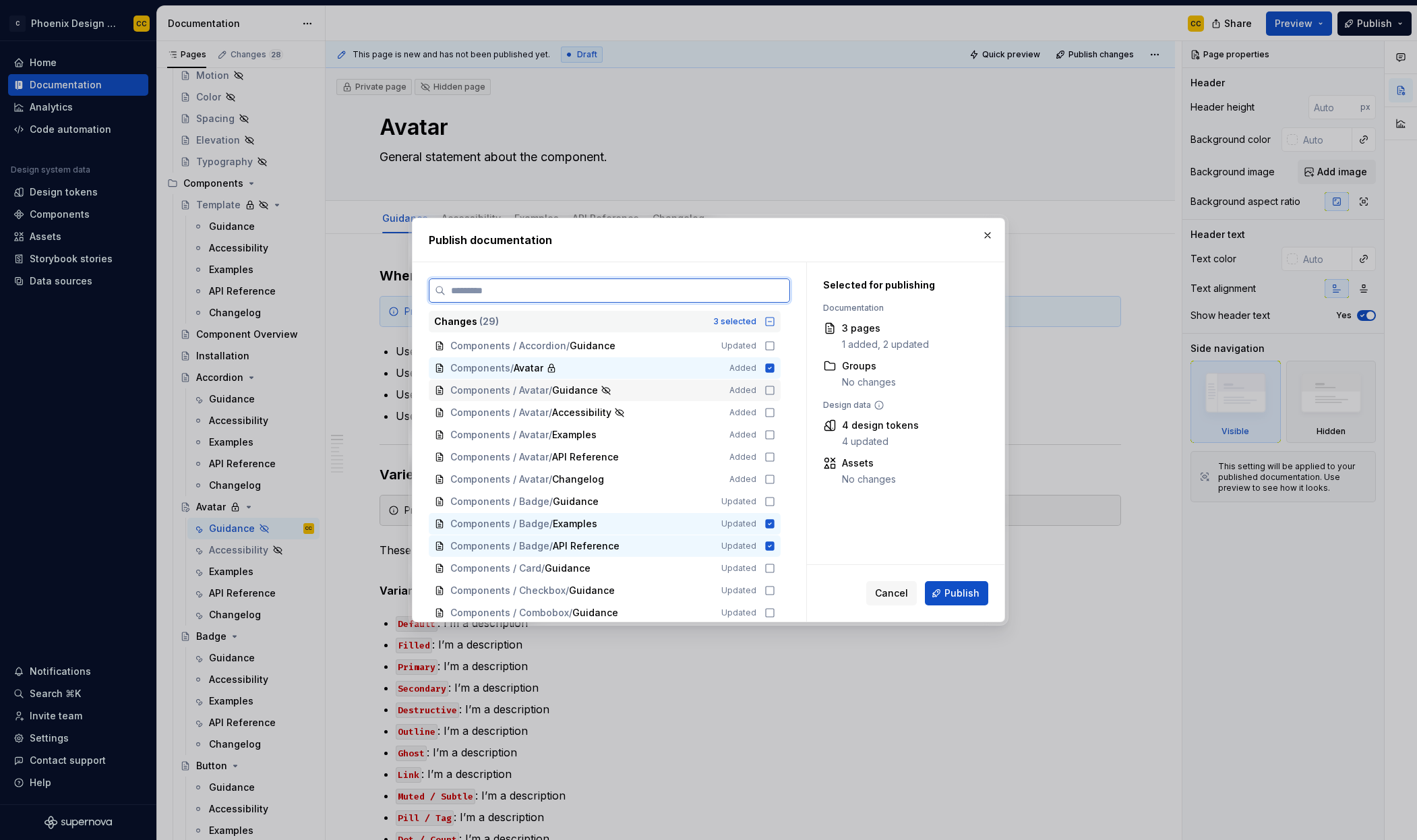
drag, startPoint x: 771, startPoint y: 388, endPoint x: 771, endPoint y: 401, distance: 13.0
click at [771, 388] on icon at bounding box center [769, 390] width 10 height 10
click at [771, 408] on icon at bounding box center [769, 412] width 10 height 10
click at [770, 434] on icon at bounding box center [769, 434] width 10 height 10
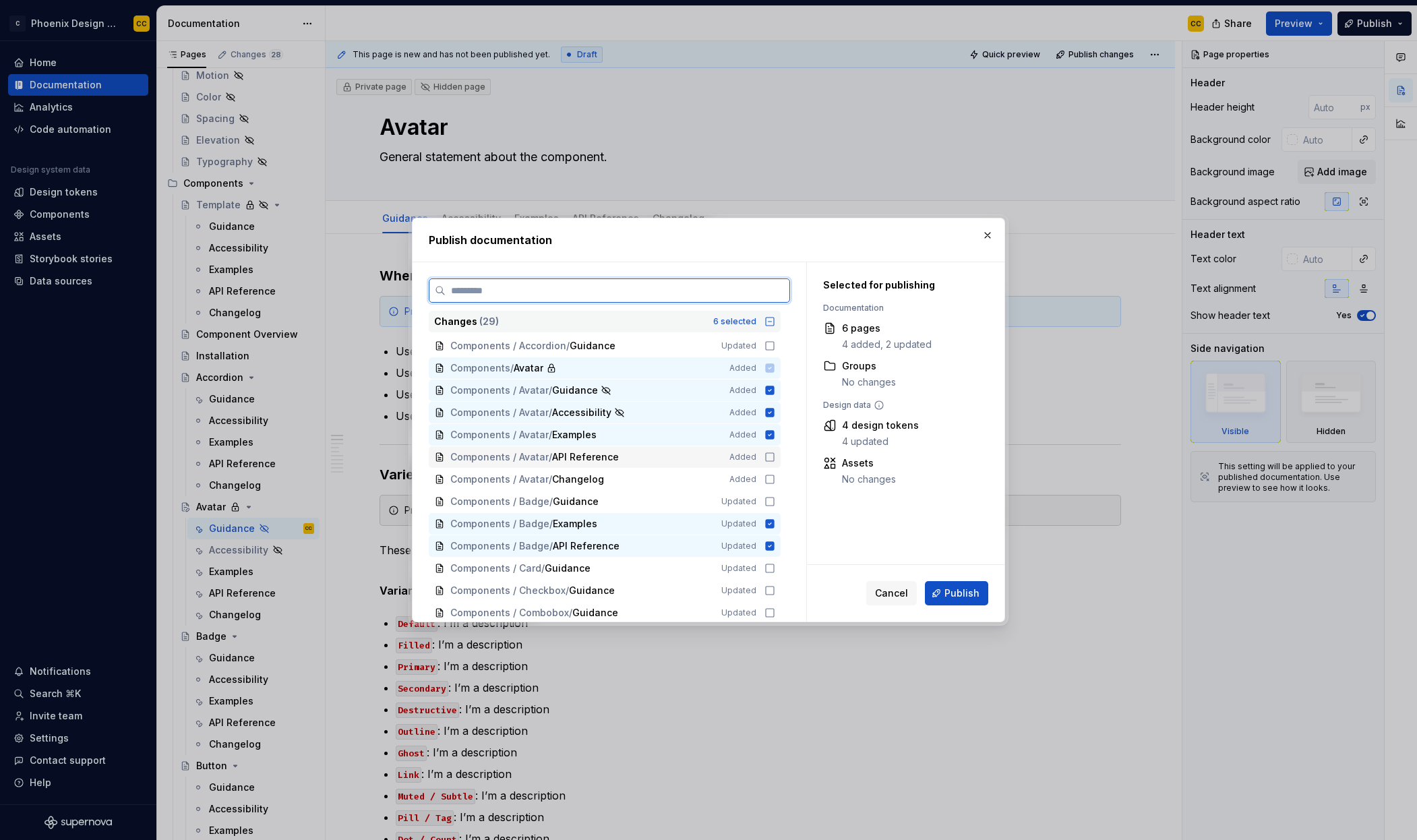
click at [770, 459] on icon at bounding box center [769, 457] width 10 height 10
click at [768, 479] on icon at bounding box center [769, 479] width 10 height 10
click at [892, 597] on span "Cancel" at bounding box center [891, 593] width 33 height 13
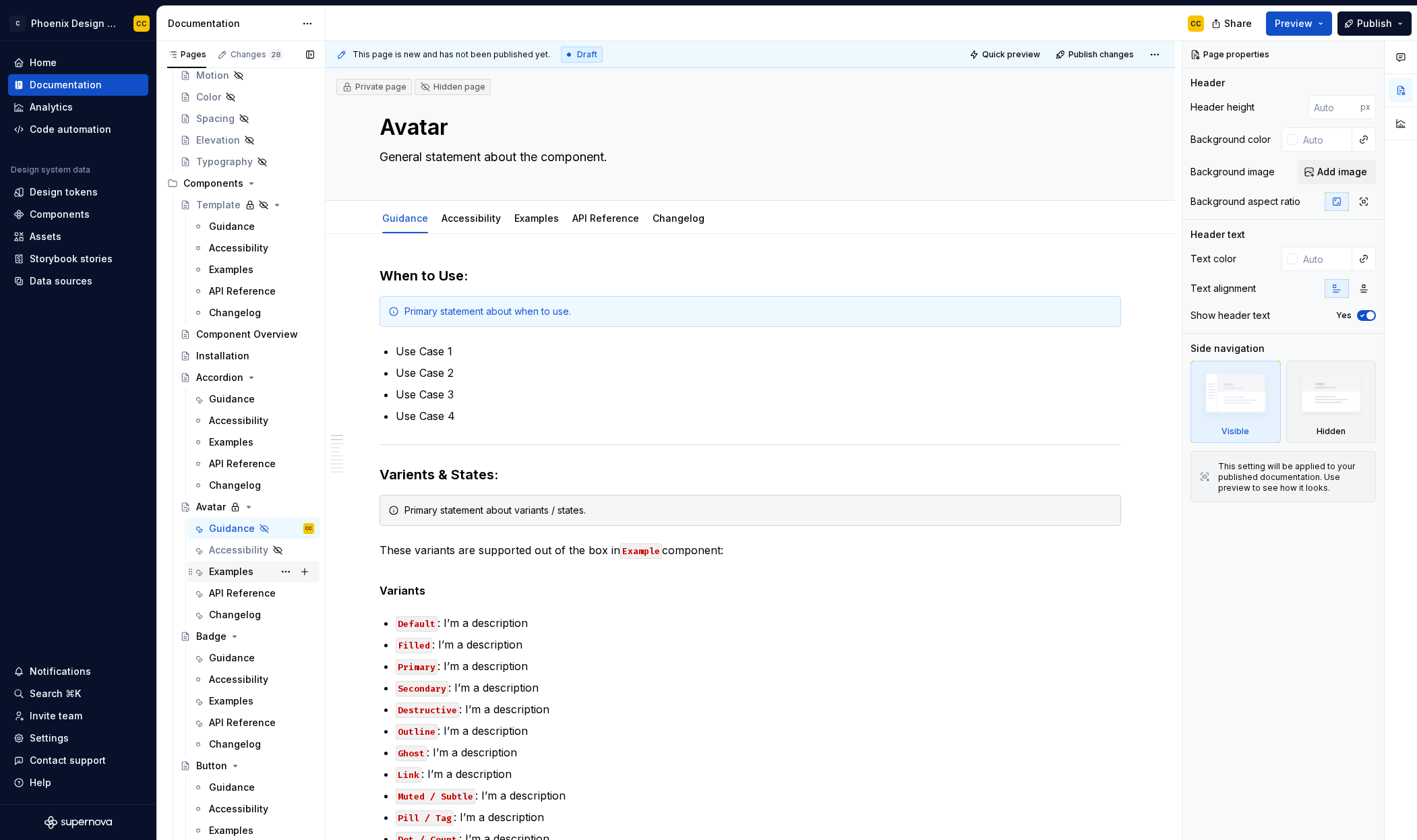
click at [236, 574] on div "Examples" at bounding box center [232, 571] width 45 height 13
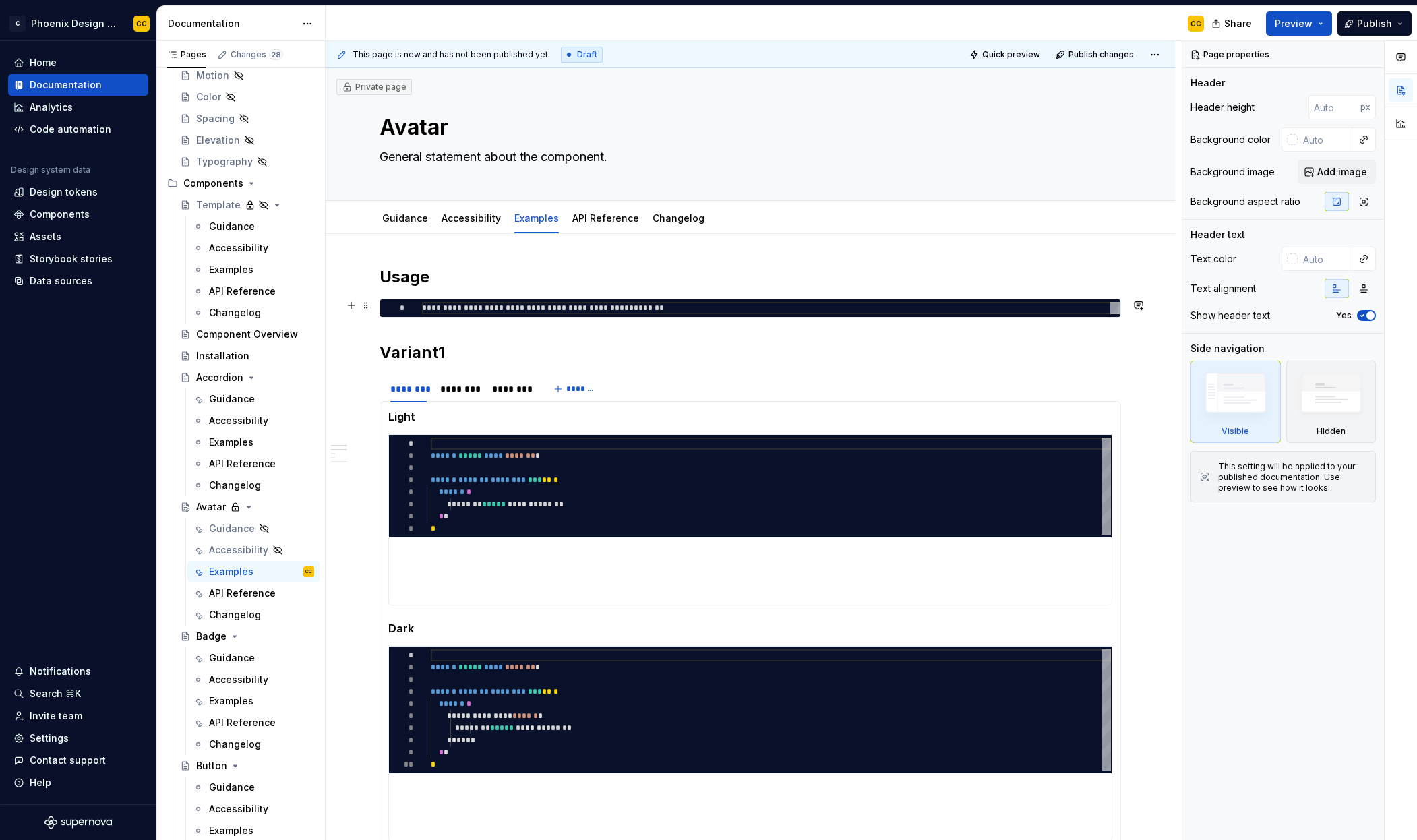
click at [720, 313] on div "**********" at bounding box center [771, 307] width 698 height 12
type textarea "*"
type textarea "**********"
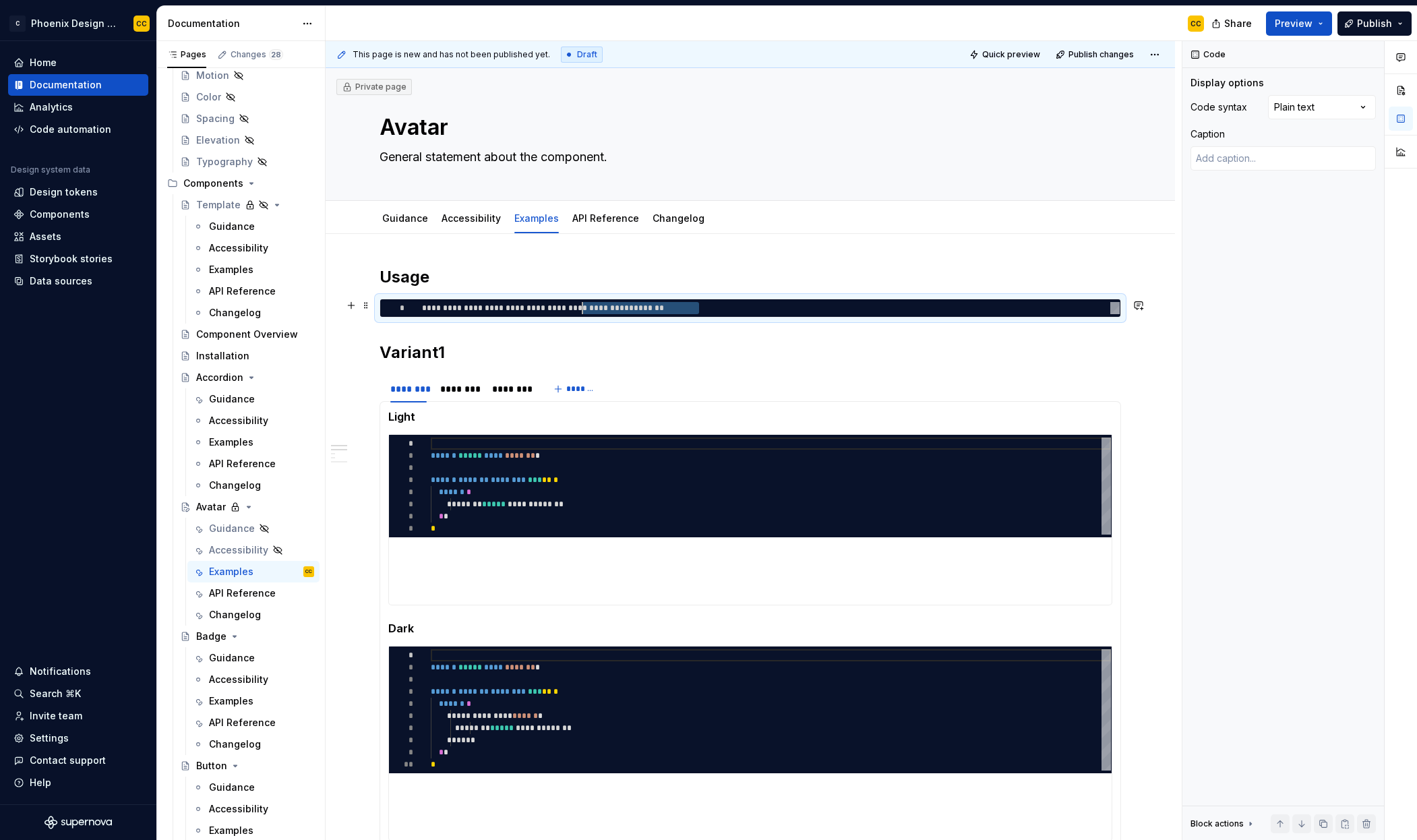
scroll to position [0, 20]
drag, startPoint x: 717, startPoint y: 310, endPoint x: 424, endPoint y: 302, distance: 293.1
click at [424, 302] on div "**********" at bounding box center [771, 307] width 698 height 12
type textarea "*"
type textarea "**********"
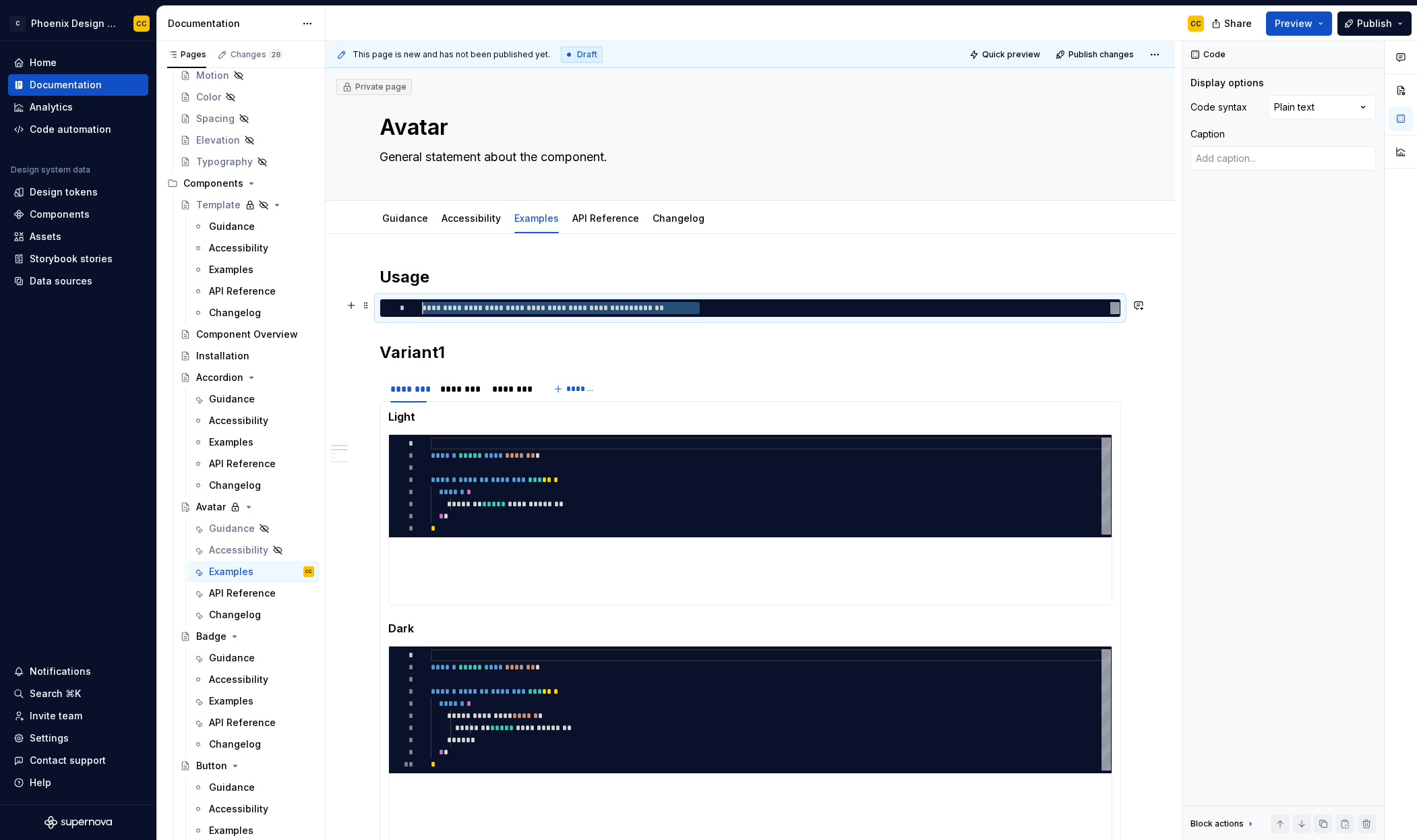
scroll to position [49, 199]
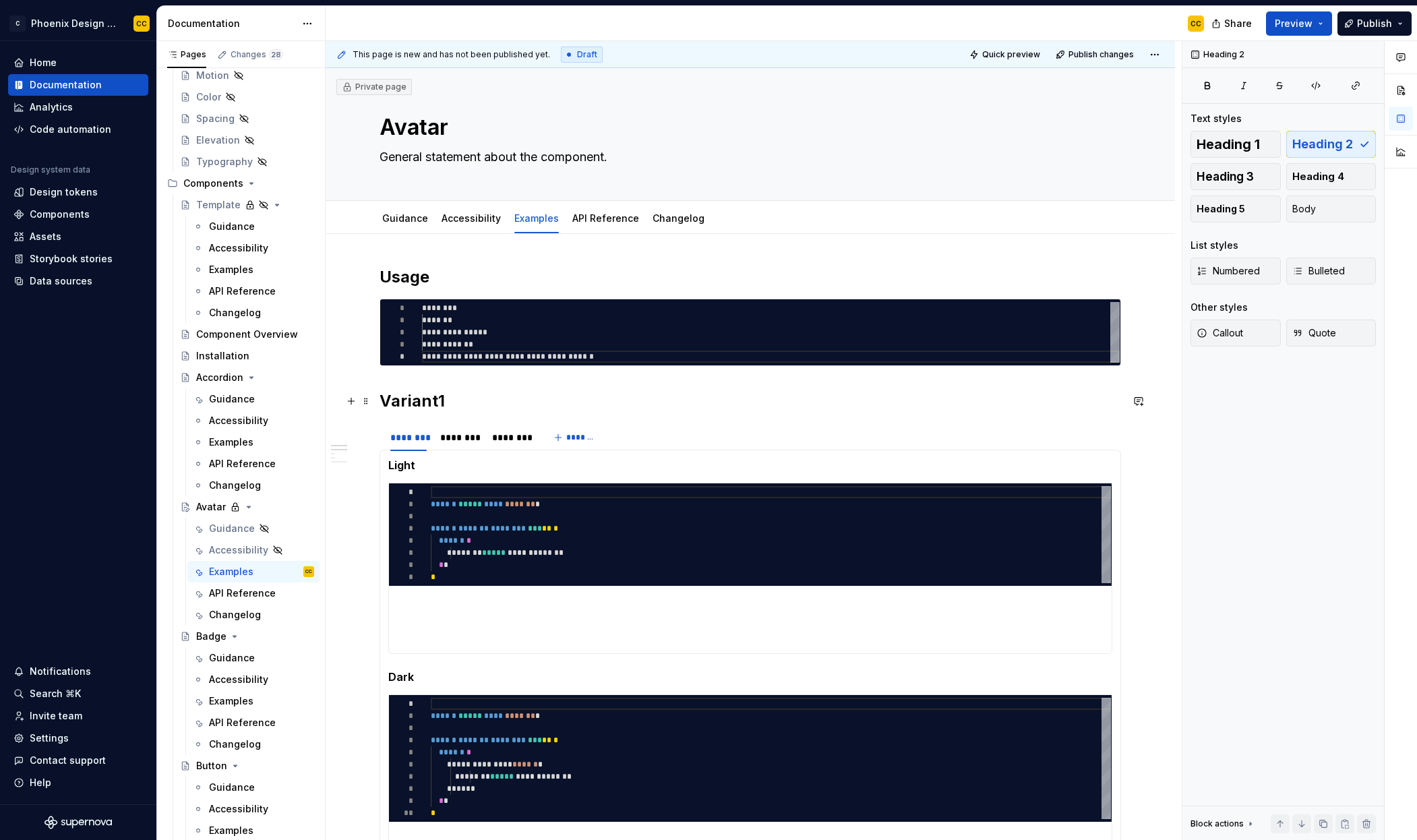
click at [419, 402] on h2 "Variant1" at bounding box center [750, 401] width 742 height 22
click at [601, 412] on div "**********" at bounding box center [750, 735] width 742 height 937
click at [367, 428] on span at bounding box center [365, 430] width 10 height 19
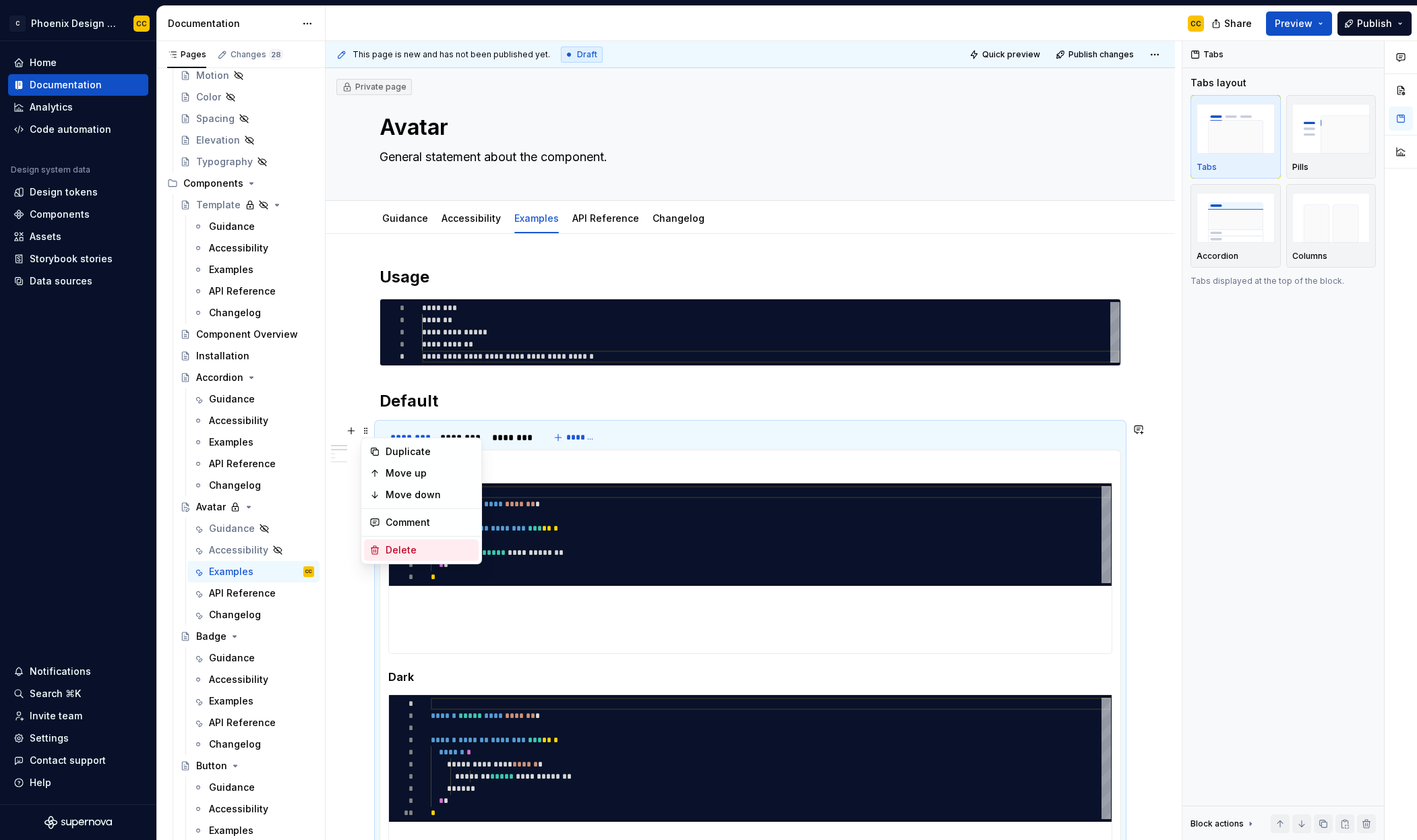
click at [395, 543] on div "Delete" at bounding box center [430, 549] width 88 height 13
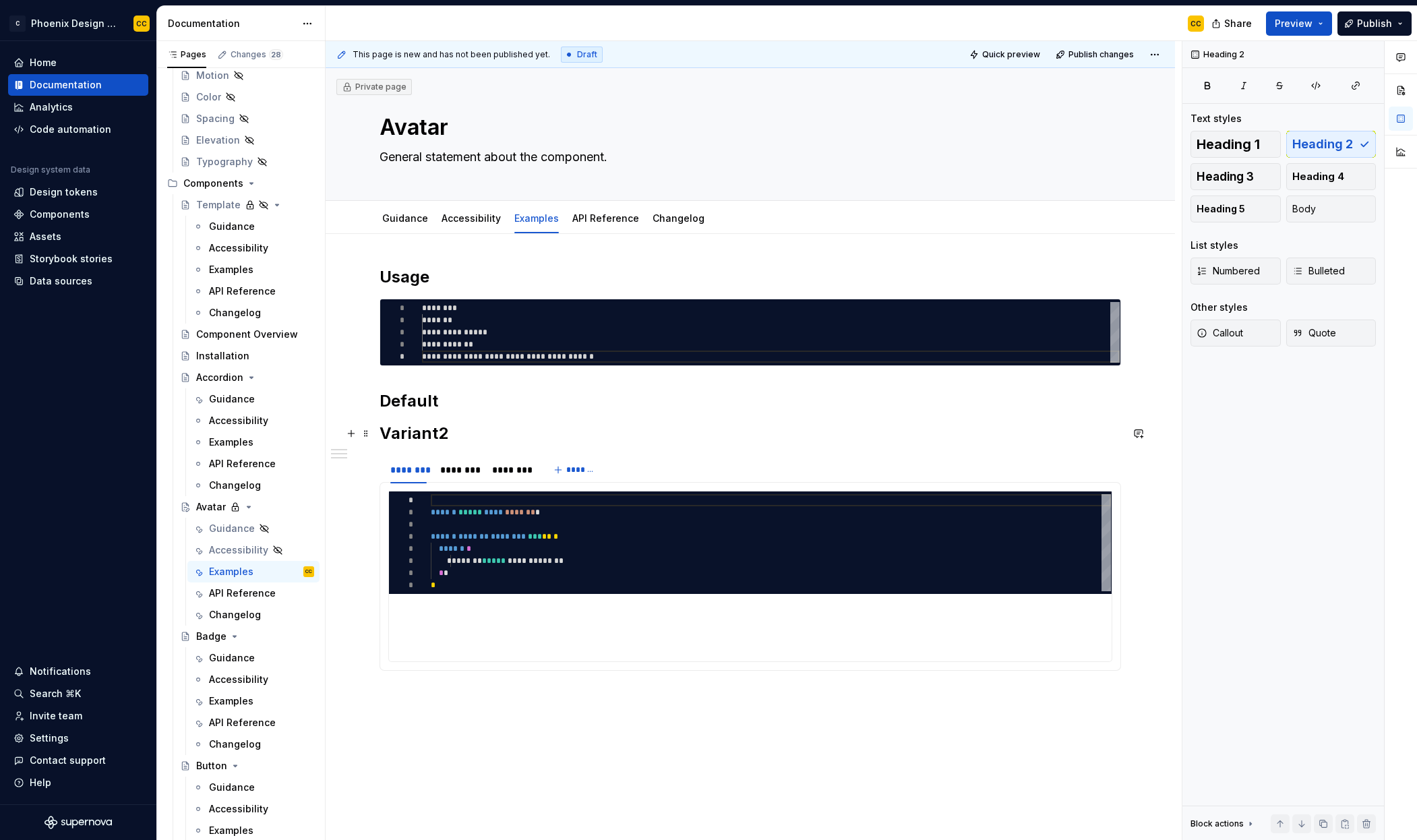
click at [541, 427] on h2 "Variant2" at bounding box center [750, 433] width 742 height 22
click at [367, 431] on span at bounding box center [365, 433] width 10 height 19
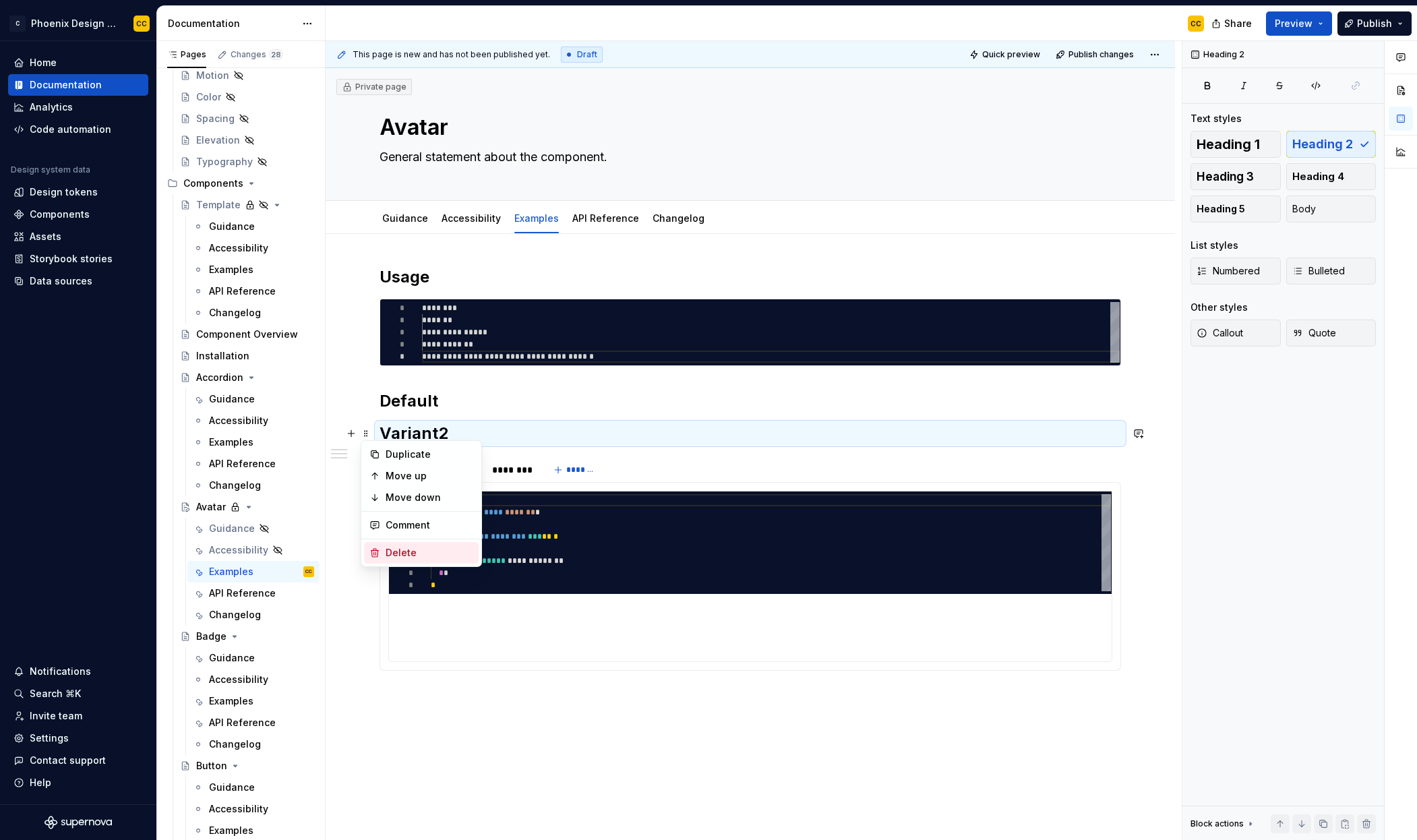
click at [400, 544] on div "Delete" at bounding box center [421, 552] width 114 height 22
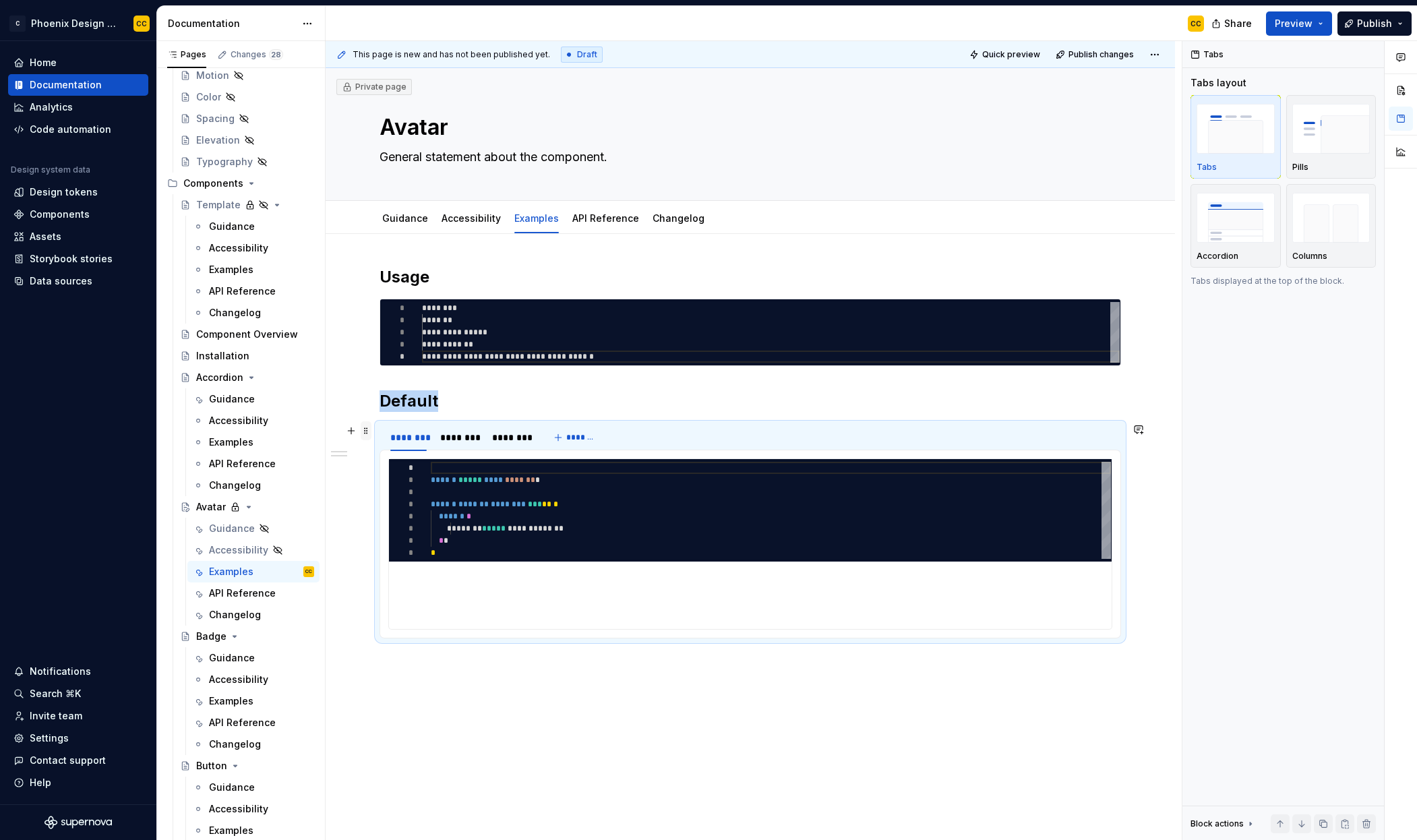
click at [366, 430] on span at bounding box center [365, 430] width 10 height 19
click at [392, 551] on div "Delete" at bounding box center [430, 549] width 88 height 13
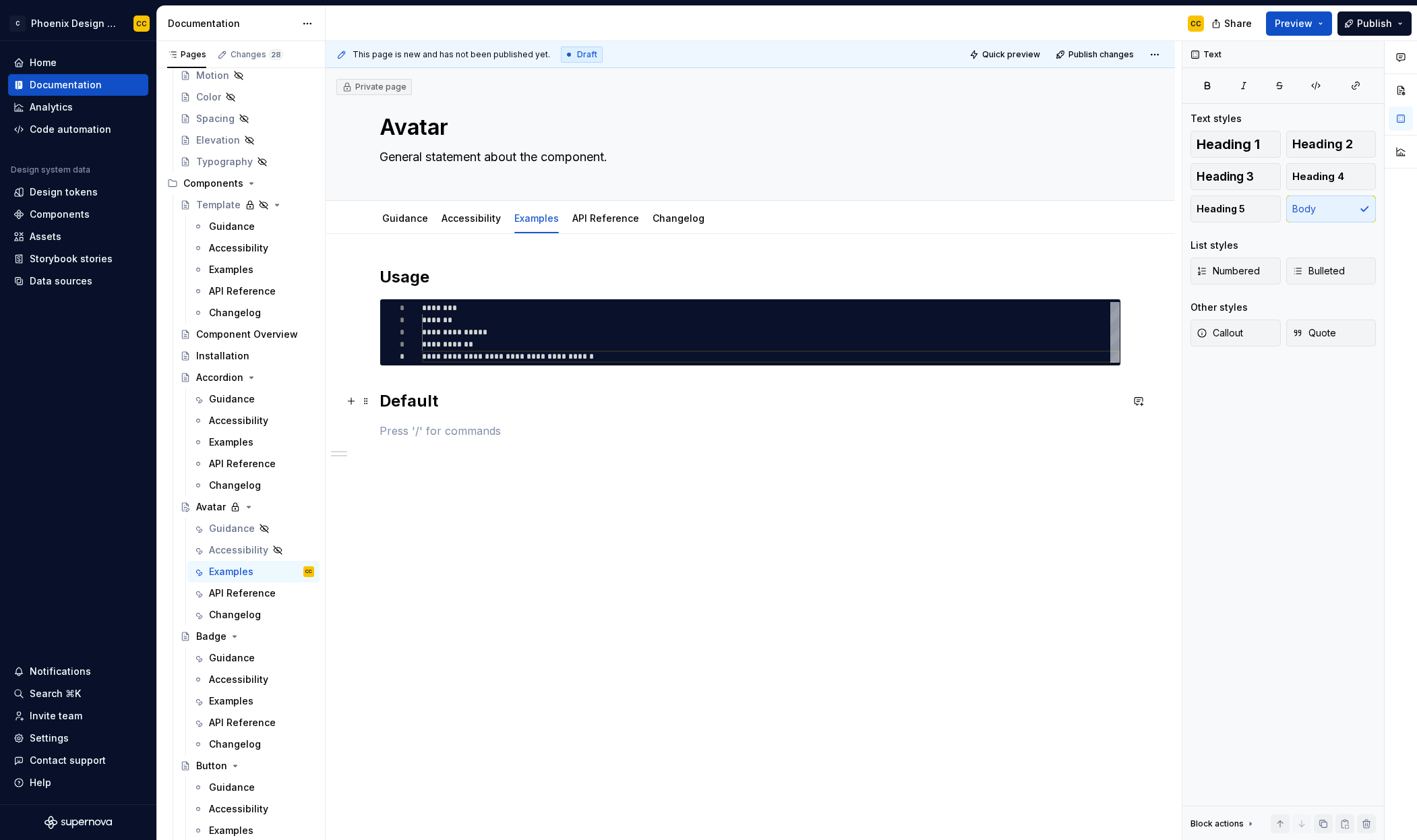
click at [481, 404] on h2 "Default" at bounding box center [750, 401] width 742 height 22
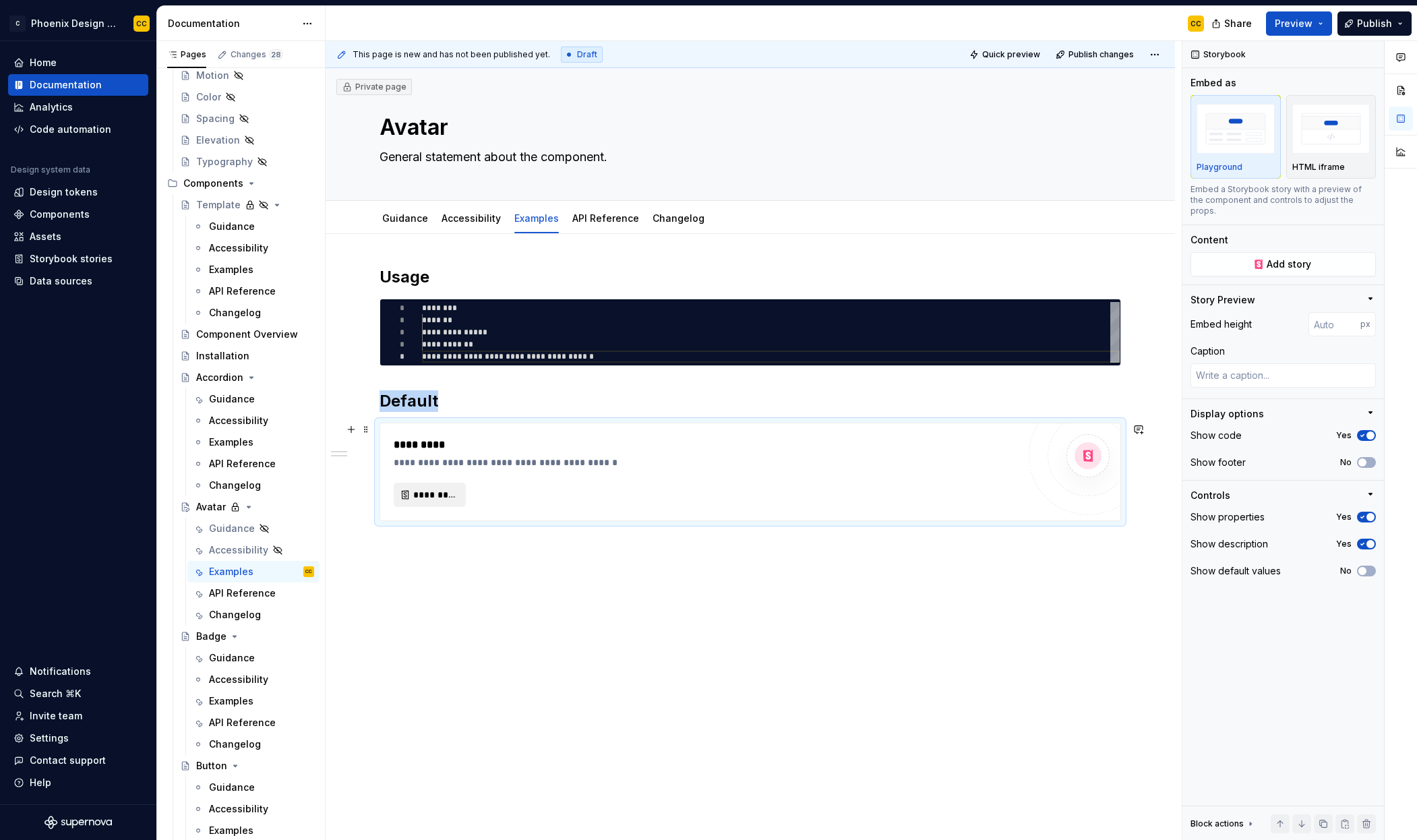
click at [444, 490] on span "*********" at bounding box center [435, 494] width 44 height 13
type textarea "*"
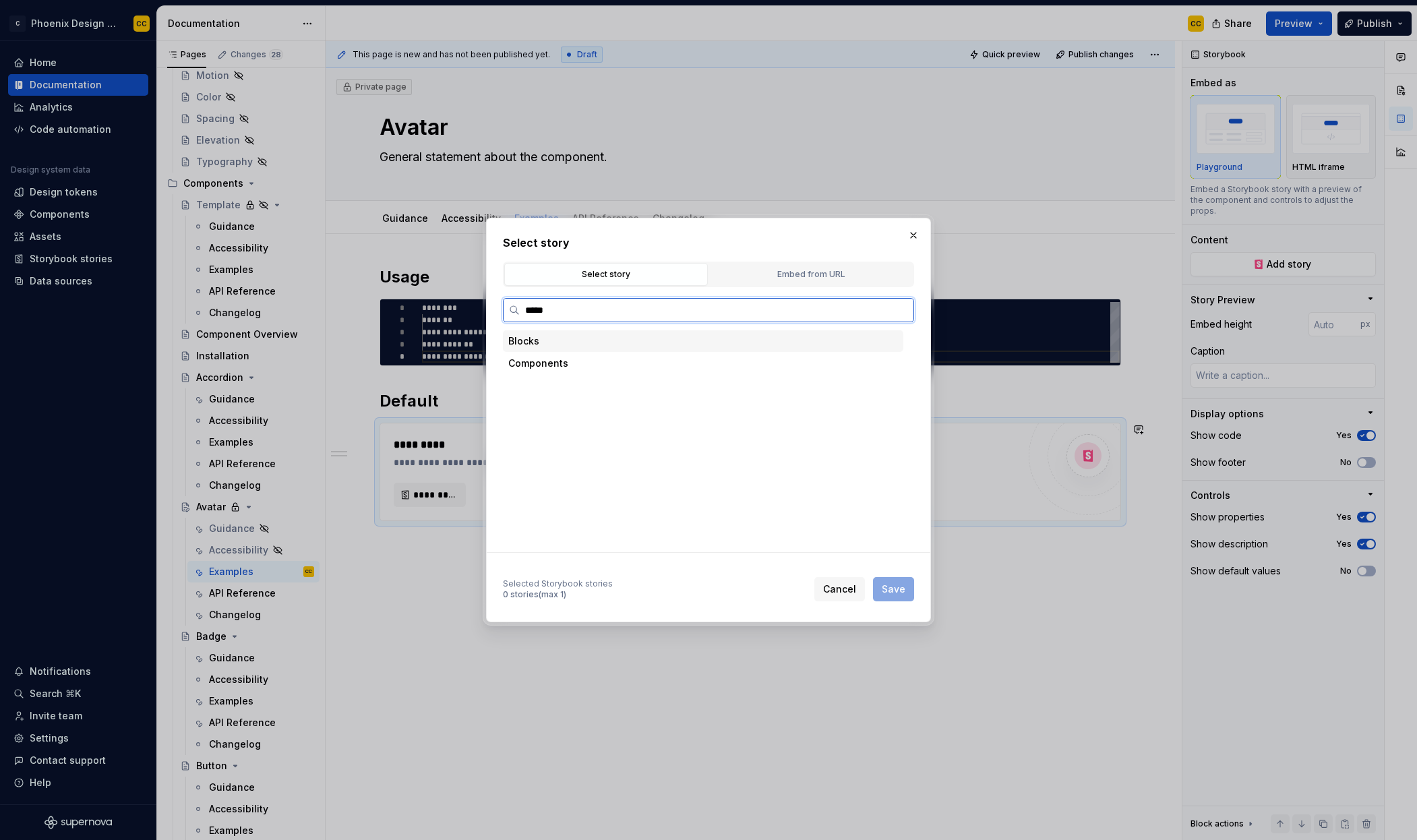
type input "******"
click at [575, 414] on div "Default" at bounding box center [568, 407] width 35 height 13
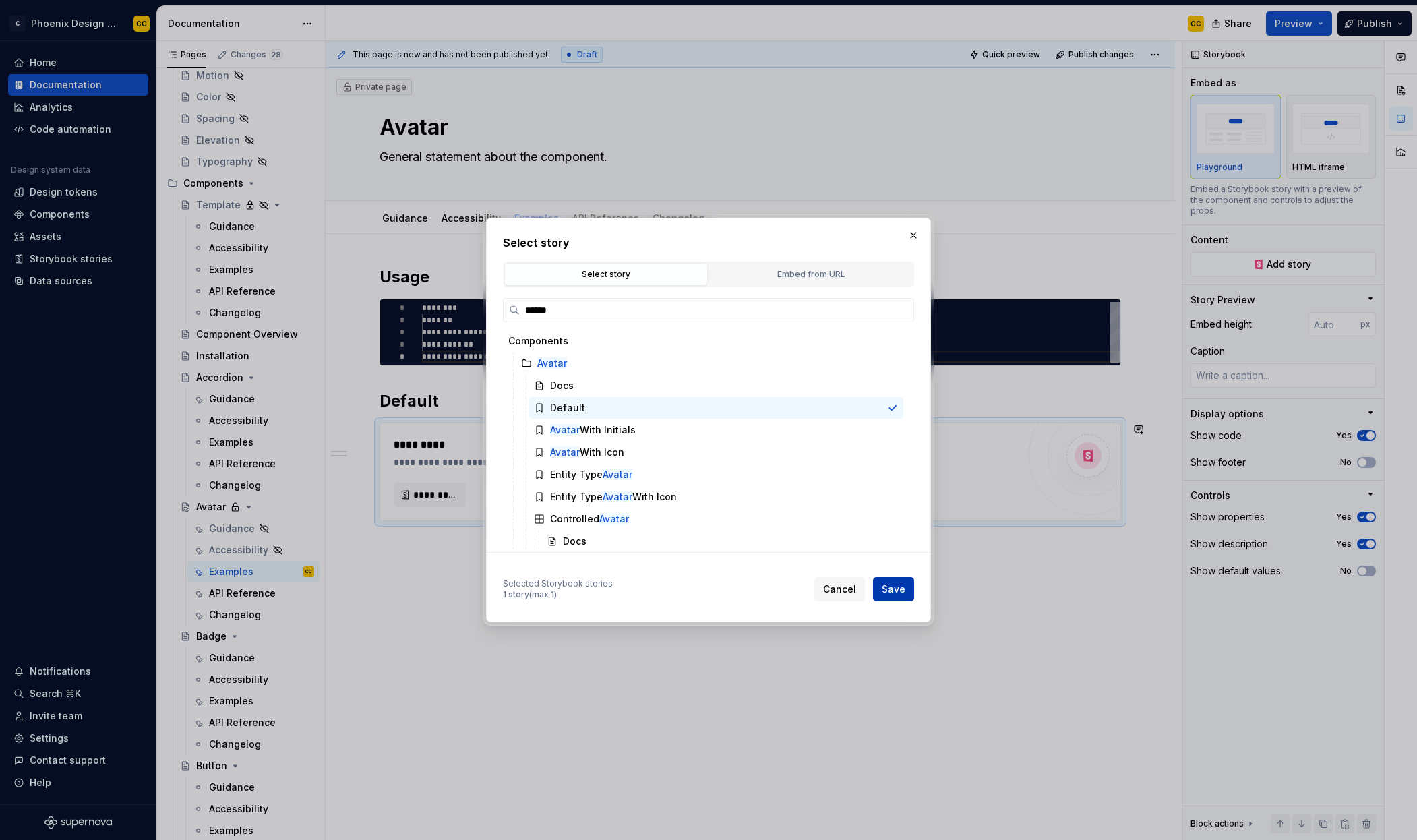
click at [905, 595] on span "Save" at bounding box center [894, 588] width 24 height 13
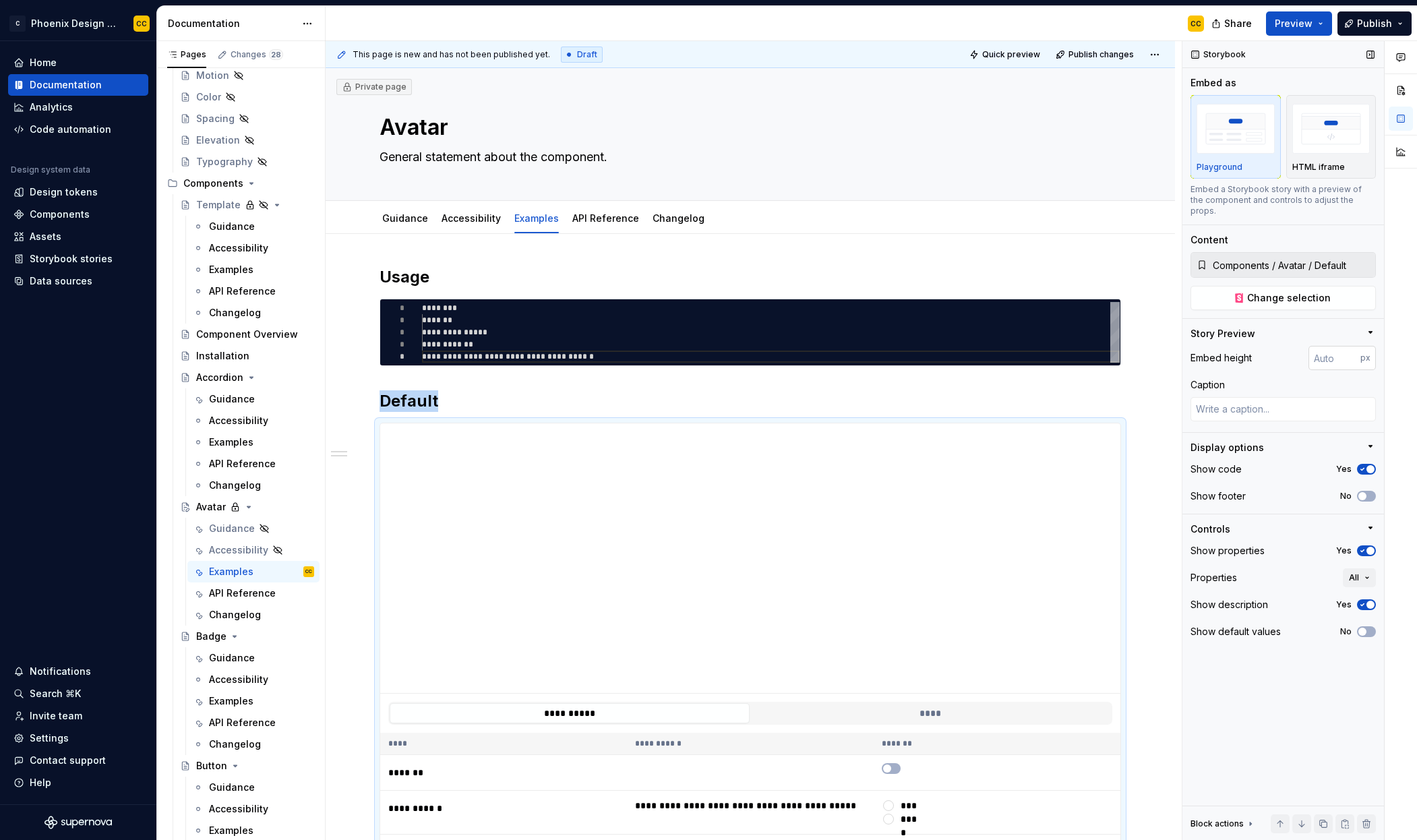
type textarea "*"
click at [1327, 352] on input "number" at bounding box center [1335, 358] width 52 height 24
type input "100"
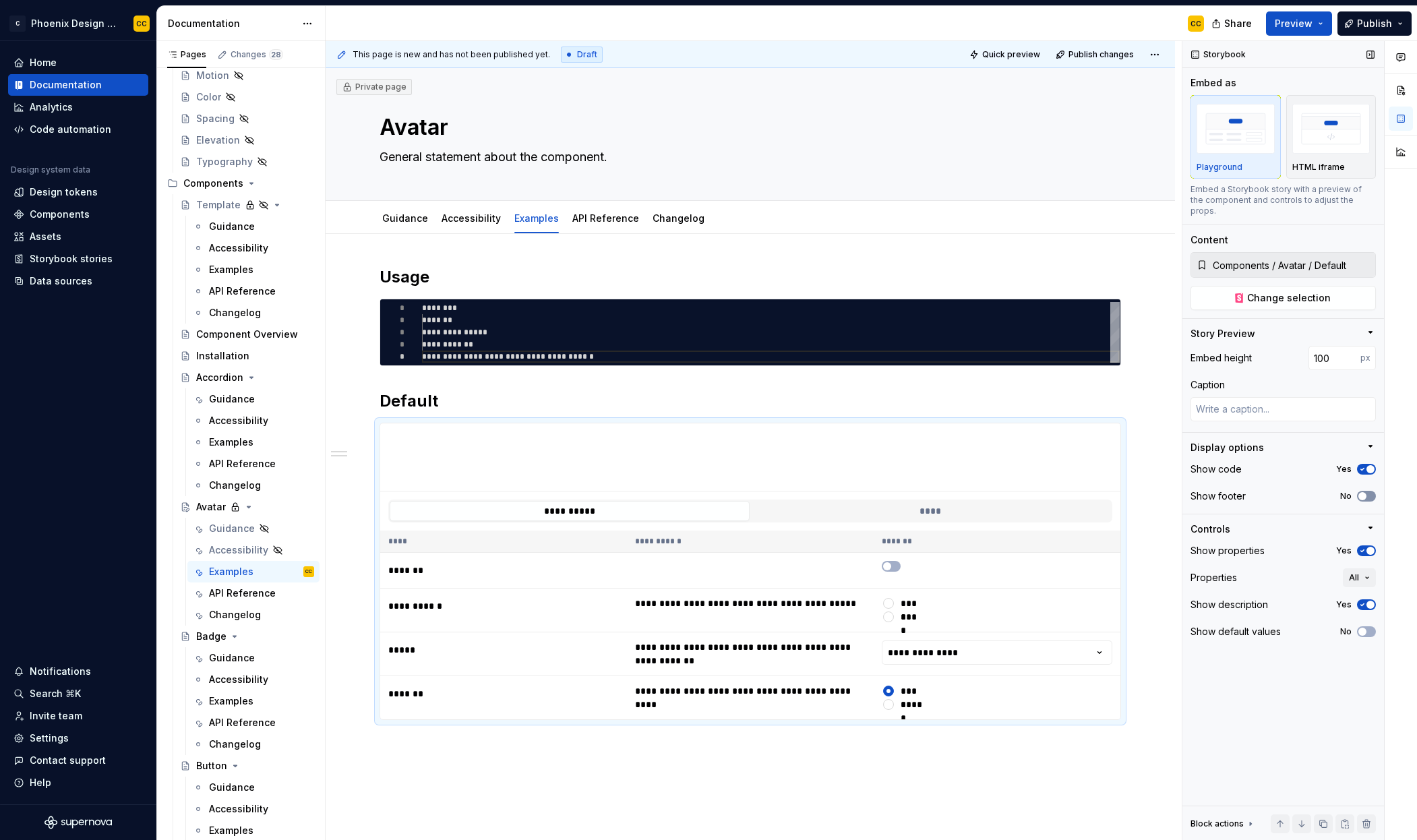
click at [1368, 491] on button "No" at bounding box center [1366, 496] width 19 height 10
click at [1368, 547] on span "button" at bounding box center [1371, 551] width 8 height 8
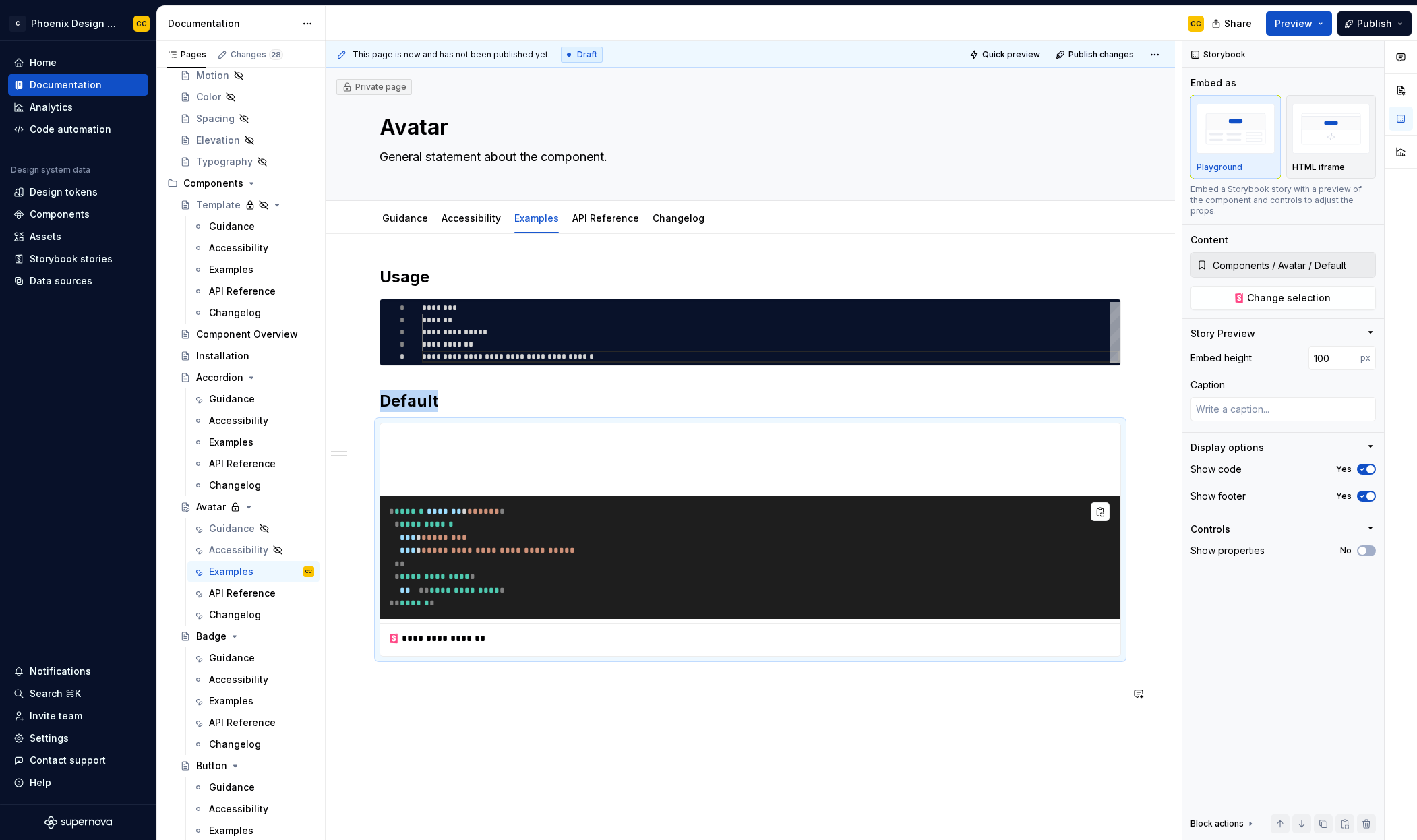
click at [839, 703] on div "**********" at bounding box center [750, 485] width 742 height 438
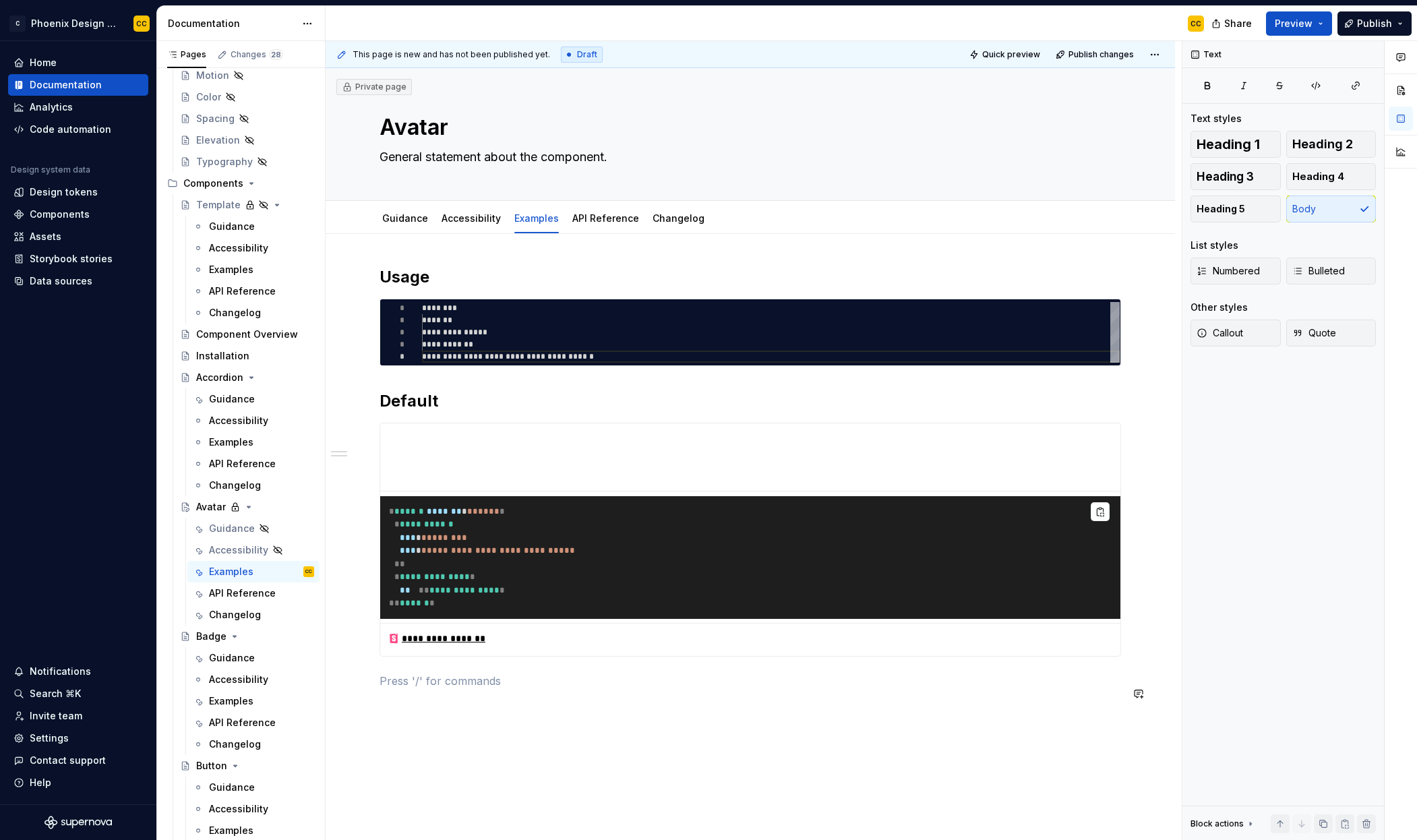
click at [743, 705] on div "**********" at bounding box center [750, 485] width 742 height 438
click at [365, 725] on div "**********" at bounding box center [754, 441] width 856 height 800
click at [365, 725] on div "**********" at bounding box center [750, 636] width 849 height 805
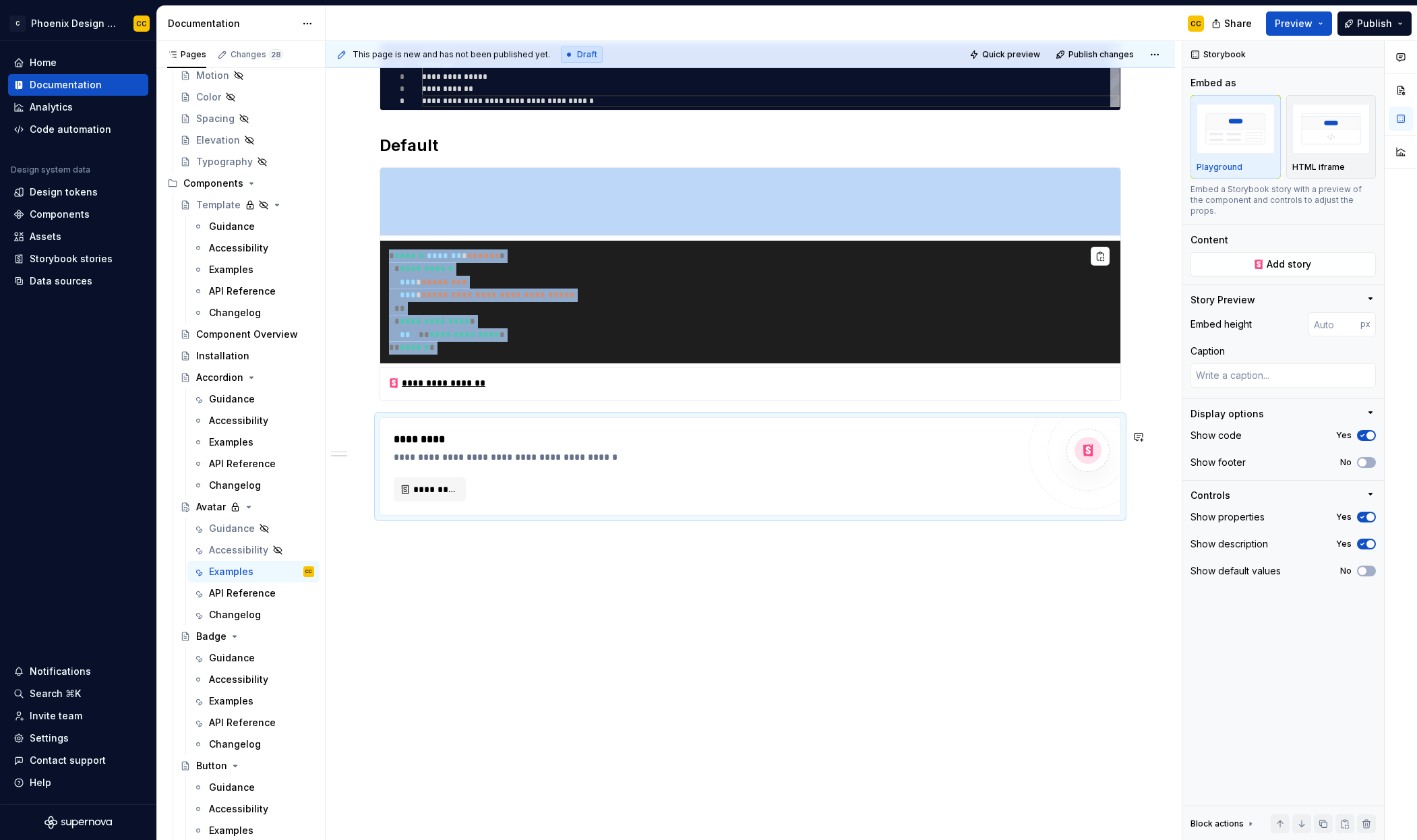
type textarea "*"
type input "100"
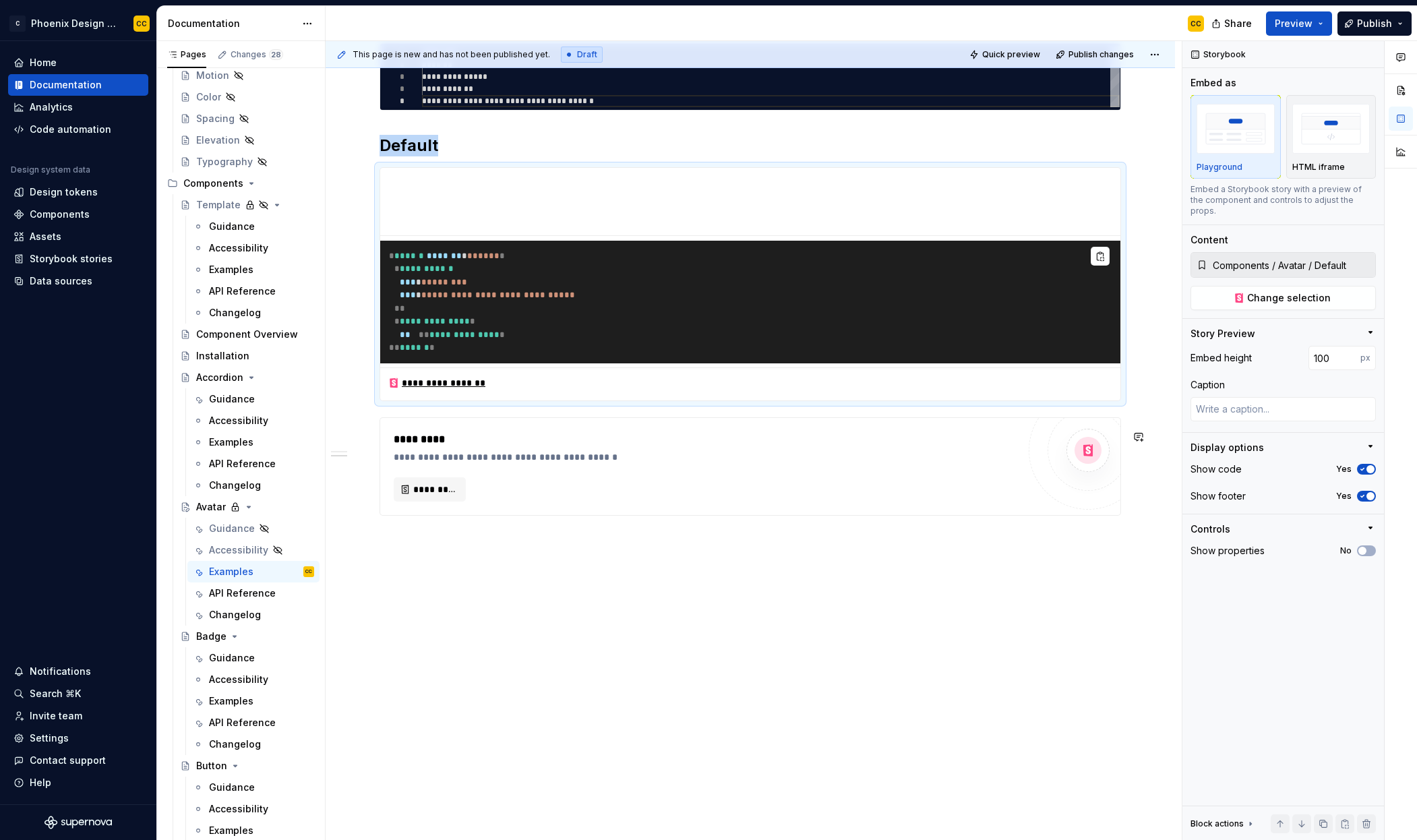
type textarea "*"
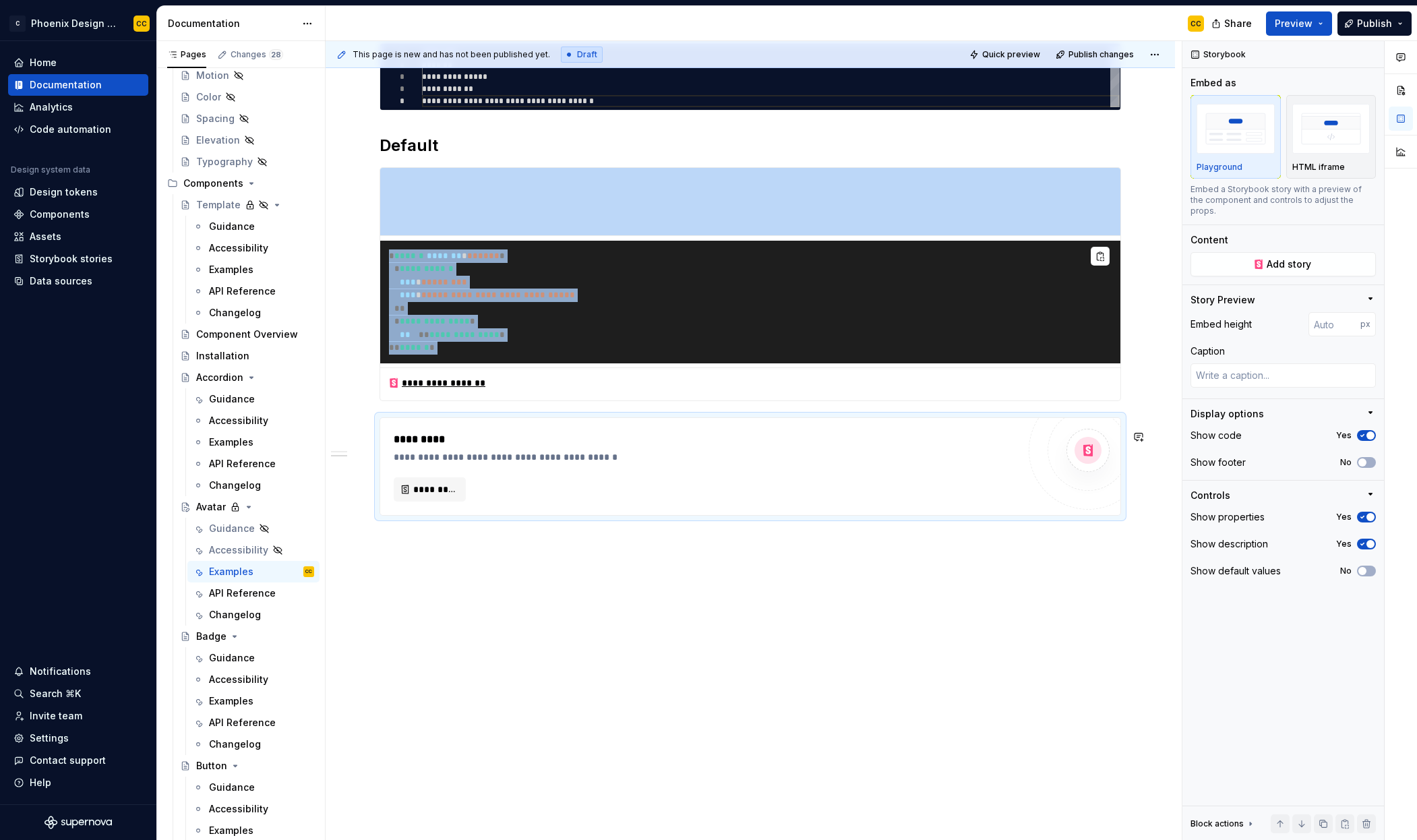
type textarea "*"
type input "100"
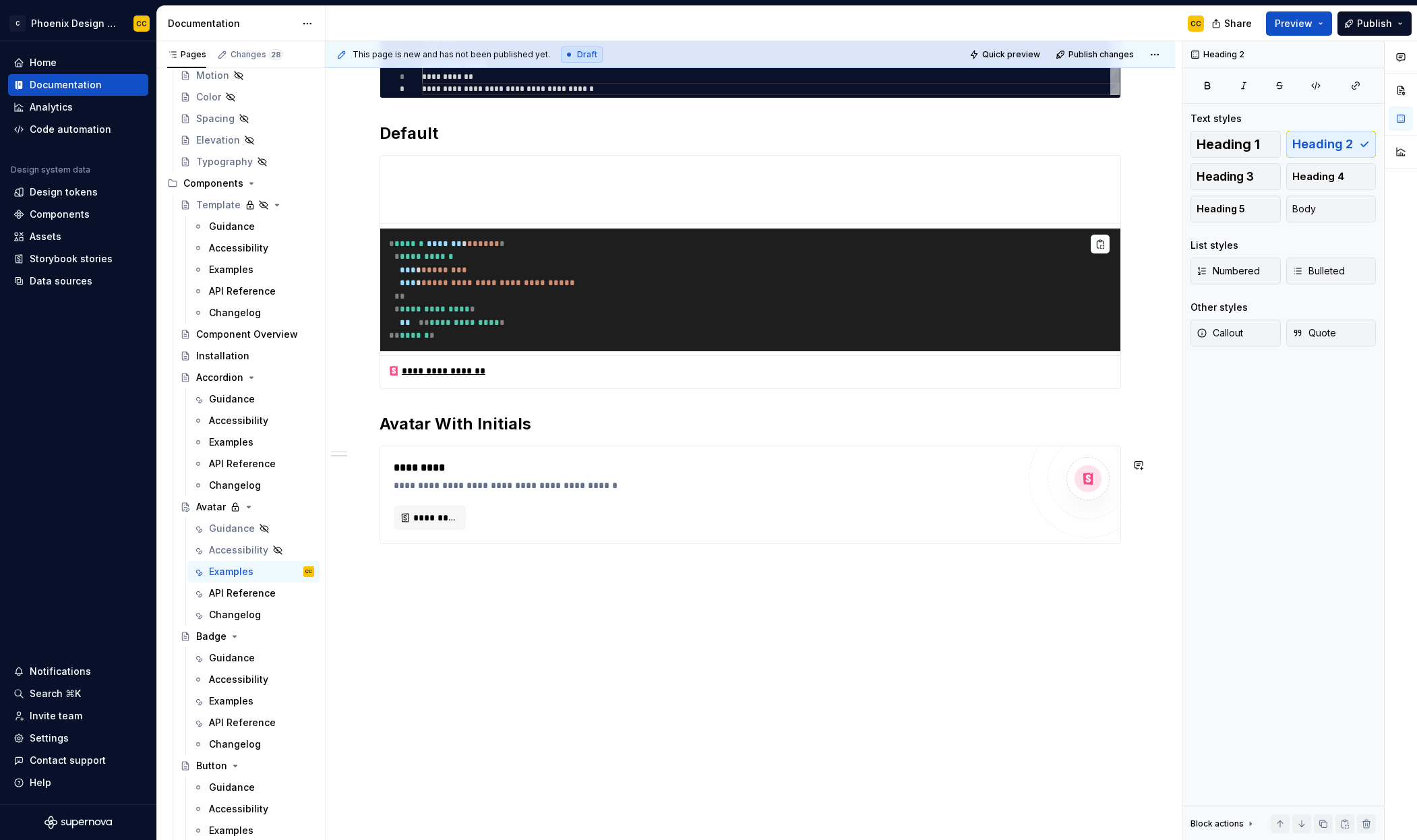
click at [525, 661] on div "**********" at bounding box center [750, 418] width 849 height 903
click at [529, 576] on p at bounding box center [750, 568] width 742 height 16
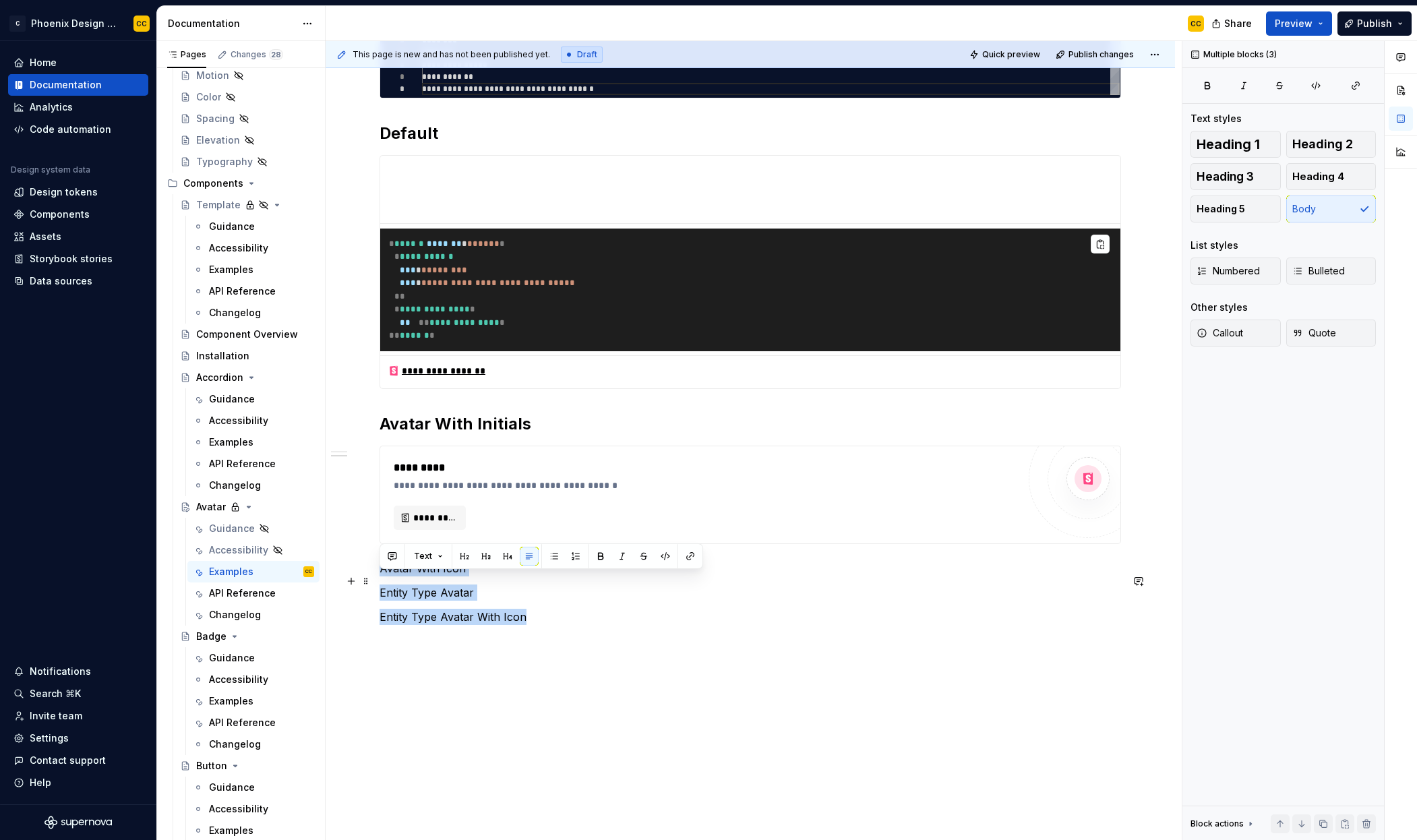
drag, startPoint x: 526, startPoint y: 629, endPoint x: 374, endPoint y: 584, distance: 158.5
click at [374, 584] on div "**********" at bounding box center [750, 454] width 849 height 975
click at [1329, 137] on span "Heading 2" at bounding box center [1323, 144] width 61 height 13
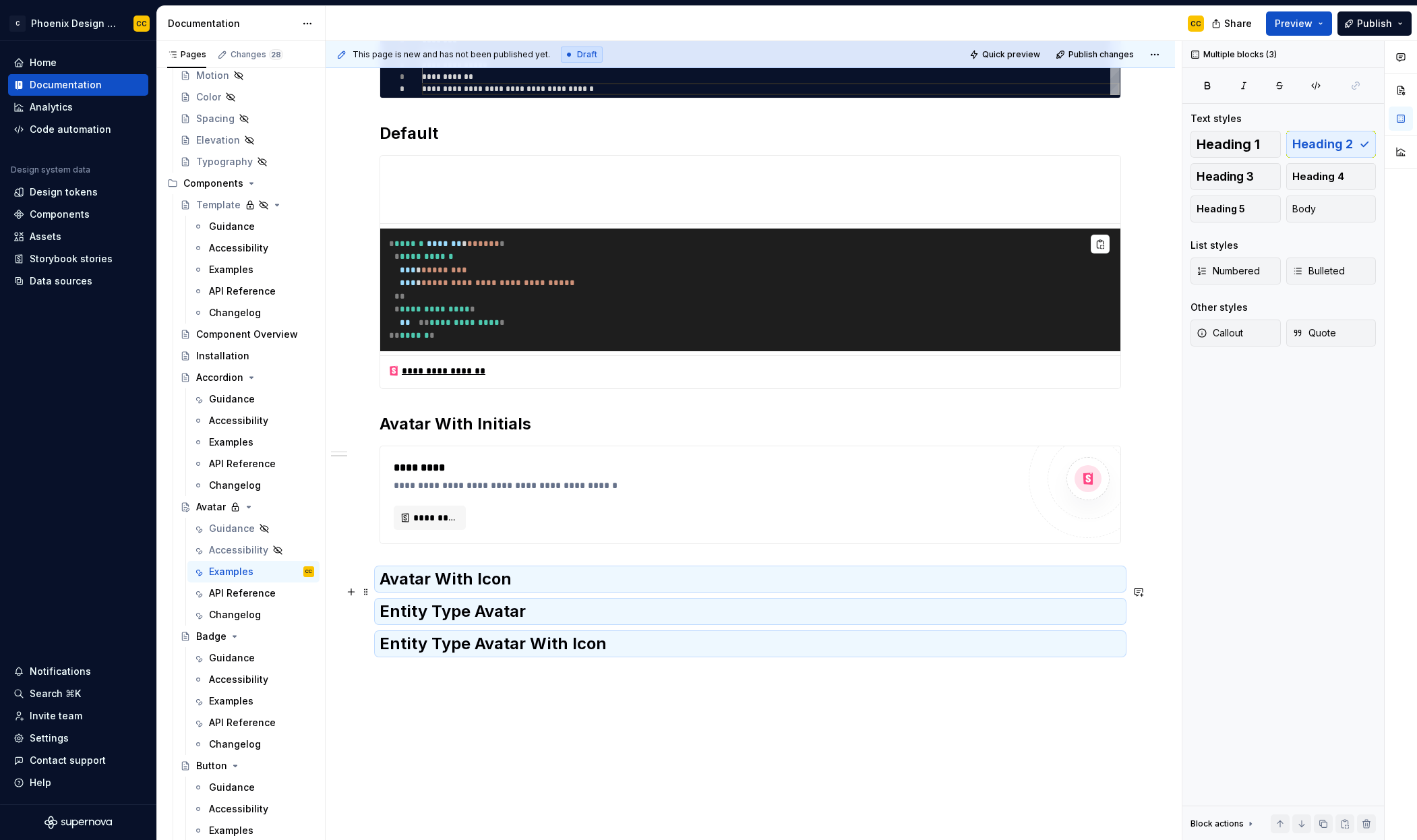
click at [693, 583] on h2 "Avatar With Icon" at bounding box center [750, 579] width 742 height 22
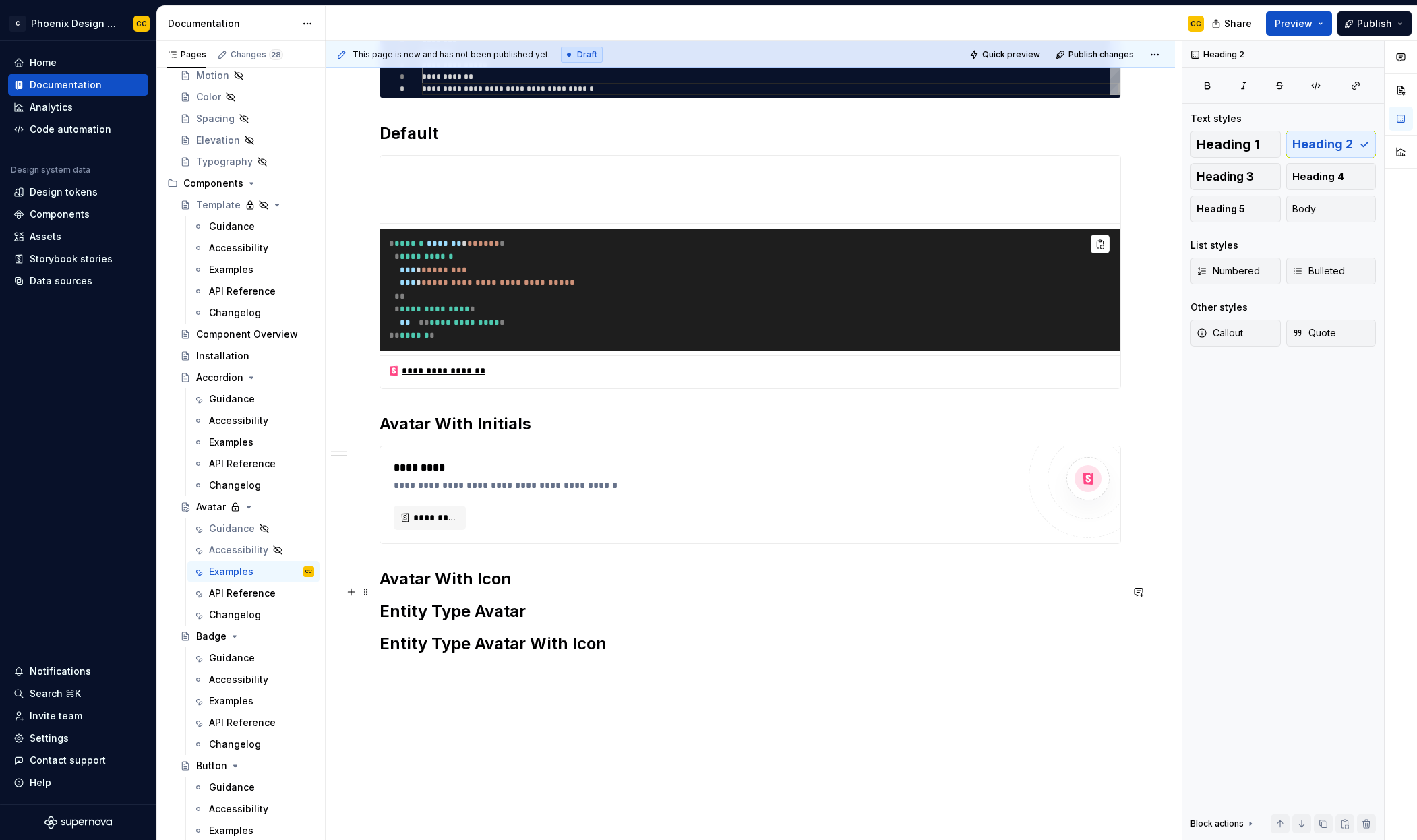
click at [630, 587] on h2 "Avatar With Icon" at bounding box center [750, 579] width 742 height 22
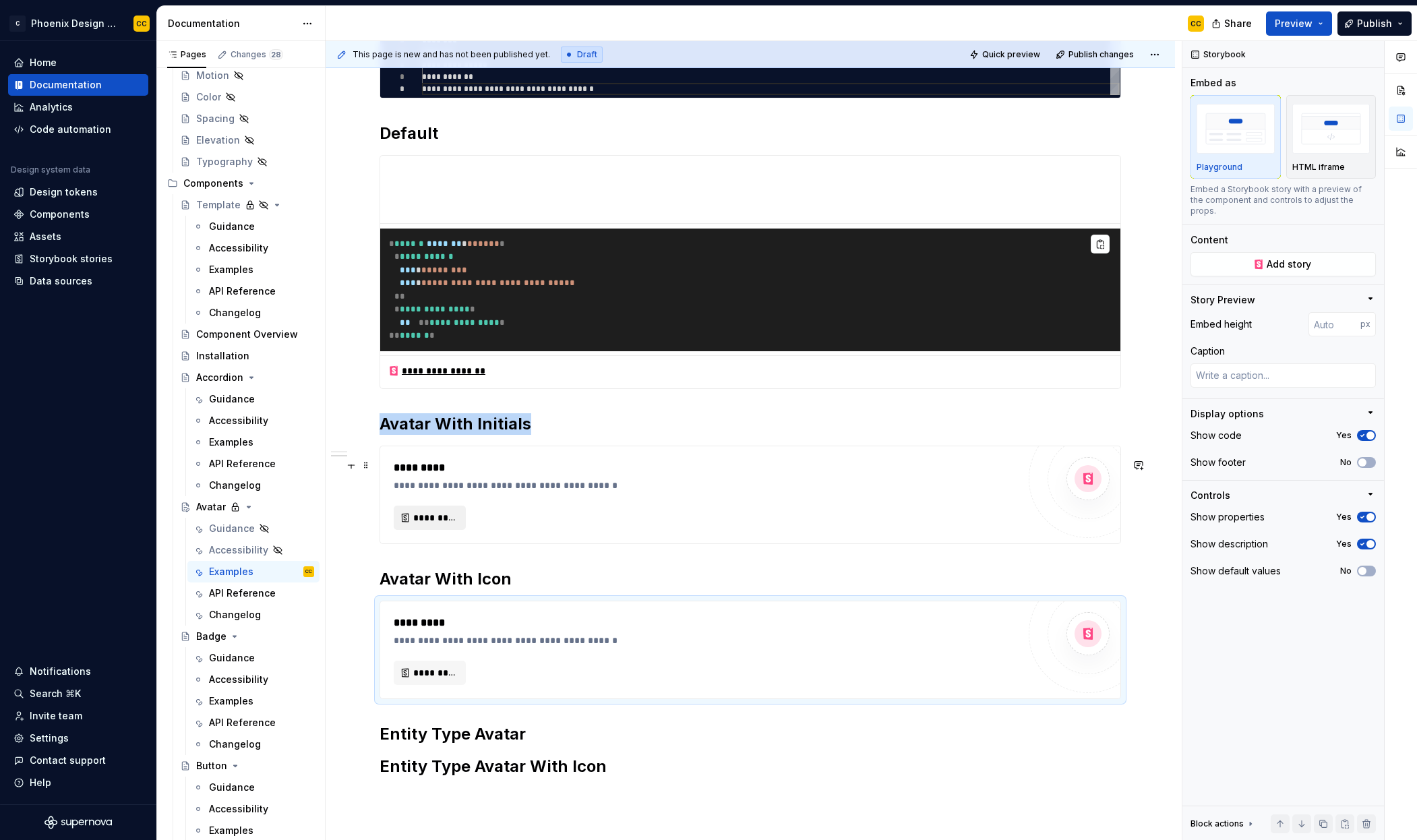
click at [441, 522] on button "*********" at bounding box center [430, 517] width 72 height 24
type textarea "*"
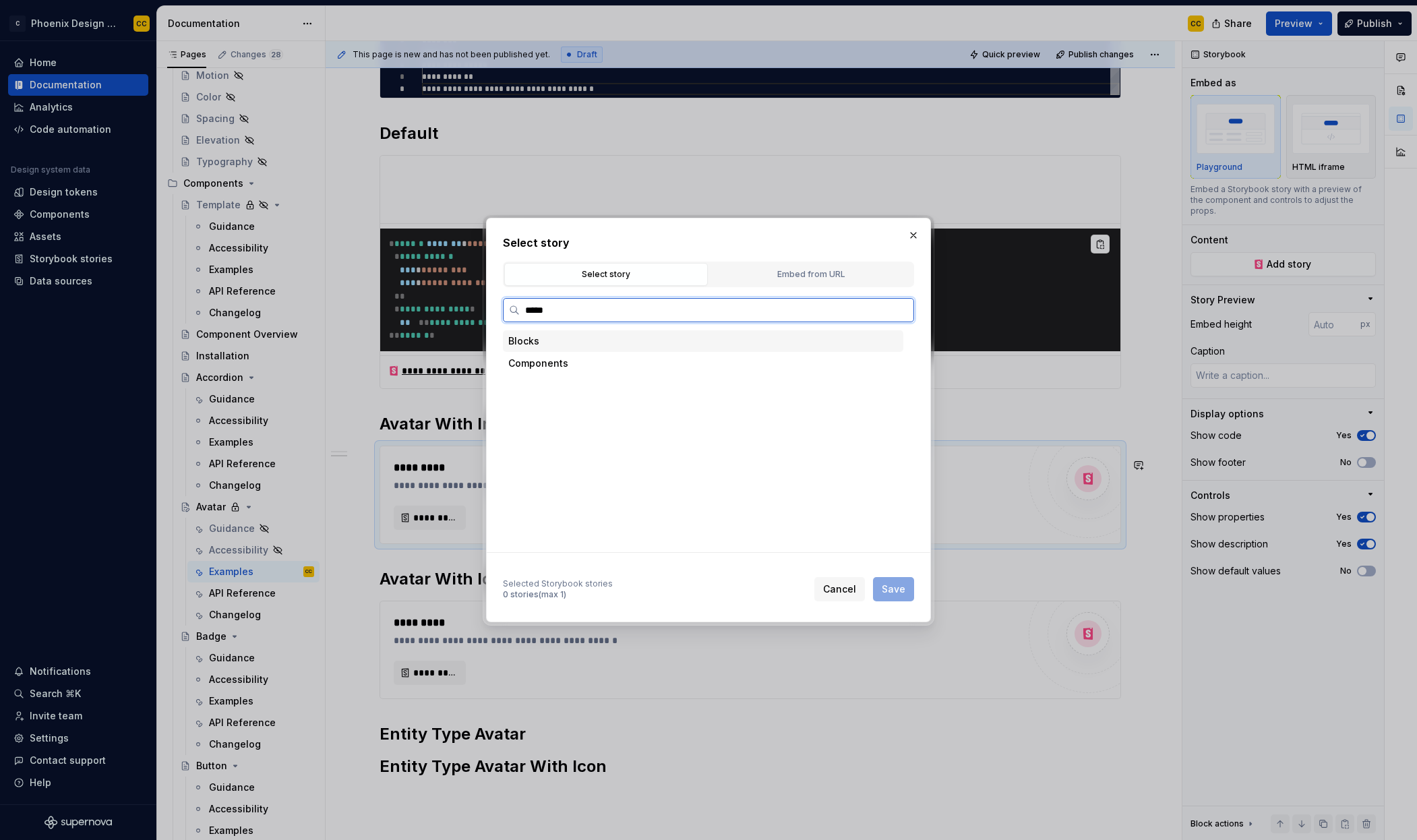
type input "******"
click at [620, 436] on div "Avatar With Initials" at bounding box center [593, 429] width 86 height 13
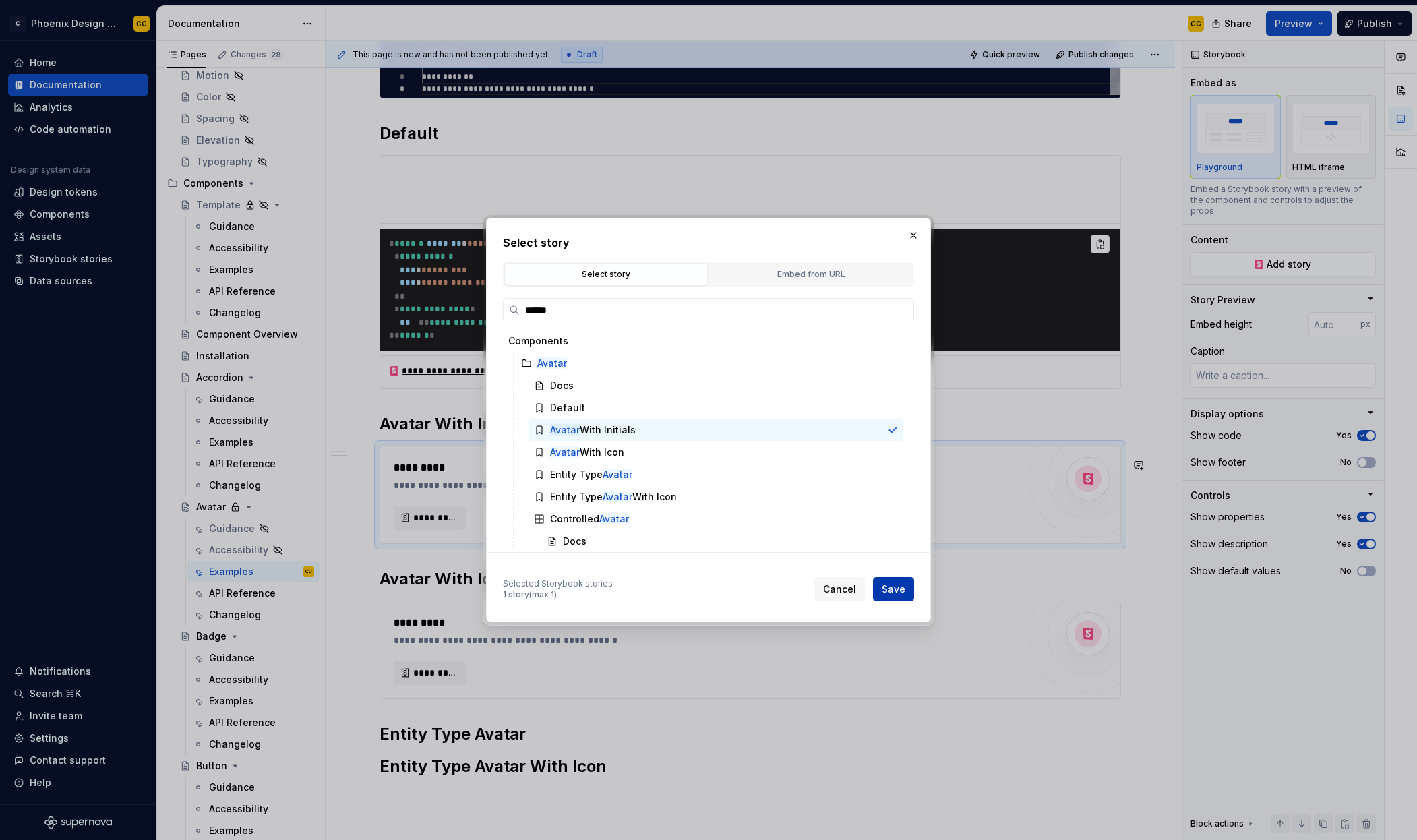
click at [889, 595] on span "Save" at bounding box center [894, 588] width 24 height 13
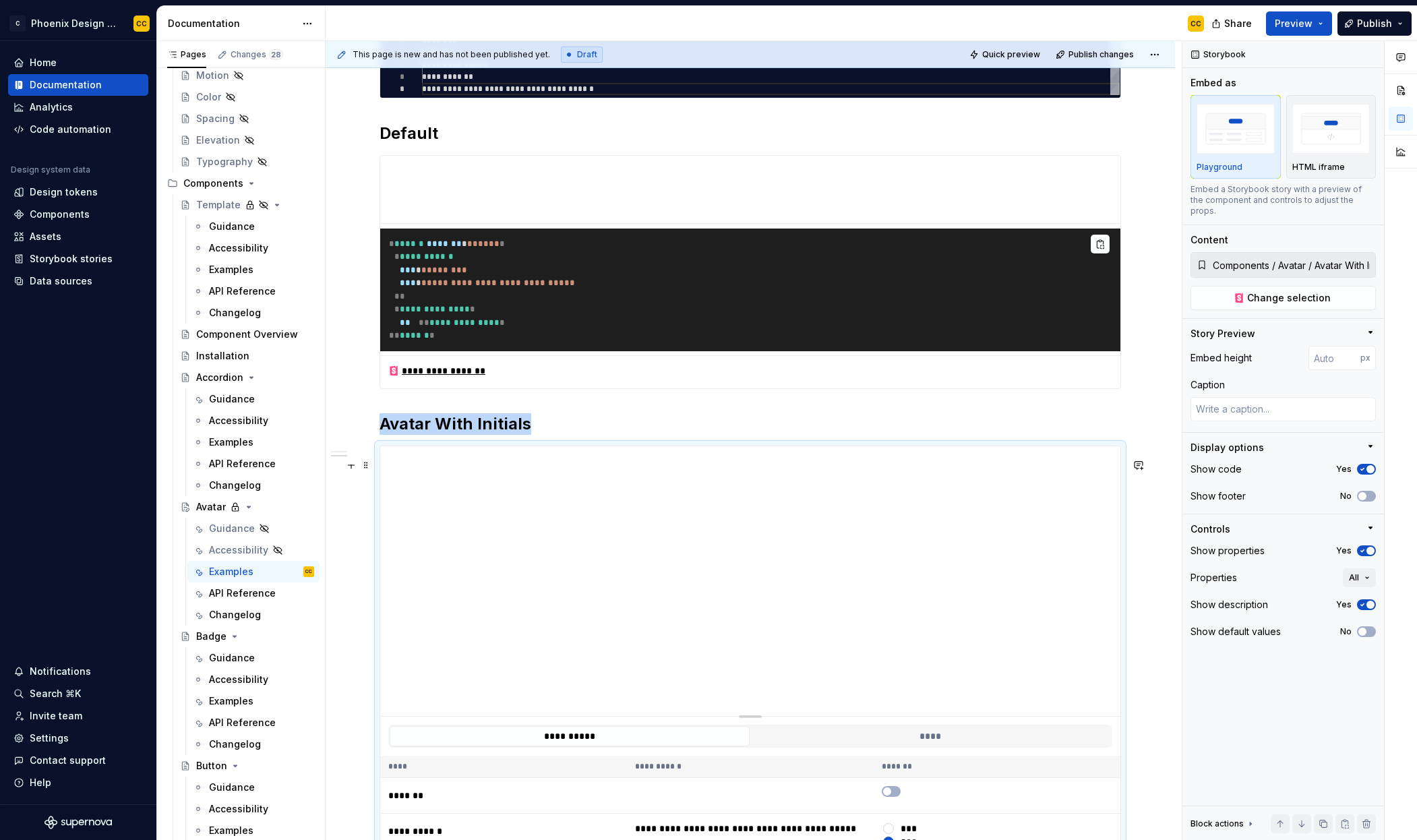
scroll to position [687, 0]
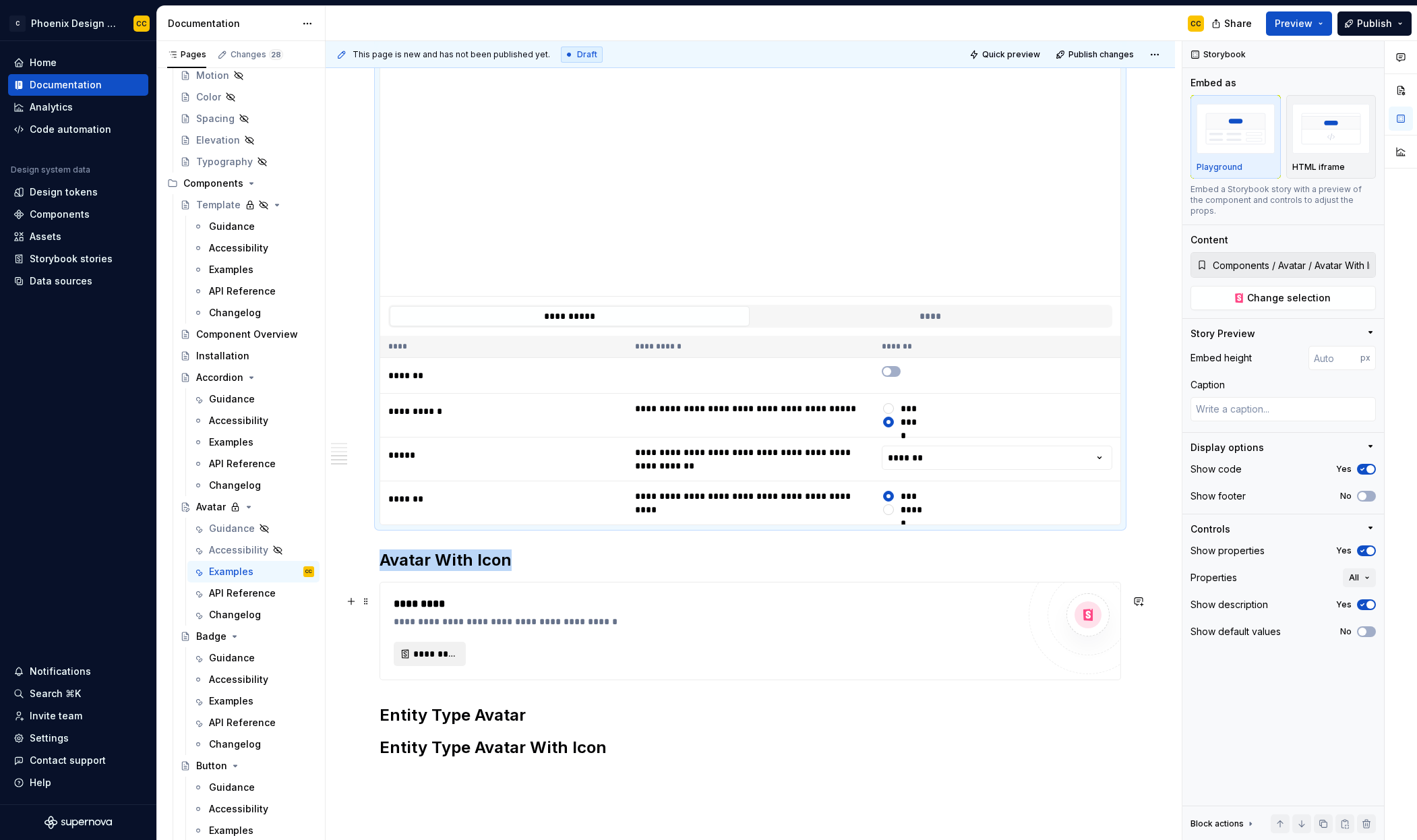
click at [453, 661] on span "*********" at bounding box center [435, 653] width 44 height 13
type textarea "*"
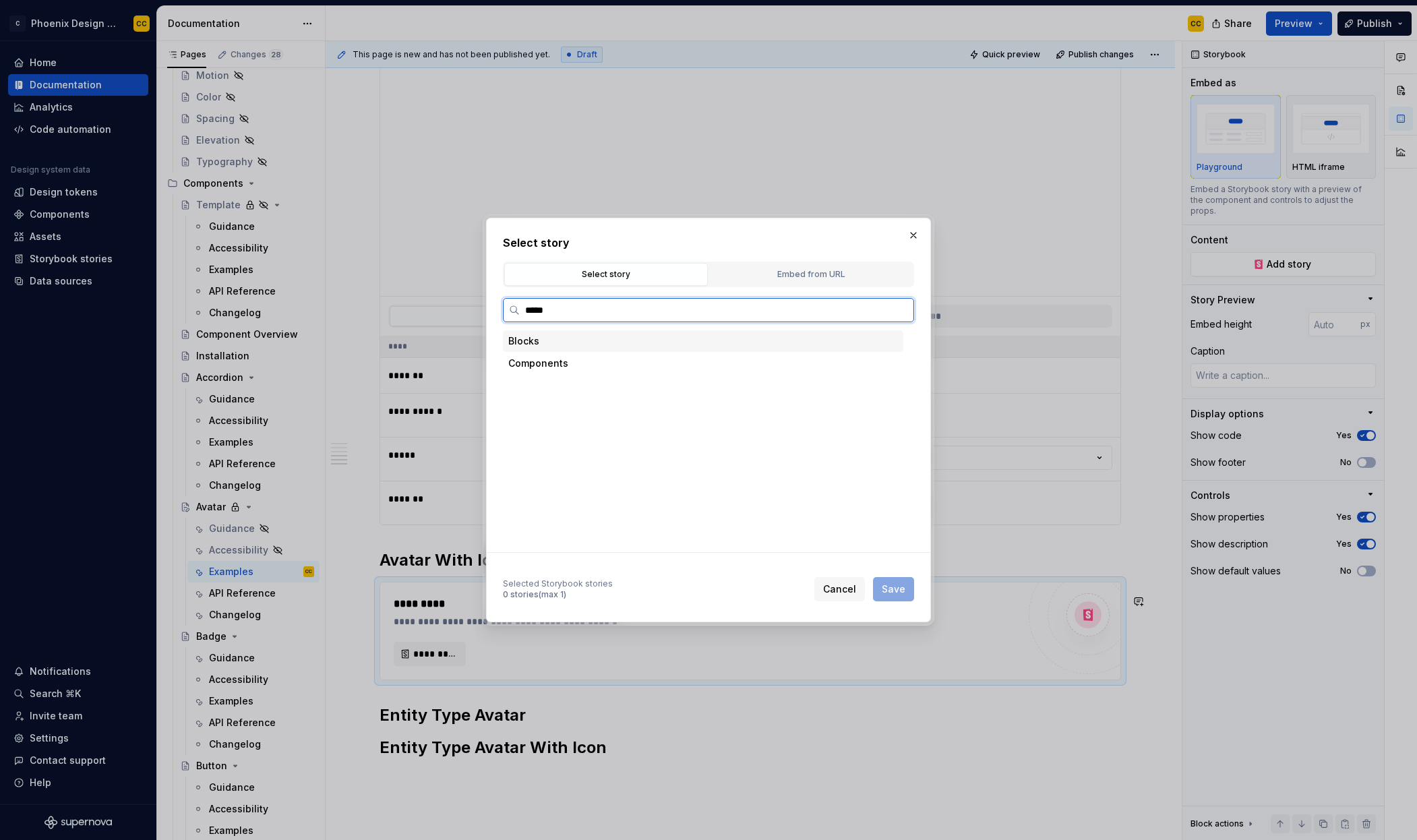
type input "******"
click at [619, 457] on div "Avatar With Icon" at bounding box center [587, 452] width 74 height 13
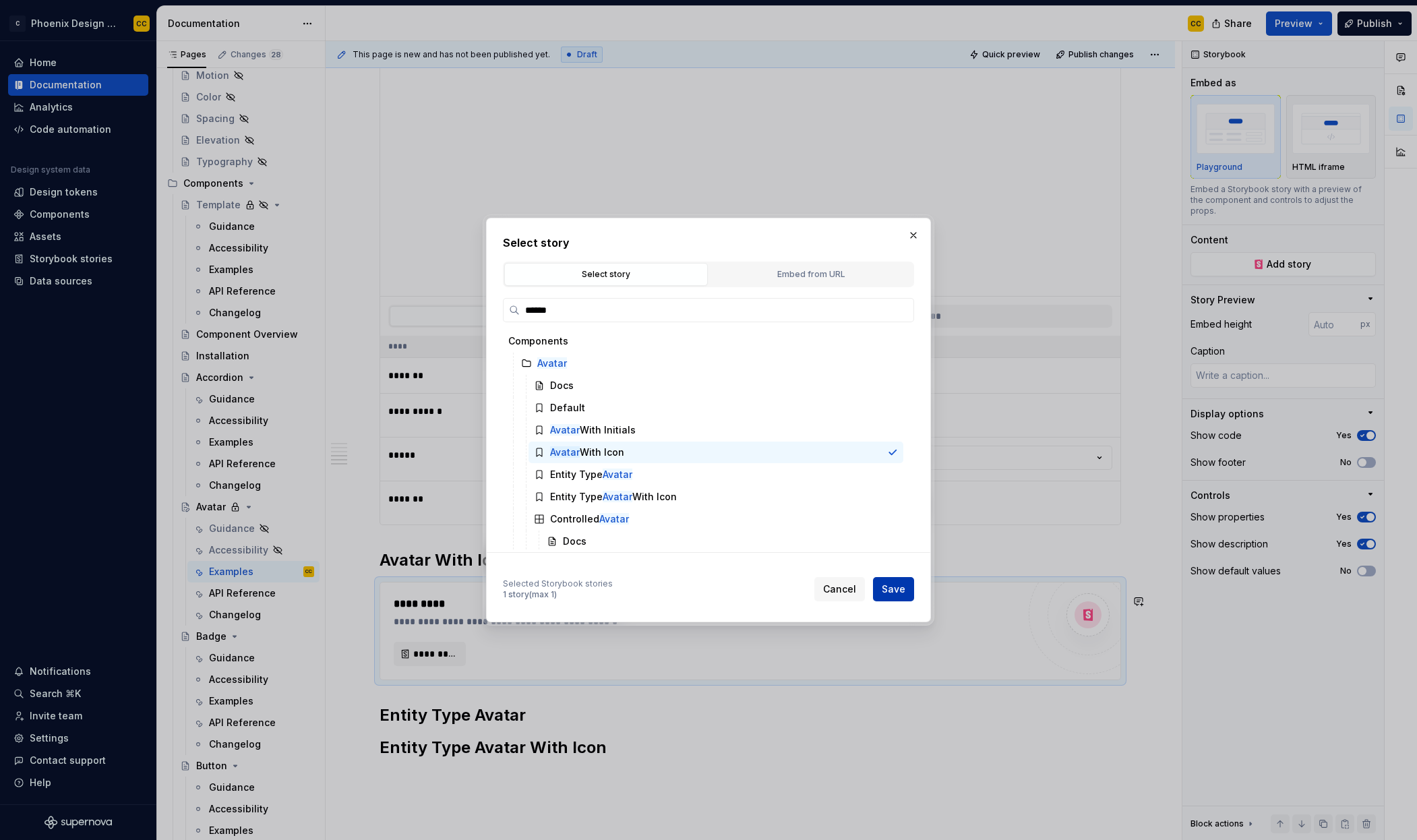
click at [890, 593] on span "Save" at bounding box center [894, 588] width 24 height 13
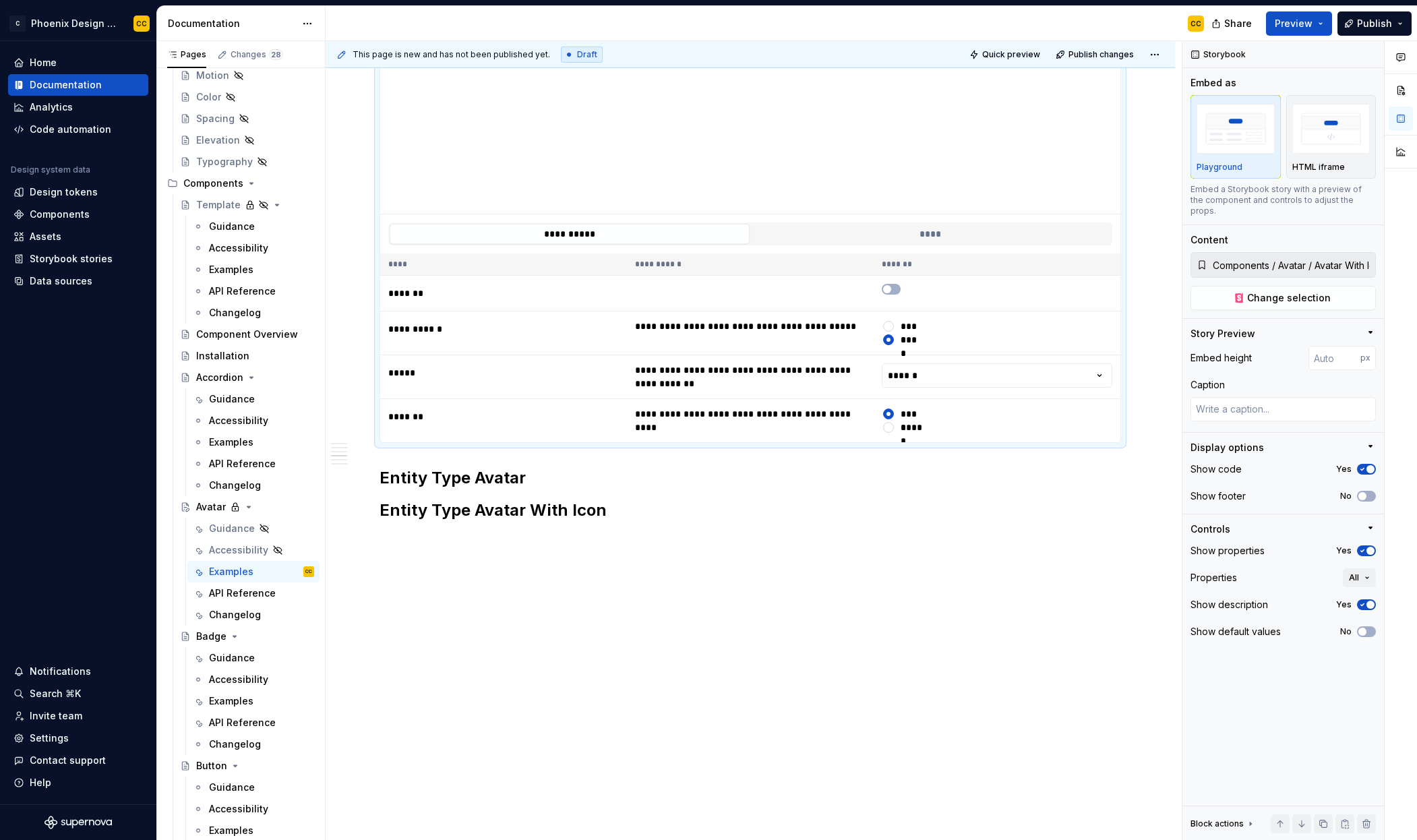
scroll to position [1338, 0]
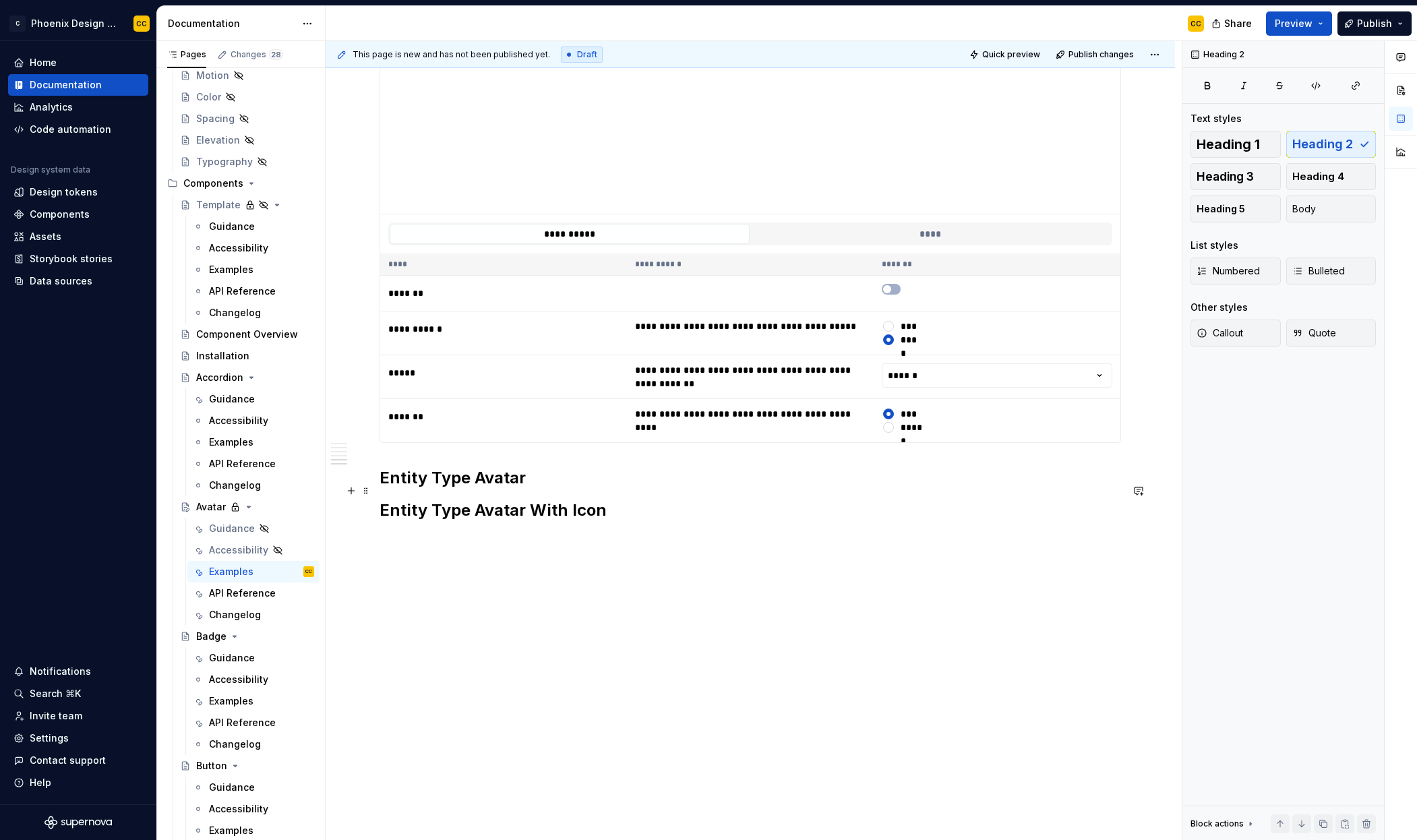
click at [590, 478] on h2 "Entity Type Avatar" at bounding box center [750, 478] width 742 height 22
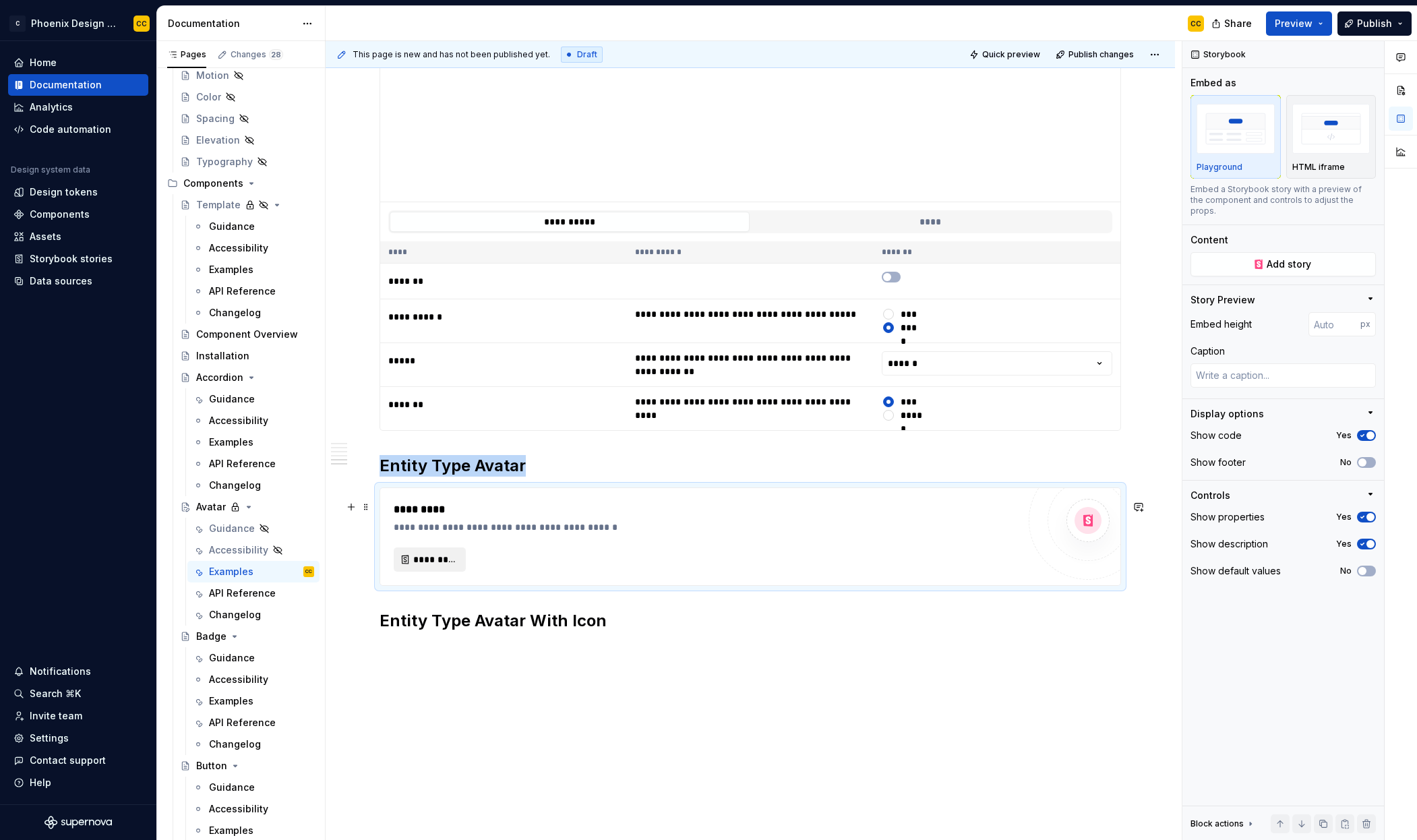
click at [439, 564] on button "*********" at bounding box center [430, 559] width 72 height 24
type textarea "*"
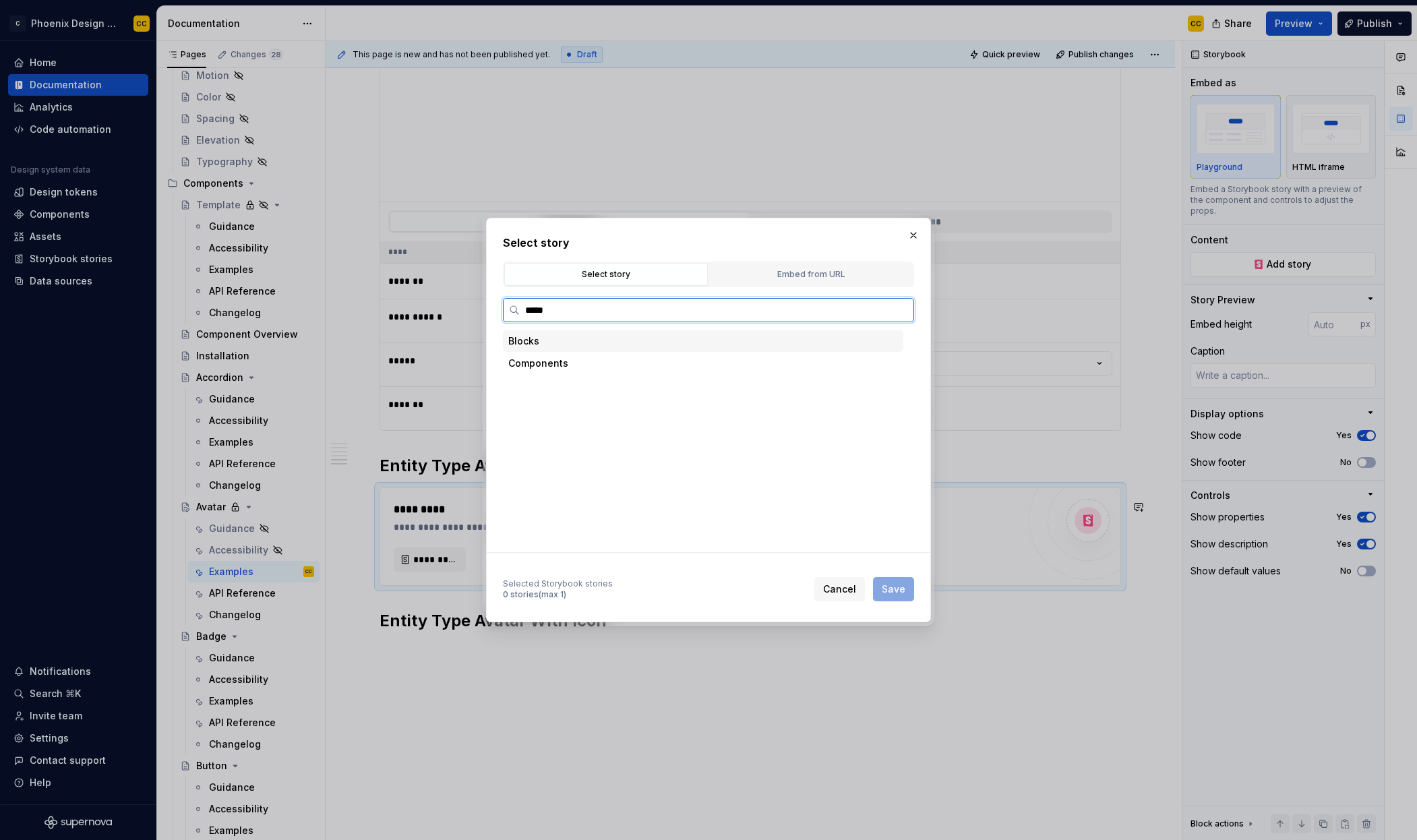
type input "******"
click at [644, 475] on div "Entity Type Avatar" at bounding box center [716, 474] width 375 height 22
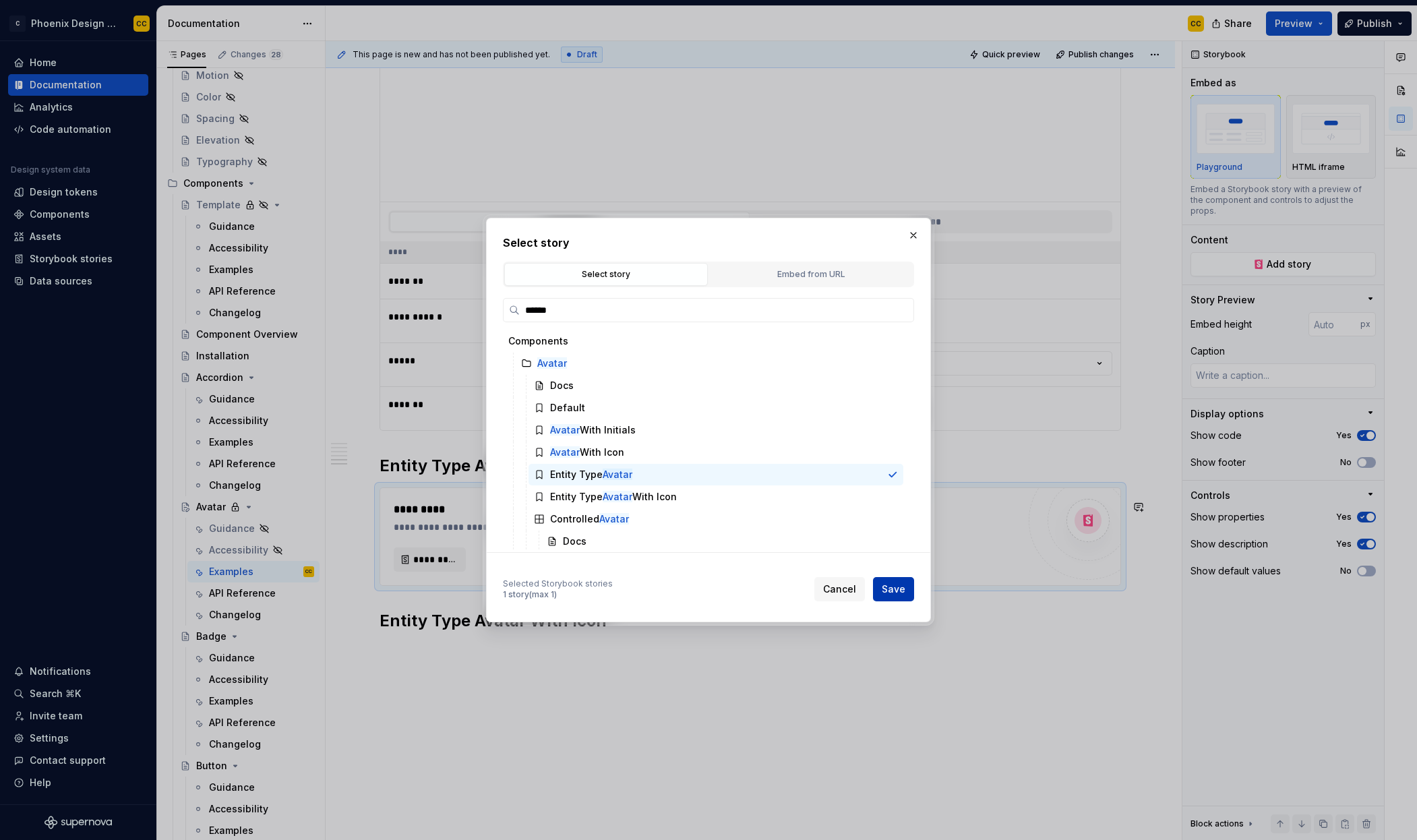
click at [894, 590] on span "Save" at bounding box center [894, 588] width 24 height 13
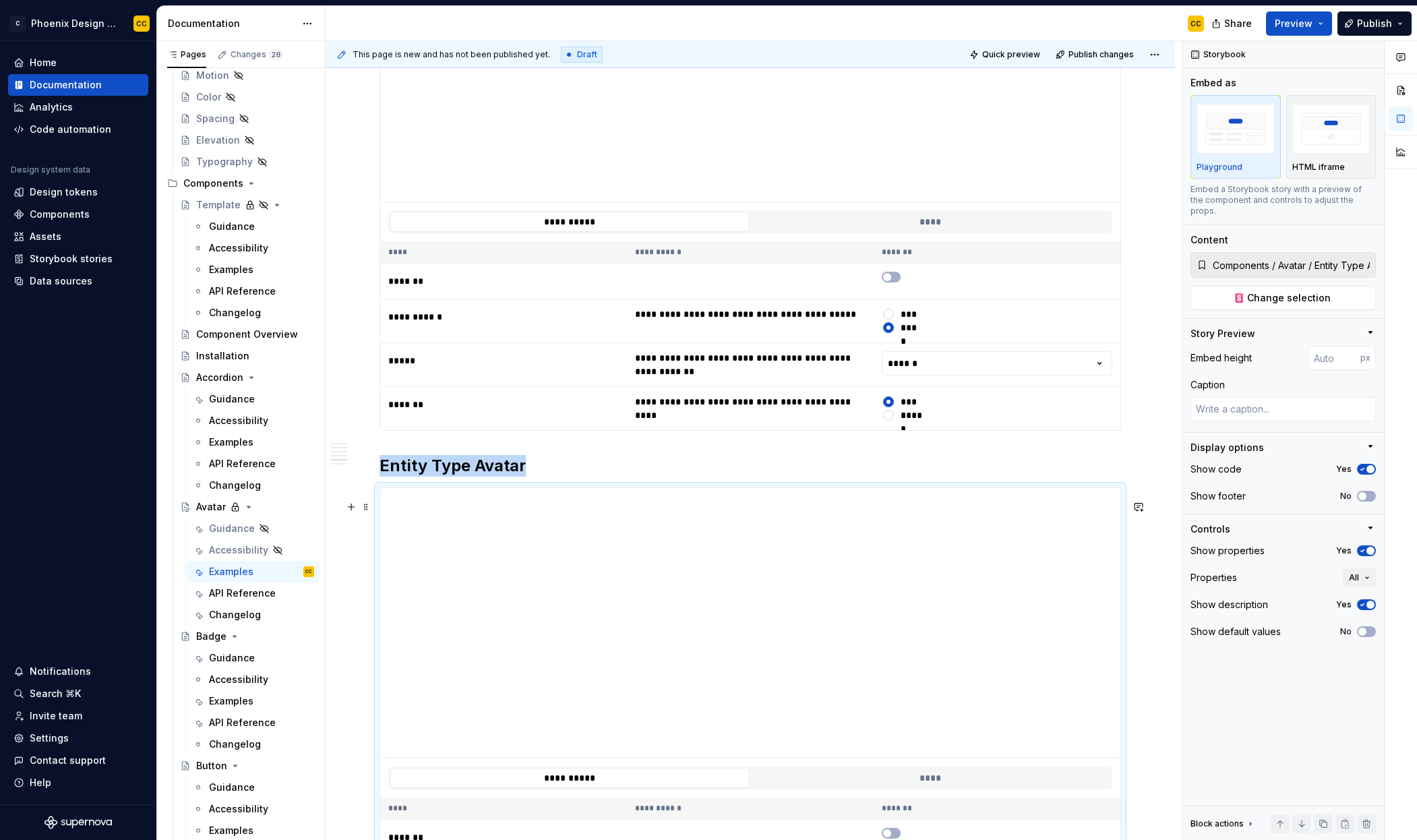
scroll to position [1778, 0]
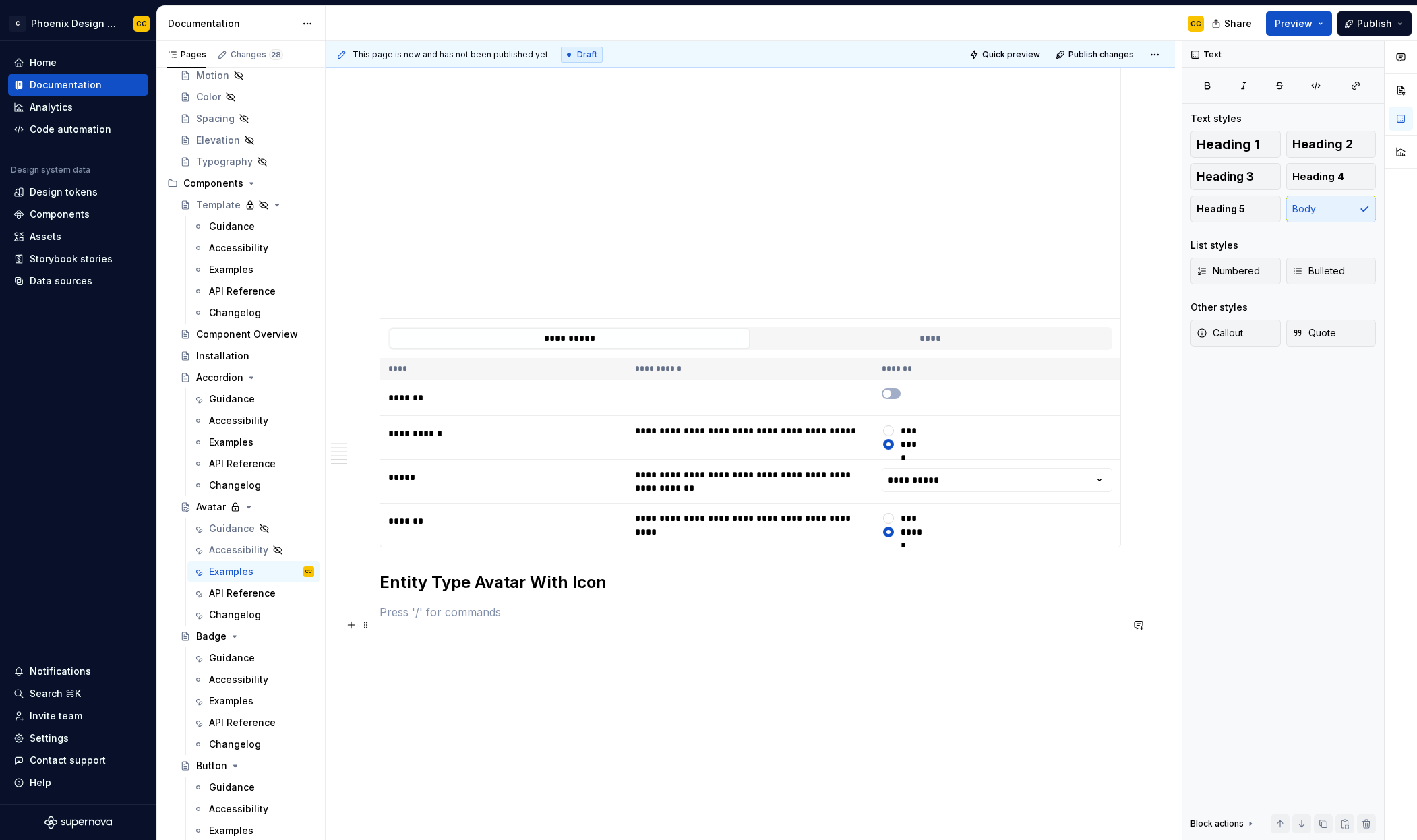
click at [620, 618] on p at bounding box center [750, 611] width 742 height 16
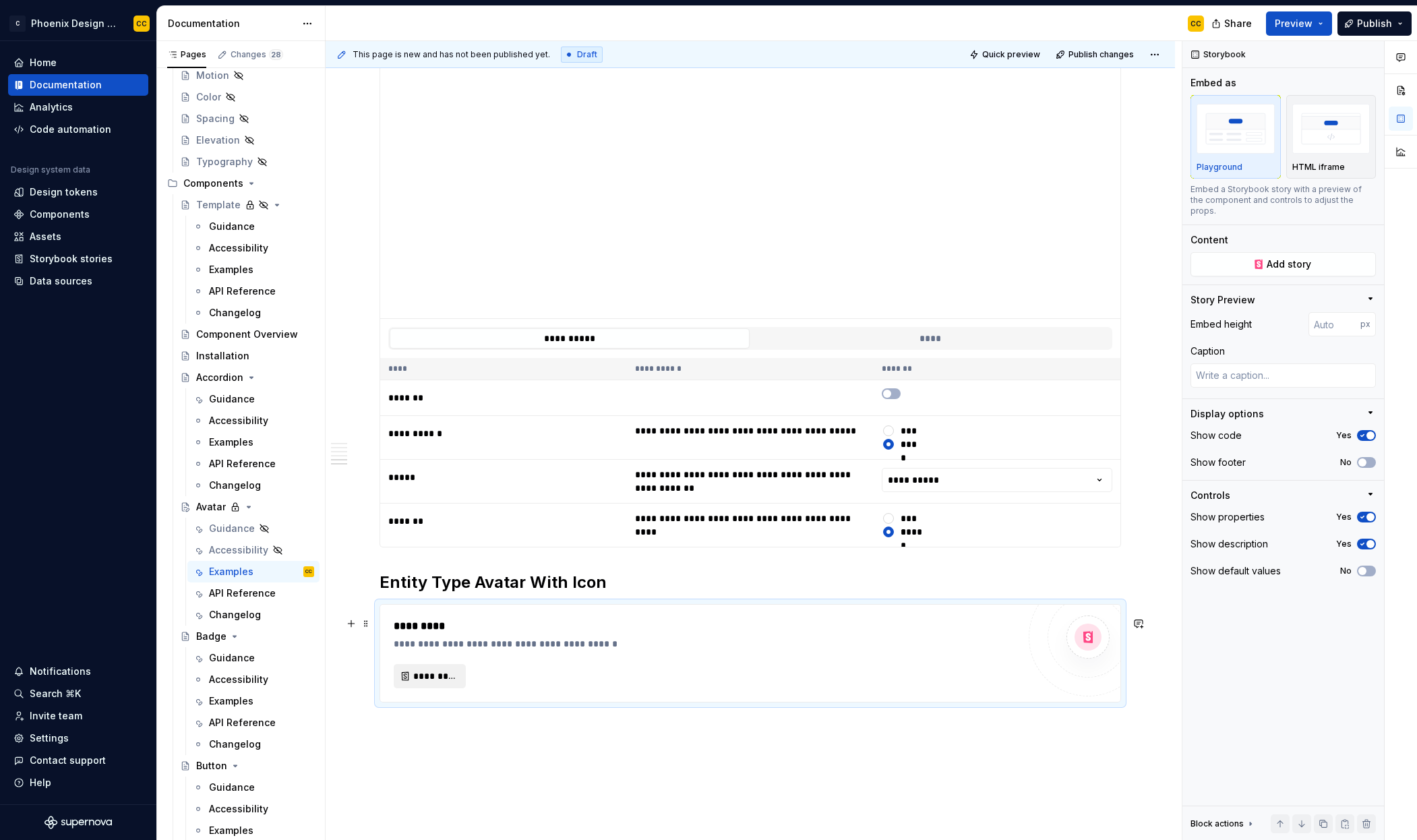
click at [448, 682] on span "*********" at bounding box center [435, 675] width 44 height 13
type textarea "*"
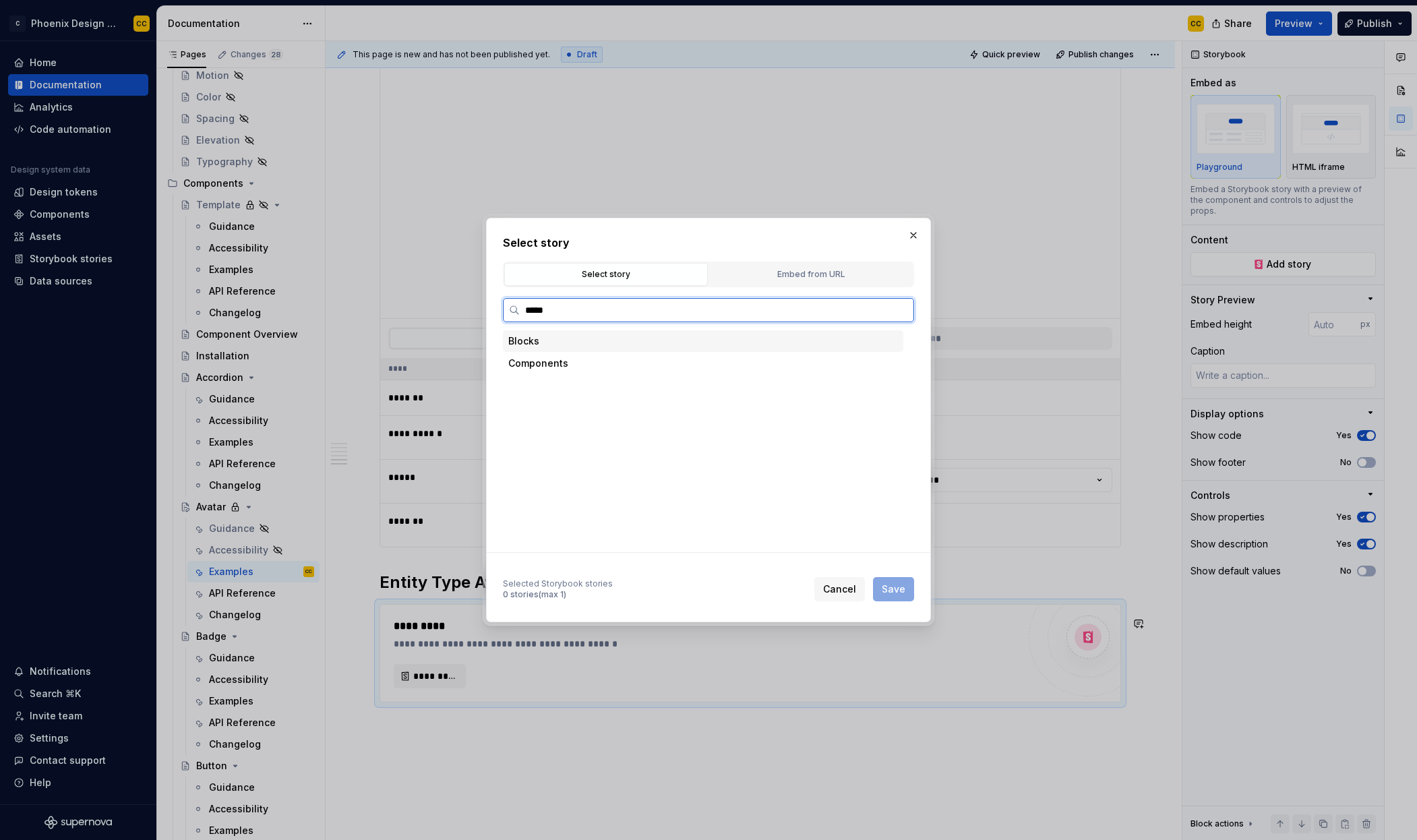
type input "******"
click at [636, 498] on div "Entity Type Avatar With Icon" at bounding box center [614, 496] width 127 height 13
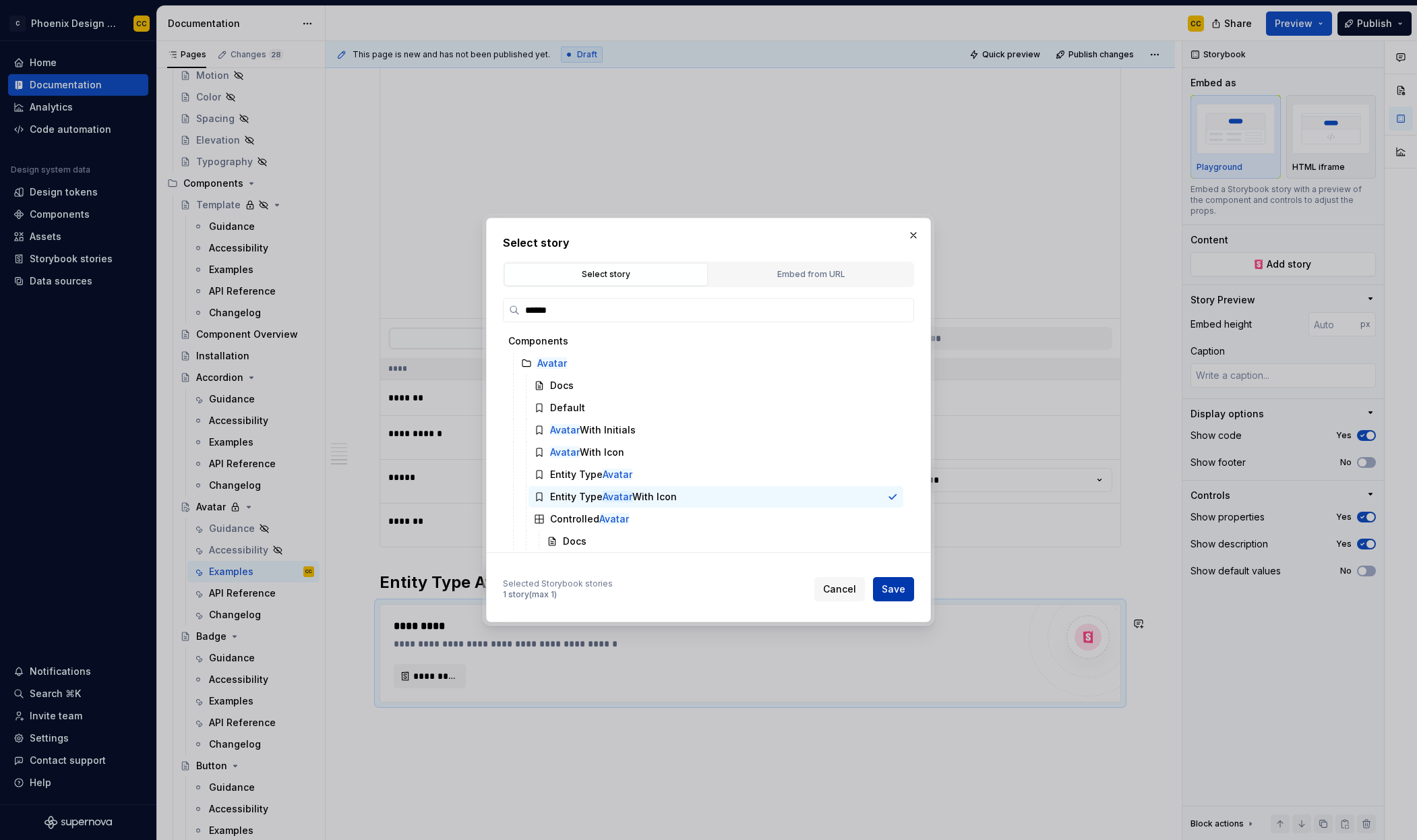
click at [891, 588] on span "Save" at bounding box center [894, 588] width 24 height 13
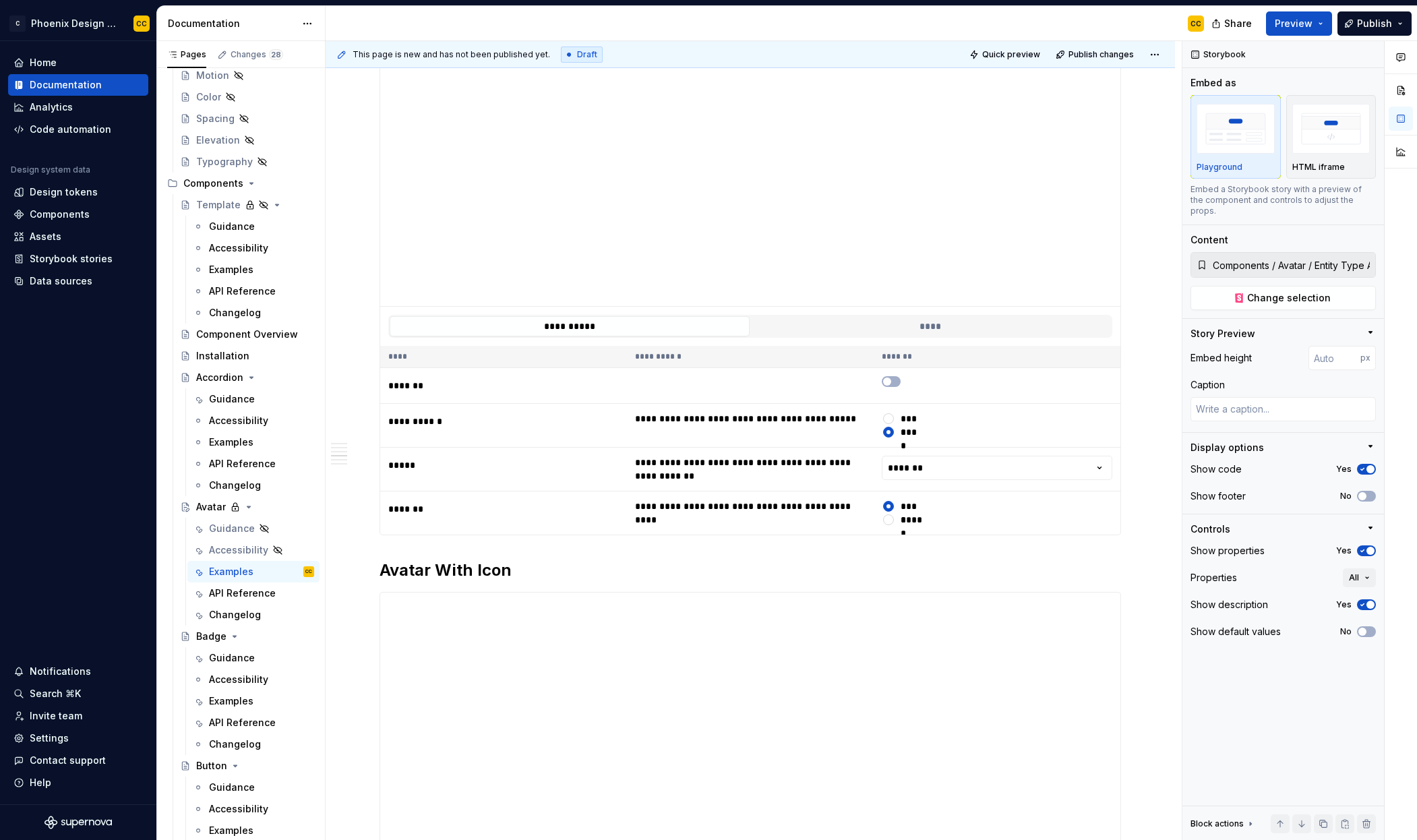
scroll to position [208, 0]
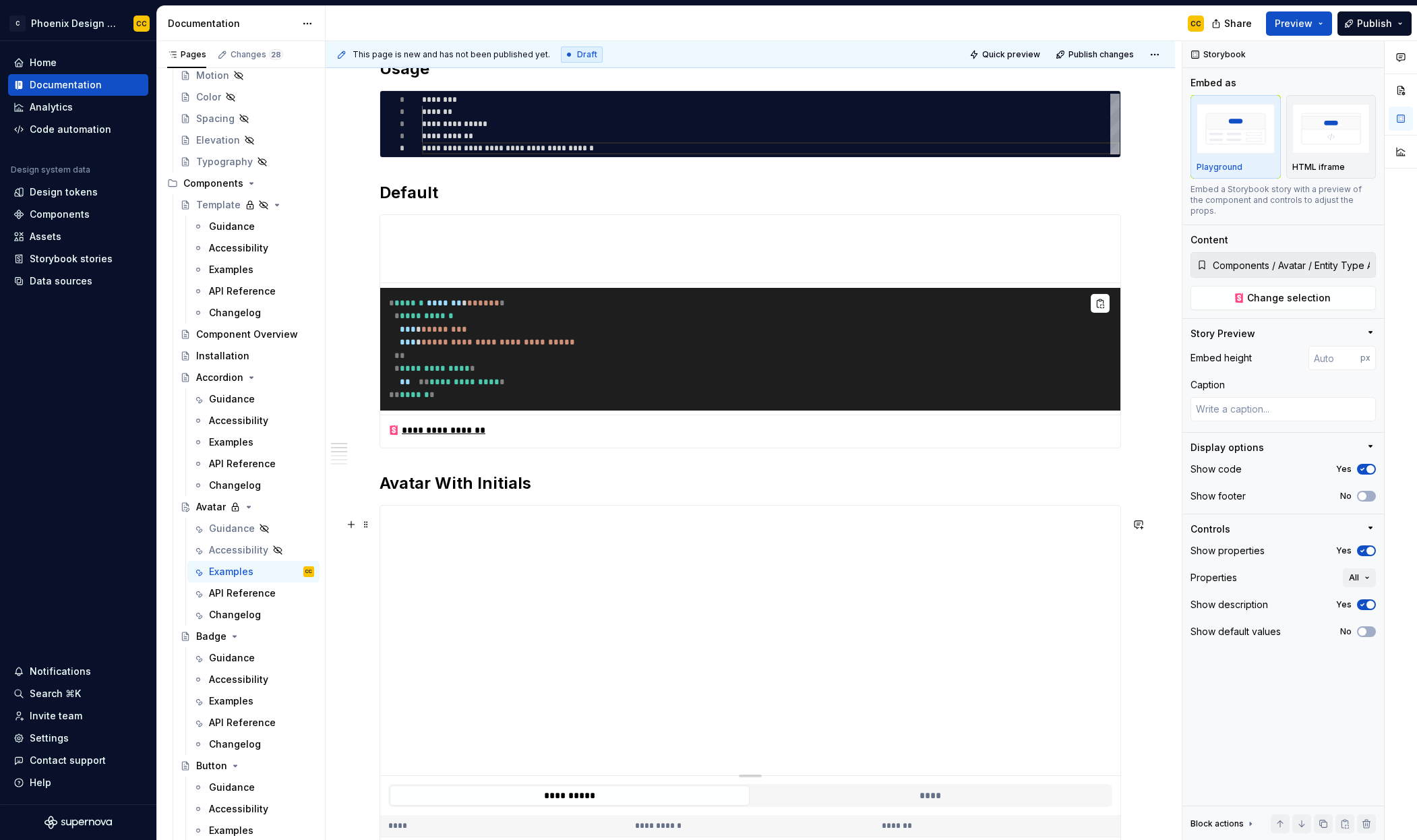
type textarea "*"
type input "Components / Avatar / Avatar With Initials"
type textarea "*"
click at [1333, 346] on input "number" at bounding box center [1335, 358] width 52 height 24
type input "100"
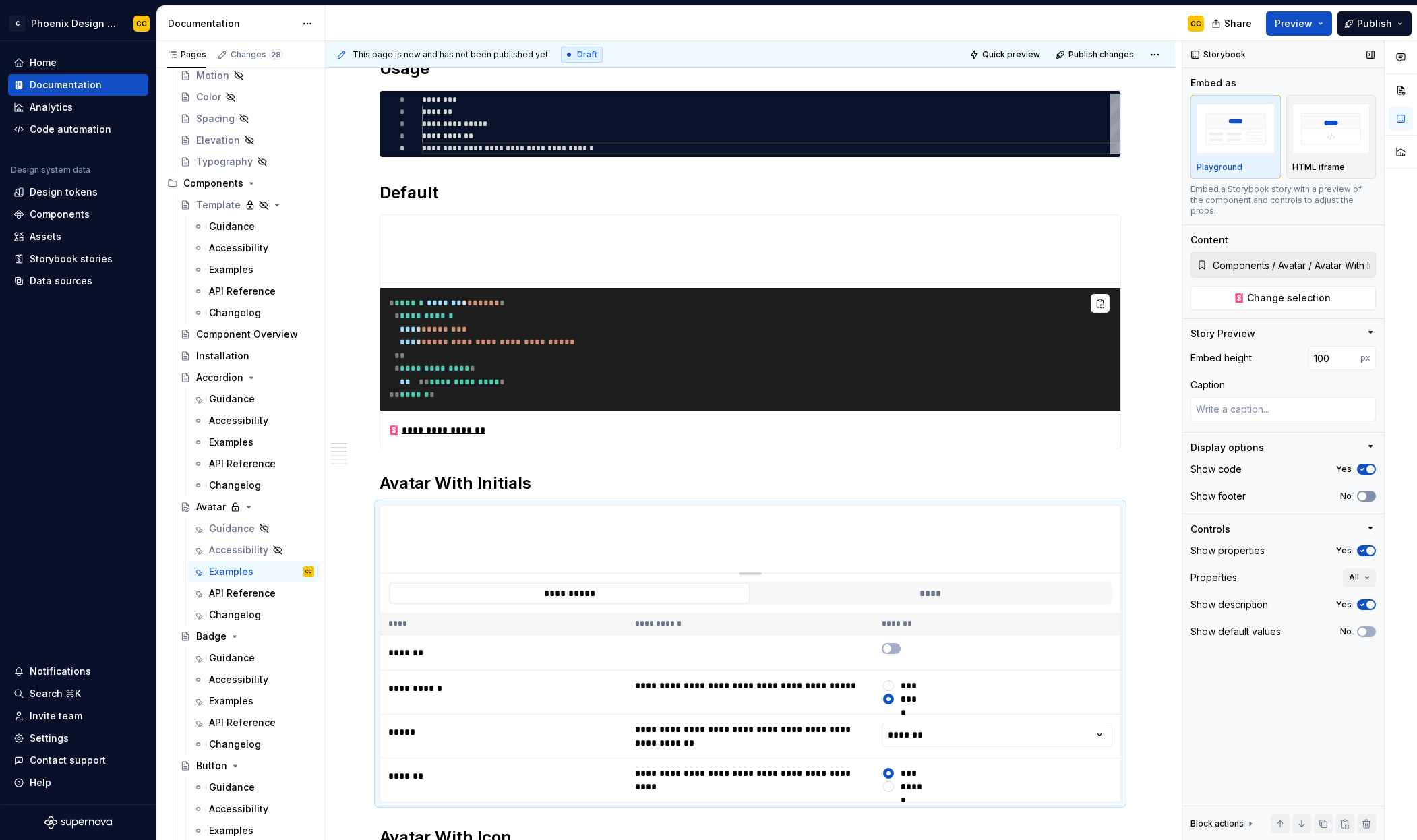
click at [1370, 491] on button "No" at bounding box center [1366, 496] width 19 height 10
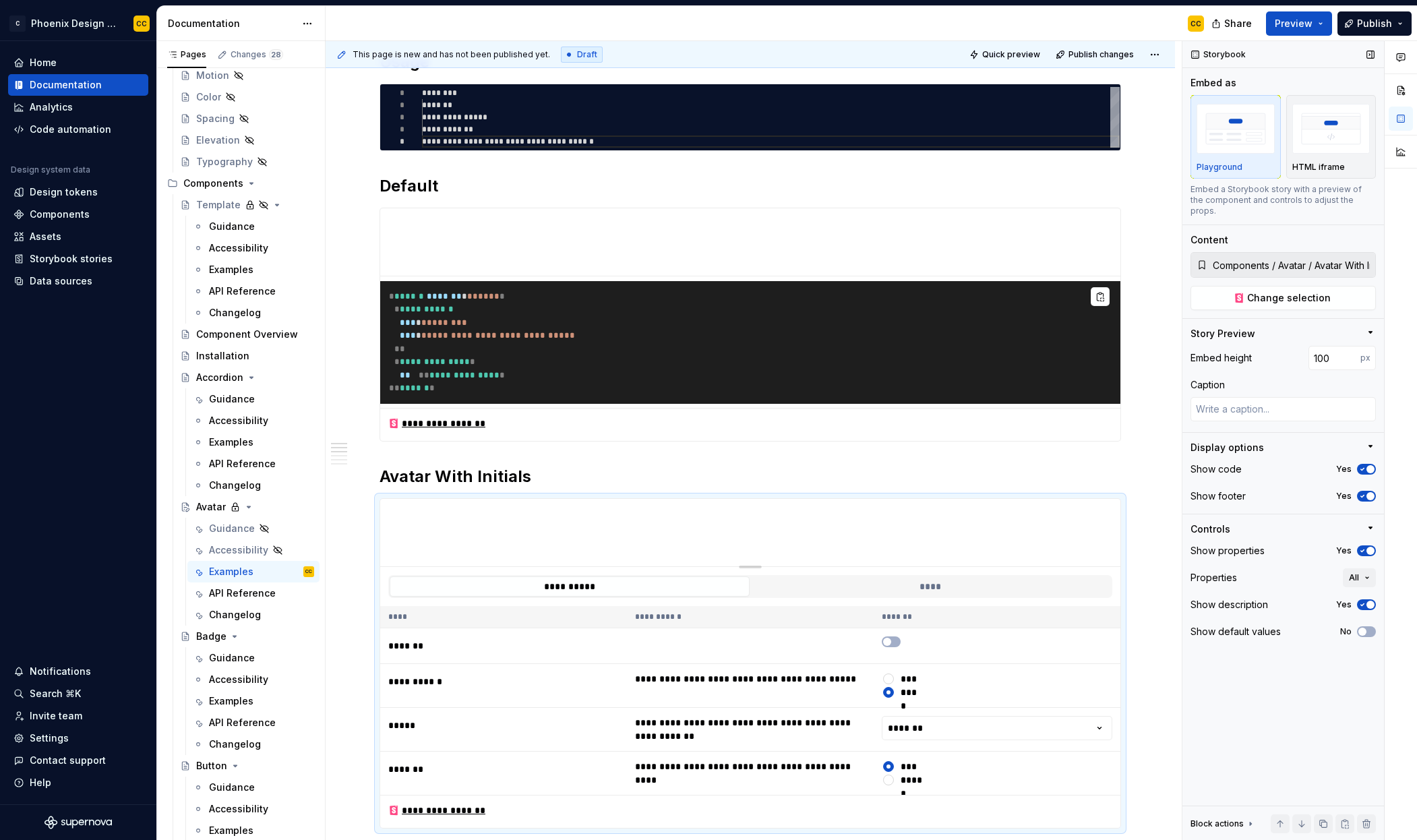
click at [1361, 545] on div "Show properties Yes" at bounding box center [1284, 550] width 185 height 19
click at [1370, 547] on span "button" at bounding box center [1371, 551] width 8 height 8
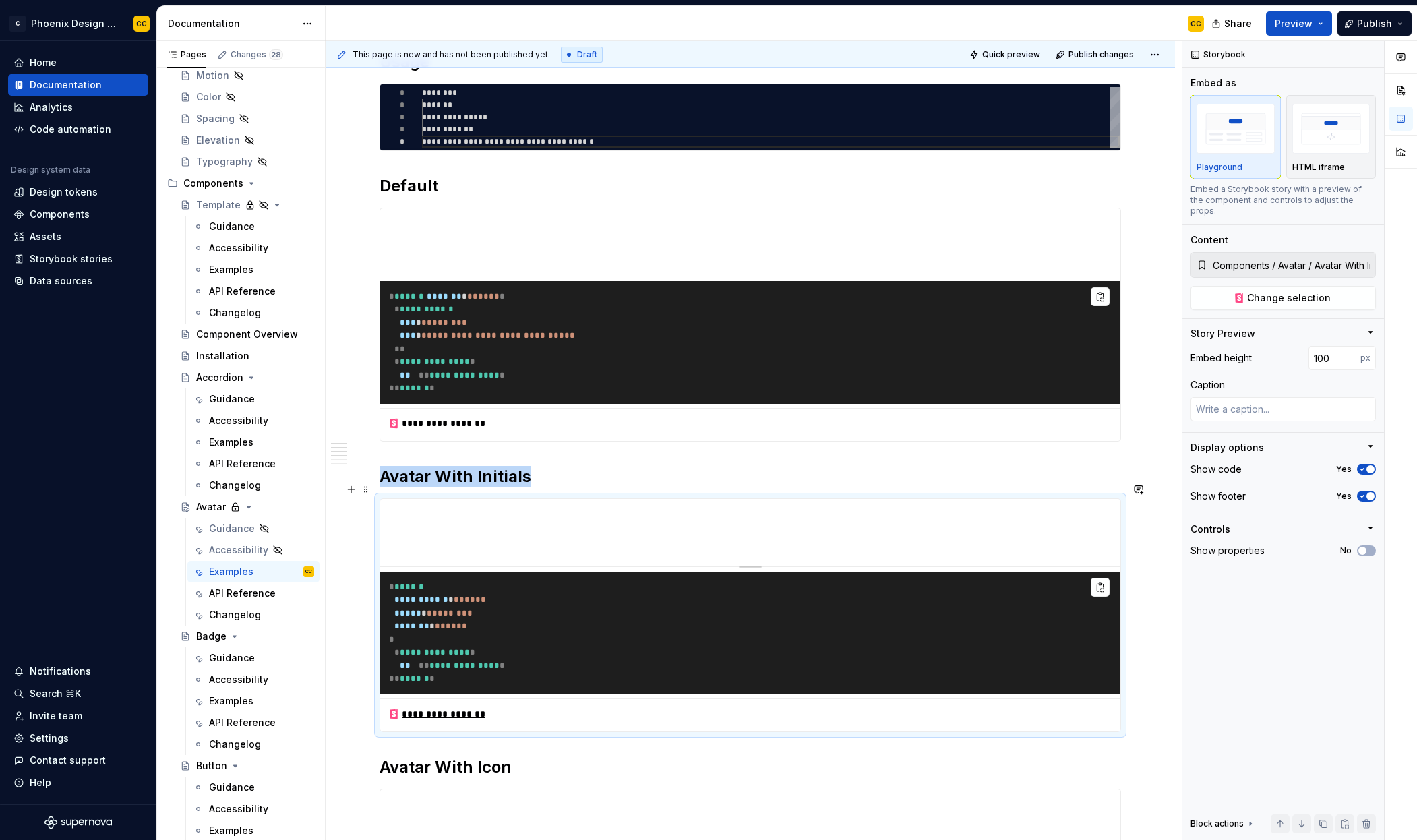
click at [976, 487] on h2 "Avatar With Initials" at bounding box center [750, 476] width 742 height 22
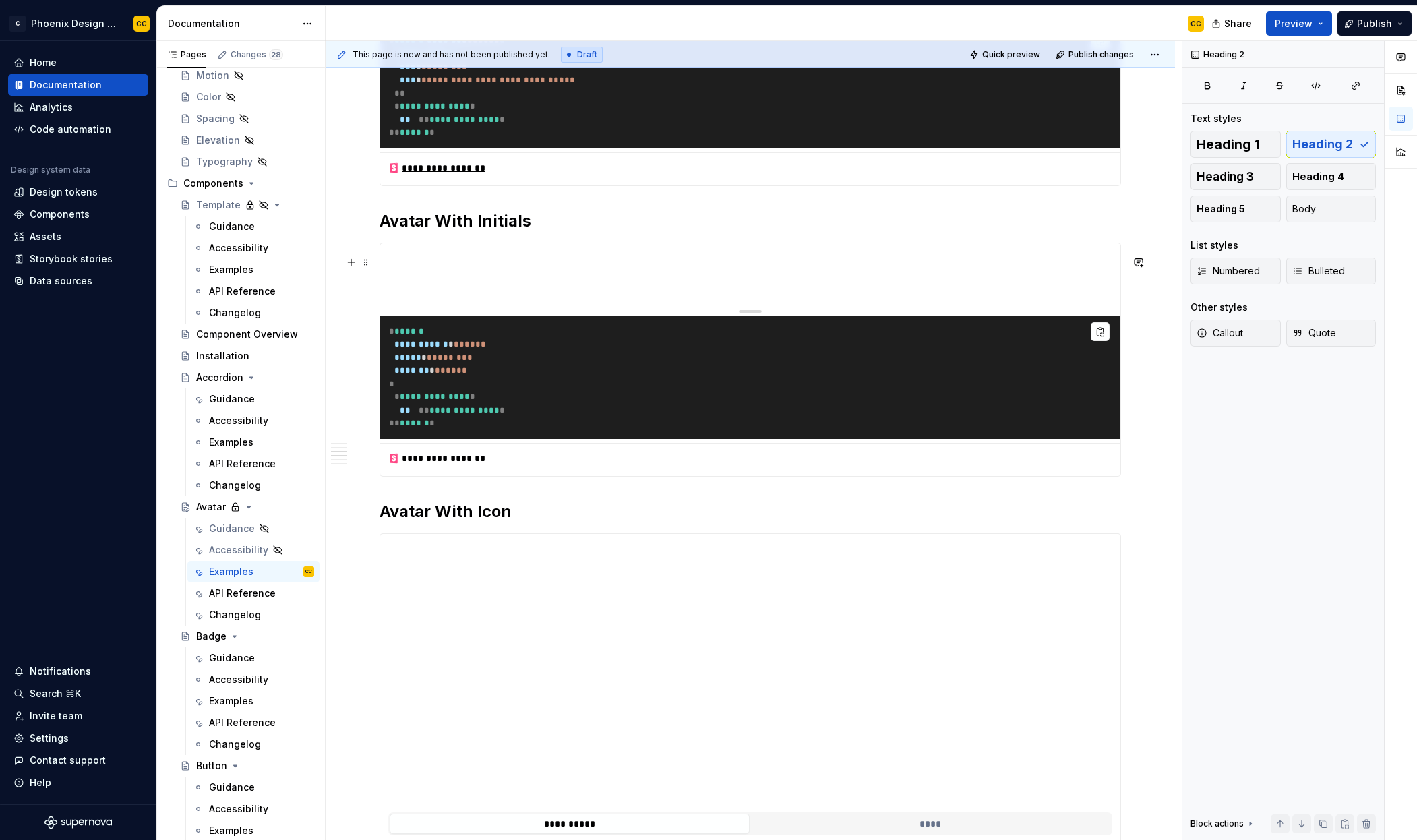
scroll to position [477, 0]
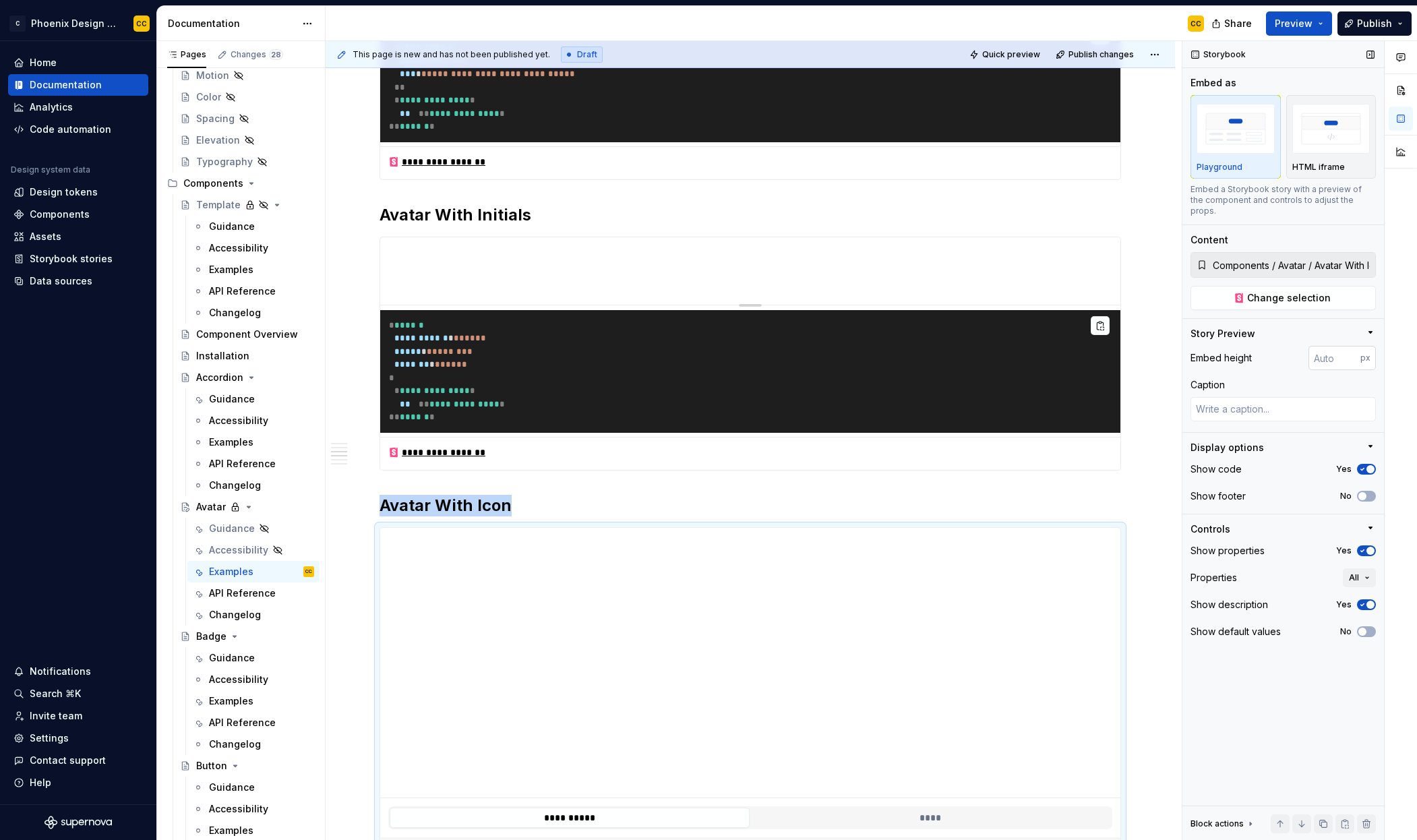
type textarea "*"
click at [1325, 346] on input "number" at bounding box center [1335, 358] width 52 height 24
type input "100"
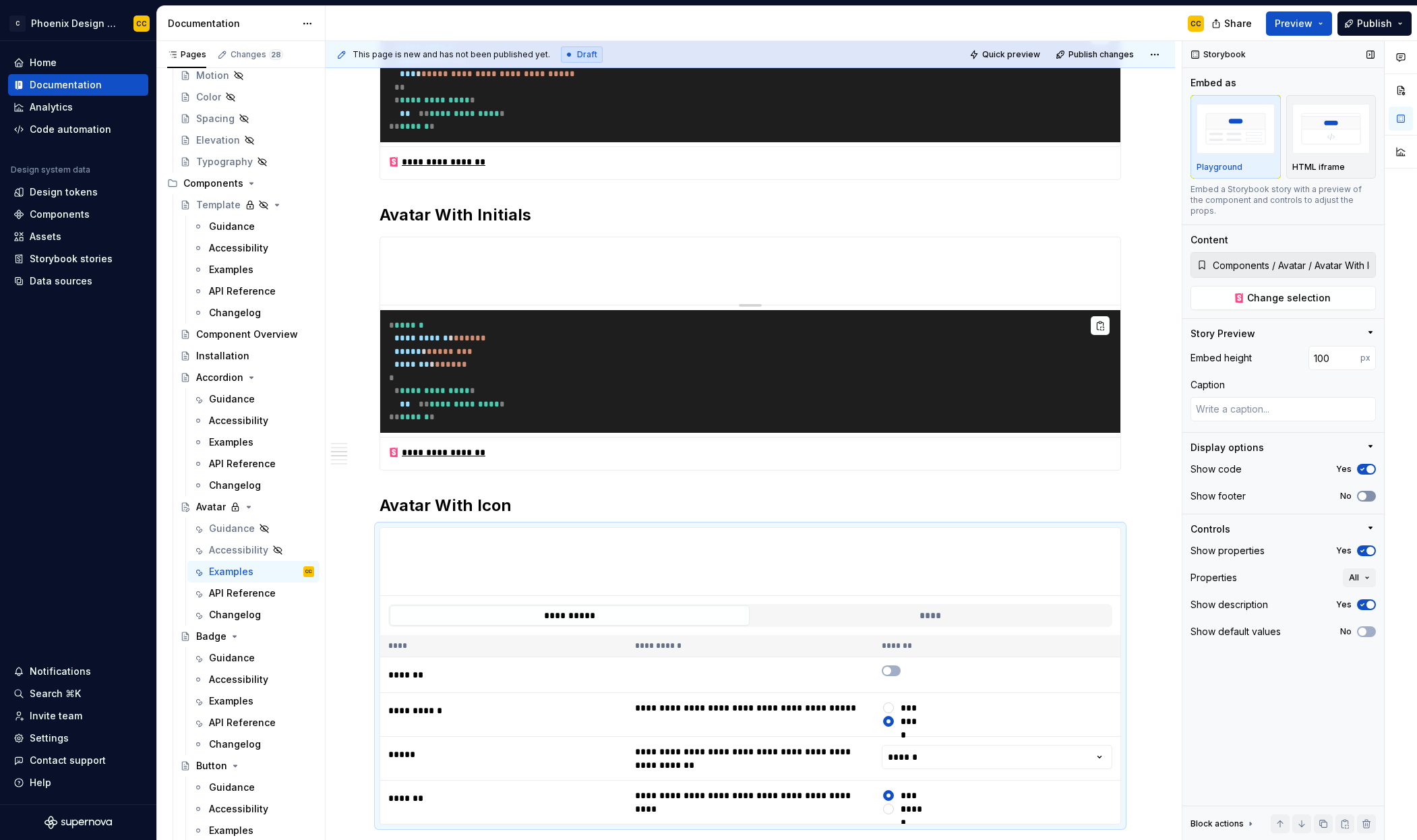
click at [1371, 491] on button "No" at bounding box center [1366, 496] width 19 height 10
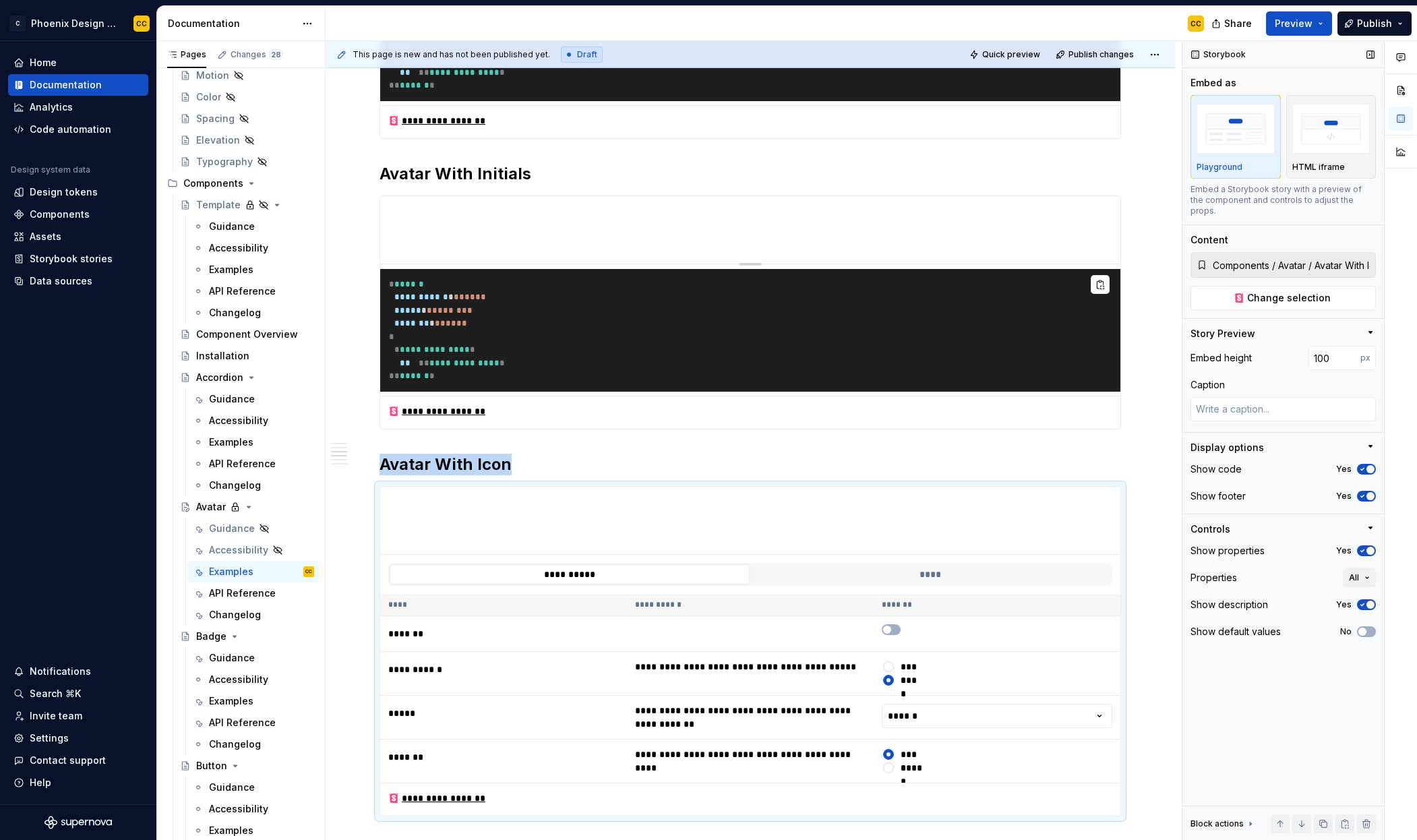
click at [1366, 547] on icon "button" at bounding box center [1362, 551] width 10 height 8
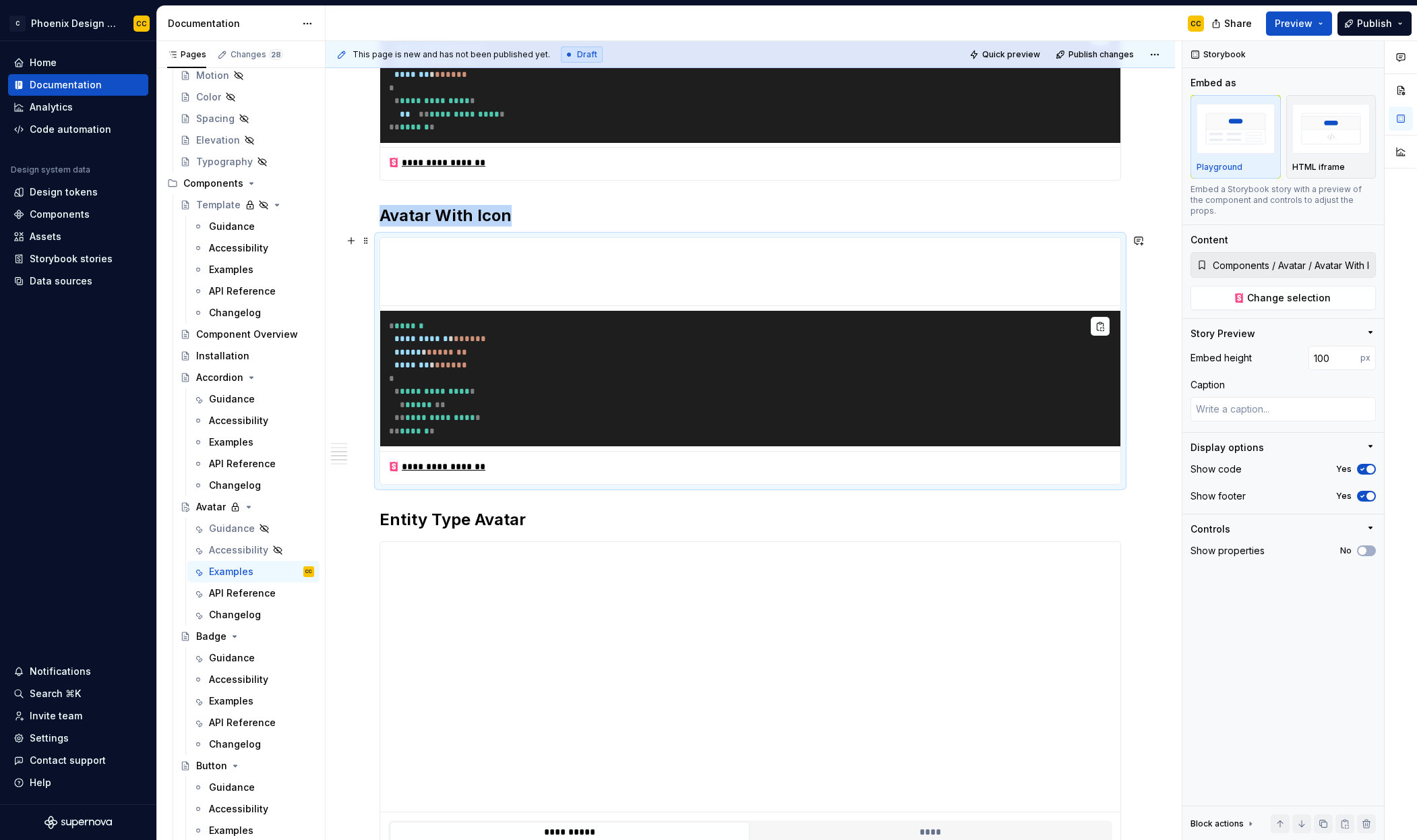
scroll to position [776, 0]
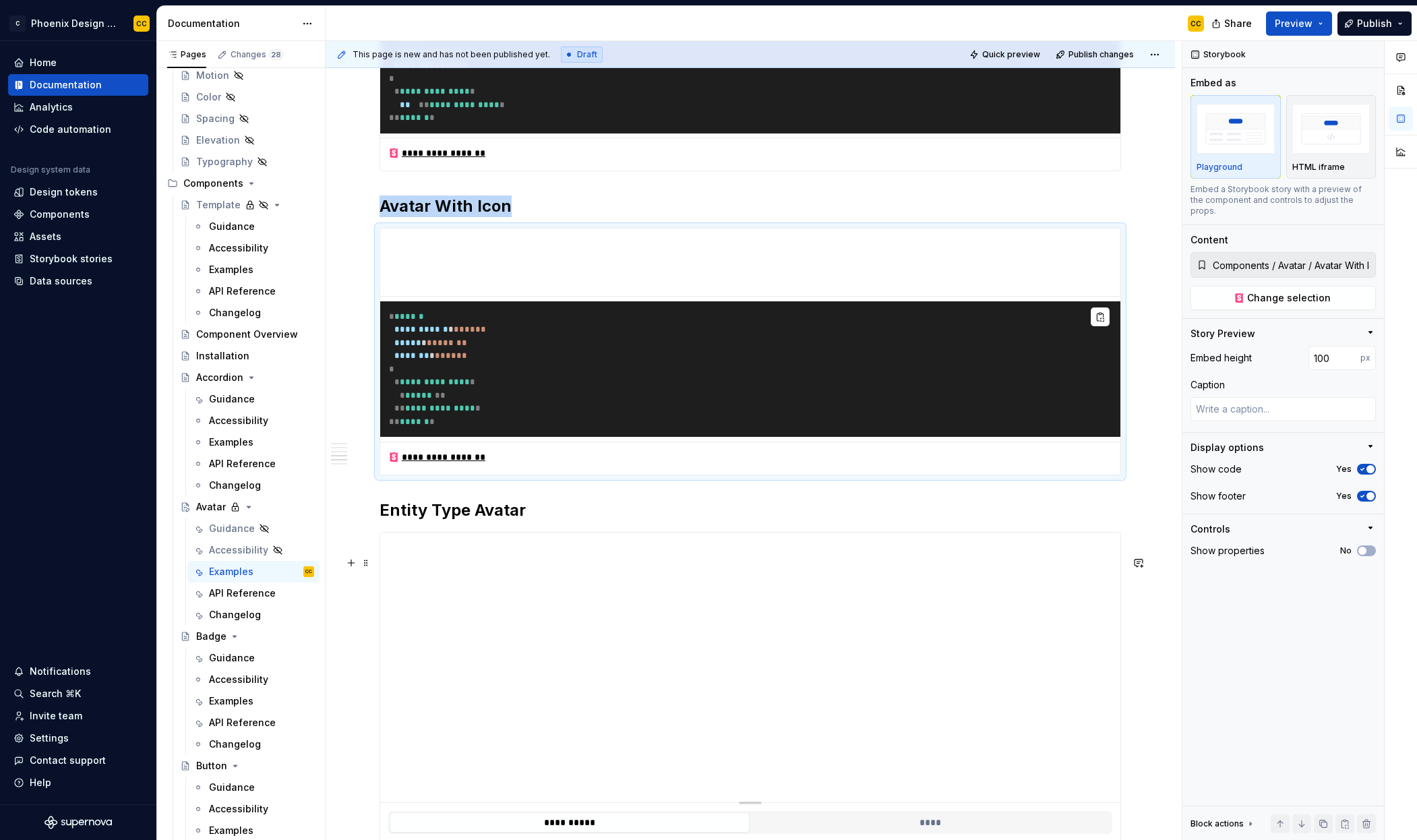
type textarea "*"
type input "Components / Avatar / Entity Type Avatar"
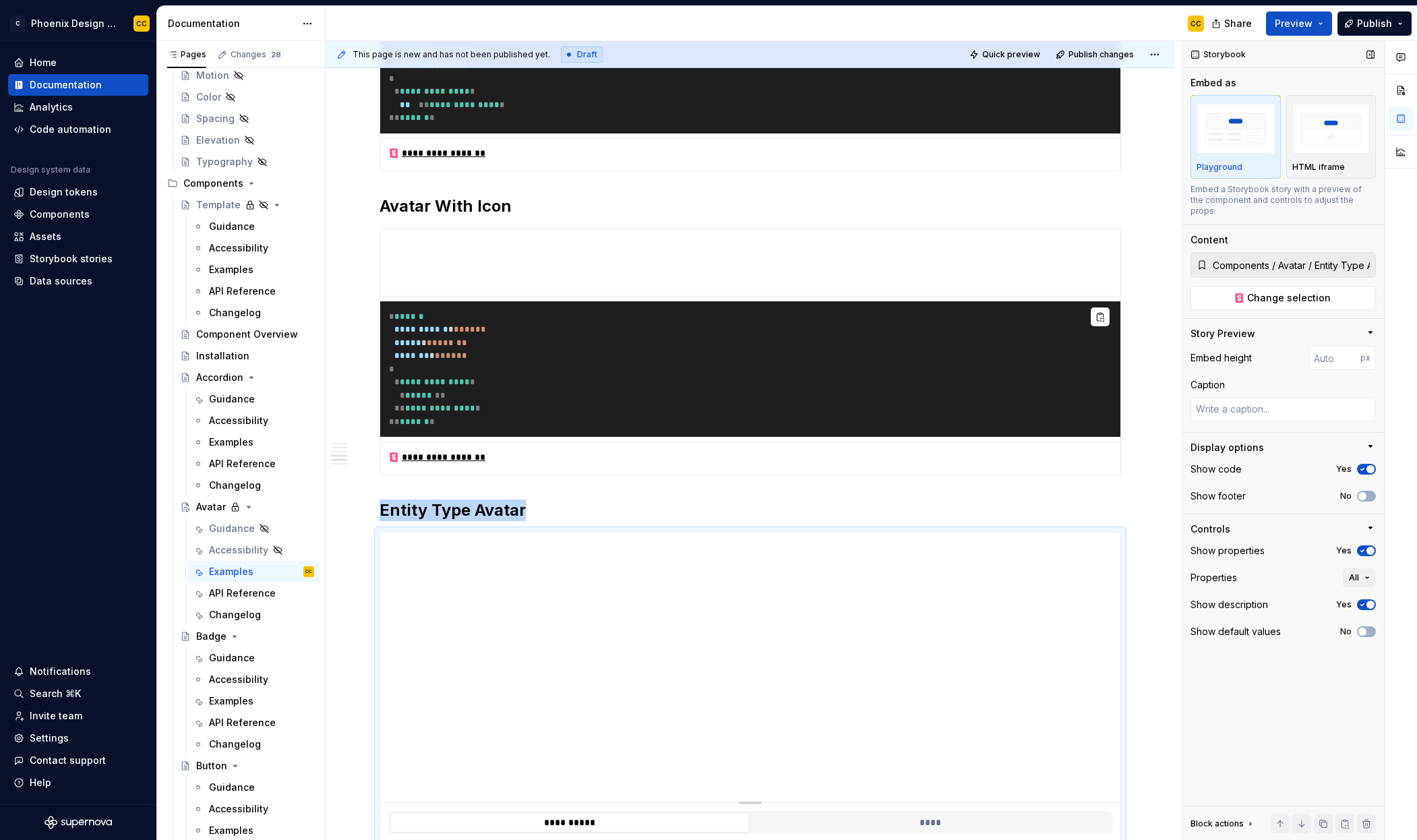
drag, startPoint x: 1365, startPoint y: 481, endPoint x: 1356, endPoint y: 530, distance: 49.8
click at [1365, 491] on button "No" at bounding box center [1366, 496] width 19 height 10
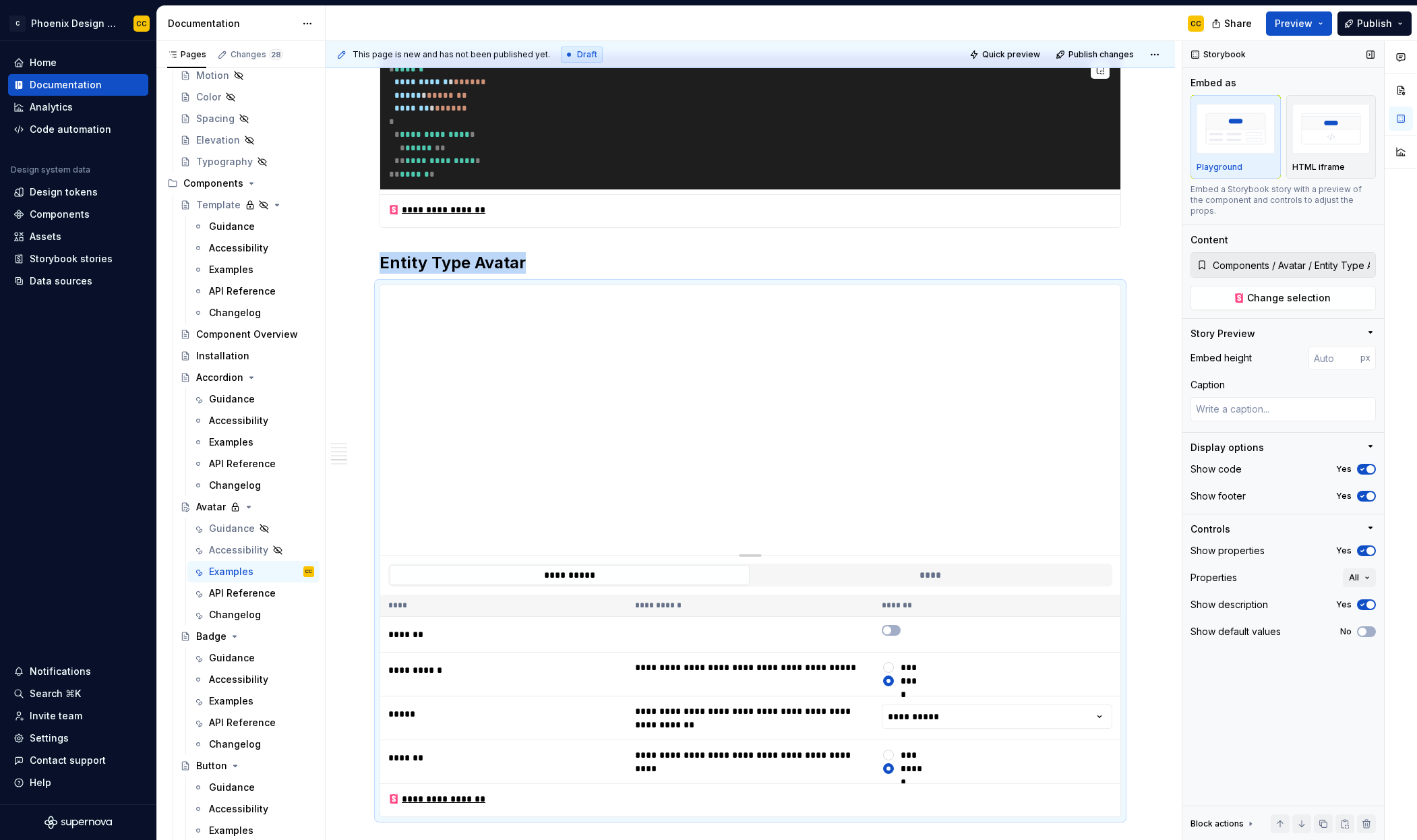
click at [1362, 547] on icon "button" at bounding box center [1362, 551] width 10 height 8
type textarea "*"
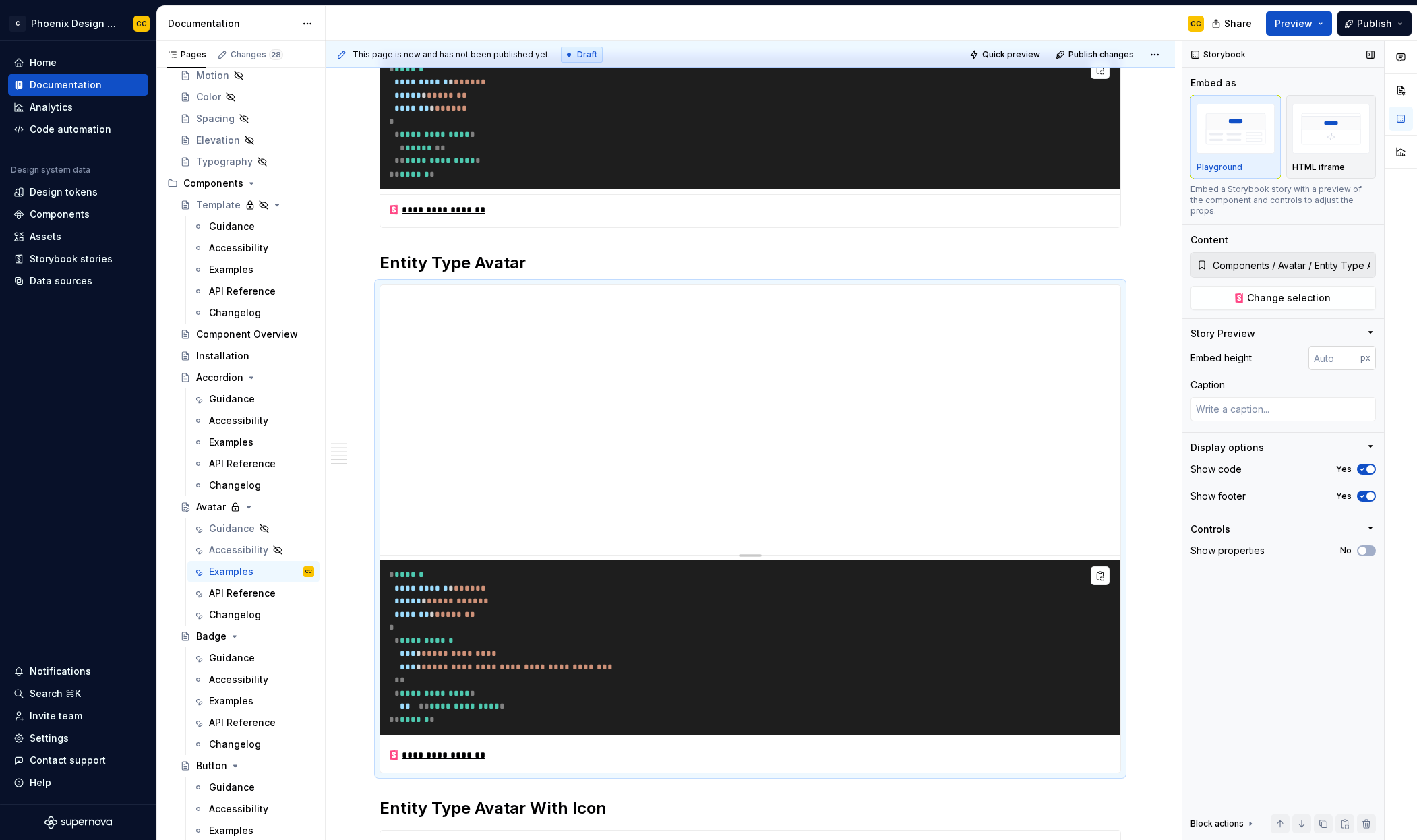
click at [1334, 347] on input "number" at bounding box center [1335, 358] width 52 height 24
type input "100"
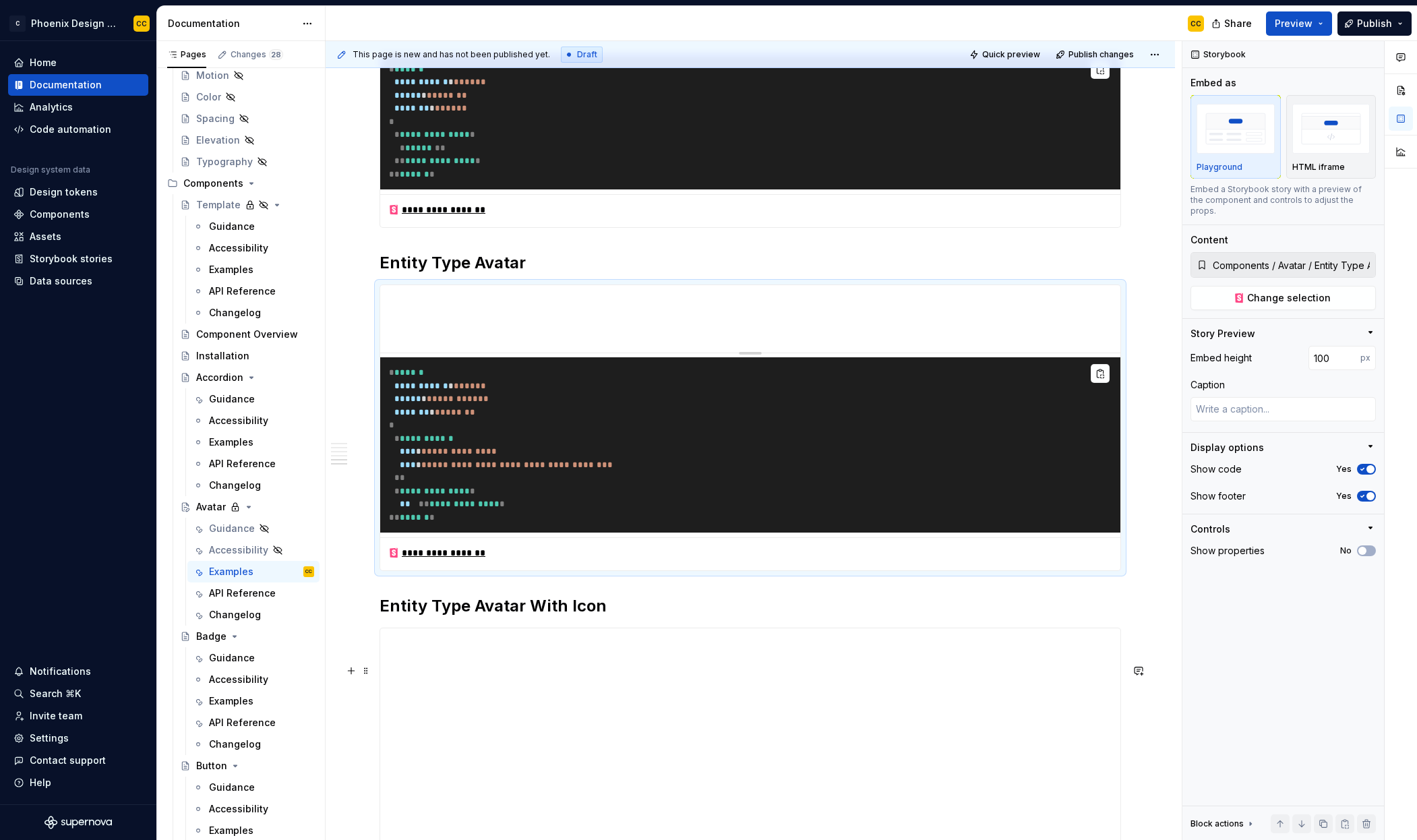
type textarea "*"
type input "Components / Avatar / Entity Type Avatar With Icon"
type textarea "*"
click at [1324, 346] on input "number" at bounding box center [1335, 358] width 52 height 24
type input "100"
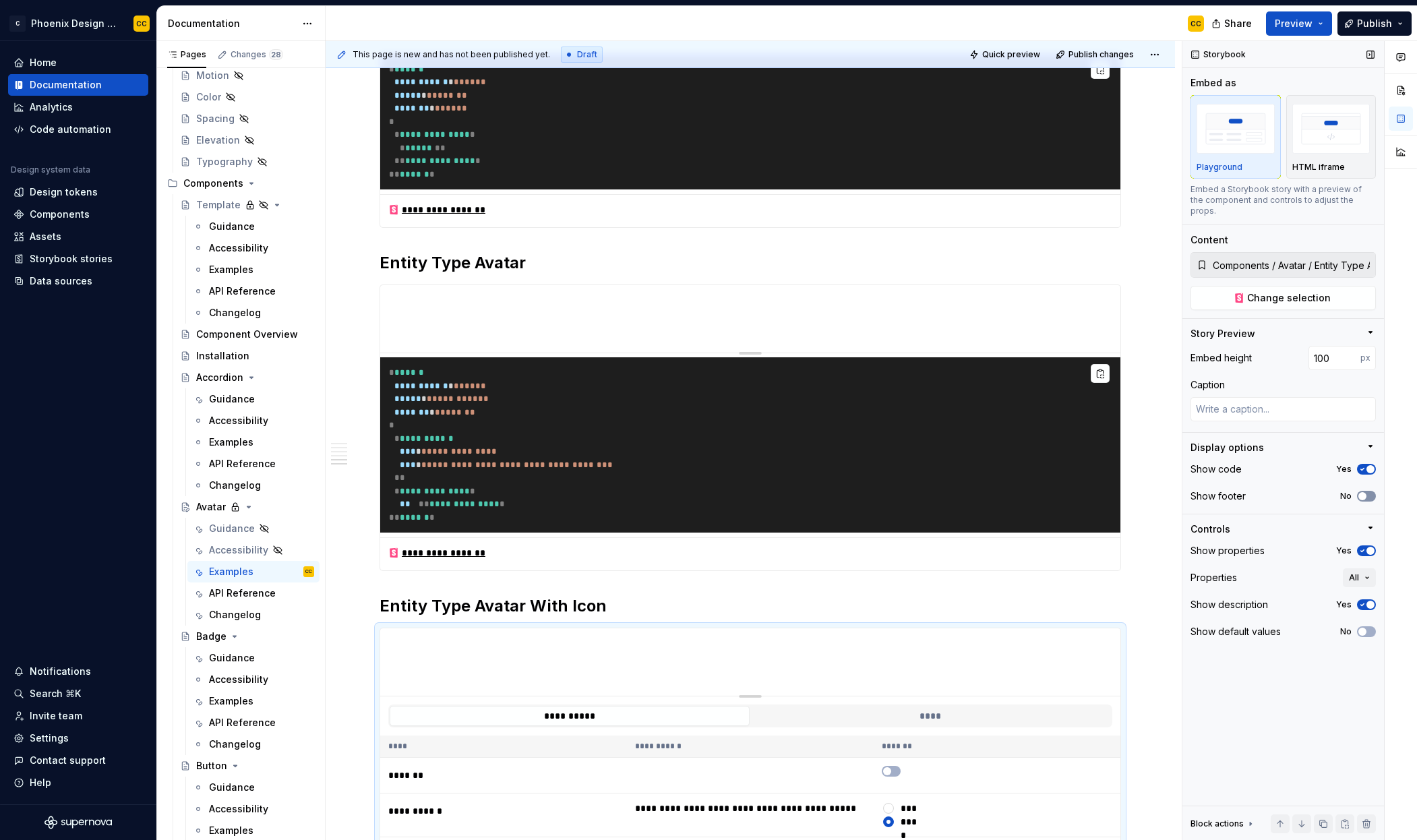
click at [1368, 491] on button "No" at bounding box center [1366, 496] width 19 height 10
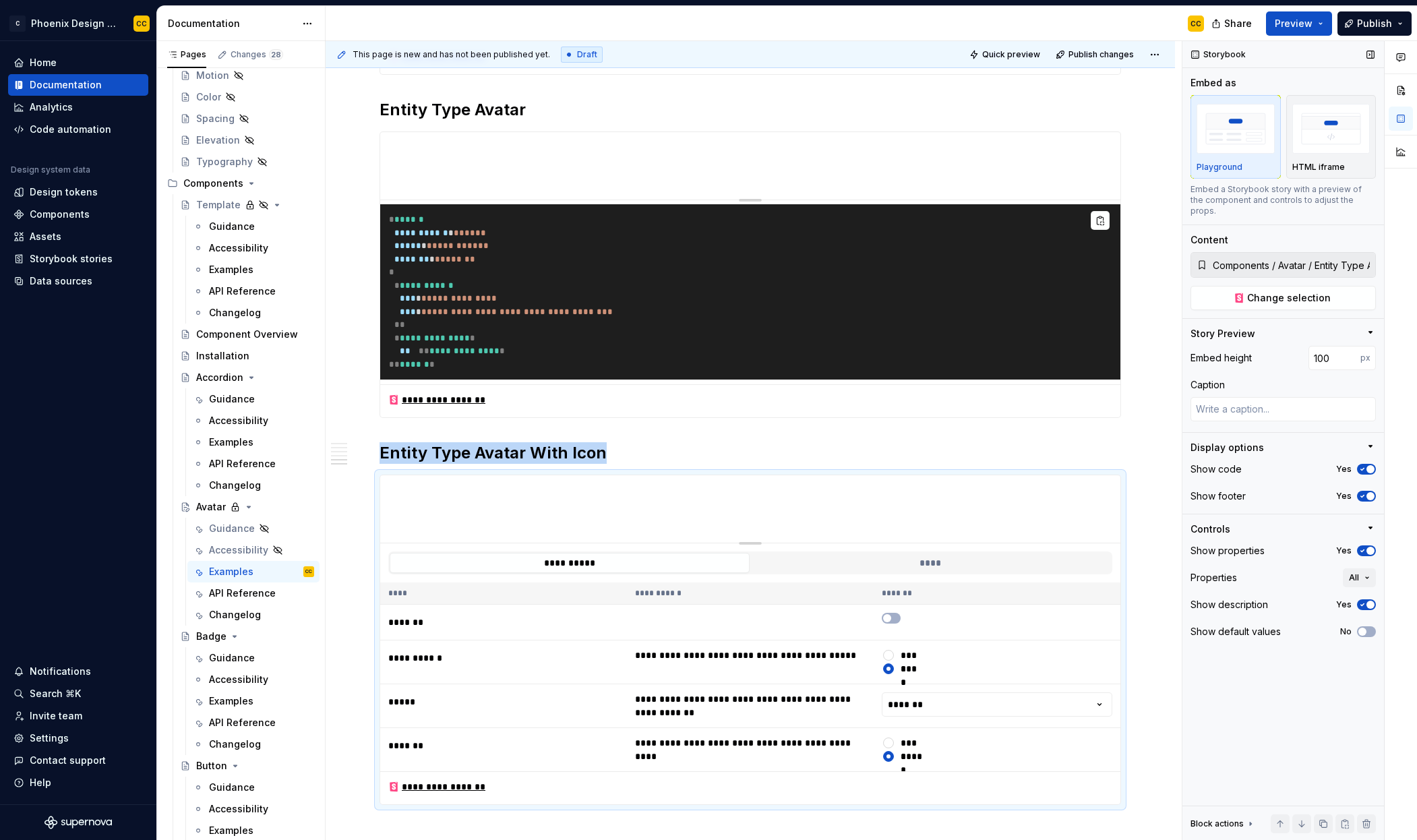
click at [1367, 547] on icon "button" at bounding box center [1362, 551] width 10 height 8
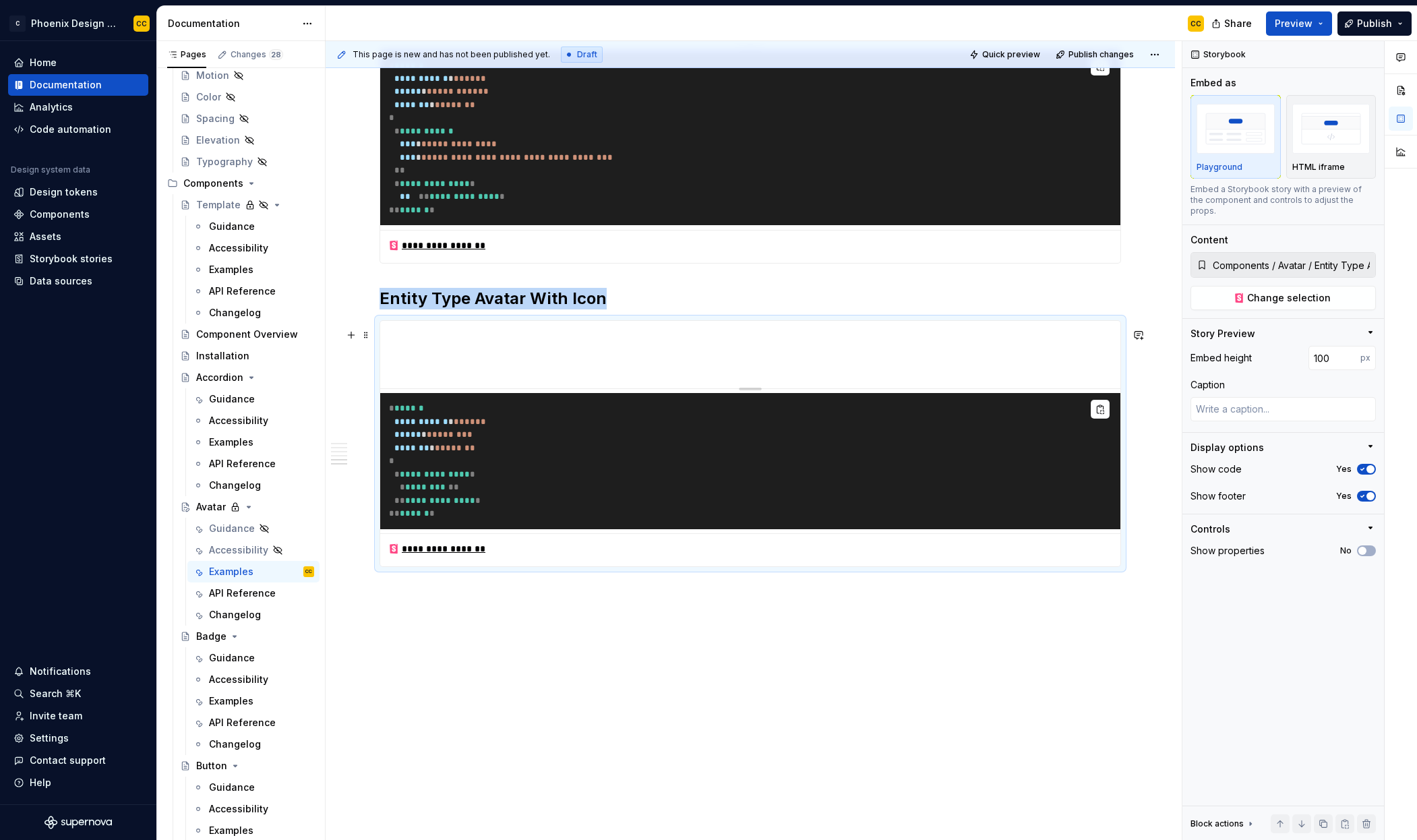
scroll to position [1393, 0]
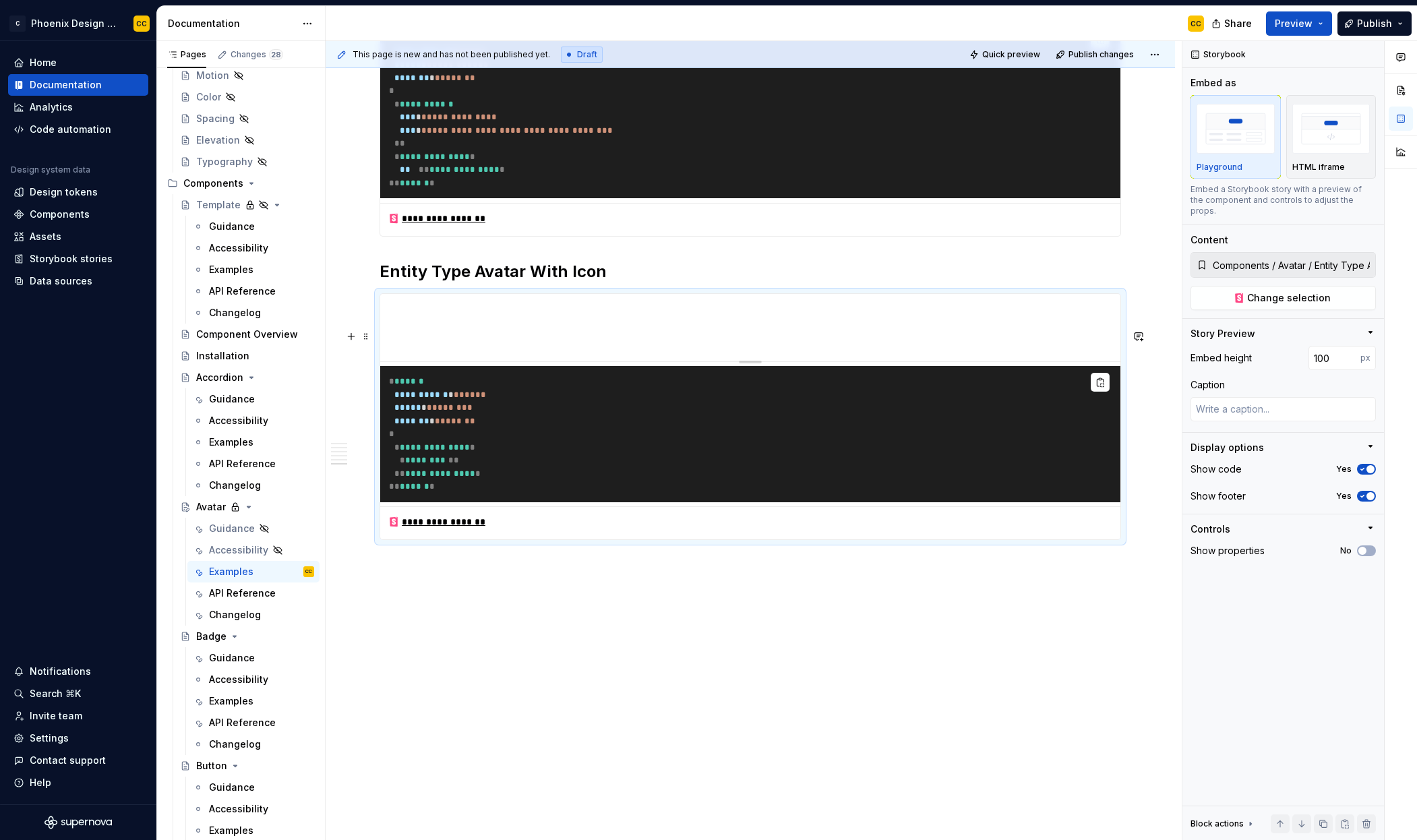
click at [826, 540] on div "**********" at bounding box center [750, 417] width 742 height 247
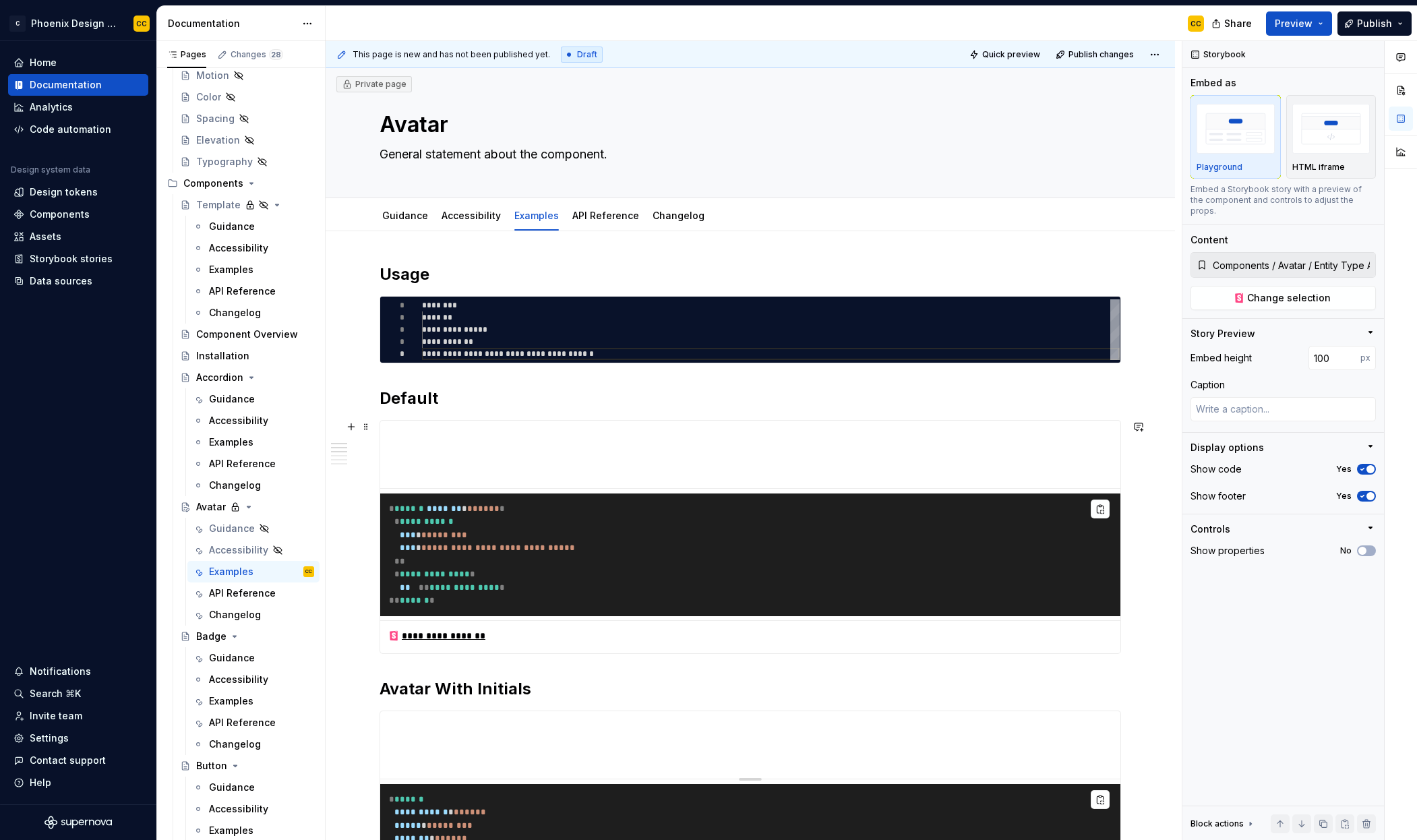
scroll to position [0, 0]
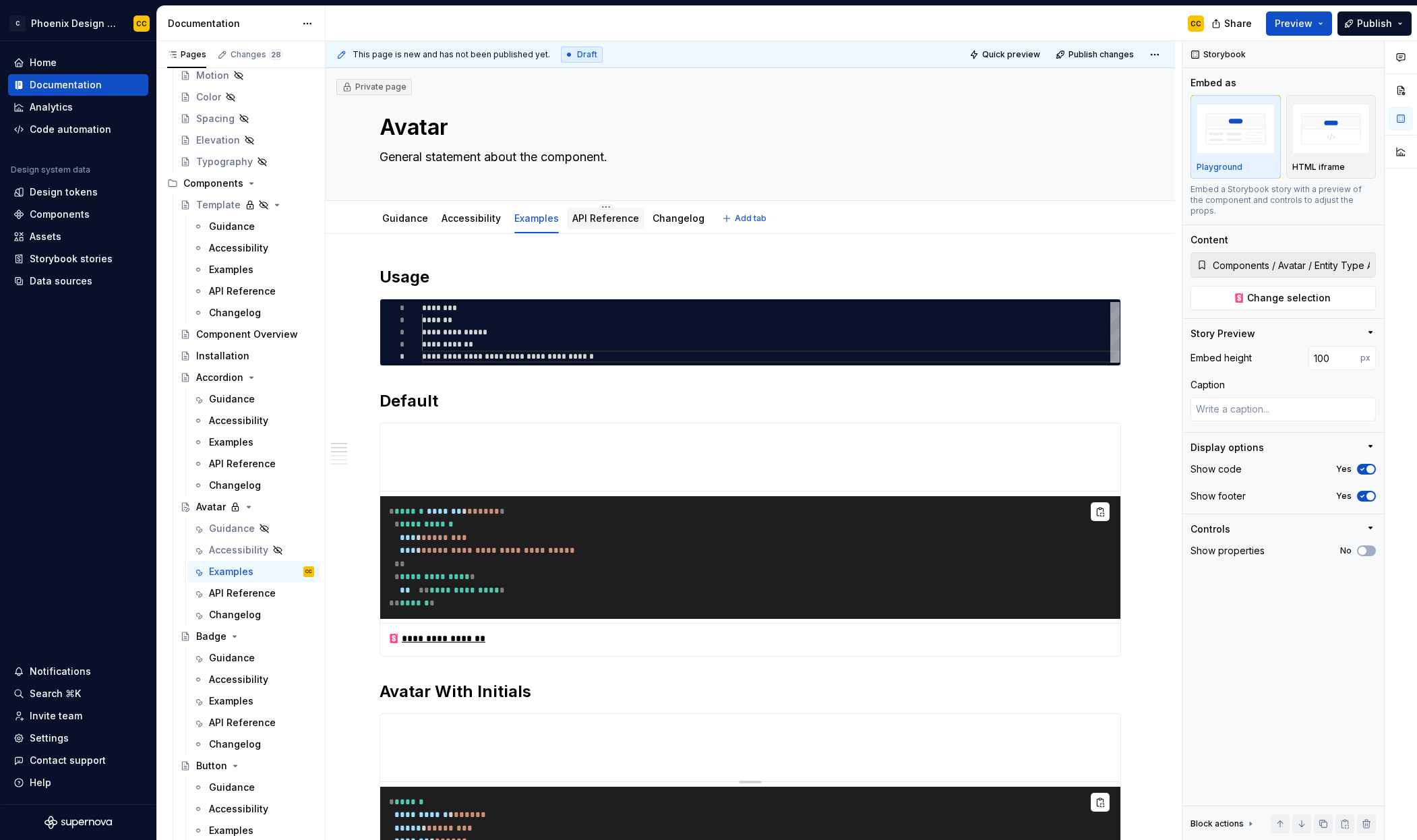
click at [584, 223] on link "API Reference" at bounding box center [606, 218] width 67 height 11
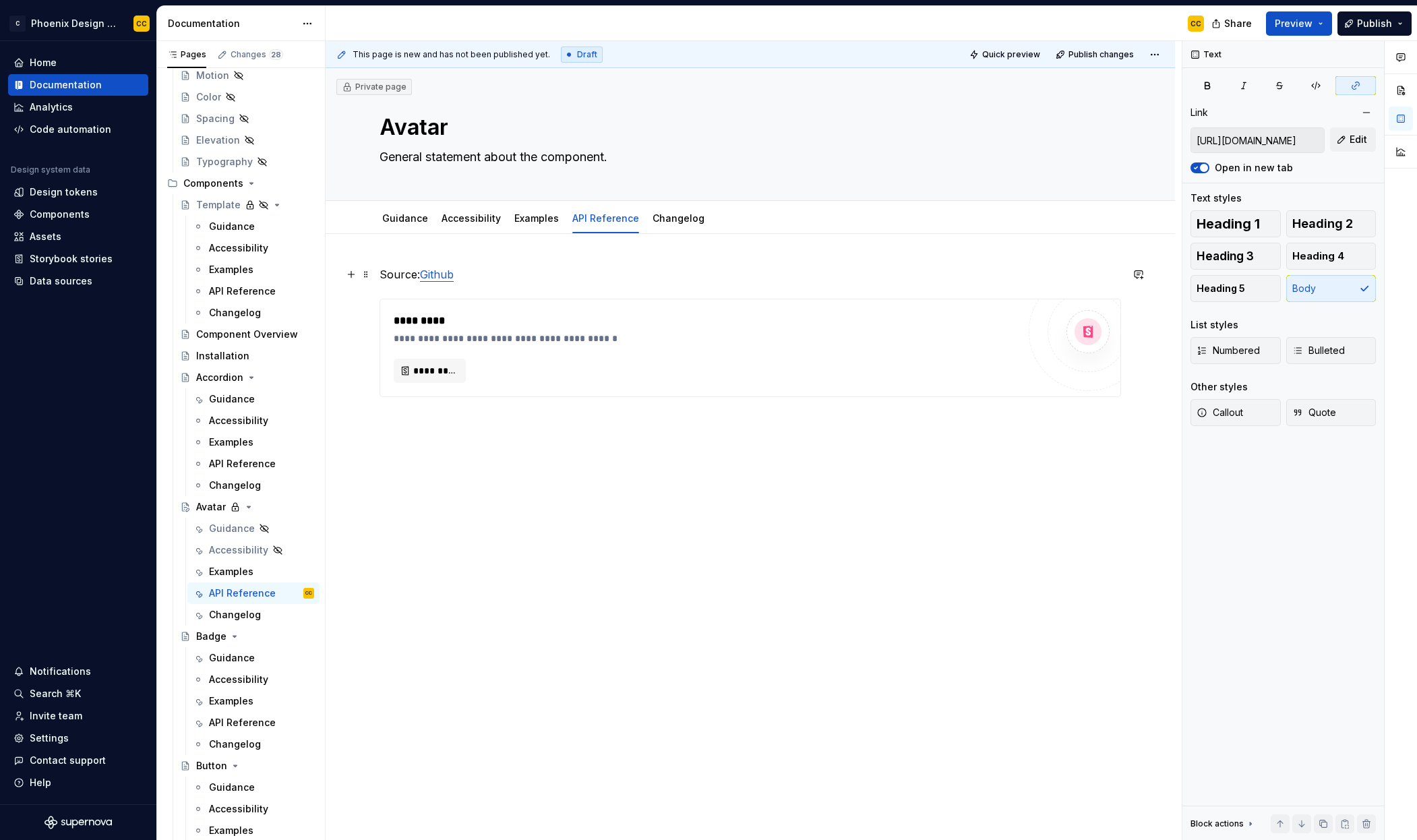
click at [441, 275] on link "Github" at bounding box center [437, 274] width 33 height 13
click at [1356, 141] on span "Edit" at bounding box center [1358, 139] width 17 height 13
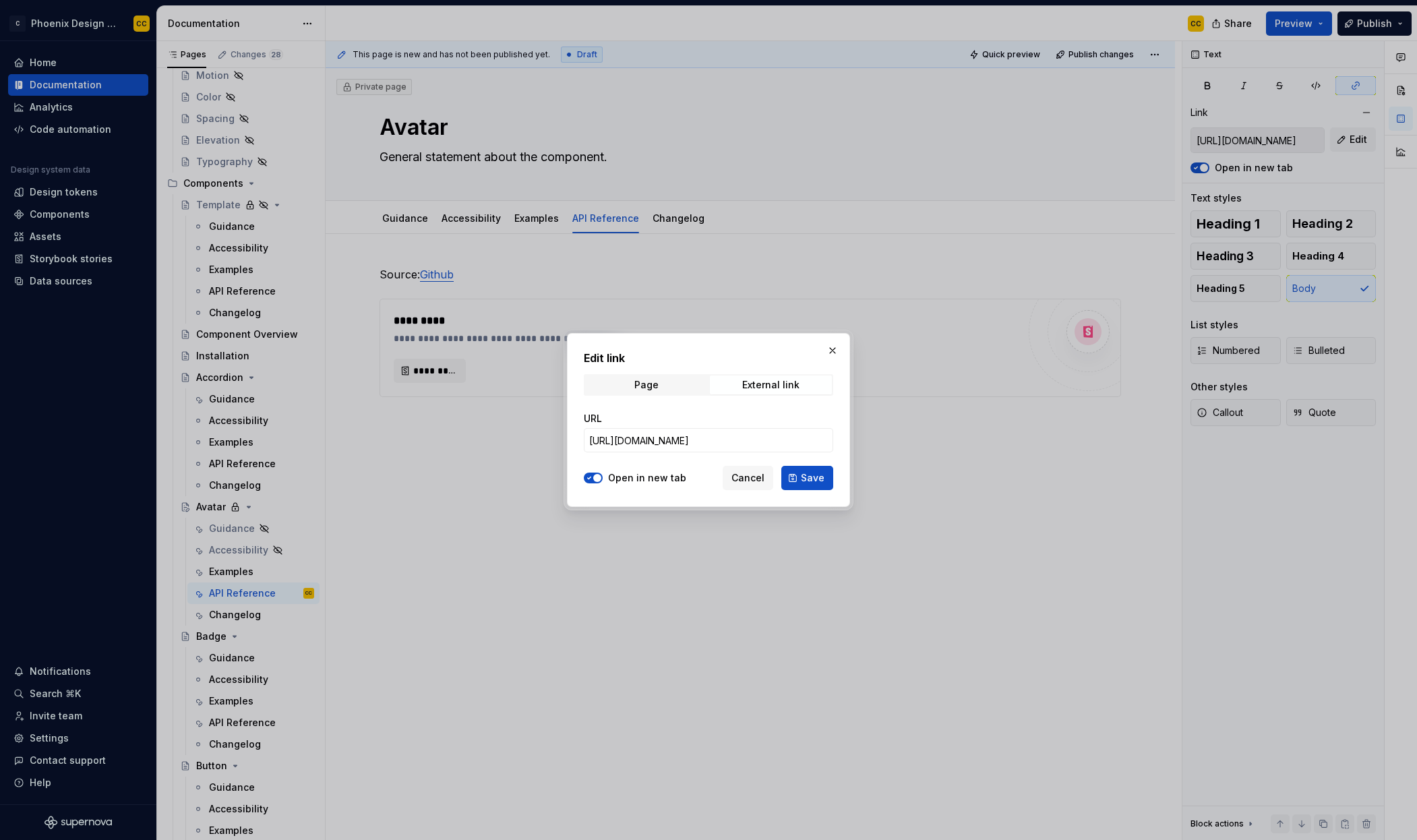
type textarea "*"
click at [764, 448] on input "[URL][DOMAIN_NAME]" at bounding box center [708, 440] width 250 height 24
paste input "/blob/preview/packages/ui/src/components/avatar.tsx"
type input "[URL][DOMAIN_NAME]"
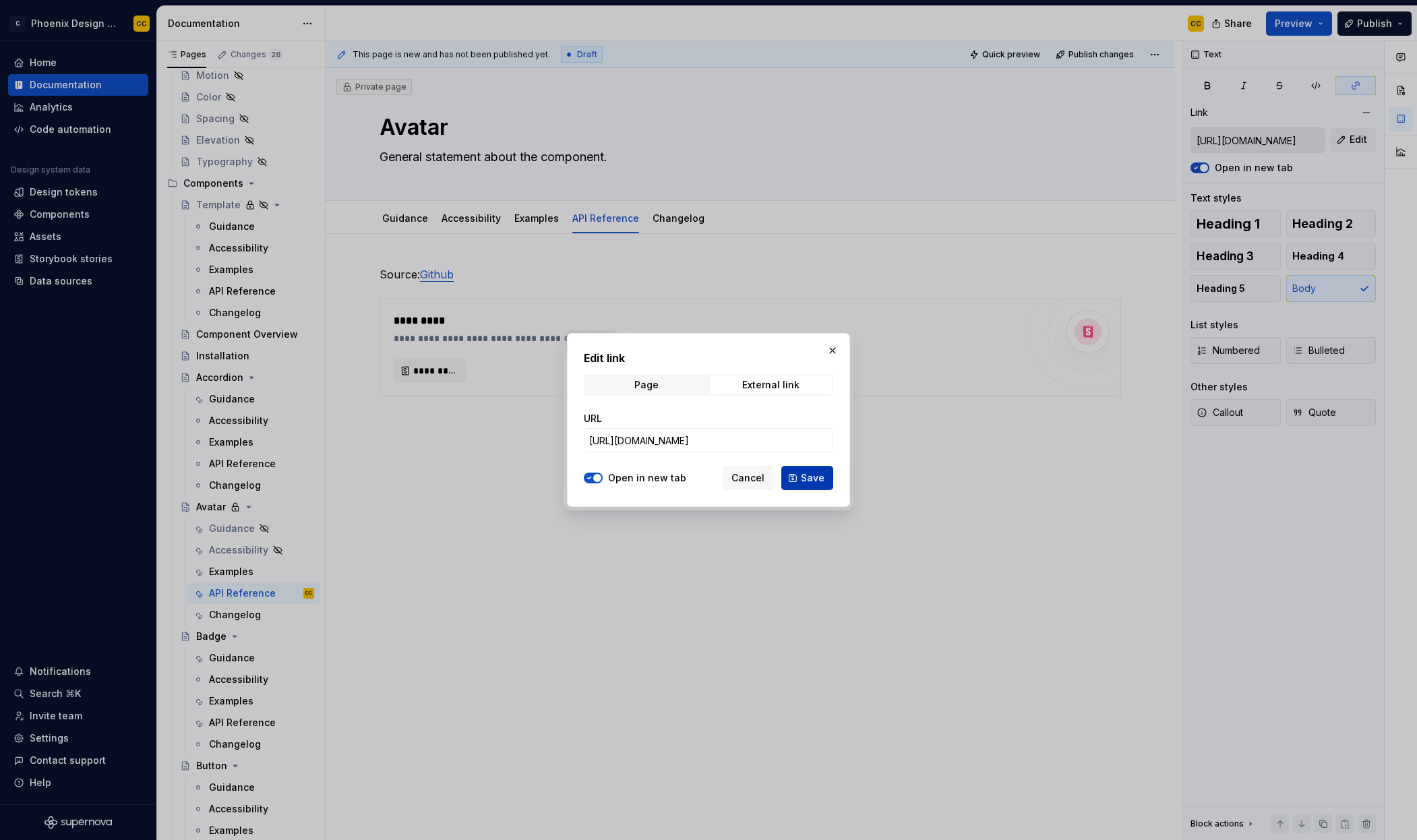
scroll to position [0, 0]
click at [801, 475] on button "Save" at bounding box center [808, 478] width 52 height 24
type input "[URL][DOMAIN_NAME]"
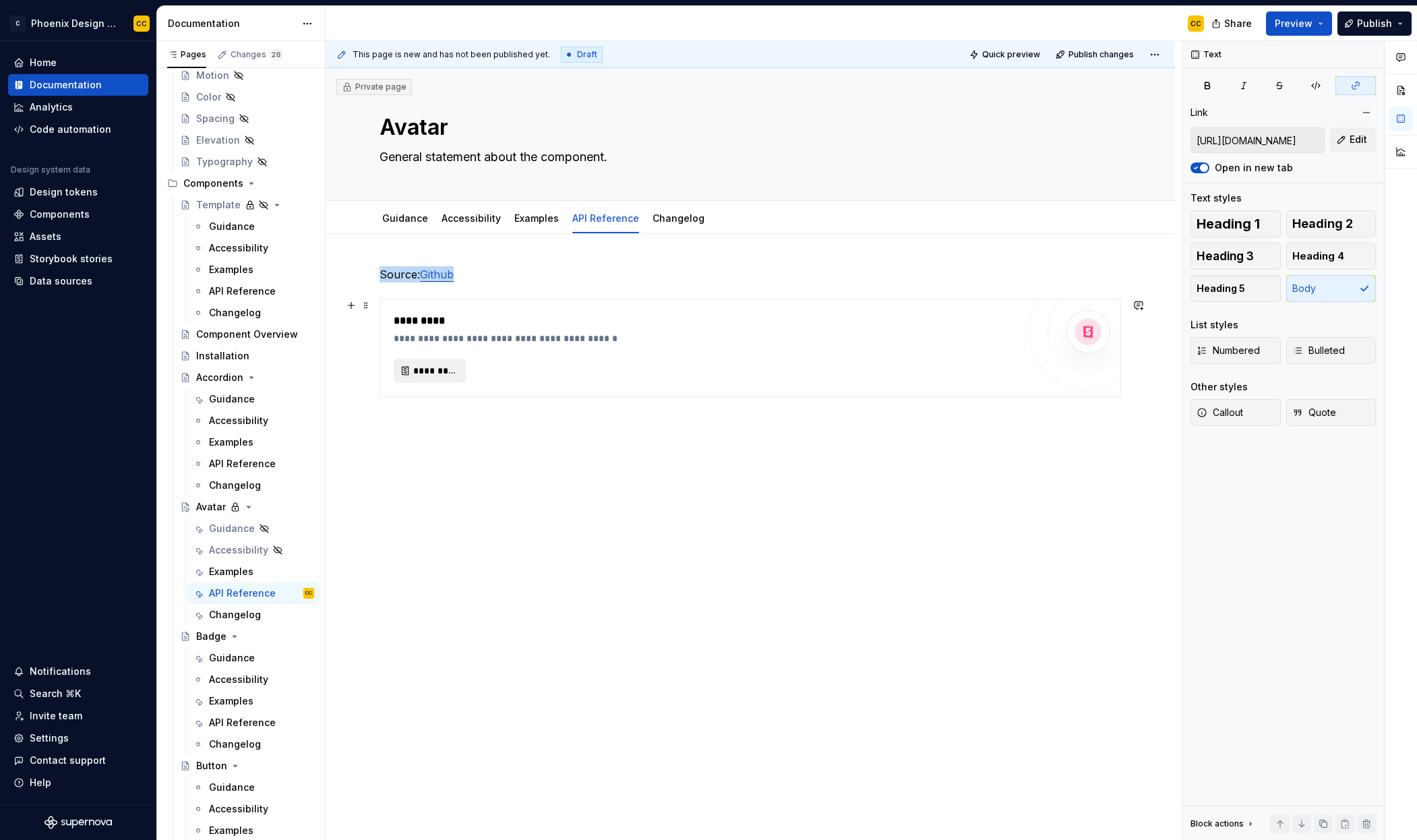
click at [433, 360] on button "*********" at bounding box center [430, 370] width 72 height 24
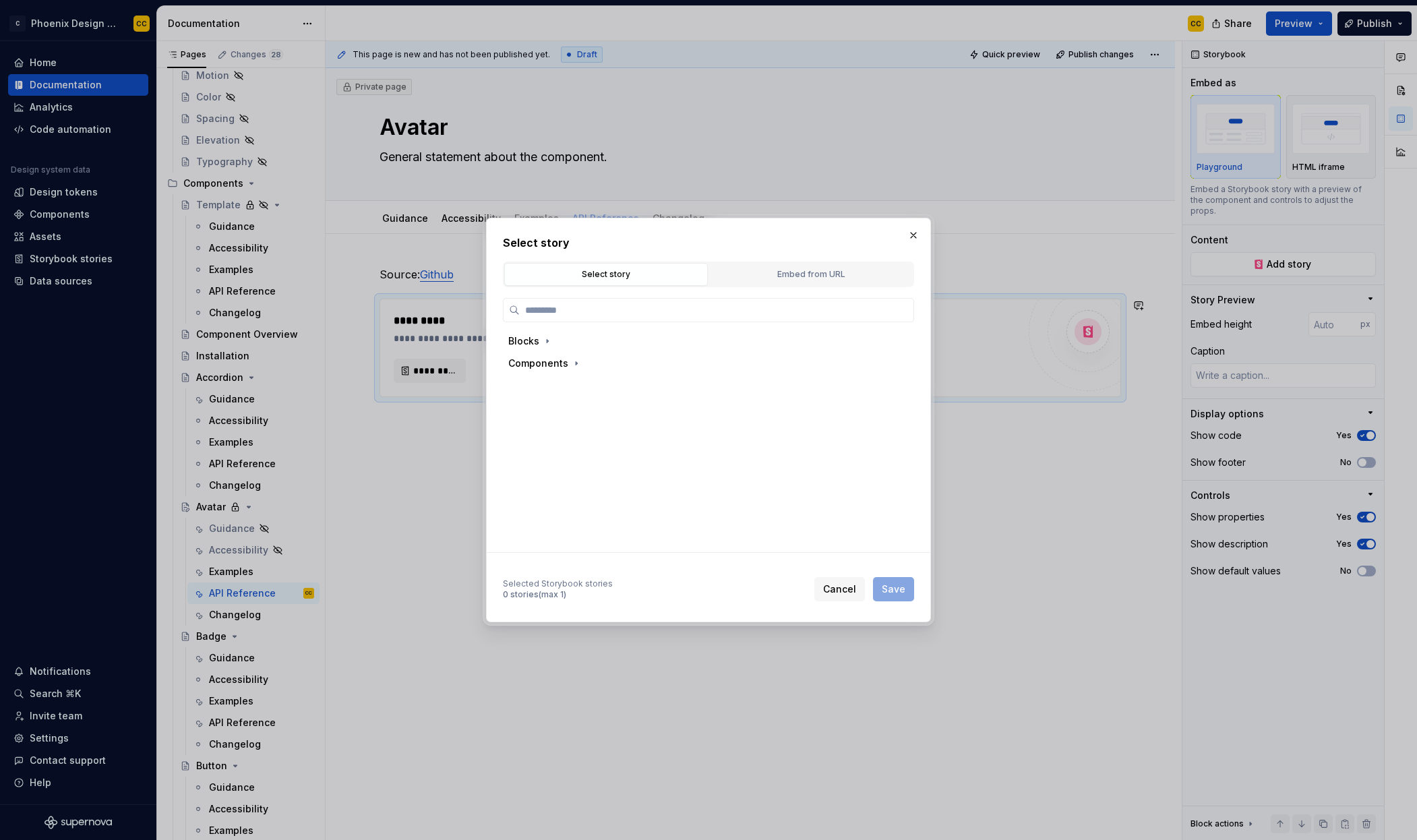
type textarea "*"
type input "******"
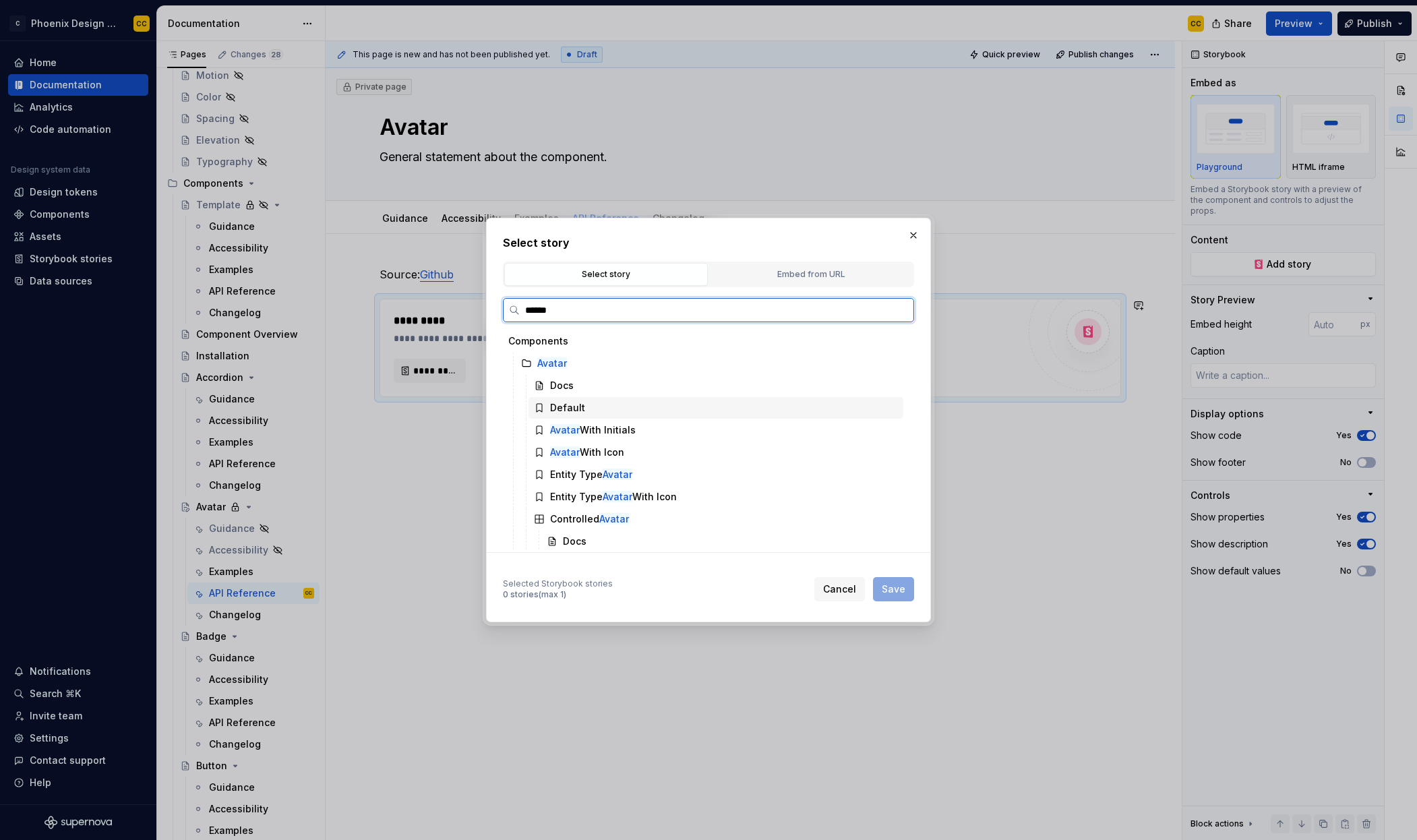
click at [588, 392] on div "Docs" at bounding box center [716, 385] width 375 height 22
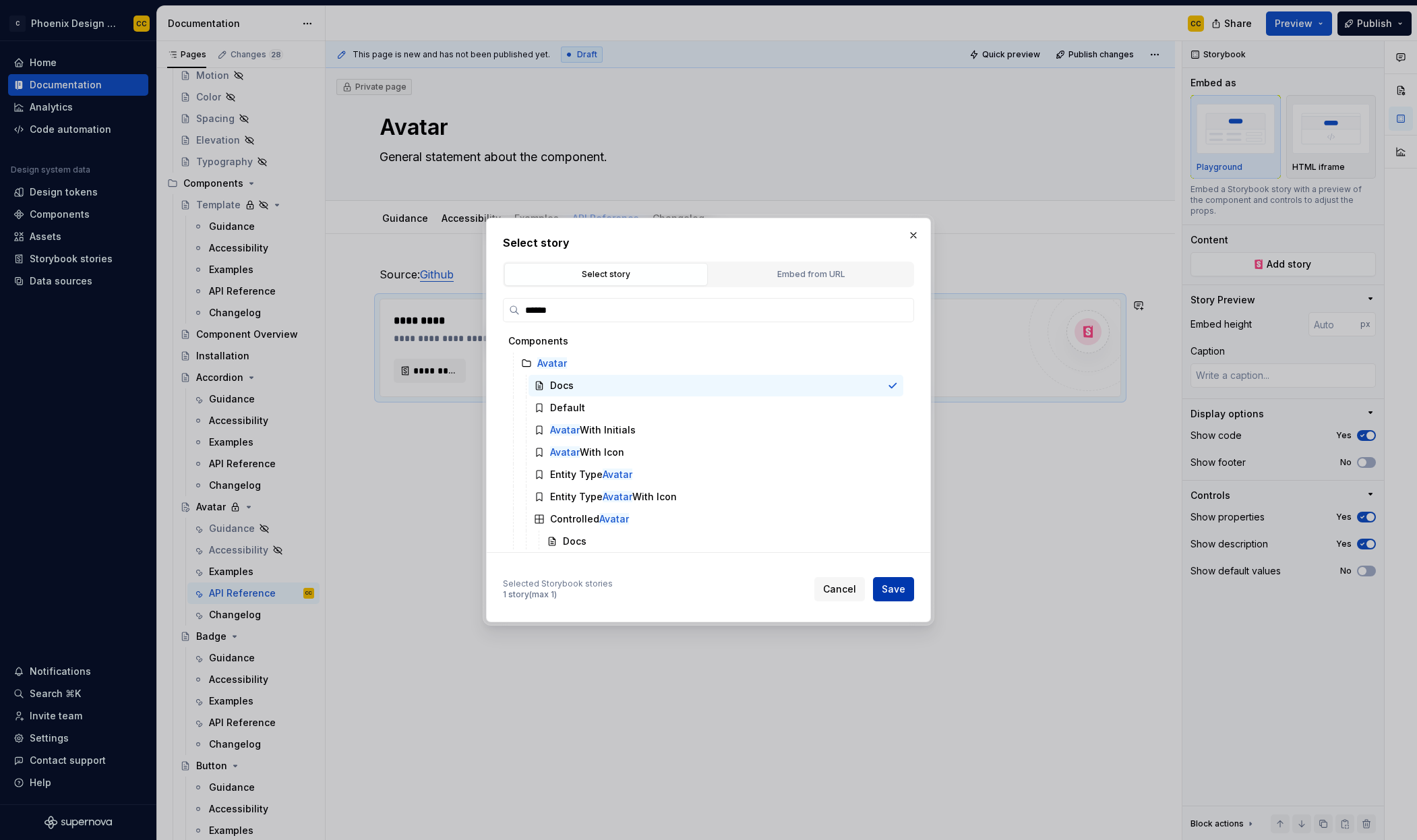
click at [900, 590] on span "Save" at bounding box center [894, 588] width 24 height 13
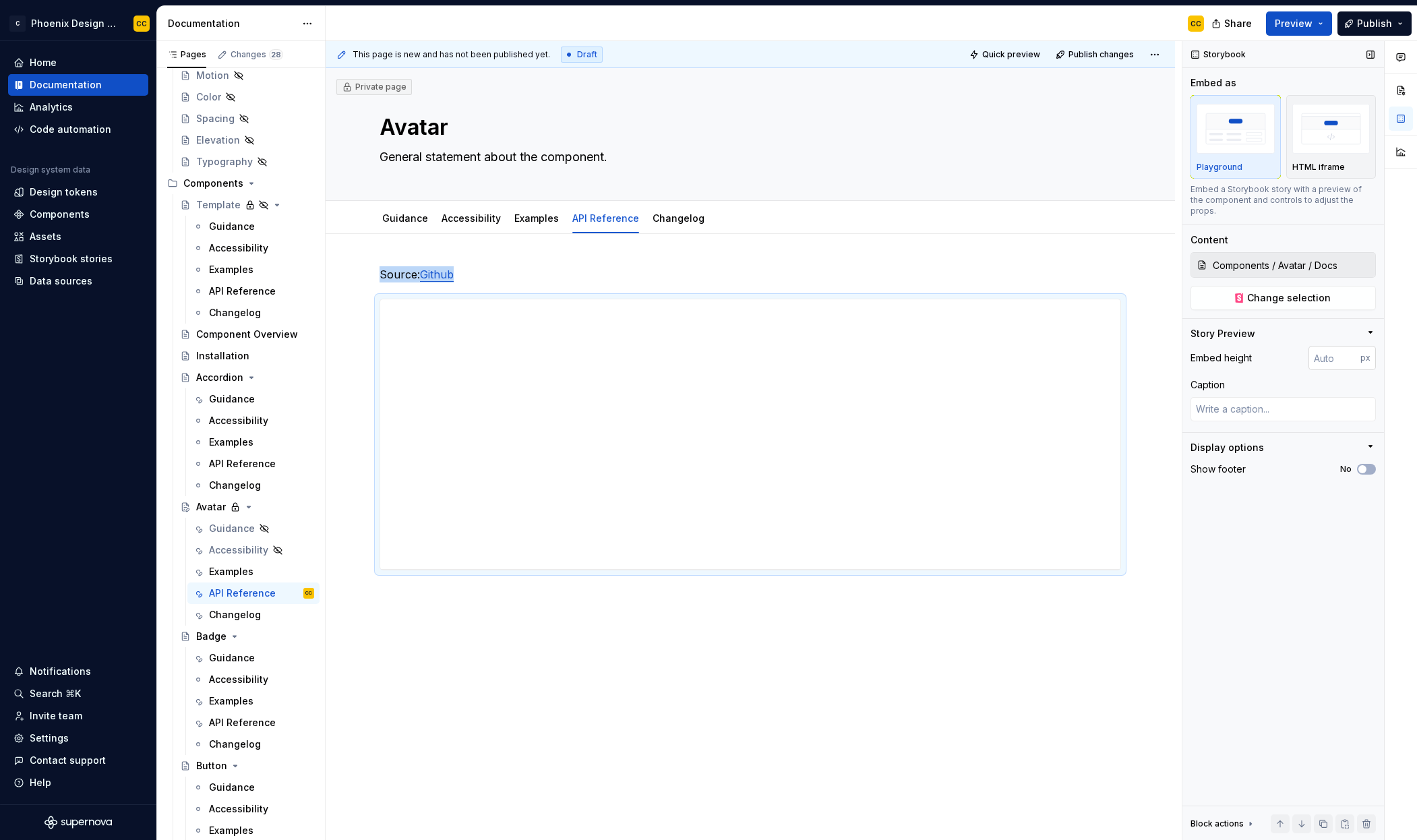
type textarea "*"
click at [1318, 347] on input "number" at bounding box center [1335, 358] width 52 height 24
type input "2000"
click at [1368, 464] on button "No" at bounding box center [1366, 468] width 19 height 10
type textarea "*"
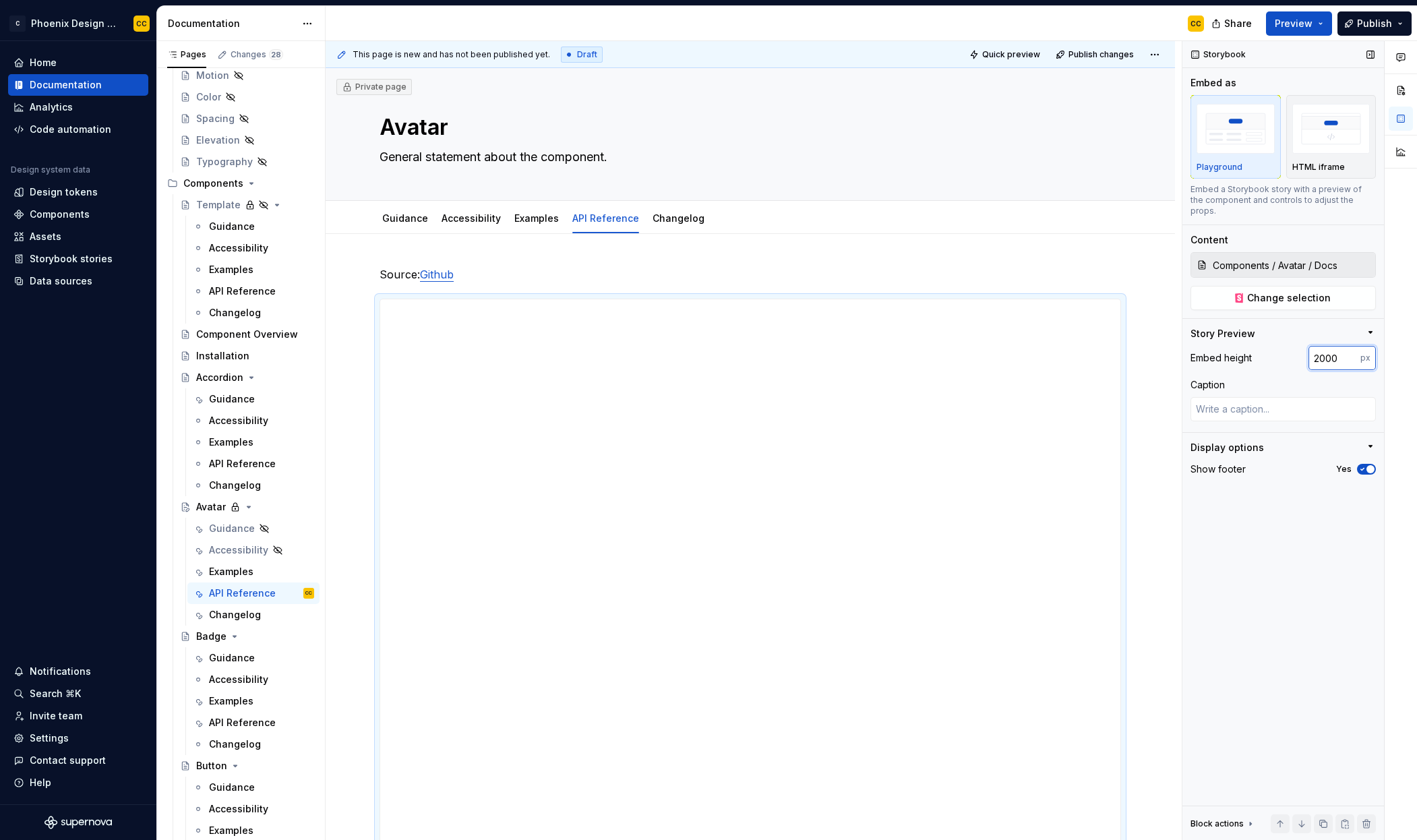
click at [1312, 346] on input "2000" at bounding box center [1335, 358] width 52 height 24
click at [1321, 351] on input "2000" at bounding box center [1335, 358] width 52 height 24
drag, startPoint x: 1323, startPoint y: 351, endPoint x: 1281, endPoint y: 346, distance: 42.3
click at [1281, 346] on div "Embed height 2000 px" at bounding box center [1284, 358] width 185 height 24
type input "500"
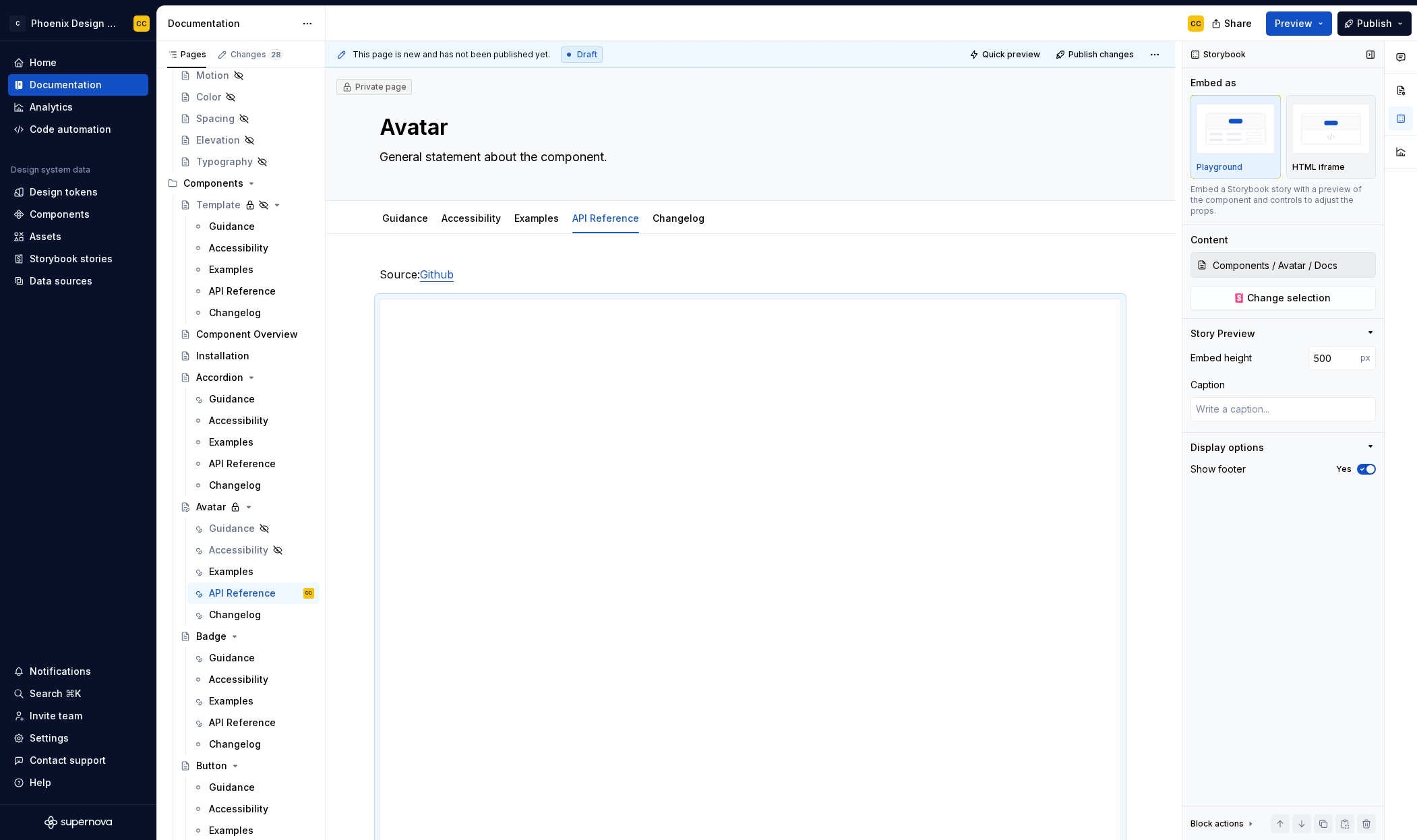
type textarea "*"
click at [1294, 366] on div "Embed height 500 px Caption" at bounding box center [1284, 389] width 185 height 86
drag, startPoint x: 1319, startPoint y: 349, endPoint x: 1297, endPoint y: 349, distance: 22.0
click at [1297, 349] on div "Embed height 500 px" at bounding box center [1284, 358] width 185 height 24
type input "700"
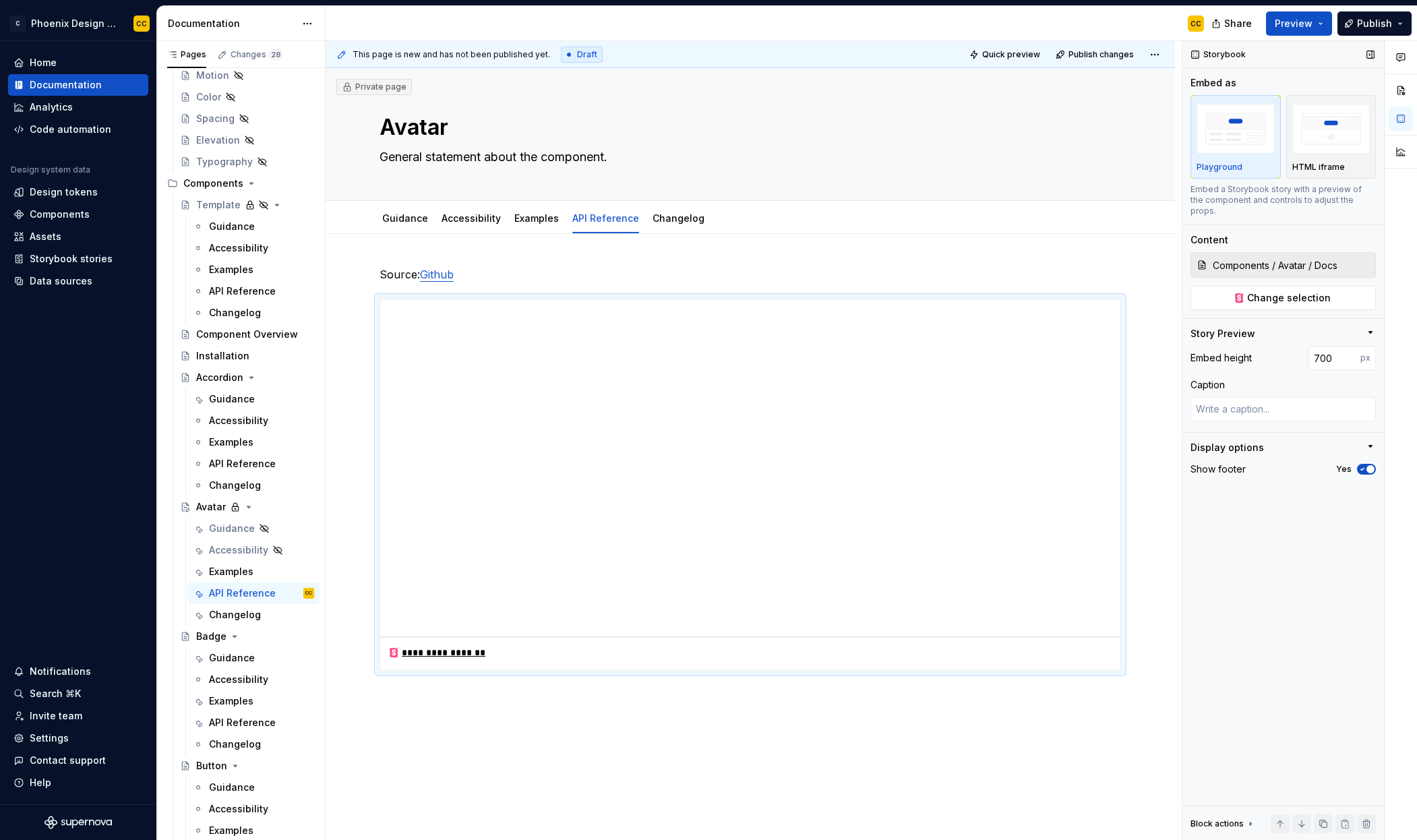
type textarea "*"
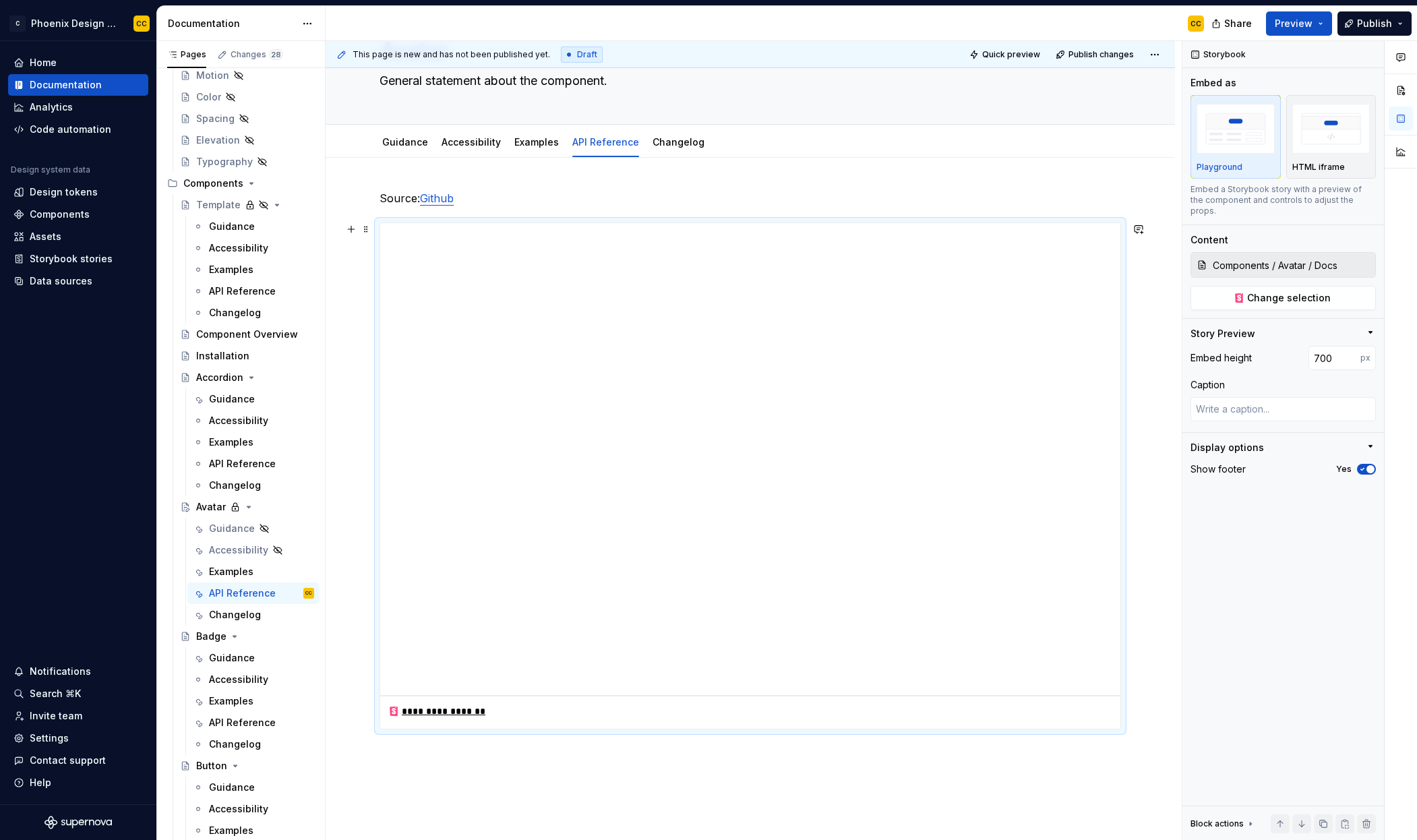
scroll to position [93, 0]
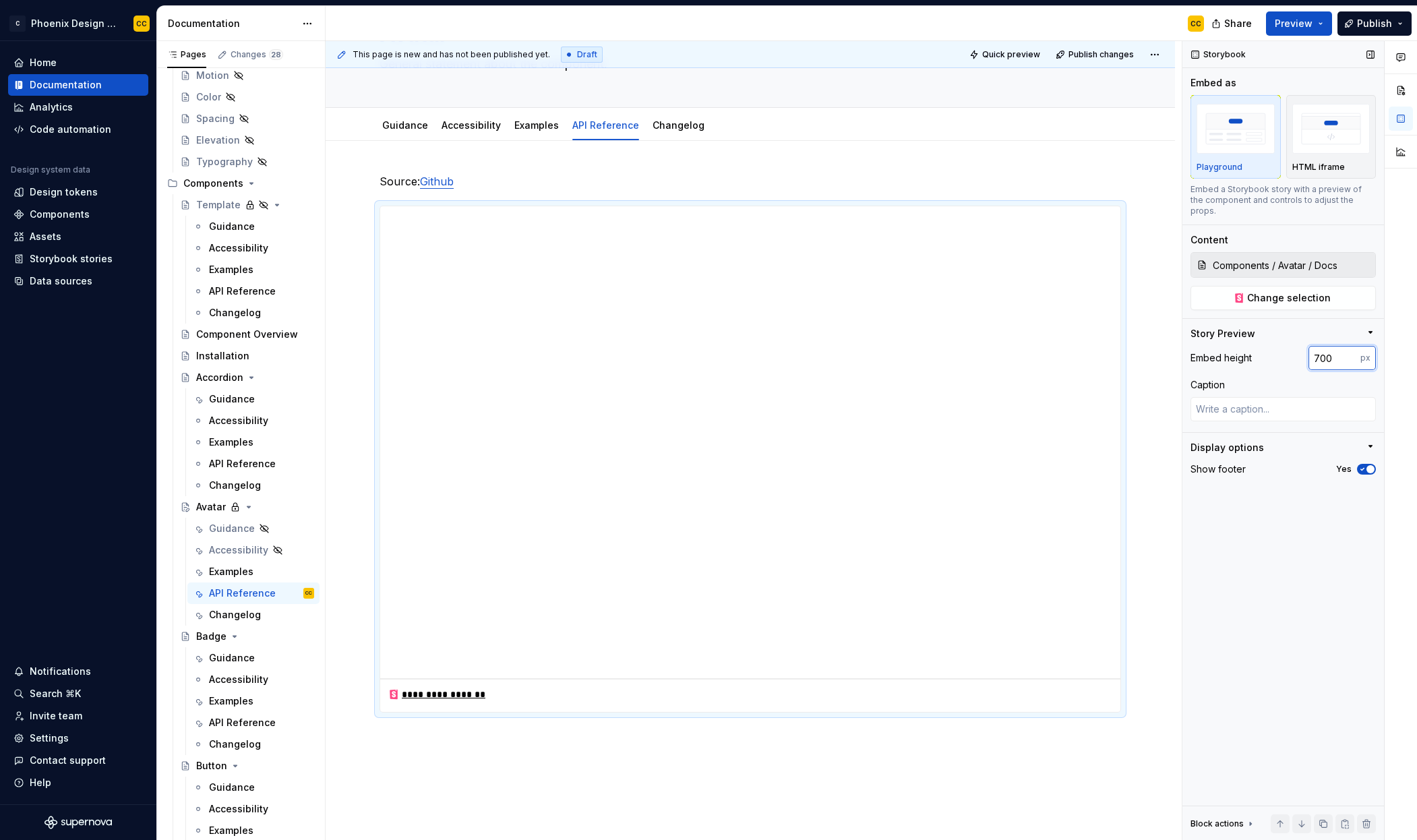
drag, startPoint x: 1319, startPoint y: 342, endPoint x: 1312, endPoint y: 341, distance: 7.1
click at [1312, 346] on input "700" at bounding box center [1335, 358] width 52 height 24
type input "600"
click at [1154, 385] on div "**********" at bounding box center [754, 441] width 856 height 800
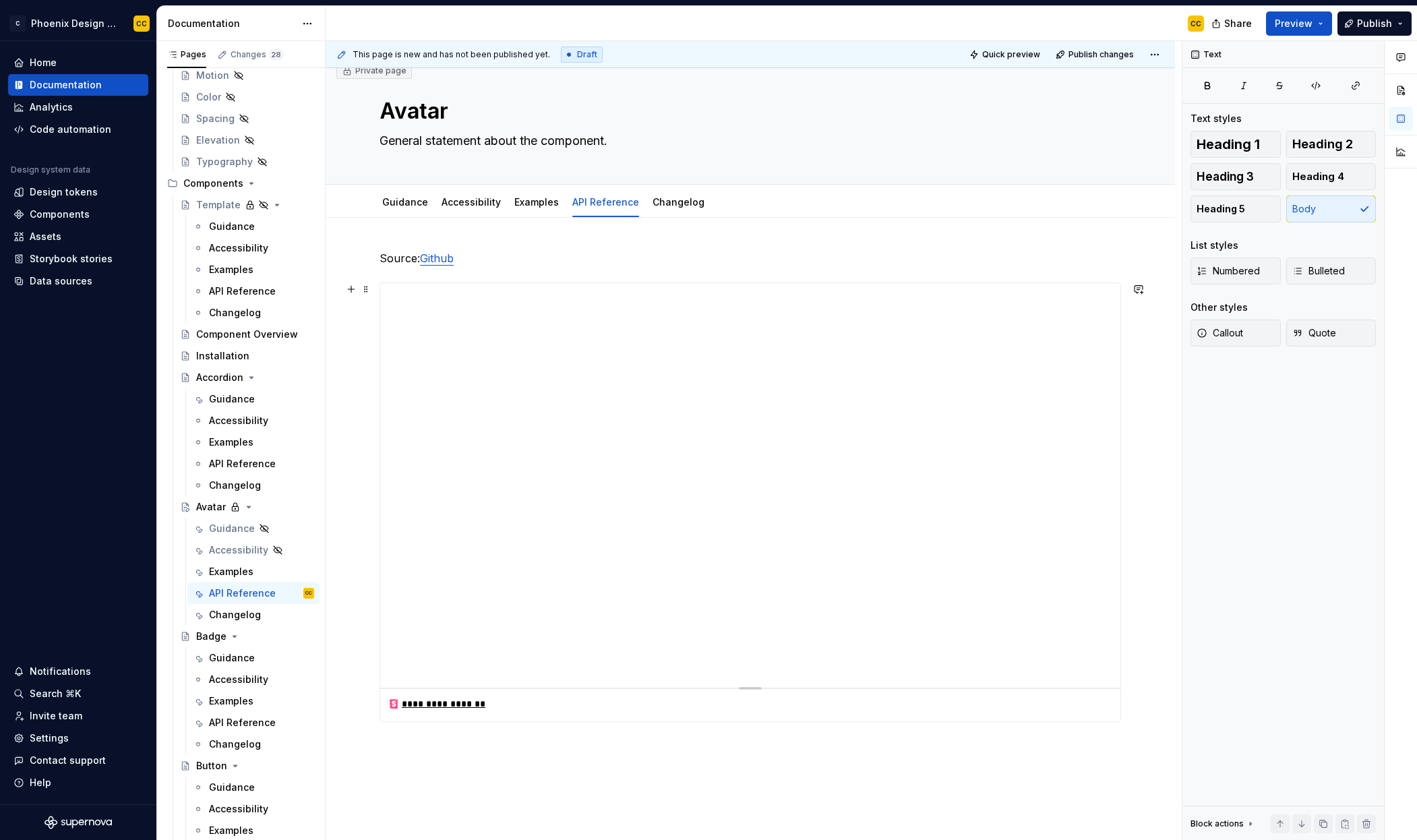
scroll to position [0, 0]
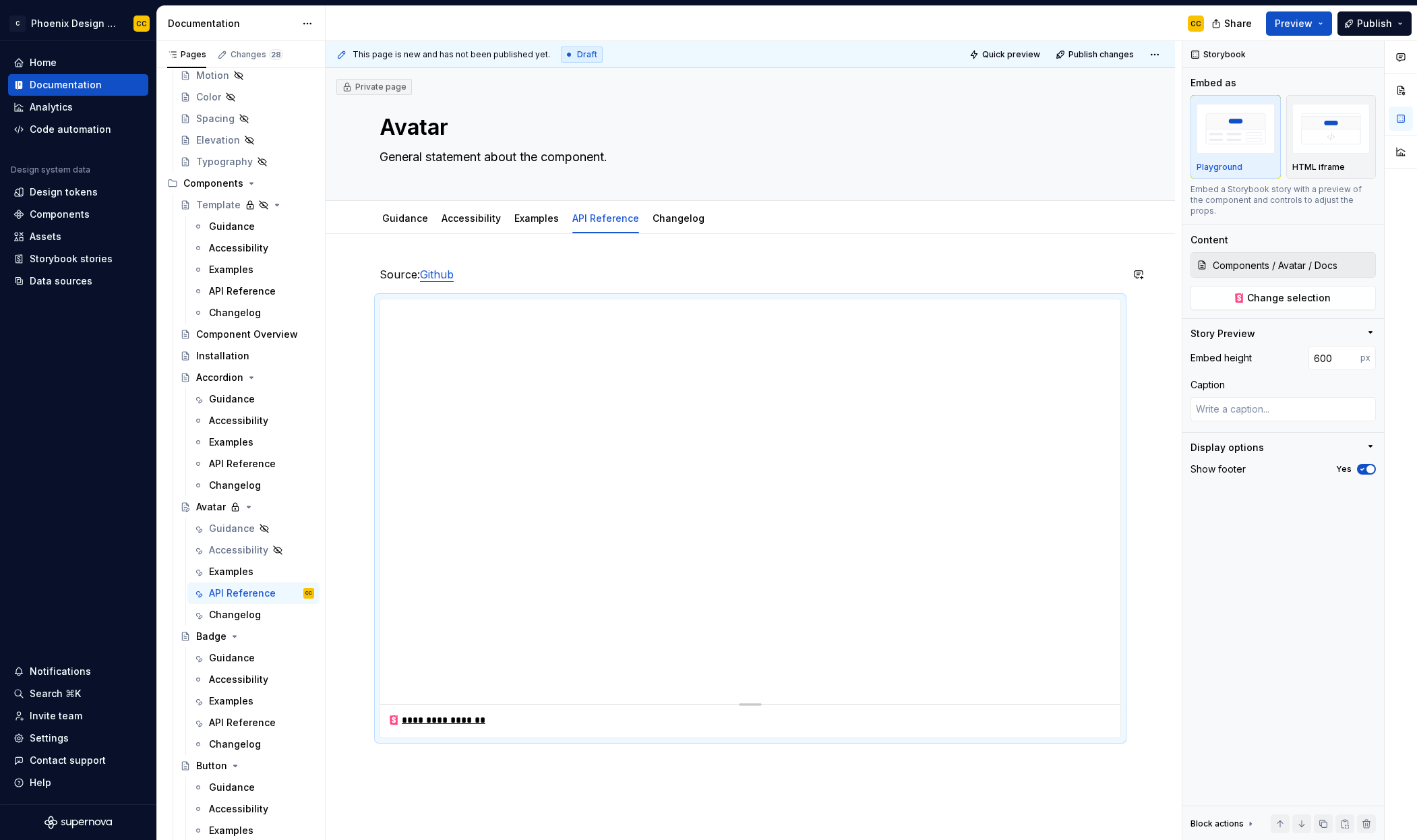
click at [1109, 235] on div "**********" at bounding box center [750, 636] width 849 height 804
type textarea "*"
click at [1321, 348] on input "600" at bounding box center [1335, 358] width 52 height 24
type input "650"
click at [1164, 335] on div "**********" at bounding box center [750, 653] width 849 height 839
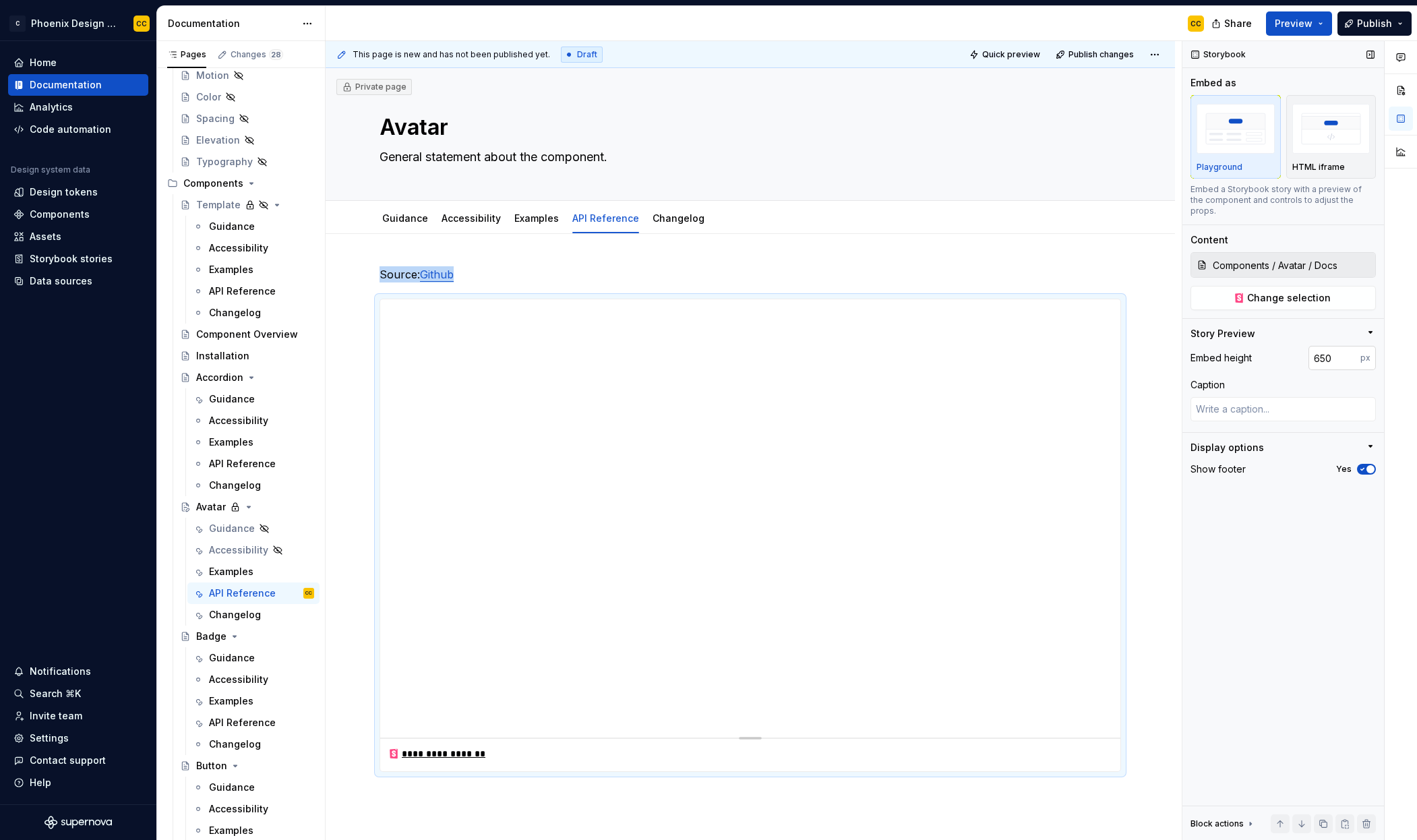
type textarea "*"
click at [1326, 347] on input "650" at bounding box center [1335, 358] width 52 height 24
type input "600"
click at [1369, 20] on span "Publish" at bounding box center [1374, 23] width 35 height 13
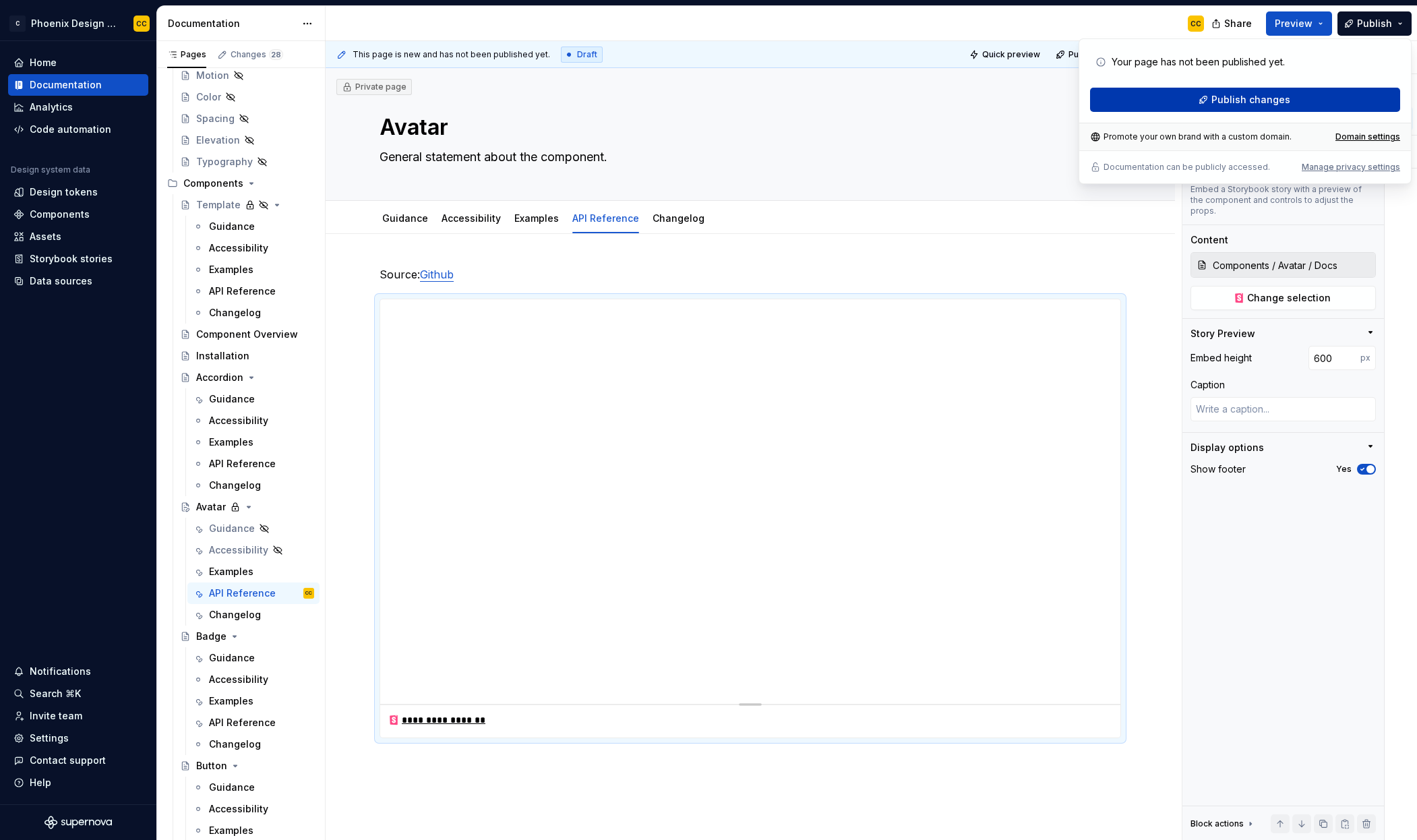
click at [1245, 96] on span "Publish changes" at bounding box center [1251, 99] width 79 height 13
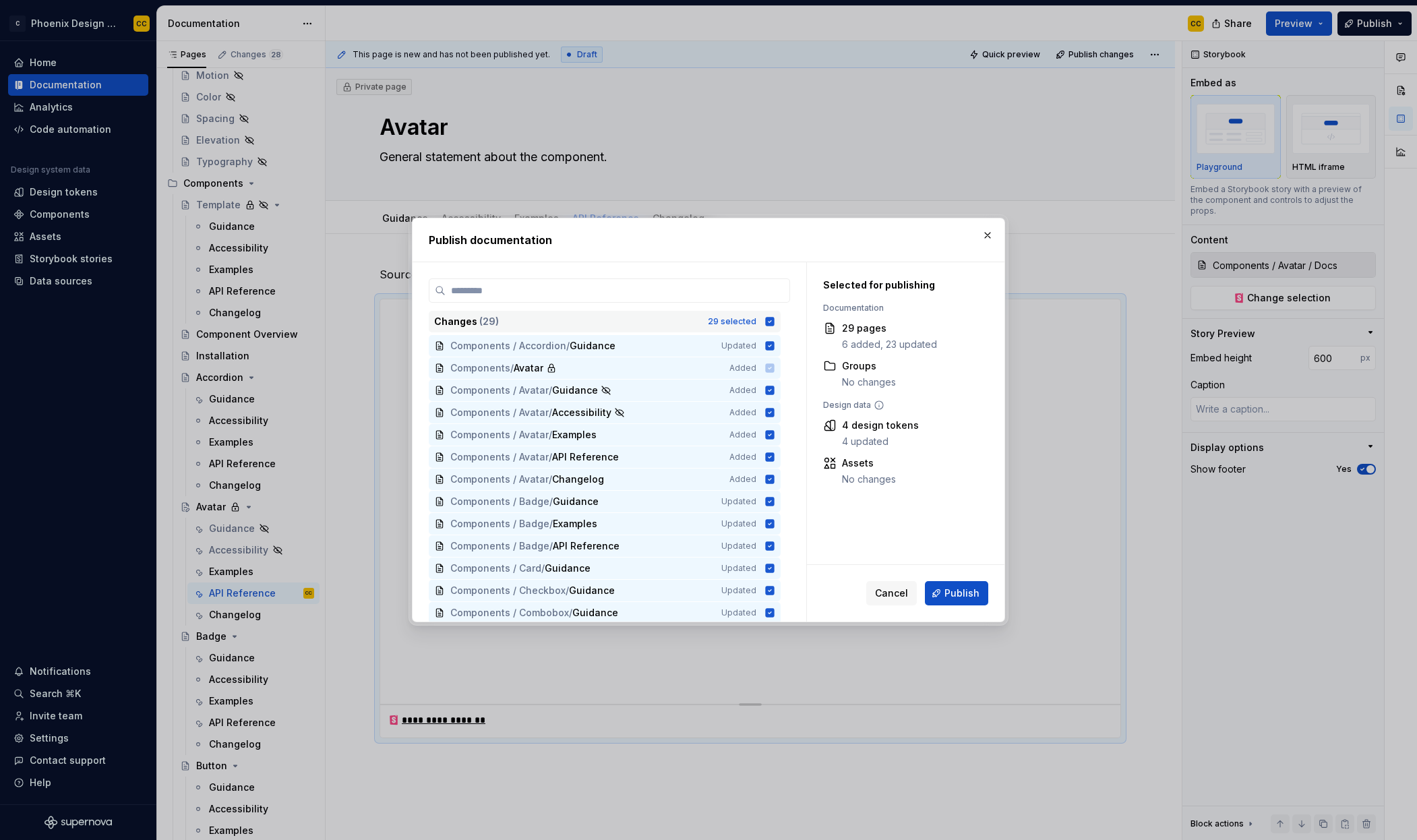
click at [767, 320] on icon at bounding box center [770, 321] width 9 height 9
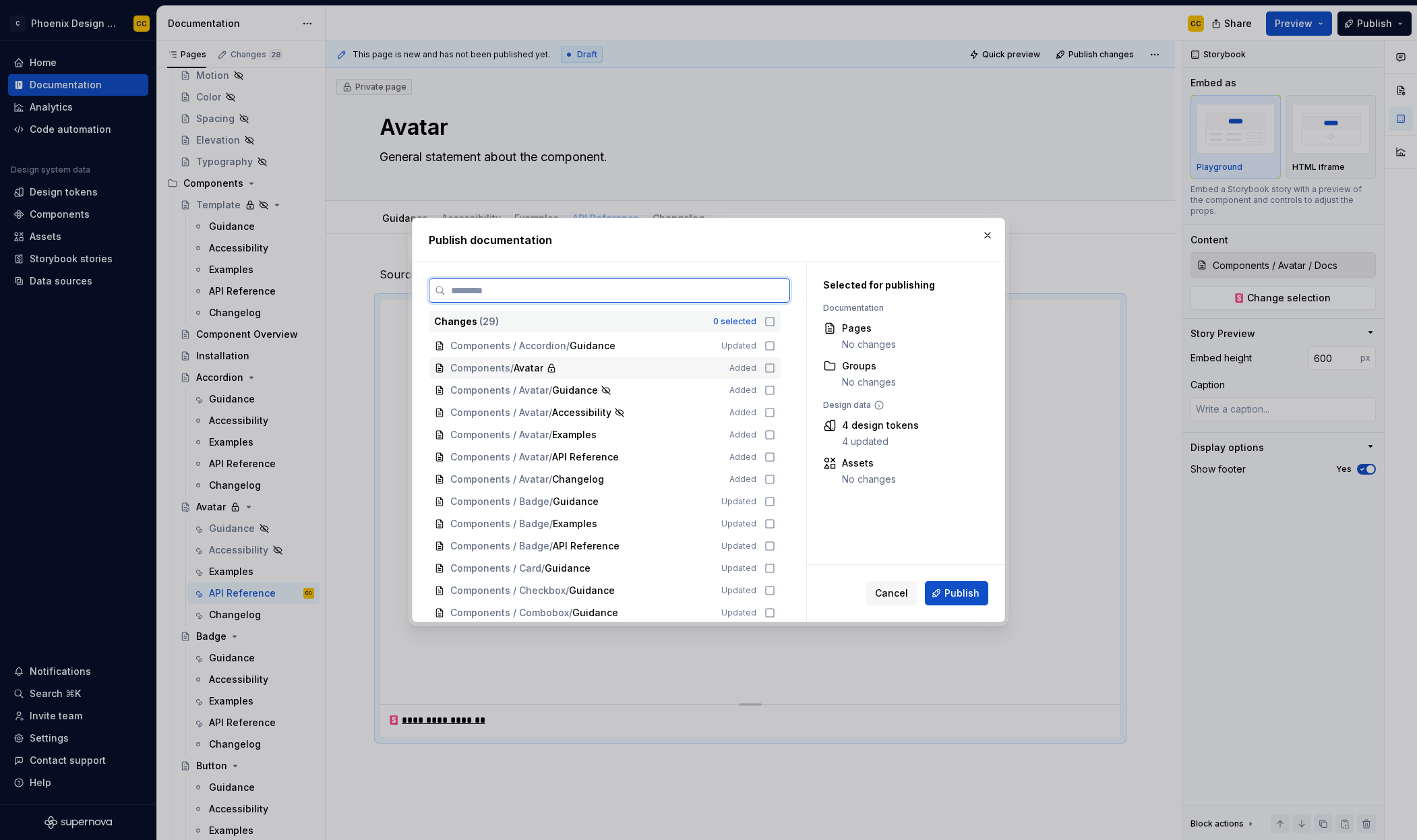
click at [768, 369] on icon at bounding box center [769, 367] width 10 height 10
click at [770, 396] on div "Components / Avatar / Guidance Added" at bounding box center [605, 390] width 352 height 22
click at [771, 413] on icon at bounding box center [769, 412] width 10 height 10
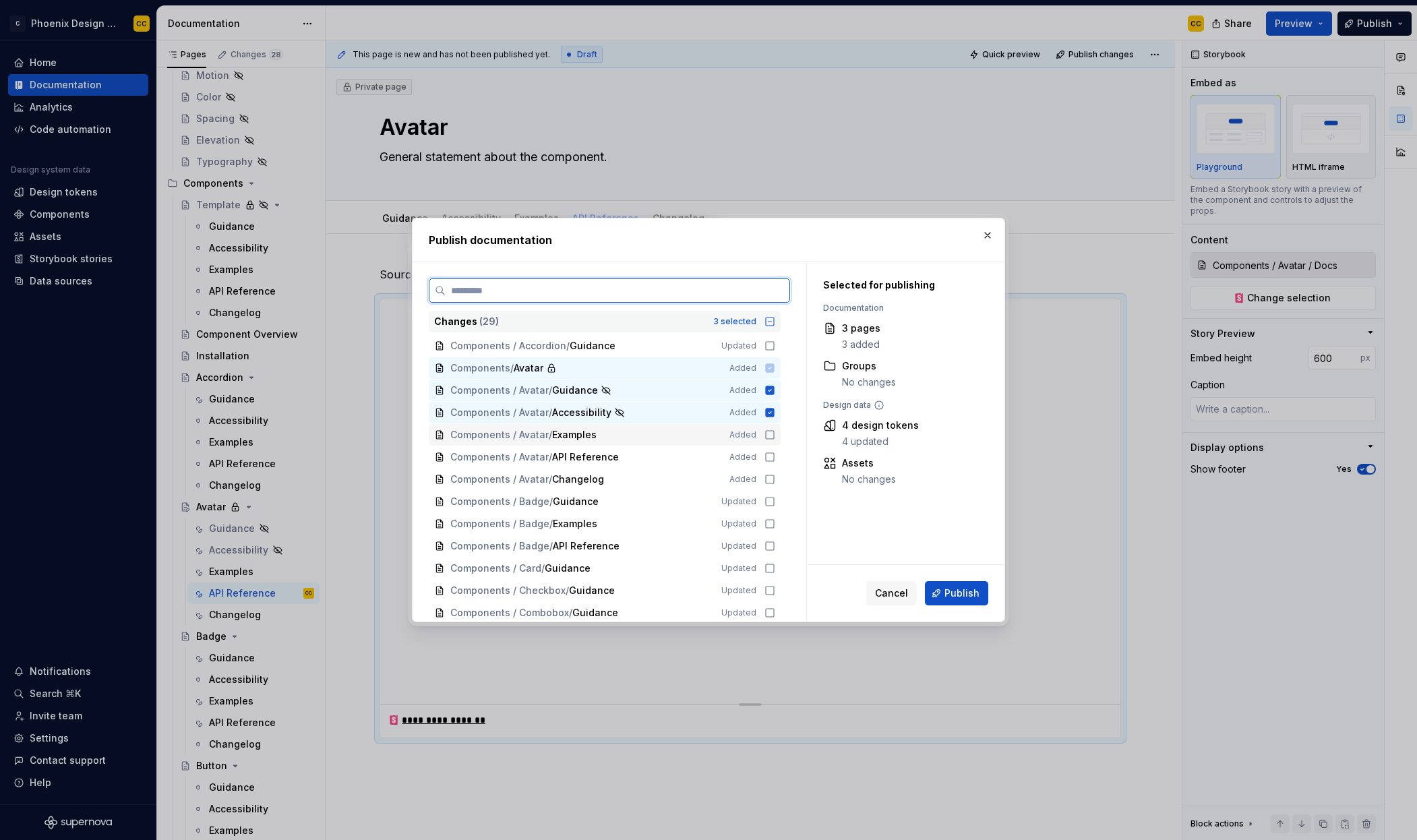
click at [771, 438] on icon at bounding box center [769, 434] width 10 height 10
click at [770, 455] on icon at bounding box center [769, 457] width 10 height 10
click at [768, 480] on icon at bounding box center [769, 479] width 10 height 10
click at [766, 519] on icon at bounding box center [769, 524] width 10 height 10
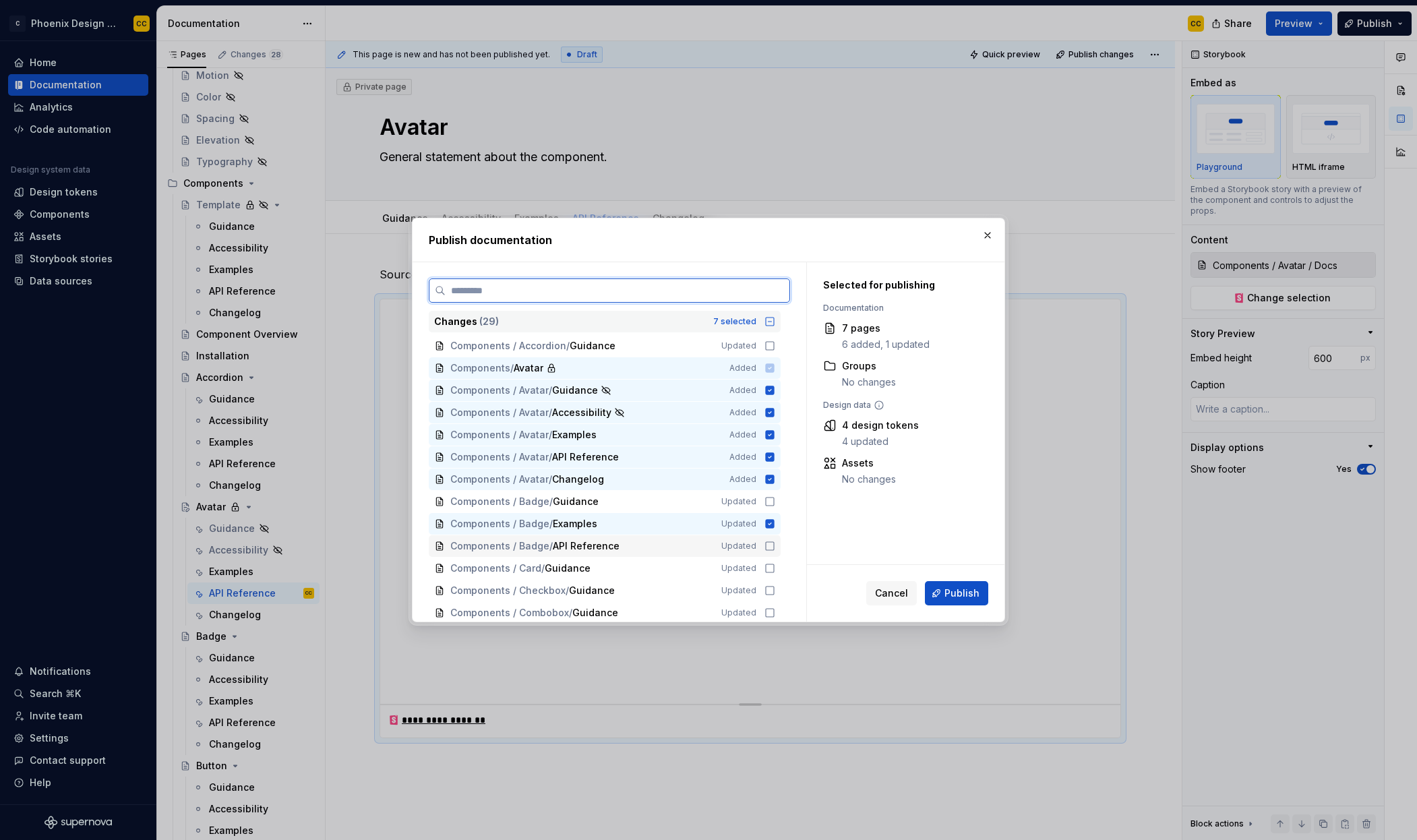
click at [765, 546] on icon at bounding box center [769, 545] width 10 height 10
click at [980, 600] on button "Publish" at bounding box center [957, 593] width 63 height 24
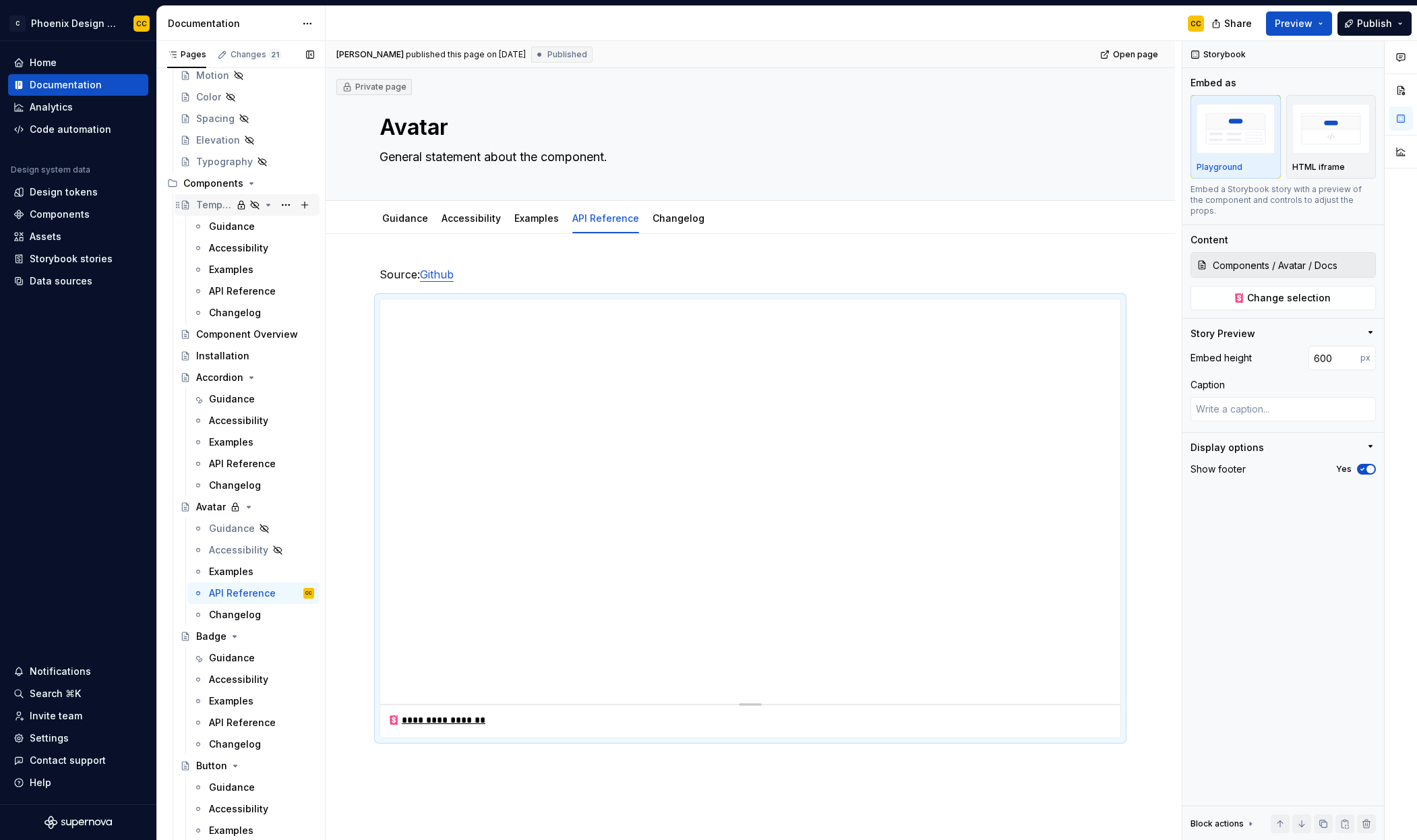
scroll to position [399, 0]
click at [251, 506] on icon "Page tree" at bounding box center [248, 506] width 10 height 10
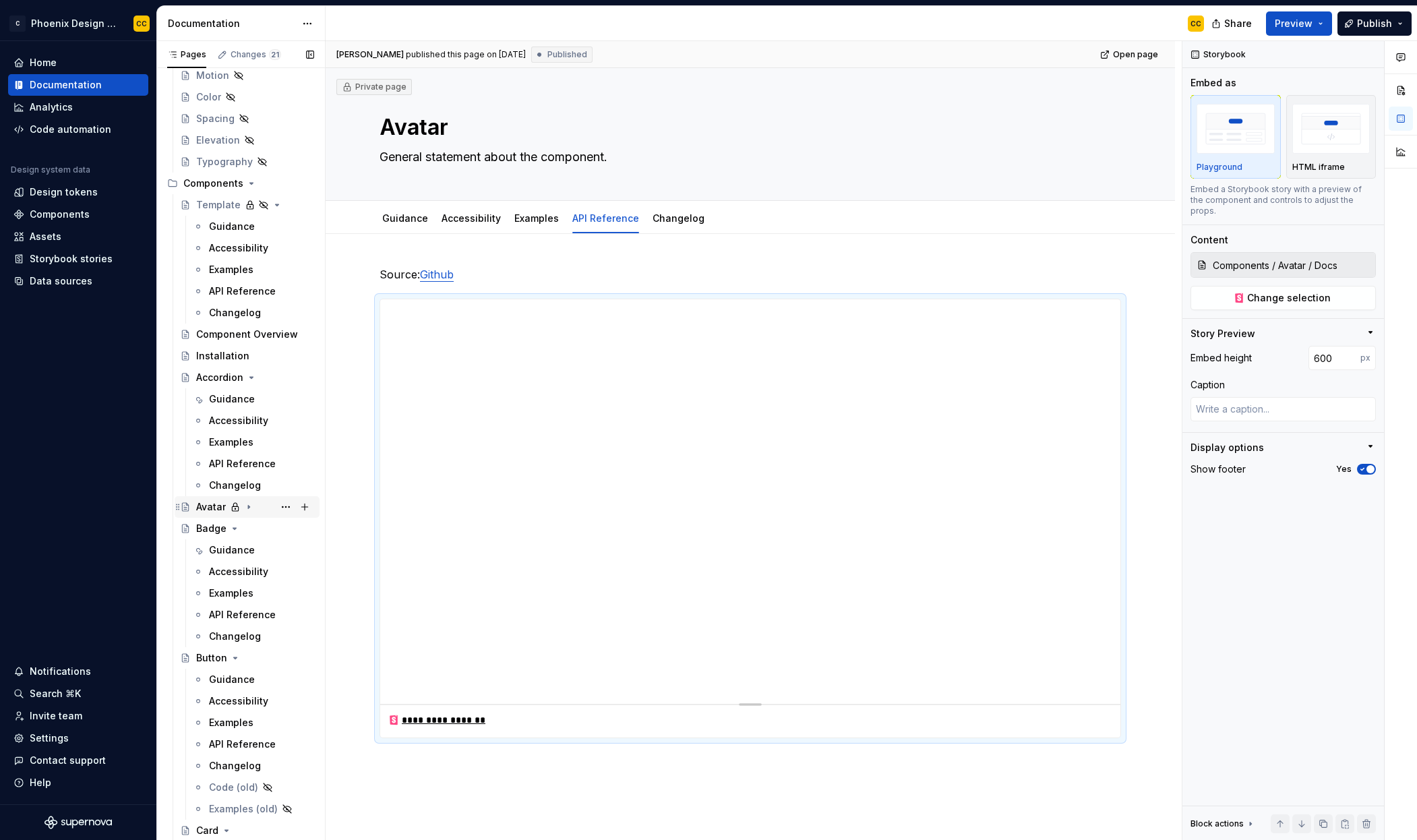
click at [248, 510] on icon "Page tree" at bounding box center [248, 506] width 10 height 10
click at [277, 507] on button "Page tree" at bounding box center [285, 507] width 19 height 19
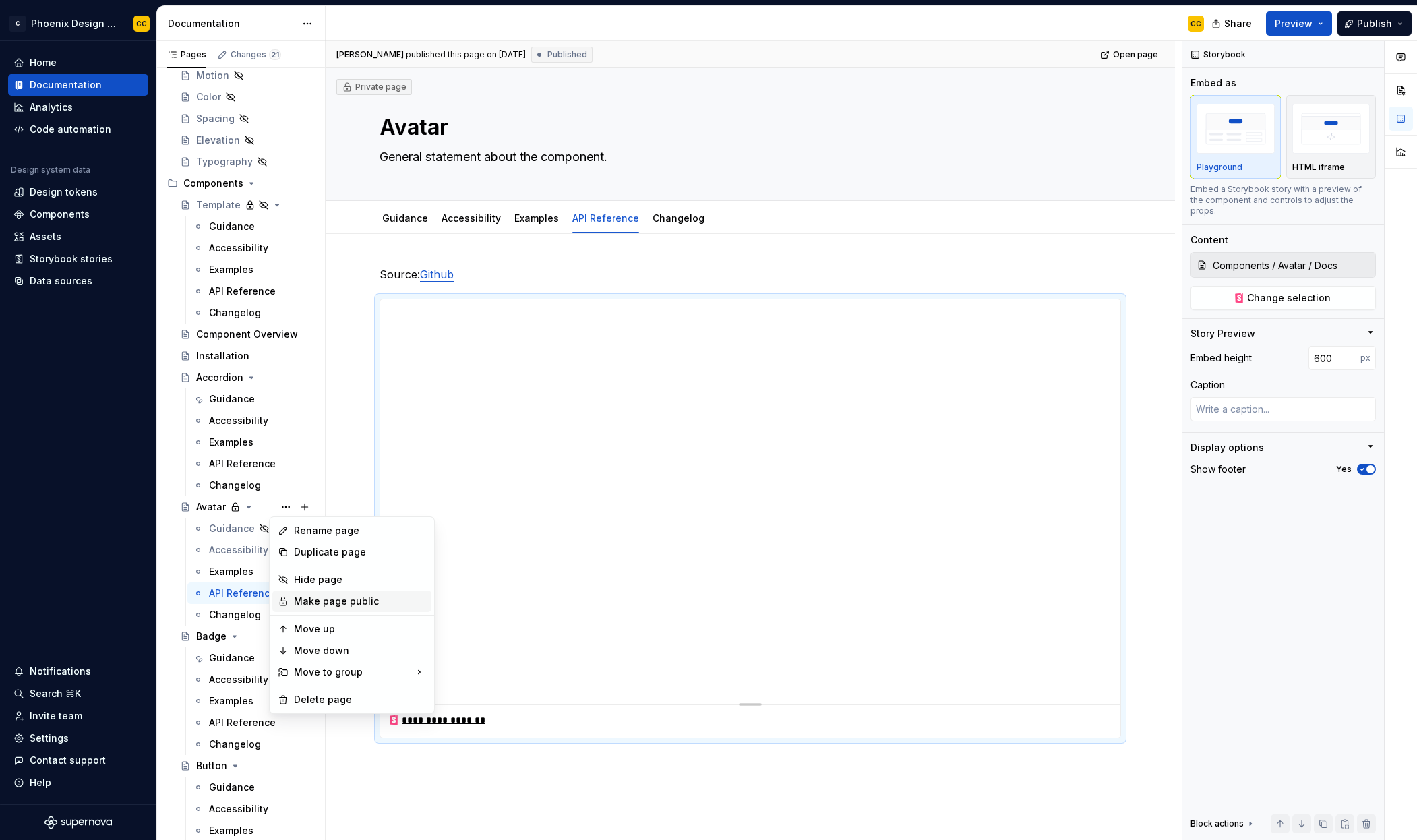
click at [323, 600] on div "Make page public" at bounding box center [361, 601] width 132 height 13
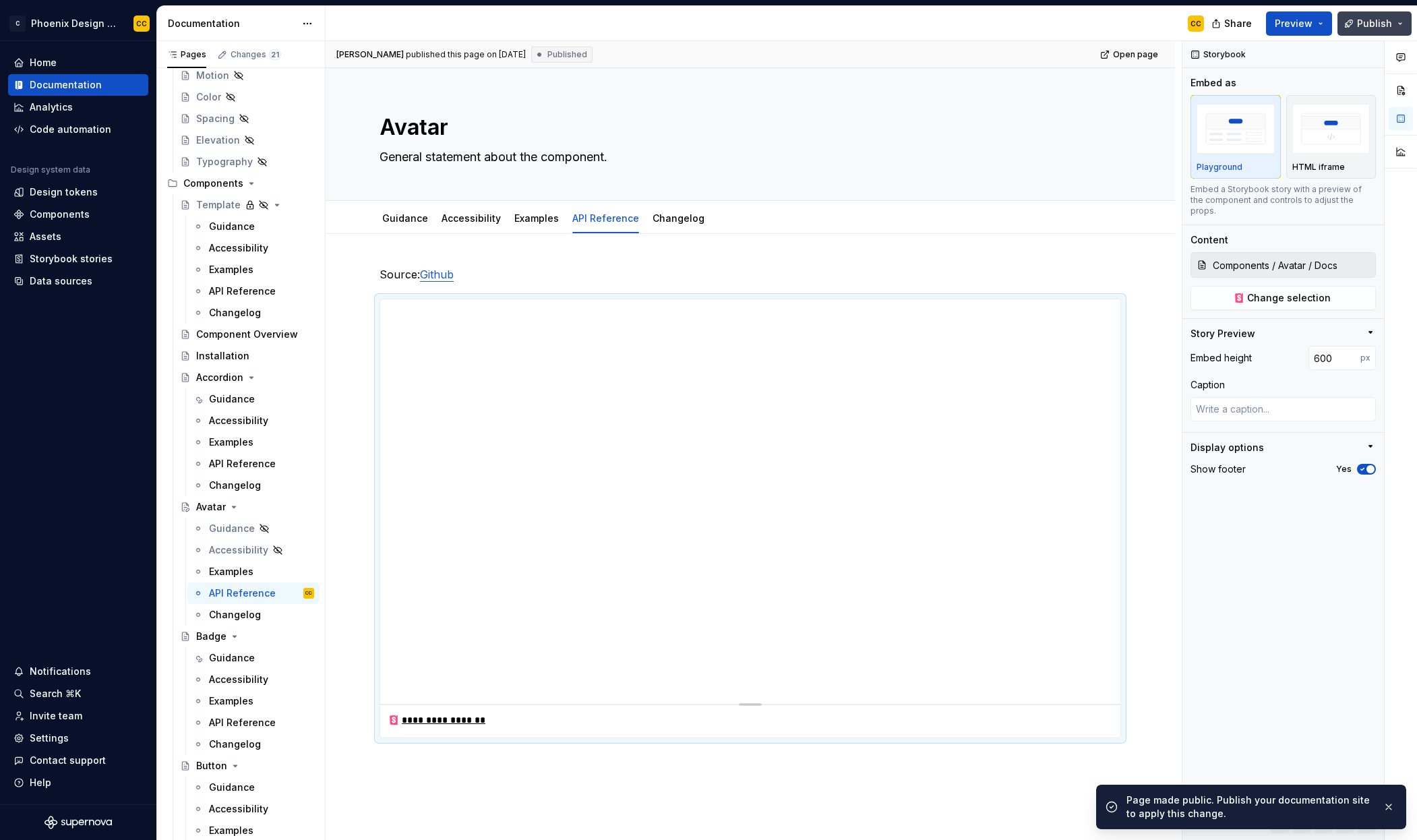
click at [1393, 30] on button "Publish" at bounding box center [1374, 23] width 74 height 24
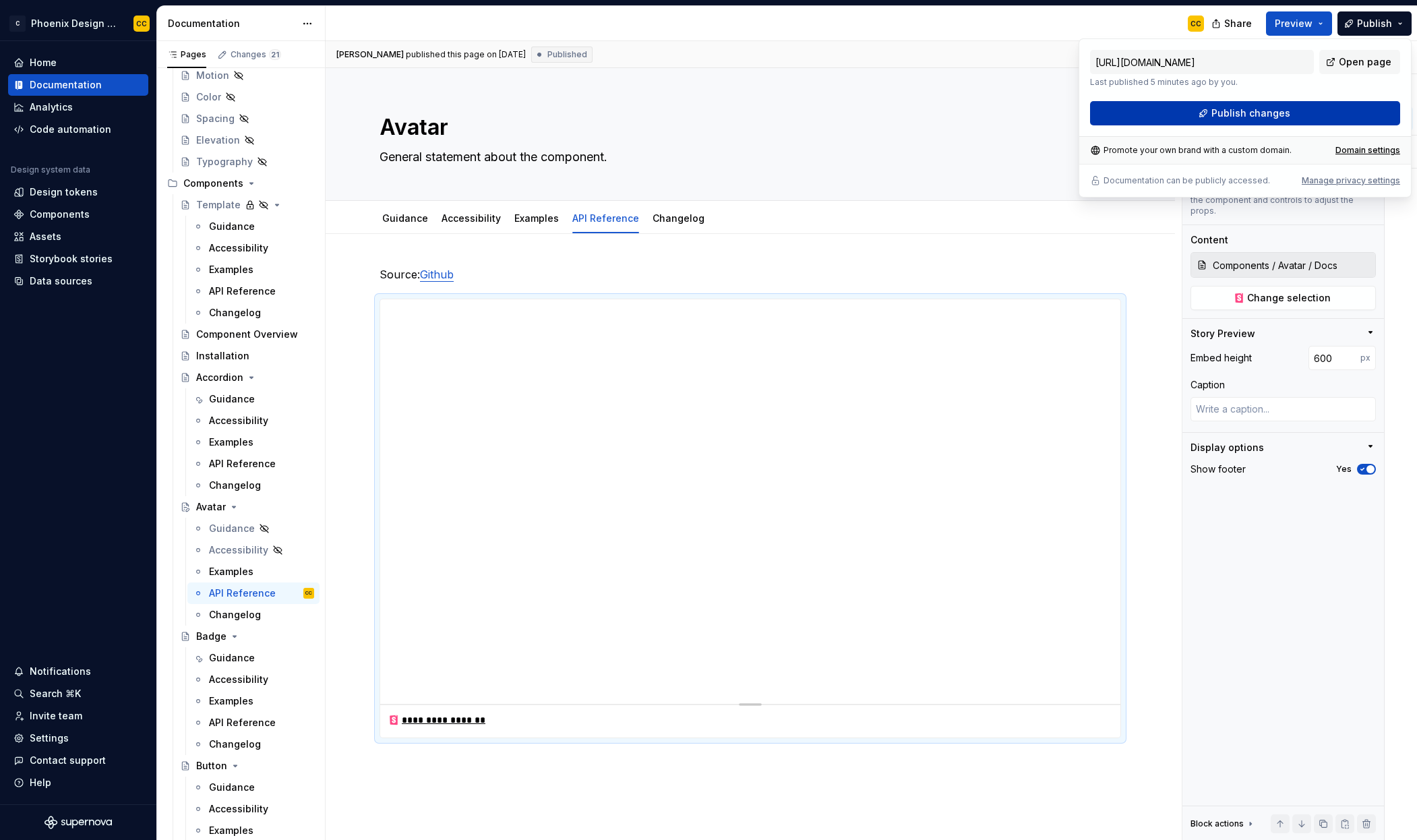
click at [1283, 111] on span "Publish changes" at bounding box center [1251, 113] width 79 height 13
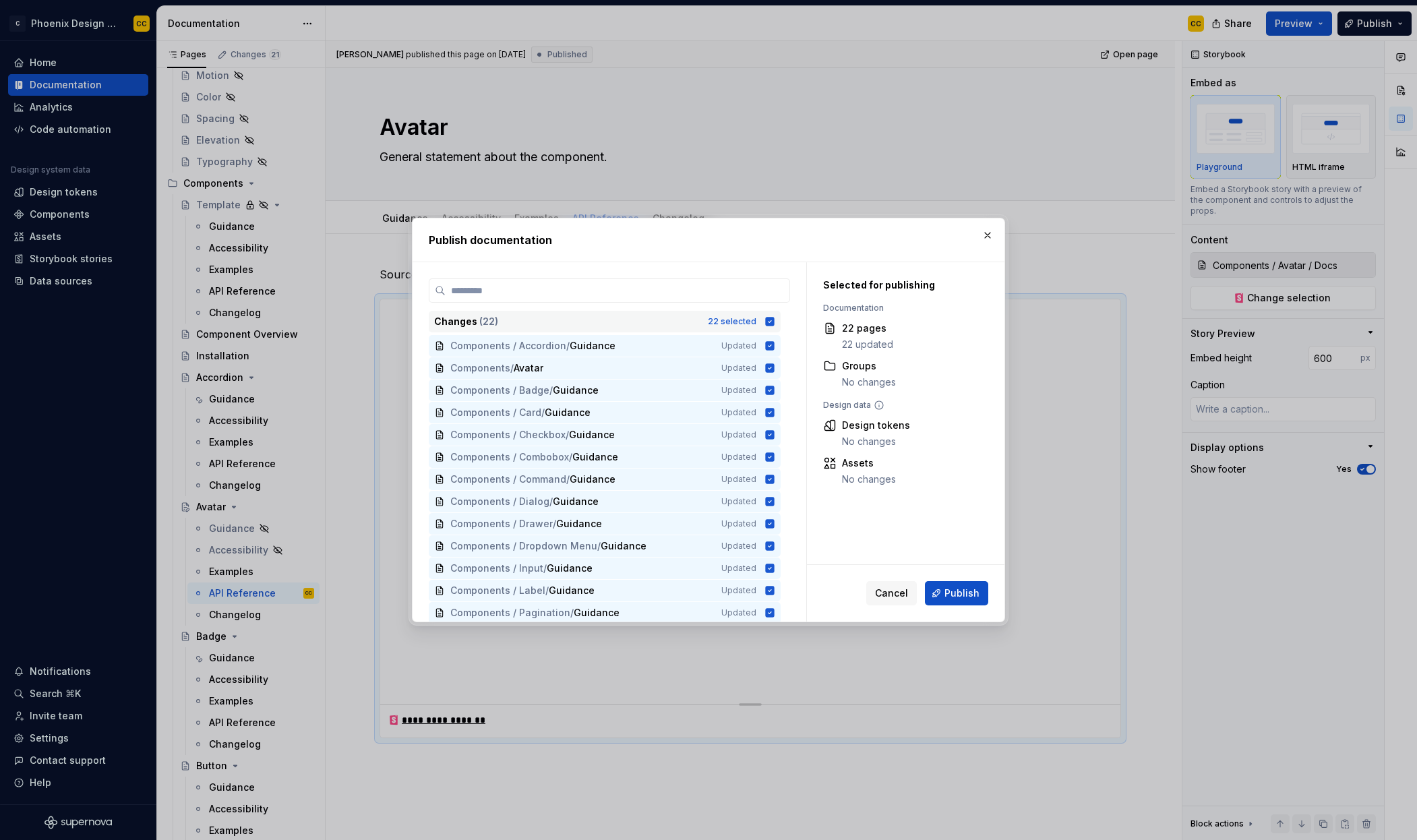
click at [768, 317] on icon at bounding box center [770, 321] width 9 height 9
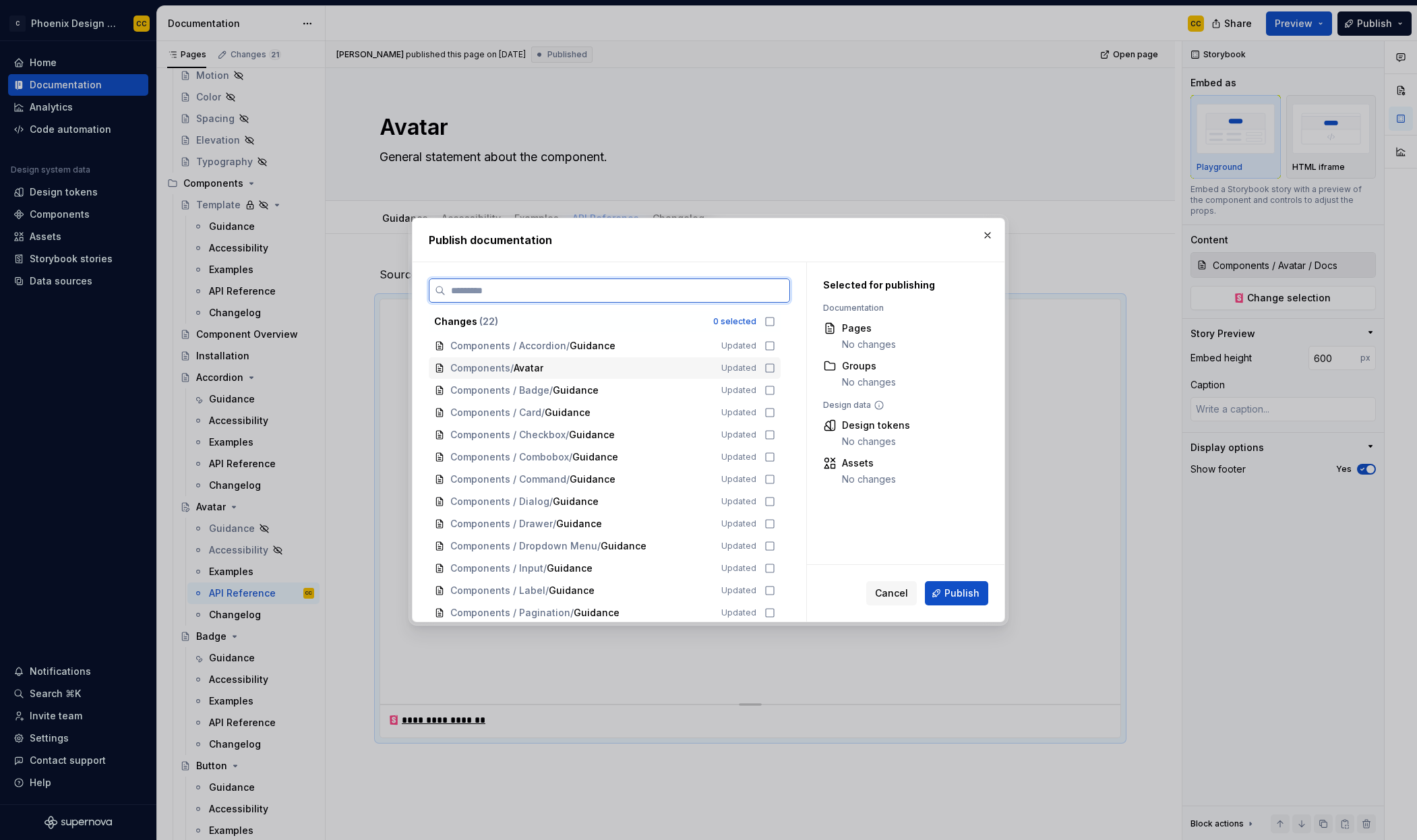
click at [766, 370] on icon at bounding box center [770, 368] width 8 height 8
click at [961, 596] on span "Publish" at bounding box center [962, 593] width 35 height 13
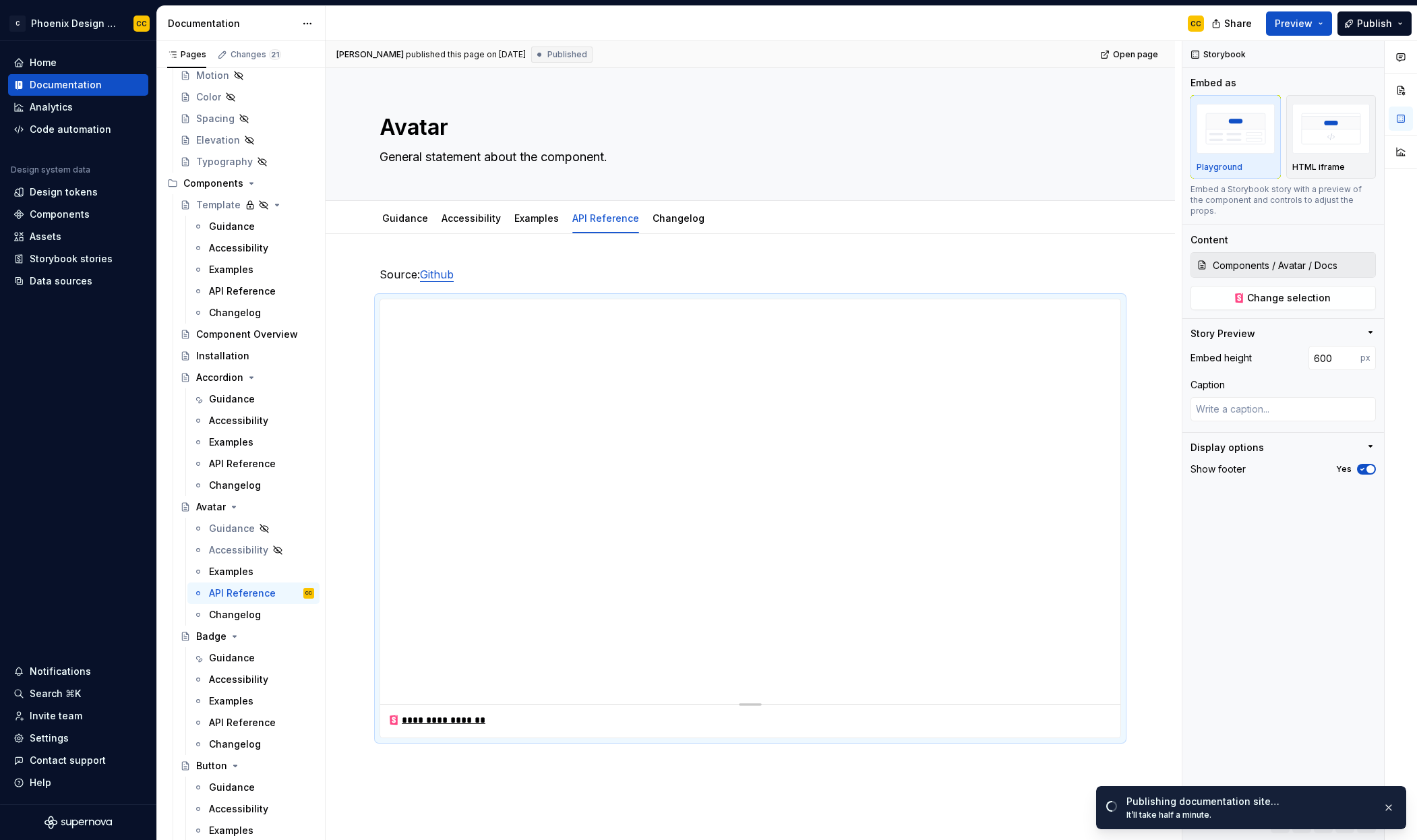
type textarea "*"
